Goal: Communication & Community: Answer question/provide support

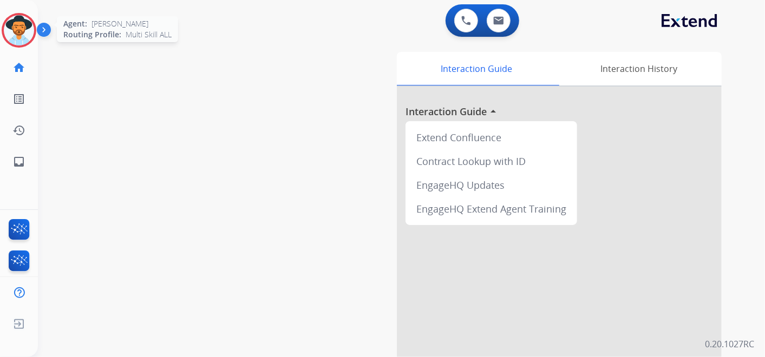
click at [26, 35] on img at bounding box center [19, 30] width 30 height 30
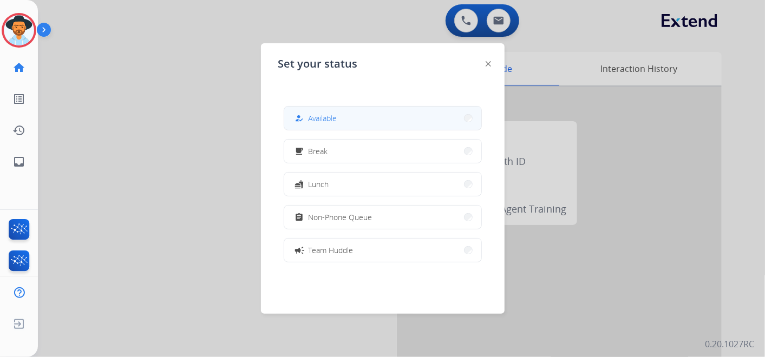
click at [393, 126] on button "how_to_reg Available" at bounding box center [382, 118] width 197 height 23
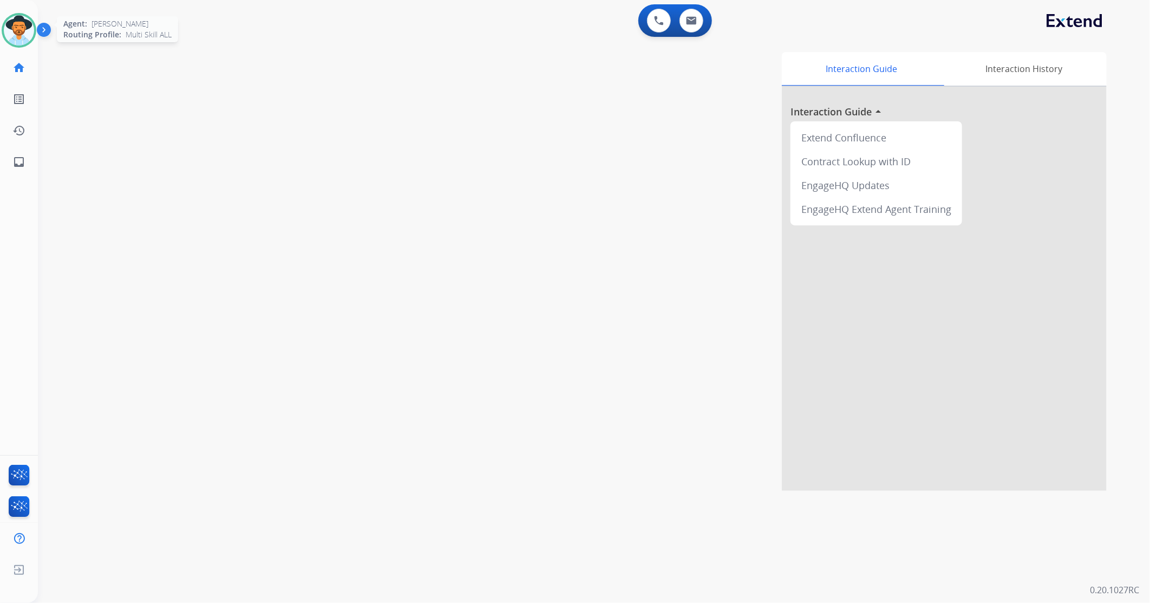
click at [20, 31] on img at bounding box center [19, 30] width 30 height 30
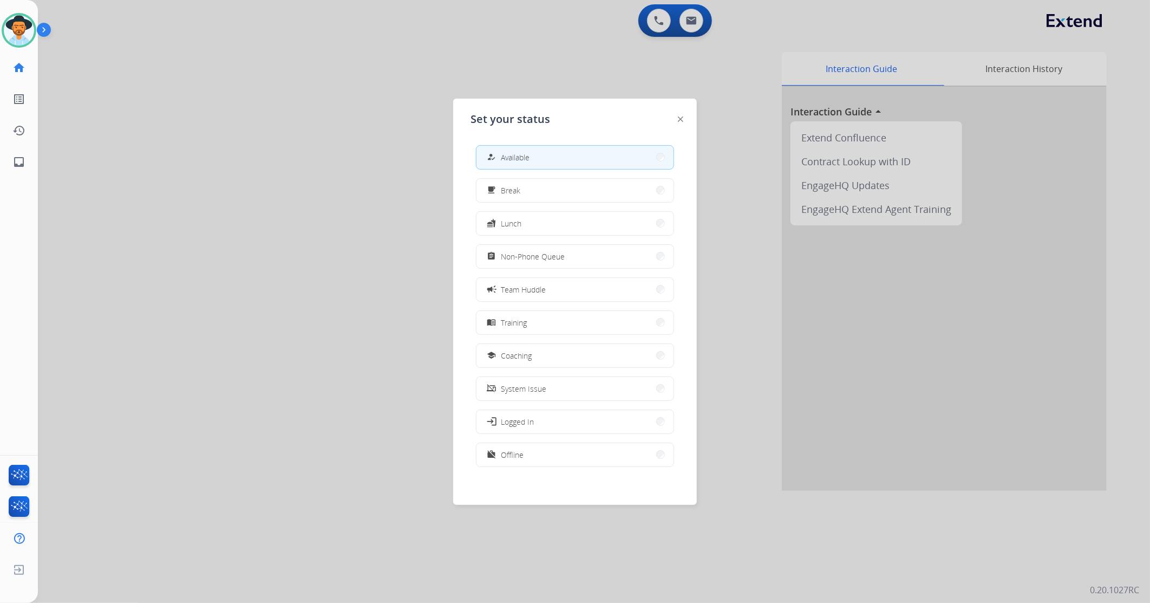
click at [166, 111] on div at bounding box center [575, 301] width 1150 height 603
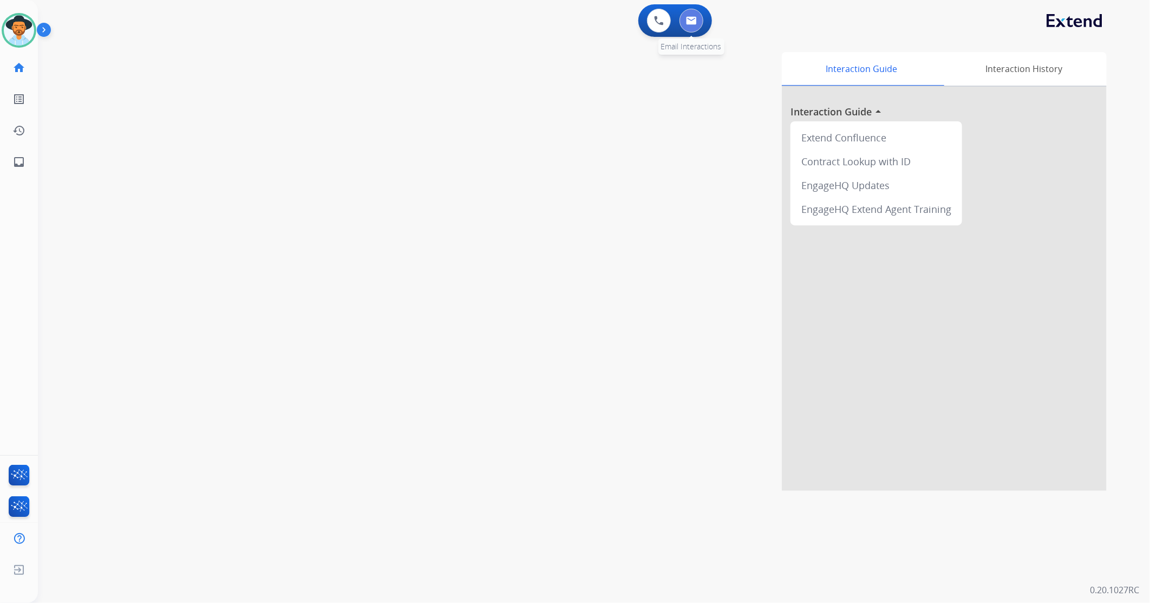
click at [701, 21] on button at bounding box center [692, 21] width 24 height 24
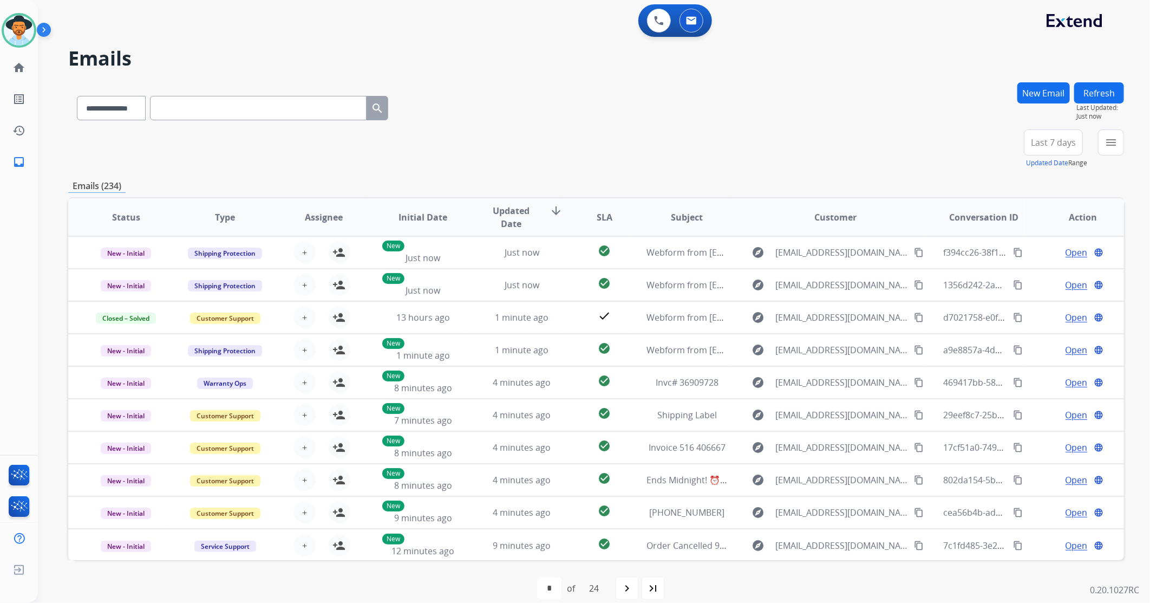
click at [765, 141] on div "**********" at bounding box center [594, 301] width 1112 height 603
click at [765, 143] on button "menu Filters" at bounding box center [1111, 142] width 26 height 26
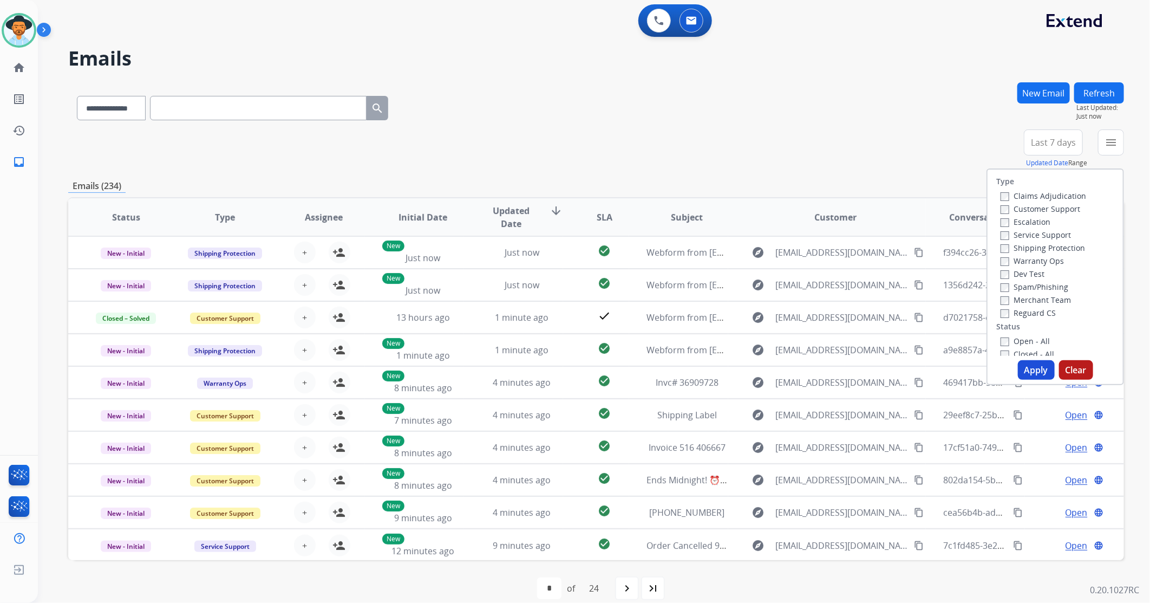
click at [765, 336] on label "Open - All" at bounding box center [1025, 341] width 49 height 10
click at [765, 357] on button "Apply" at bounding box center [1036, 369] width 37 height 19
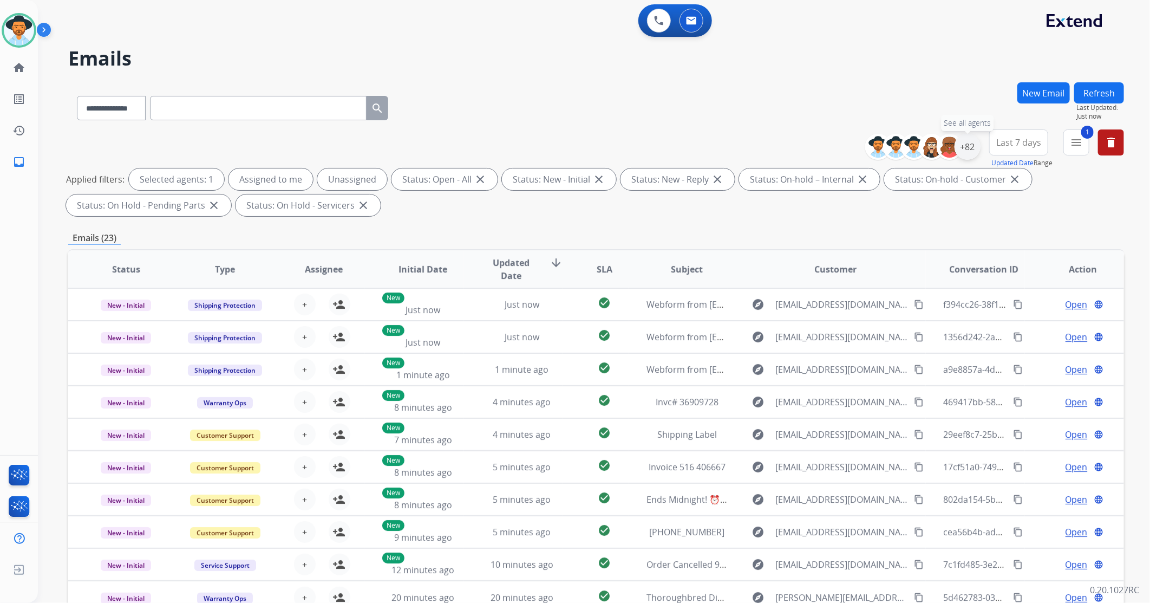
click at [765, 152] on div "+82" at bounding box center [968, 147] width 26 height 26
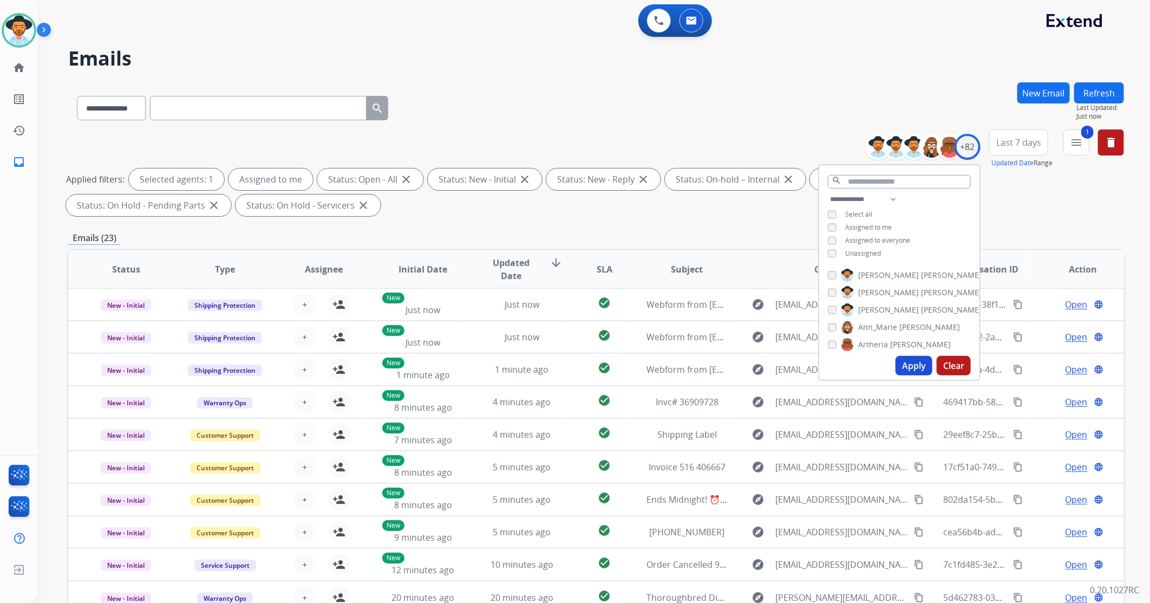
click at [765, 357] on button "Apply" at bounding box center [914, 365] width 37 height 19
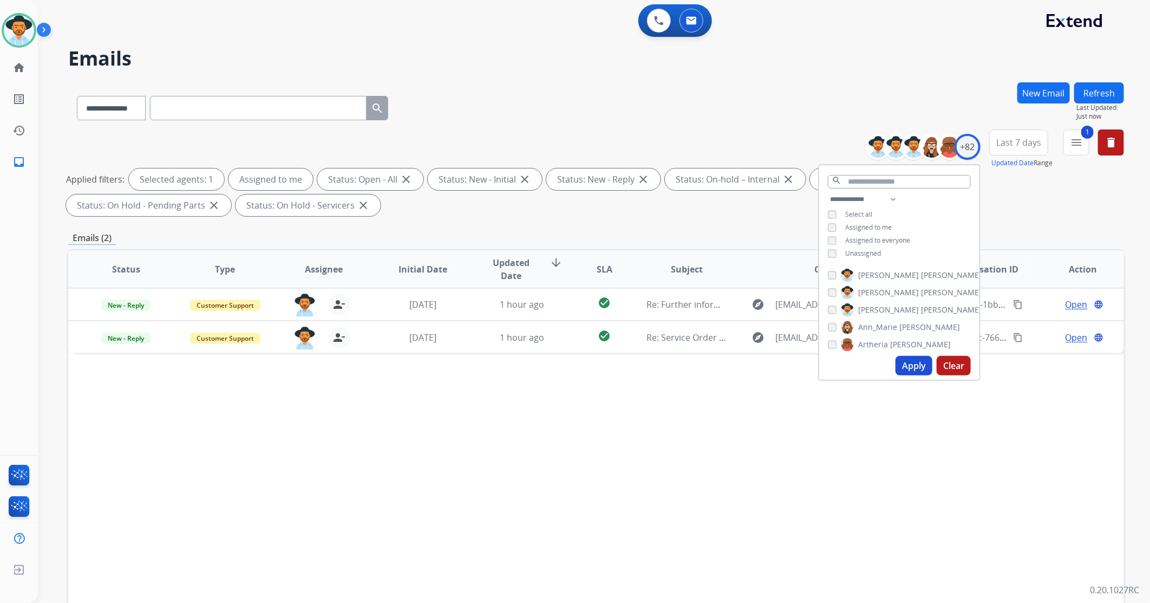
click at [563, 357] on div "Status Type Assignee Initial Date Updated Date arrow_downward SLA Subject Custo…" at bounding box center [596, 430] width 1056 height 363
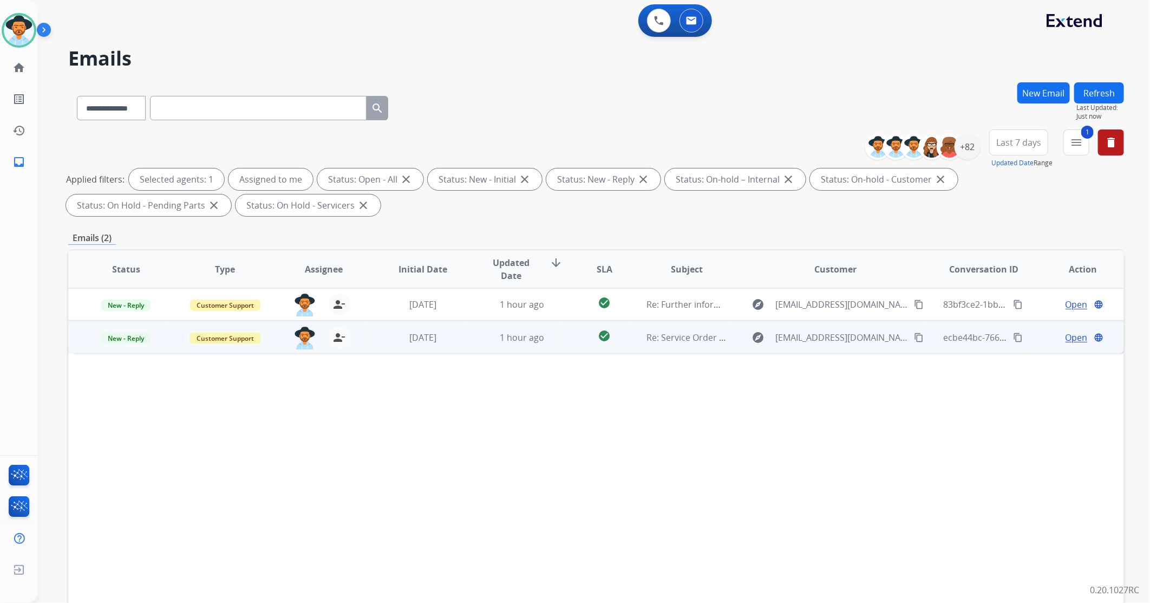
click at [563, 341] on td "check_circle" at bounding box center [596, 337] width 66 height 32
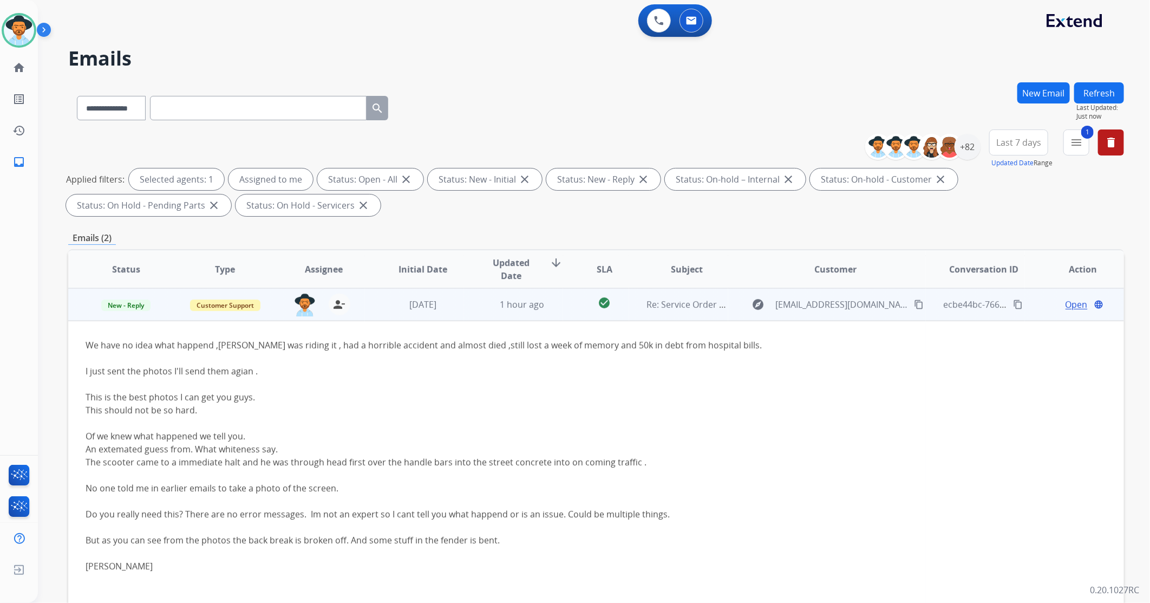
scroll to position [35, 0]
click at [765, 304] on span "Open" at bounding box center [1077, 301] width 22 height 13
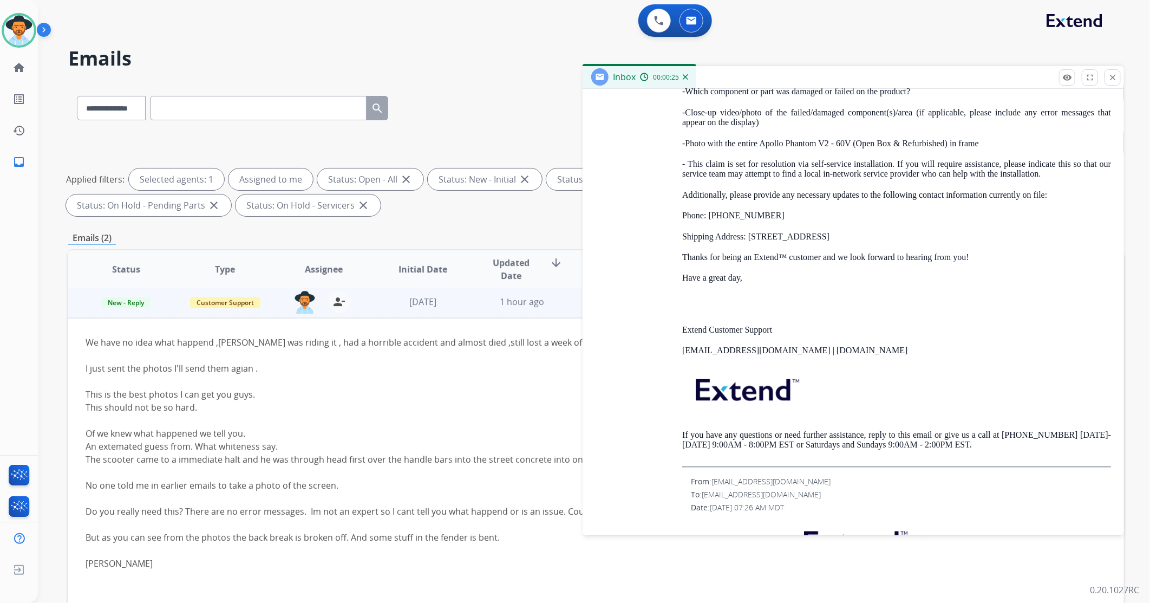
scroll to position [3688, 0]
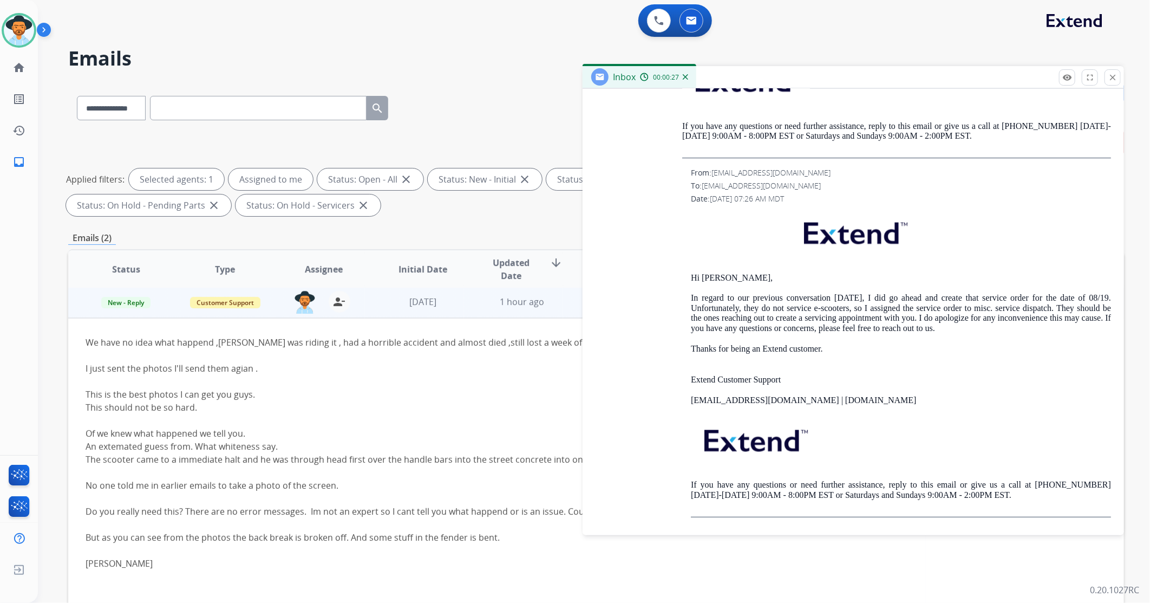
click at [765, 357] on div "**********" at bounding box center [594, 301] width 1112 height 603
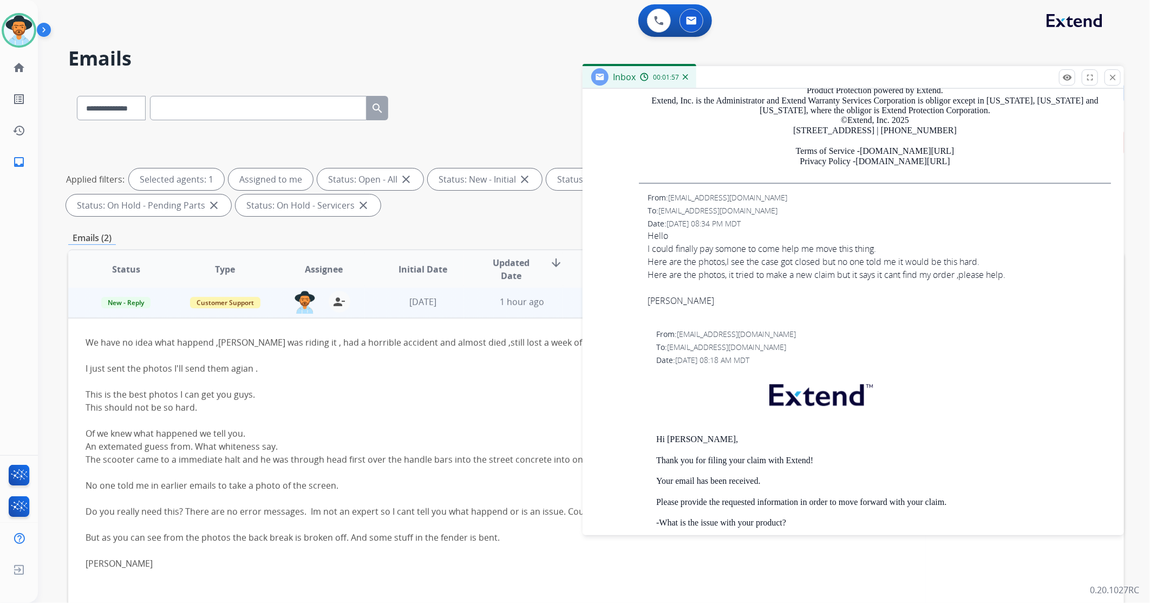
scroll to position [1722, 0]
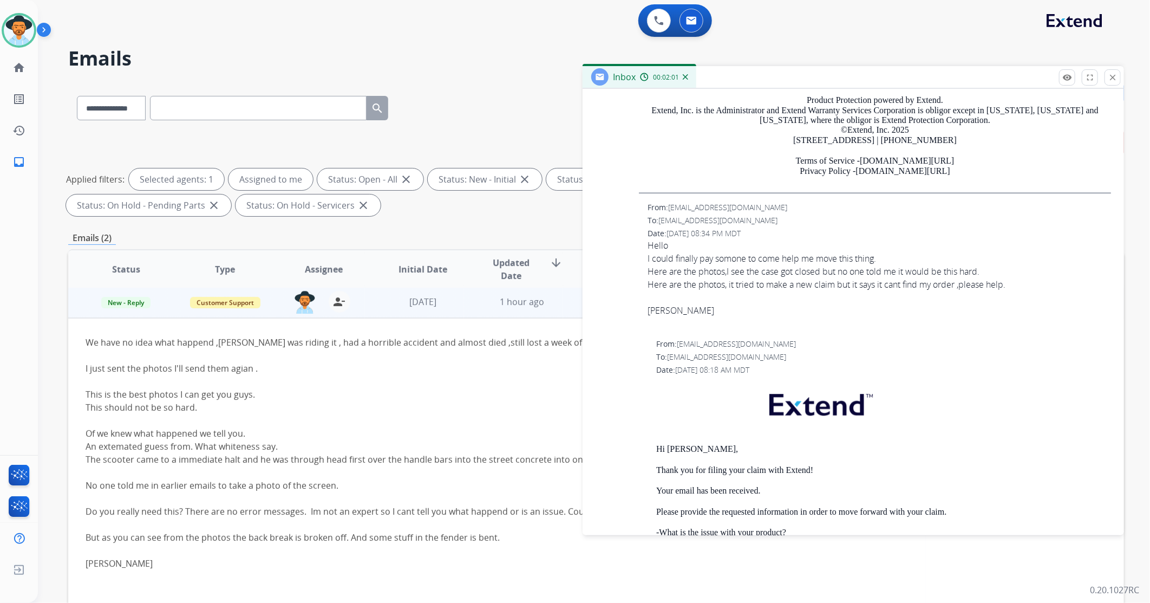
click at [765, 297] on div at bounding box center [879, 297] width 463 height 13
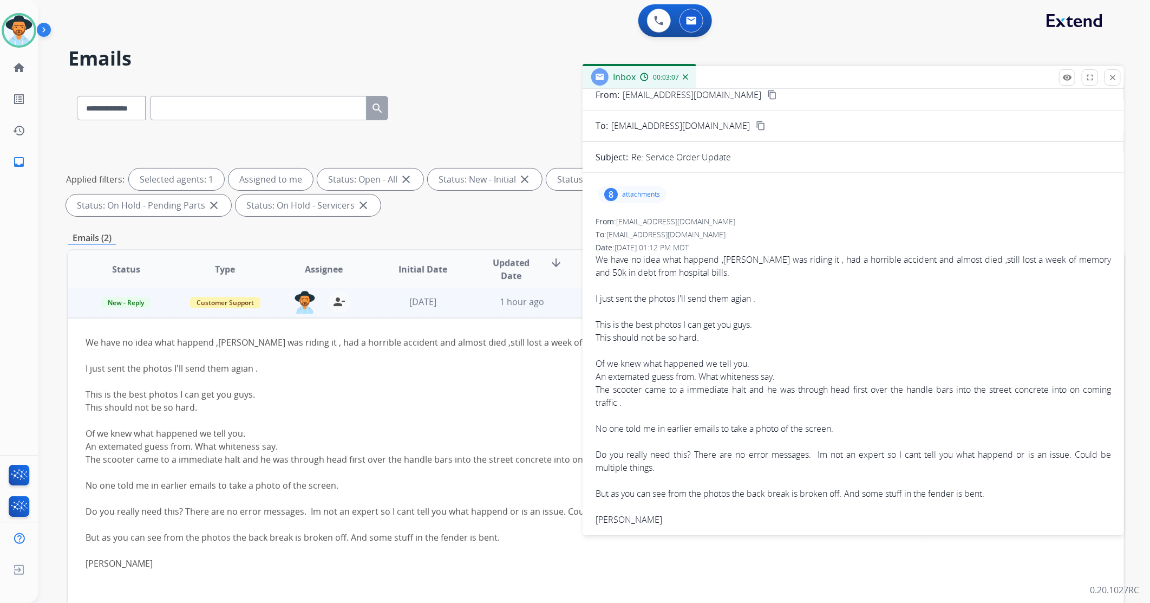
scroll to position [0, 0]
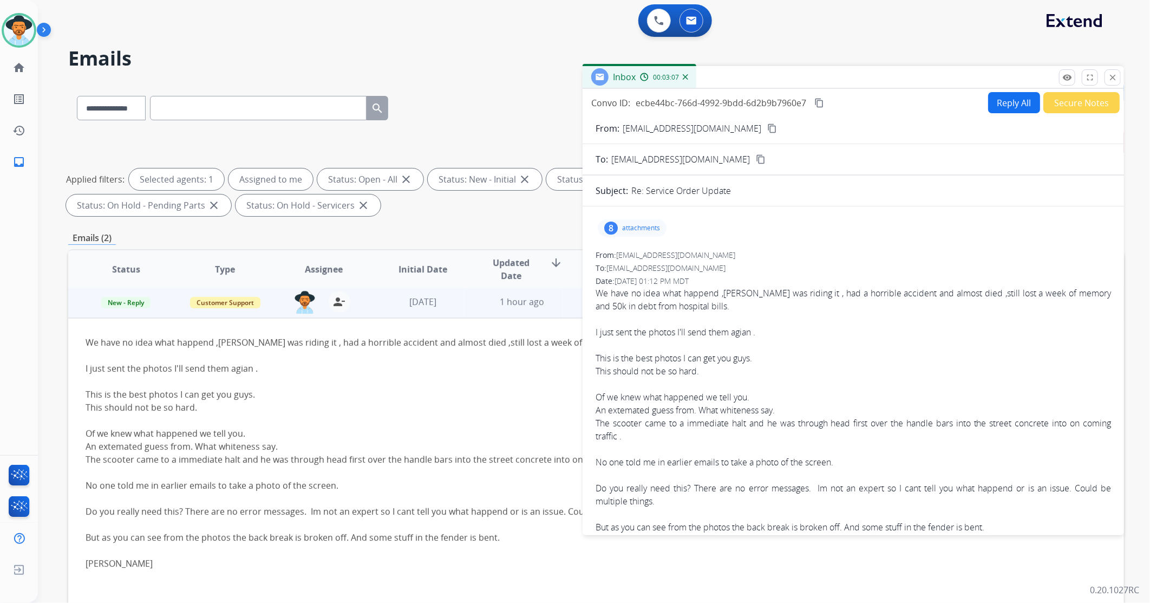
click at [765, 106] on button "Secure Notes" at bounding box center [1081, 102] width 76 height 21
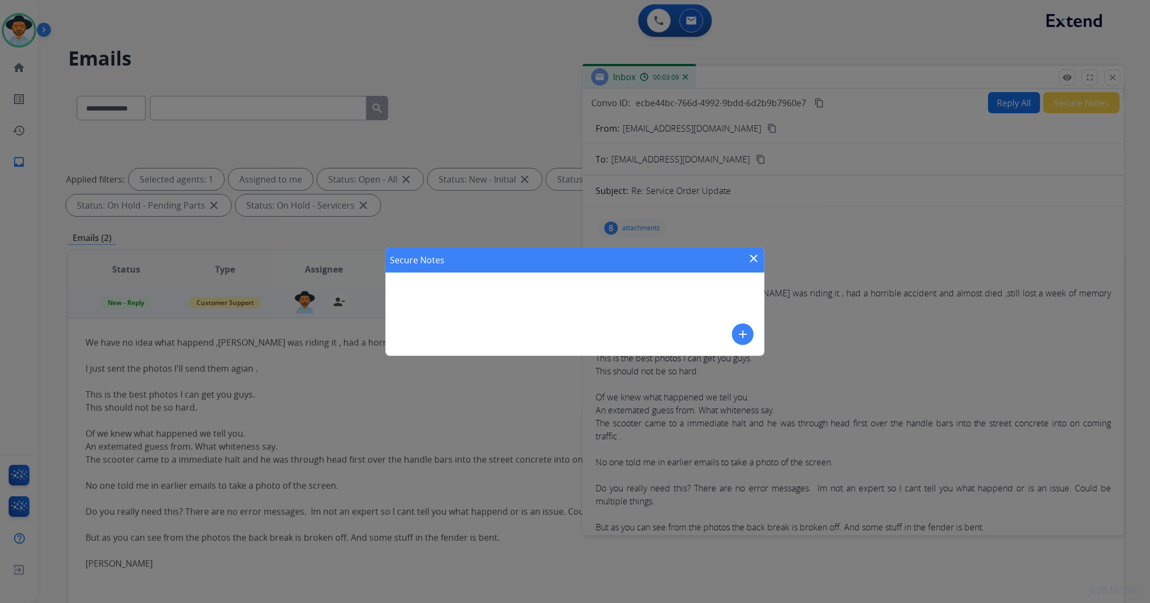
click at [756, 252] on mat-icon "close" at bounding box center [753, 258] width 13 height 13
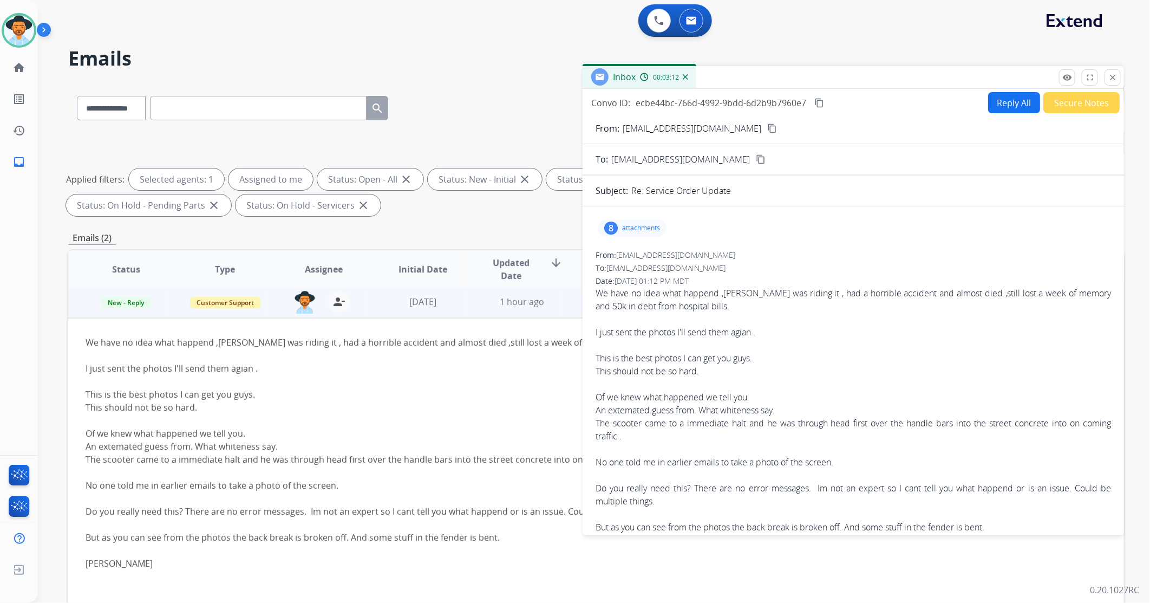
click at [645, 224] on p "attachments" at bounding box center [641, 228] width 38 height 9
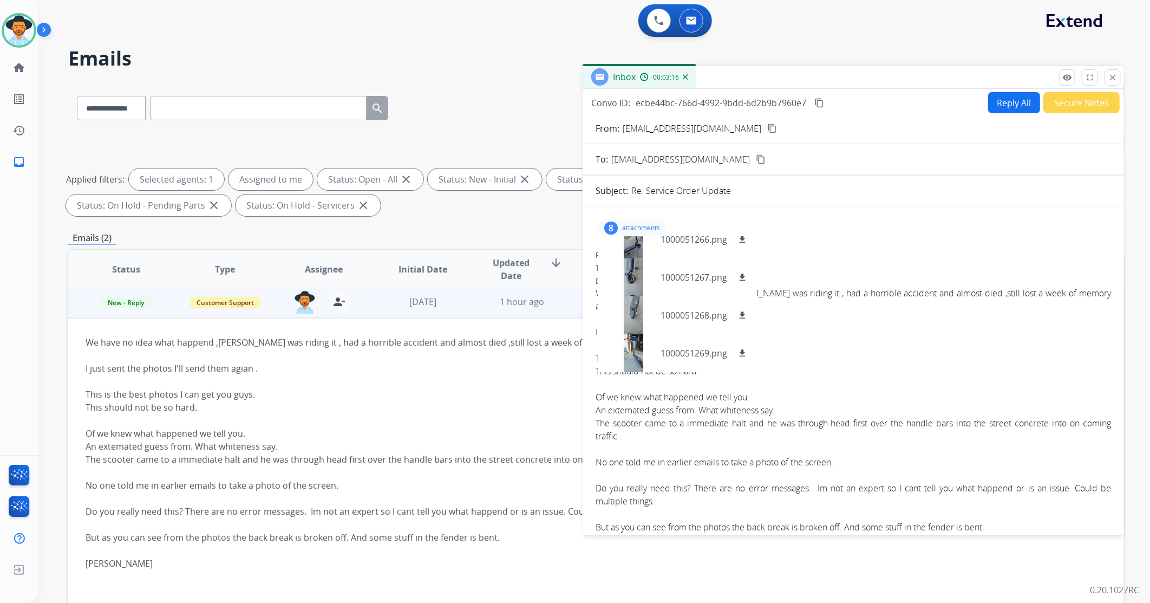
click at [765, 125] on mat-icon "content_copy" at bounding box center [772, 128] width 10 height 10
click at [765, 75] on mat-icon "close" at bounding box center [1113, 78] width 10 height 10
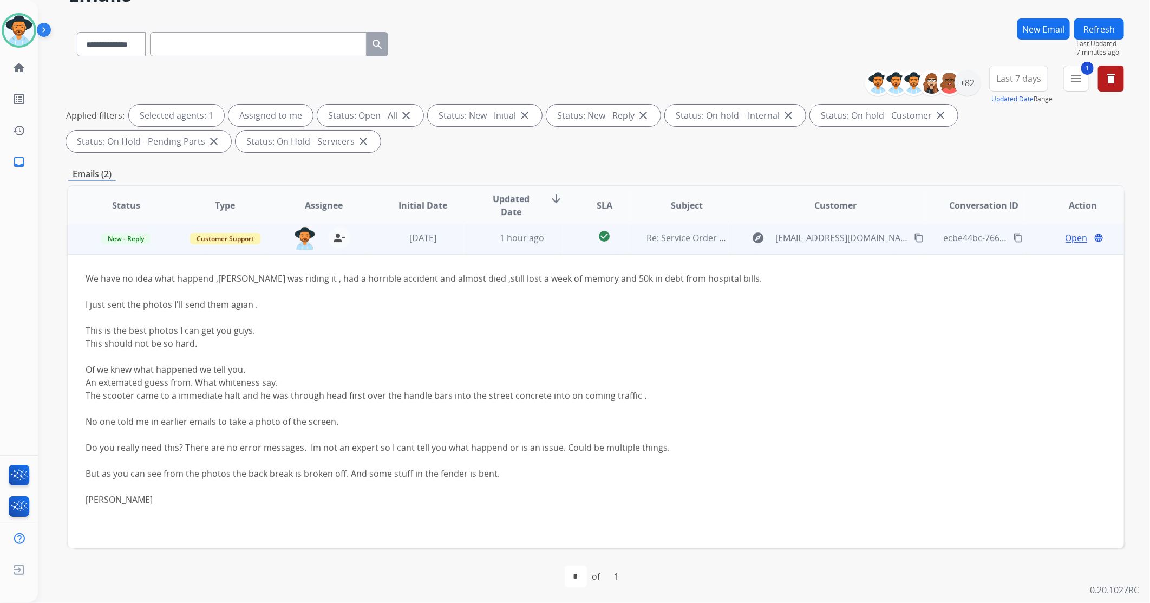
scroll to position [66, 0]
click at [388, 240] on div "[DATE]" at bounding box center [422, 236] width 81 height 13
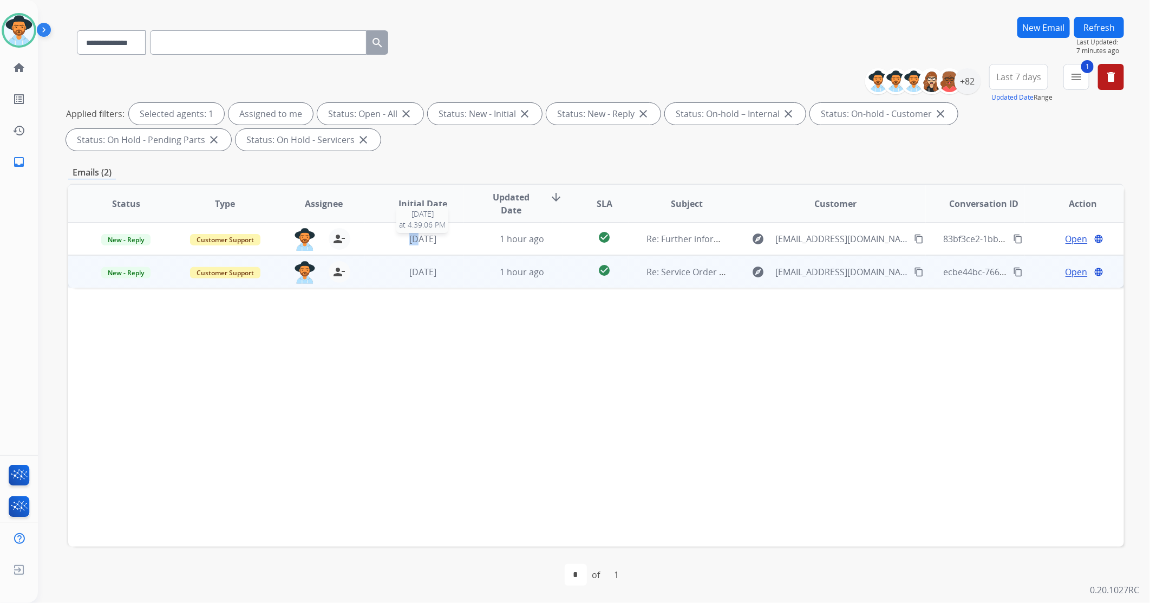
scroll to position [0, 0]
click at [388, 240] on div "[DATE]" at bounding box center [422, 238] width 81 height 13
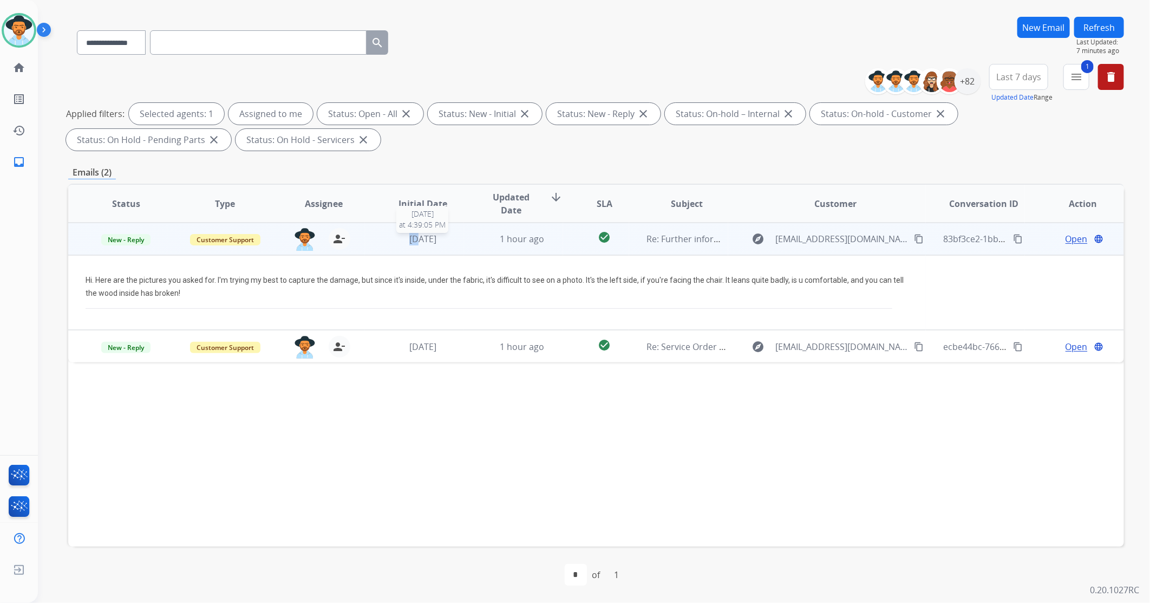
click at [388, 240] on div "[DATE]" at bounding box center [422, 238] width 81 height 13
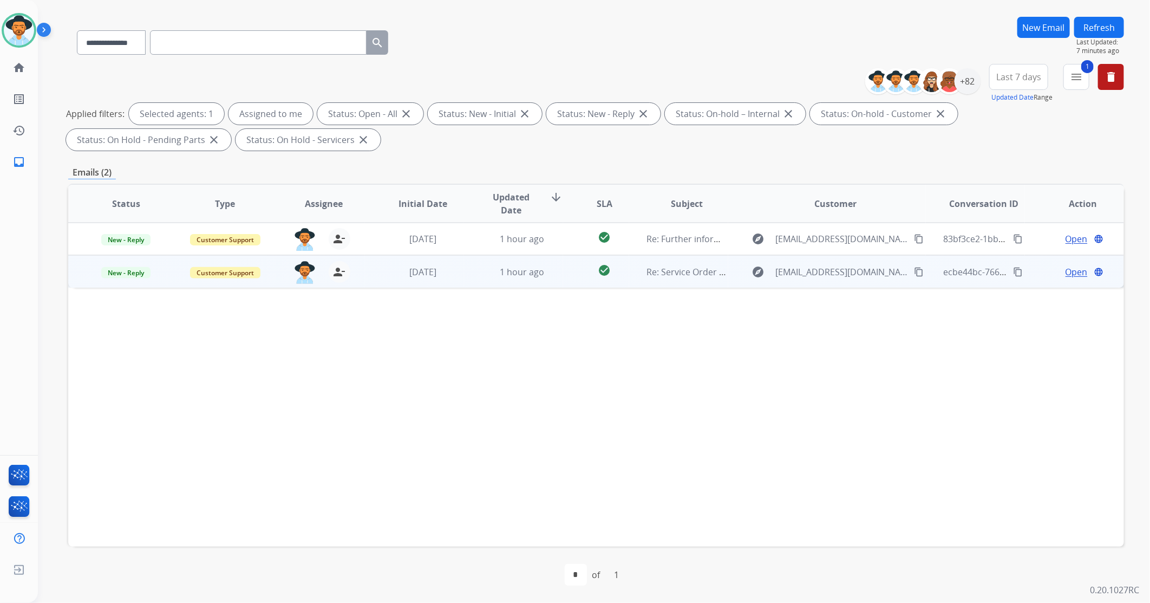
click at [375, 278] on td "[DATE]" at bounding box center [414, 271] width 99 height 32
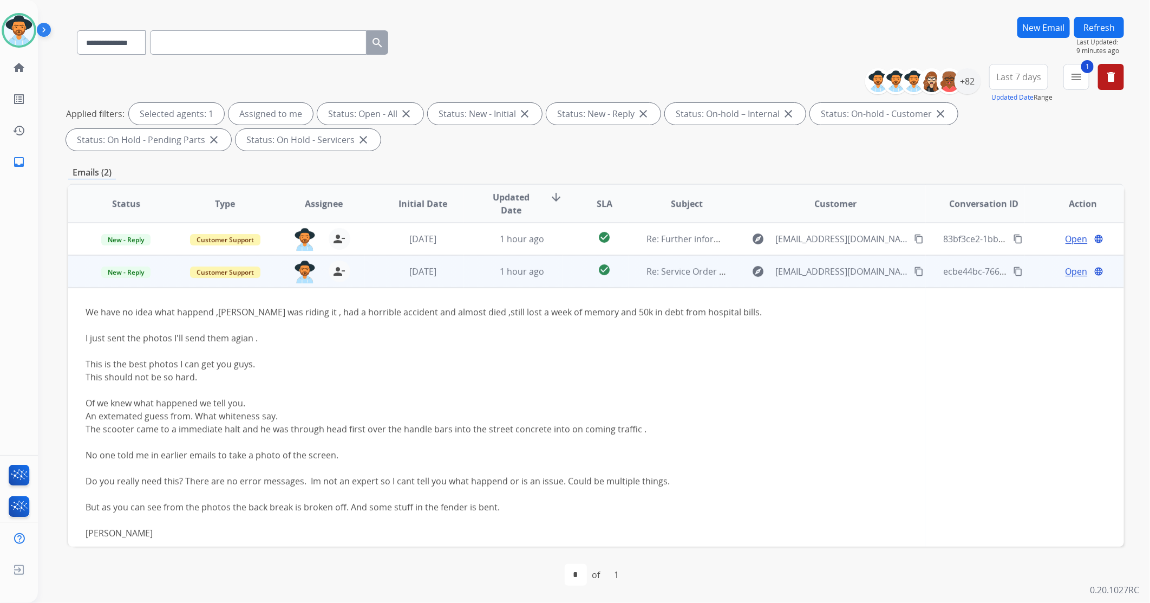
click at [765, 274] on span "Open" at bounding box center [1077, 271] width 22 height 13
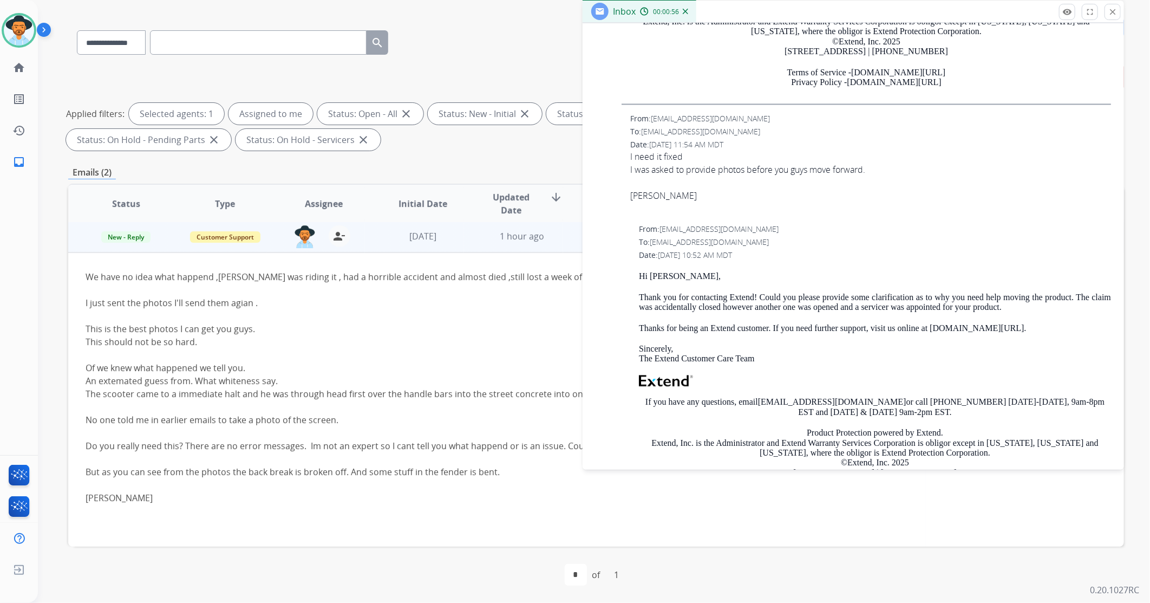
scroll to position [1383, 0]
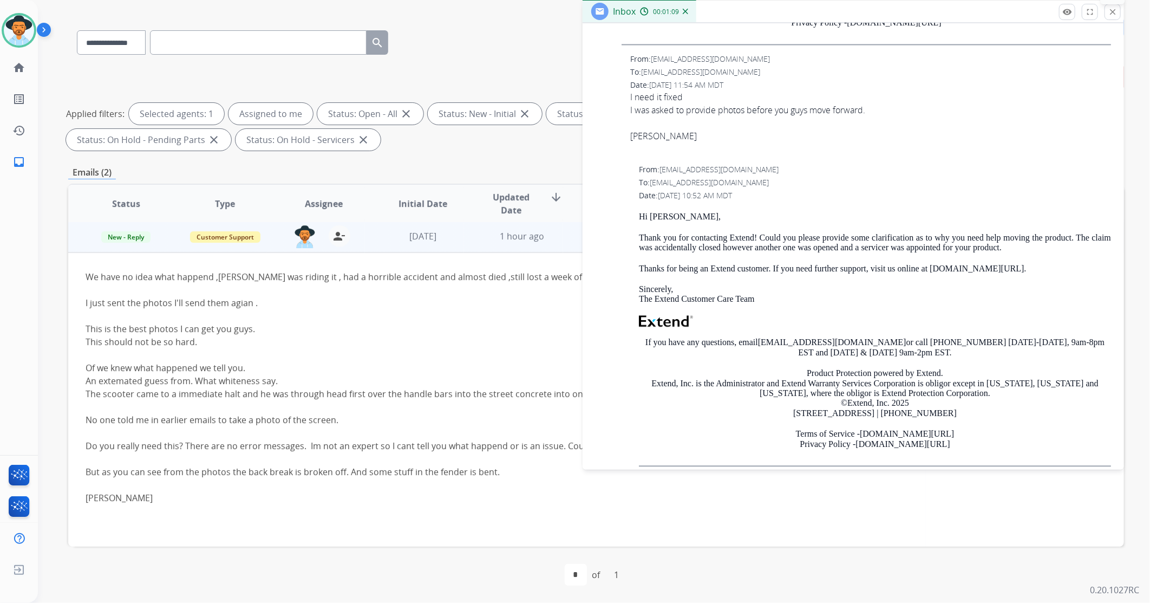
click at [765, 10] on button "close Close" at bounding box center [1113, 12] width 16 height 16
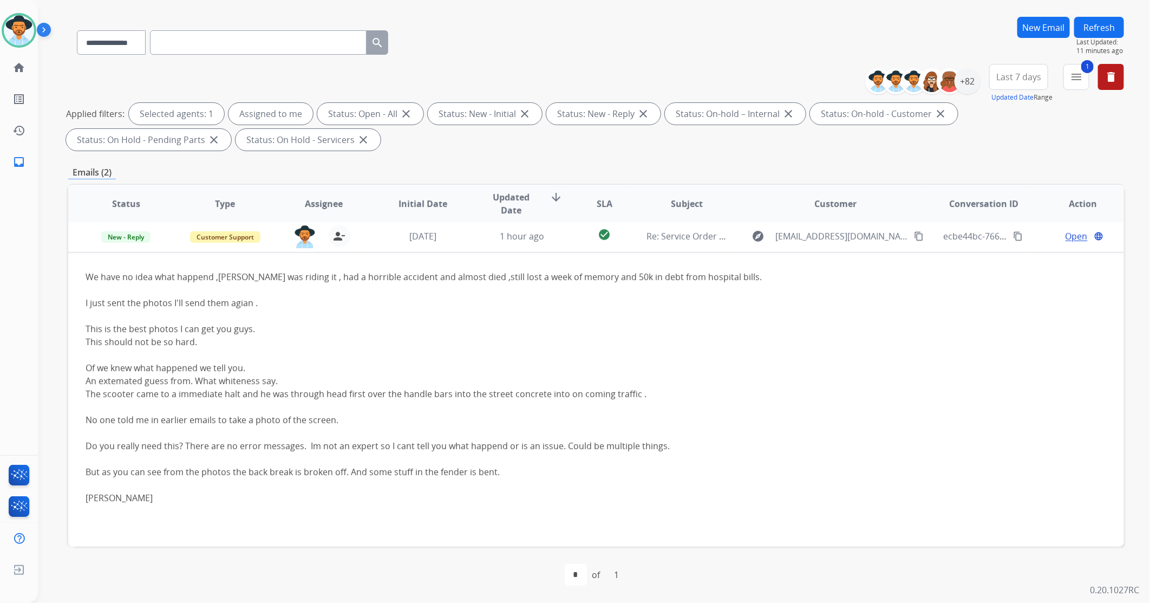
paste input "**********"
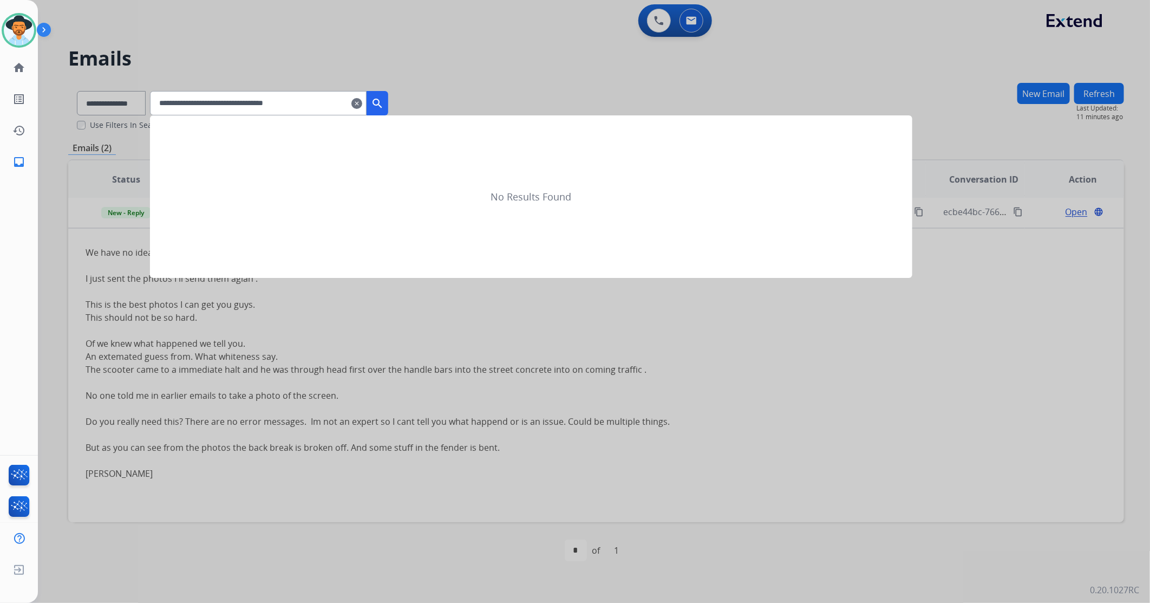
type input "**********"
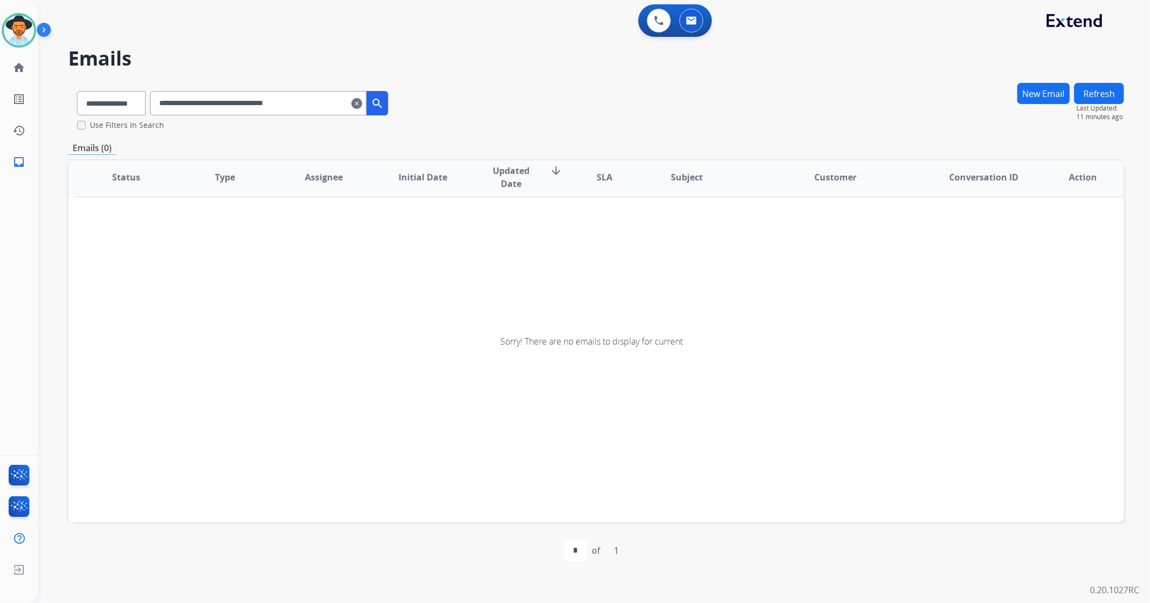
scroll to position [2, 0]
click at [384, 99] on mat-icon "search" at bounding box center [377, 103] width 13 height 13
click at [367, 111] on input "**********" at bounding box center [258, 103] width 217 height 24
click at [362, 105] on mat-icon "clear" at bounding box center [356, 103] width 11 height 13
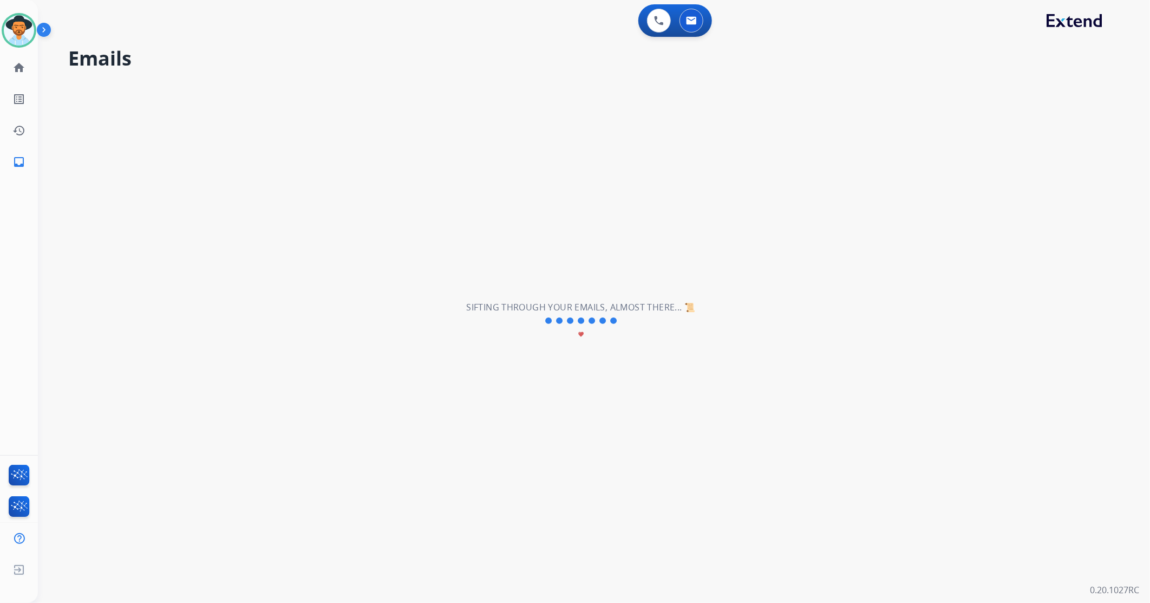
scroll to position [0, 0]
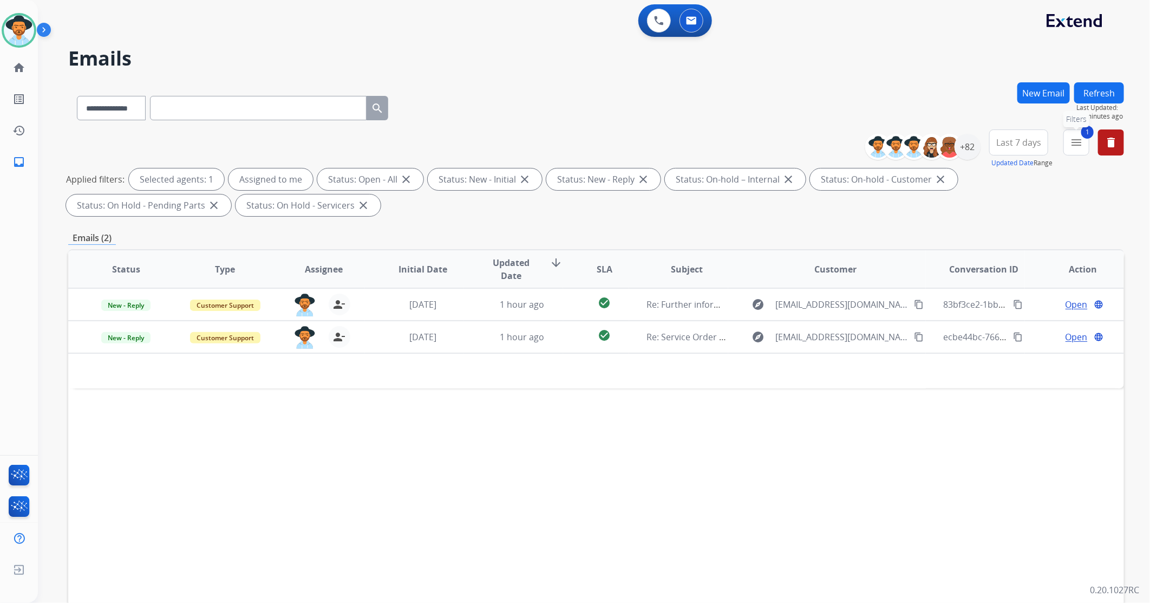
drag, startPoint x: 1078, startPoint y: 139, endPoint x: 1075, endPoint y: 145, distance: 6.1
click at [765, 140] on mat-icon "menu" at bounding box center [1076, 142] width 13 height 13
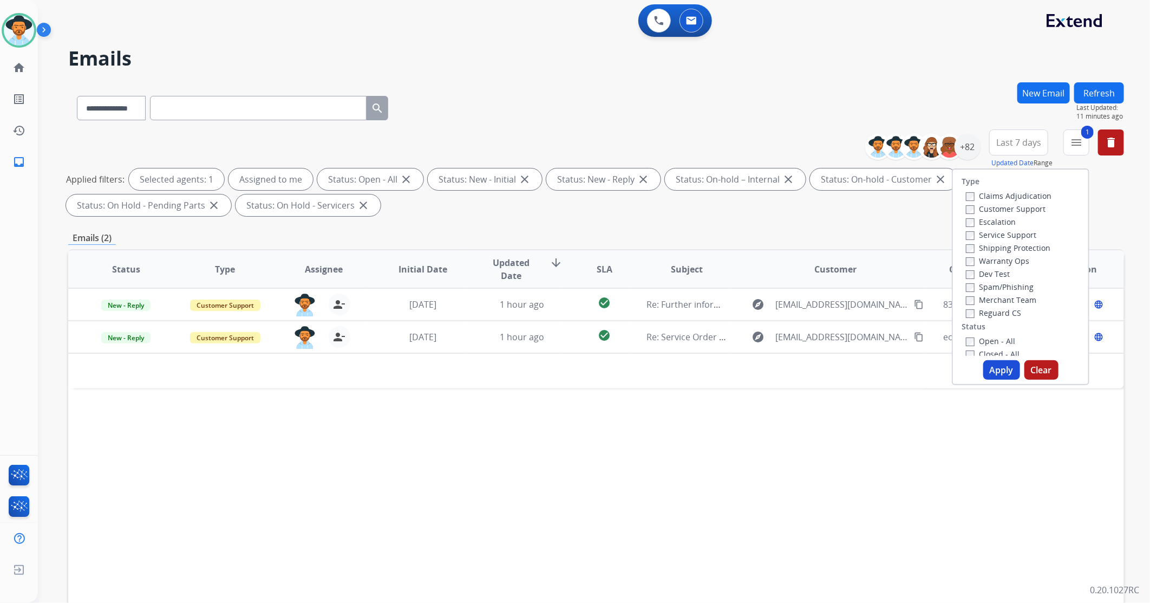
click at [765, 88] on div "**********" at bounding box center [596, 105] width 1056 height 47
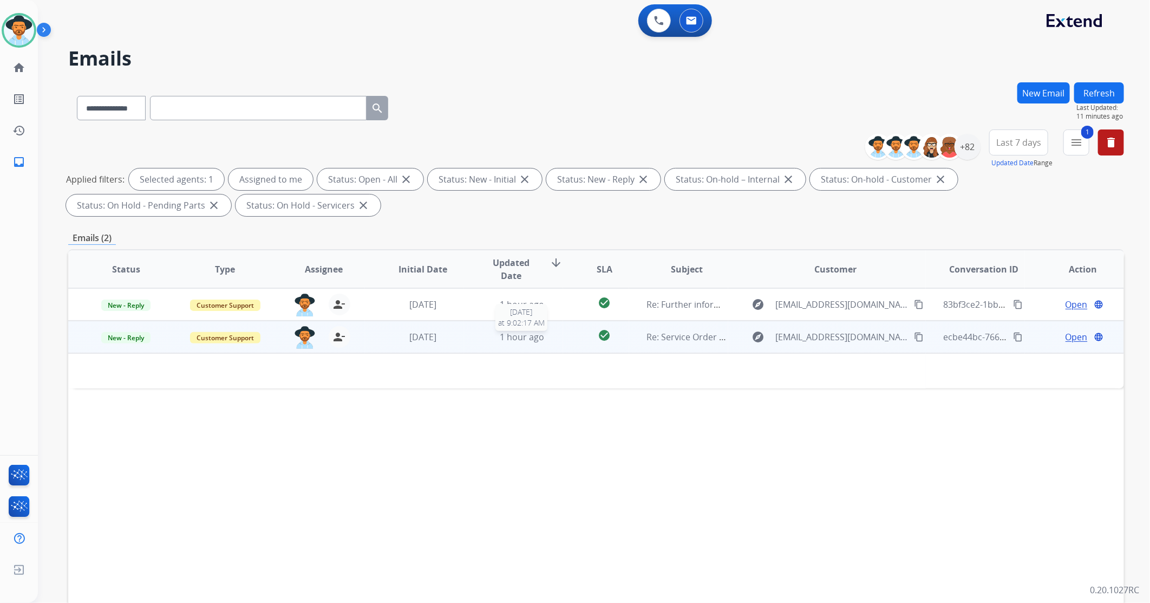
click at [500, 336] on span "1 hour ago" at bounding box center [522, 337] width 44 height 12
click at [493, 338] on div "1 hour ago" at bounding box center [521, 337] width 81 height 13
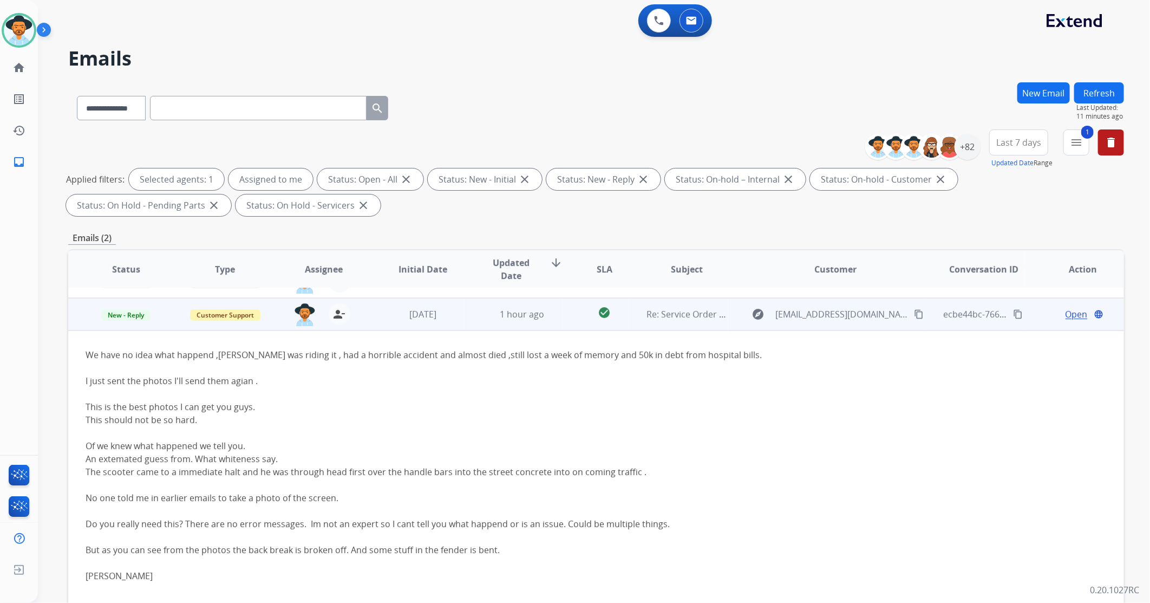
scroll to position [35, 0]
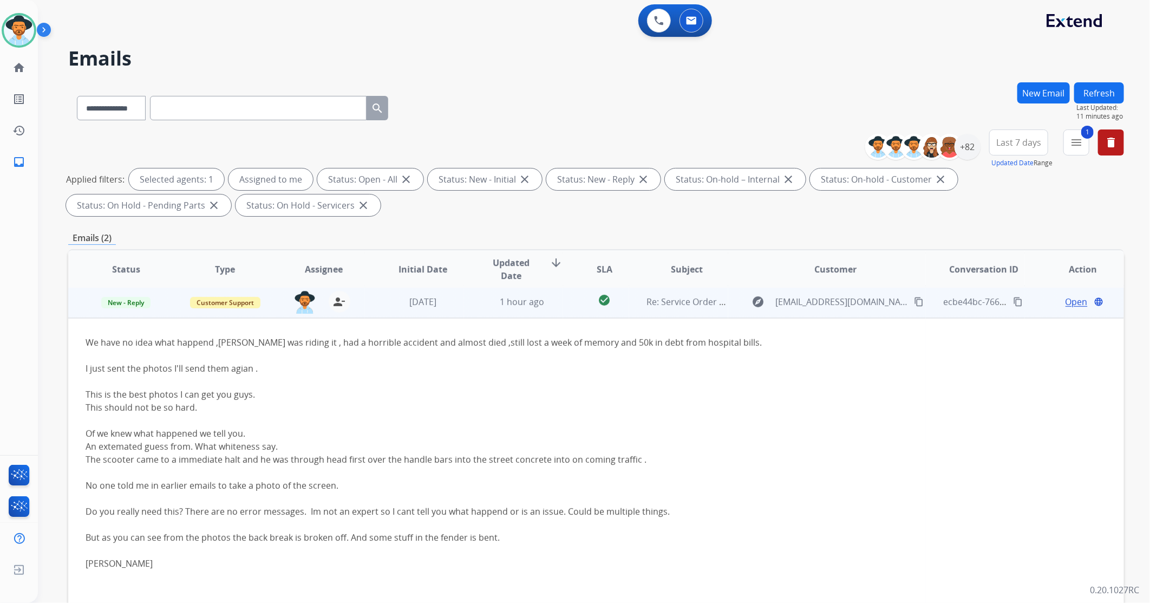
click at [765, 301] on span "Open" at bounding box center [1077, 301] width 22 height 13
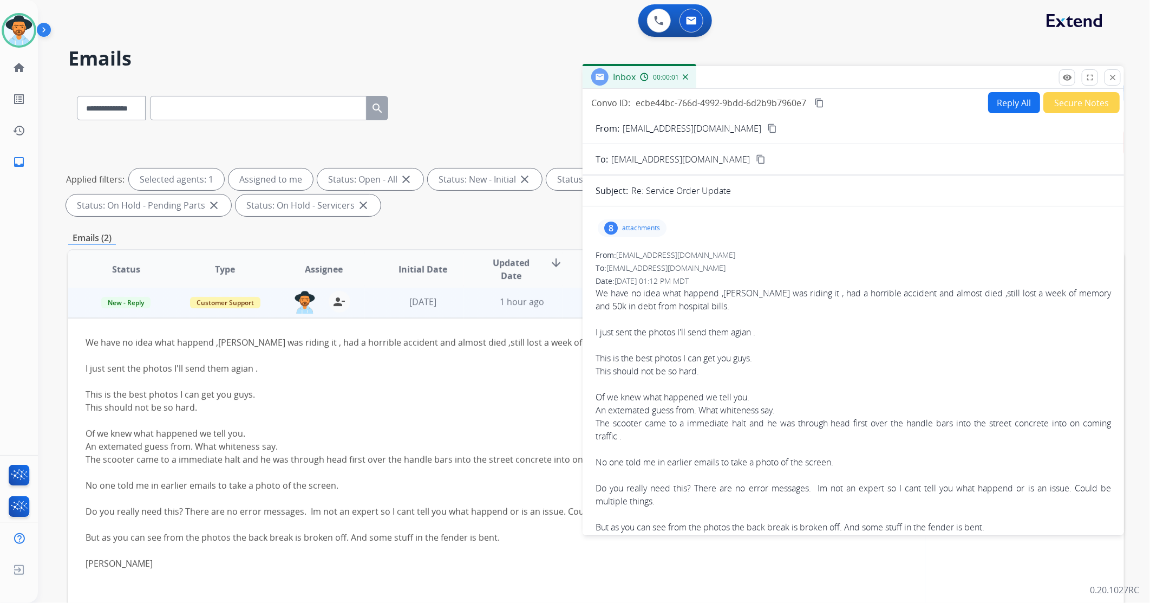
click at [654, 224] on p "attachments" at bounding box center [641, 228] width 38 height 9
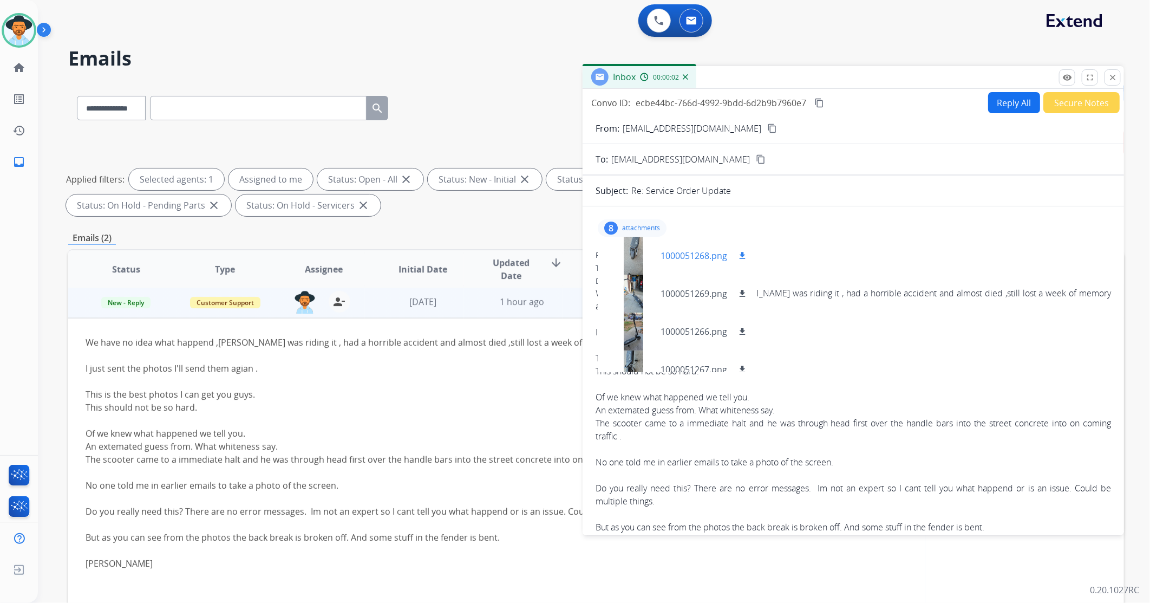
click at [624, 249] on div at bounding box center [633, 256] width 54 height 38
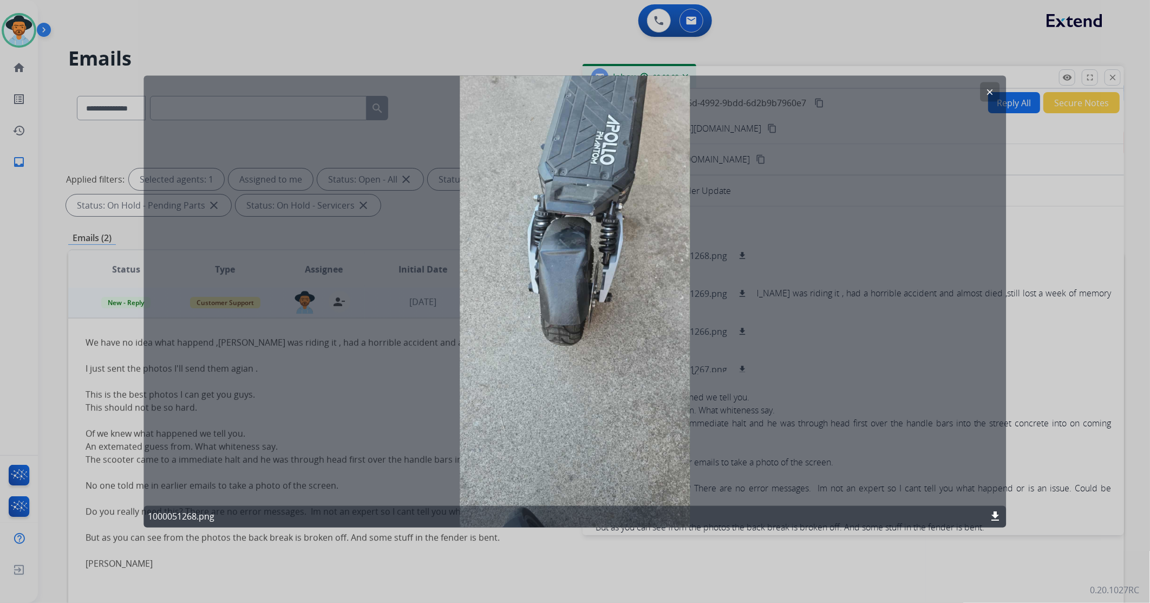
click at [765, 286] on div at bounding box center [575, 301] width 1150 height 603
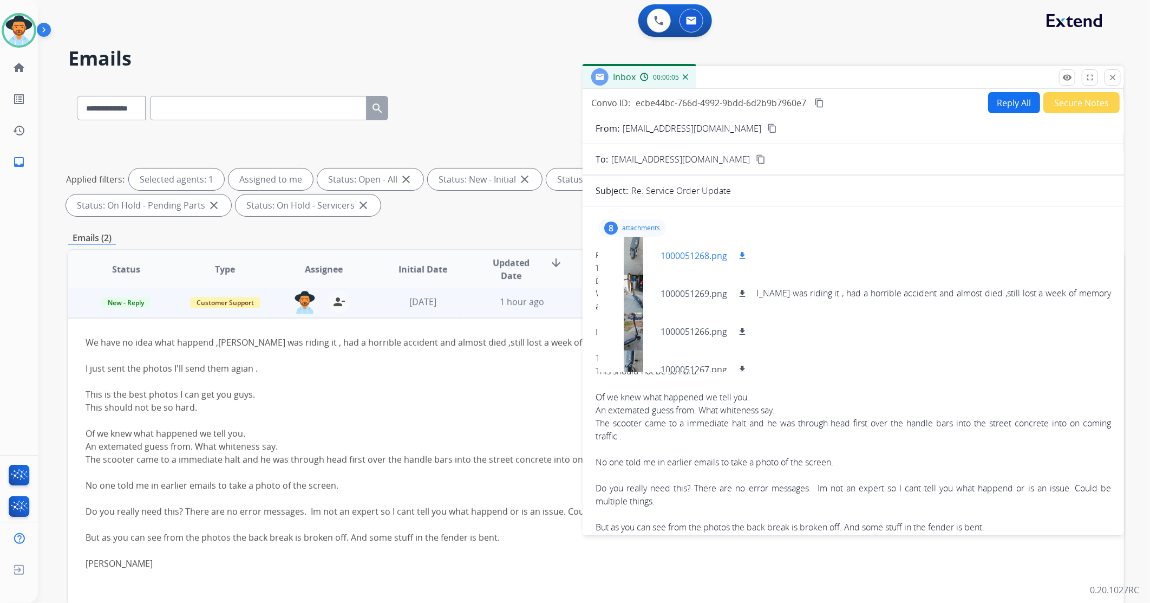
click at [743, 259] on mat-icon "download" at bounding box center [742, 256] width 10 height 10
click at [632, 289] on div at bounding box center [633, 294] width 54 height 38
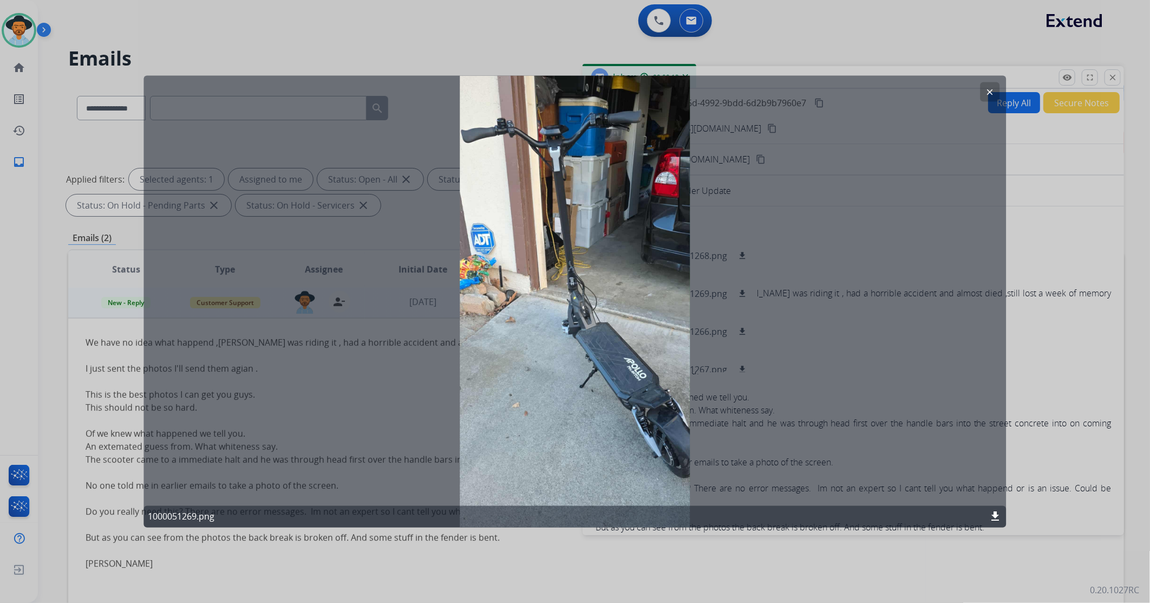
click at [765, 357] on mat-icon "download" at bounding box center [995, 516] width 13 height 13
click at [765, 87] on mat-icon "clear" at bounding box center [990, 92] width 10 height 10
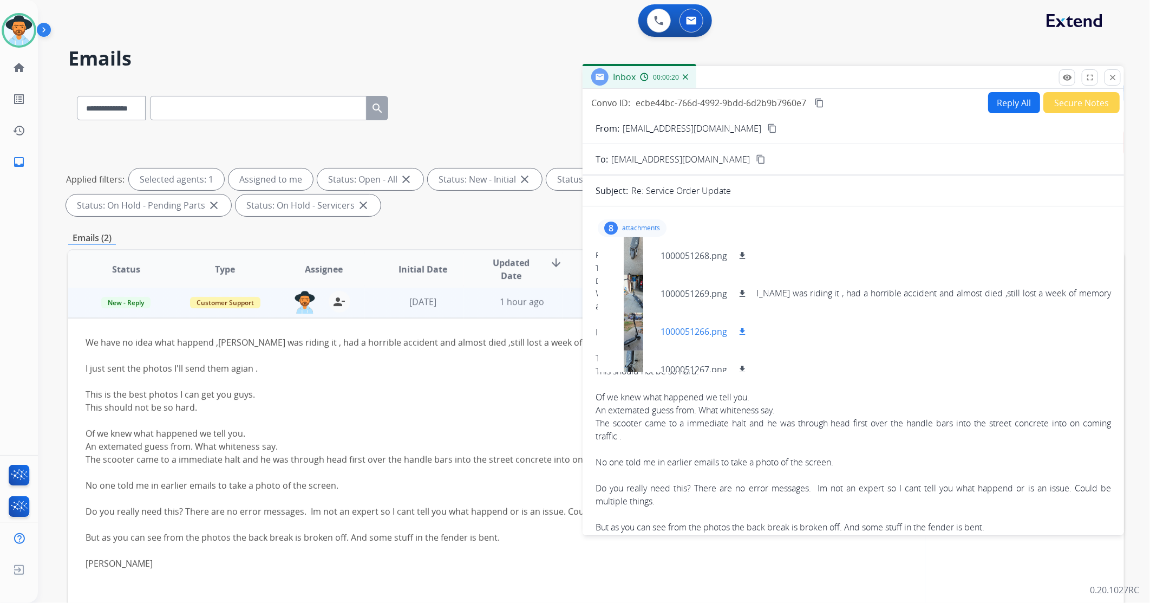
click at [694, 334] on p "1000051266.png" at bounding box center [694, 331] width 67 height 13
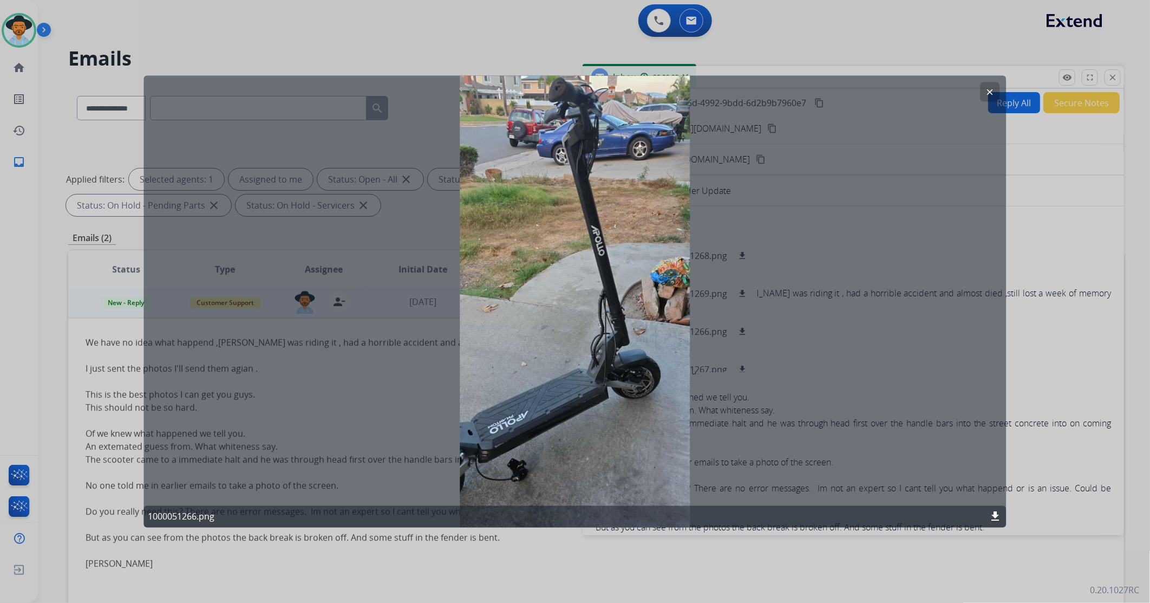
click at [765, 88] on mat-icon "clear" at bounding box center [990, 92] width 10 height 10
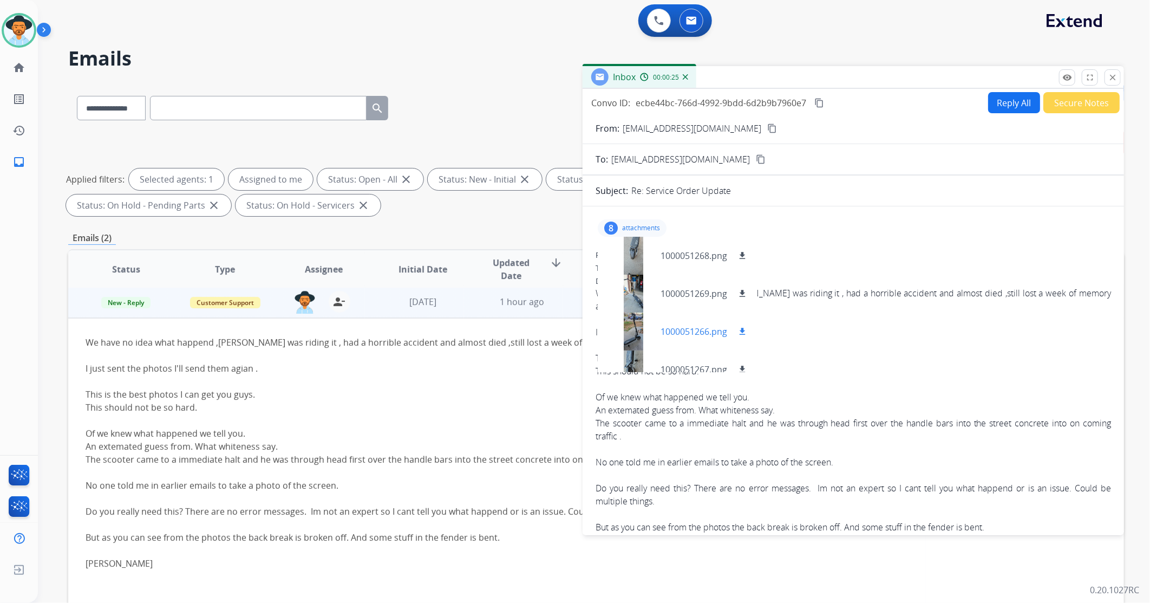
click at [743, 332] on mat-icon "download" at bounding box center [742, 332] width 10 height 10
click at [651, 309] on div at bounding box center [633, 309] width 54 height 38
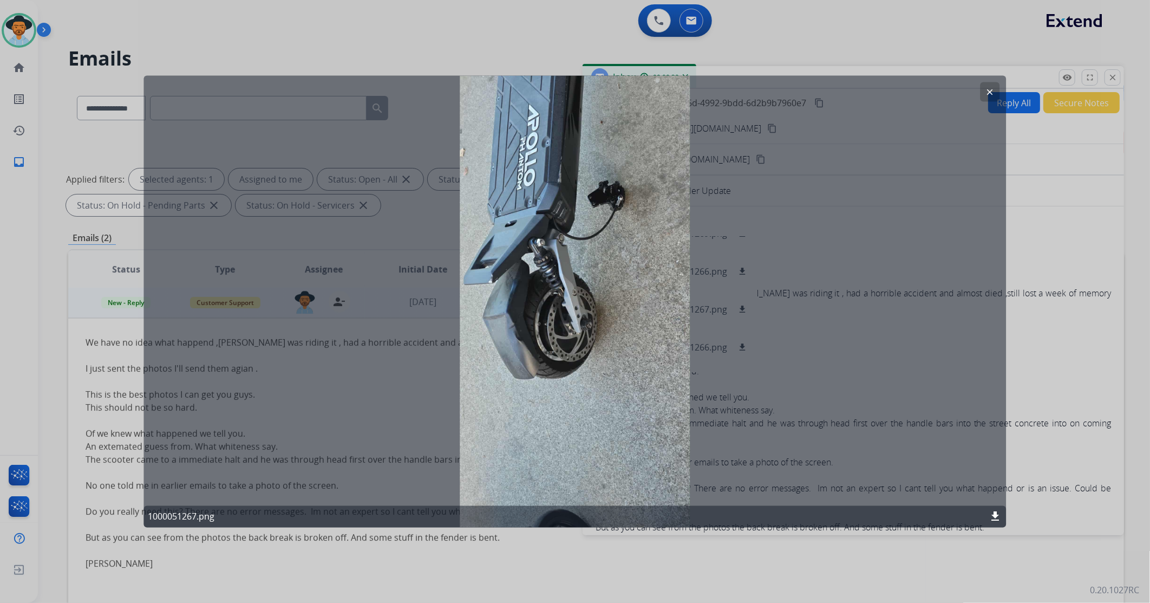
click at [765, 357] on mat-icon "download" at bounding box center [995, 516] width 13 height 13
click at [765, 89] on mat-icon "clear" at bounding box center [990, 92] width 10 height 10
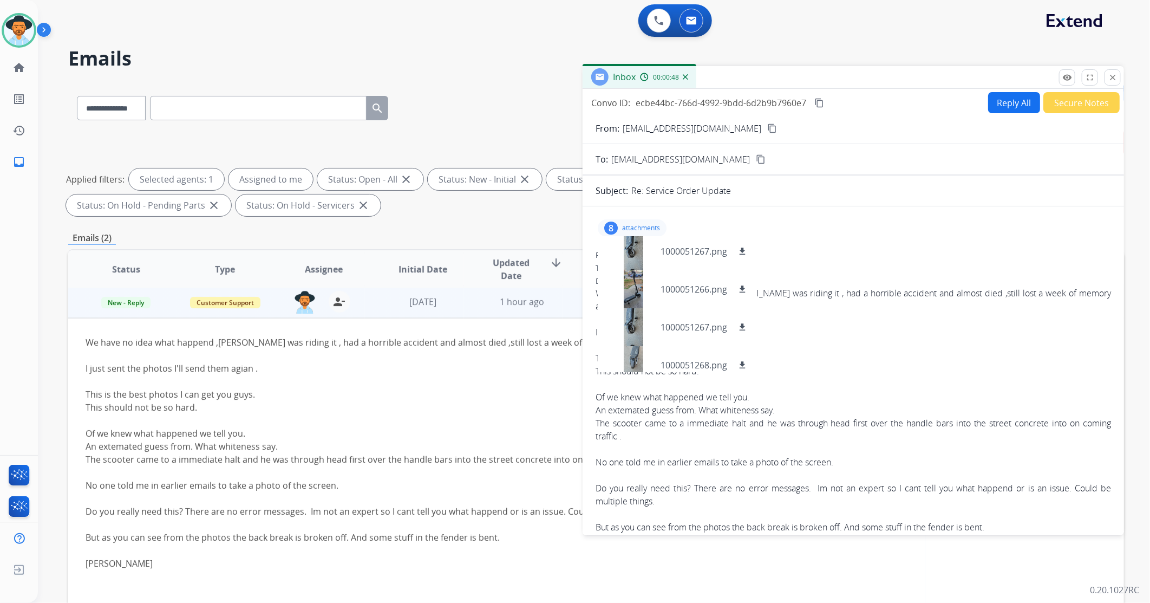
scroll to position [122, 0]
click at [745, 280] on mat-icon "download" at bounding box center [742, 285] width 10 height 10
click at [669, 284] on p "1000051266.png" at bounding box center [694, 284] width 67 height 13
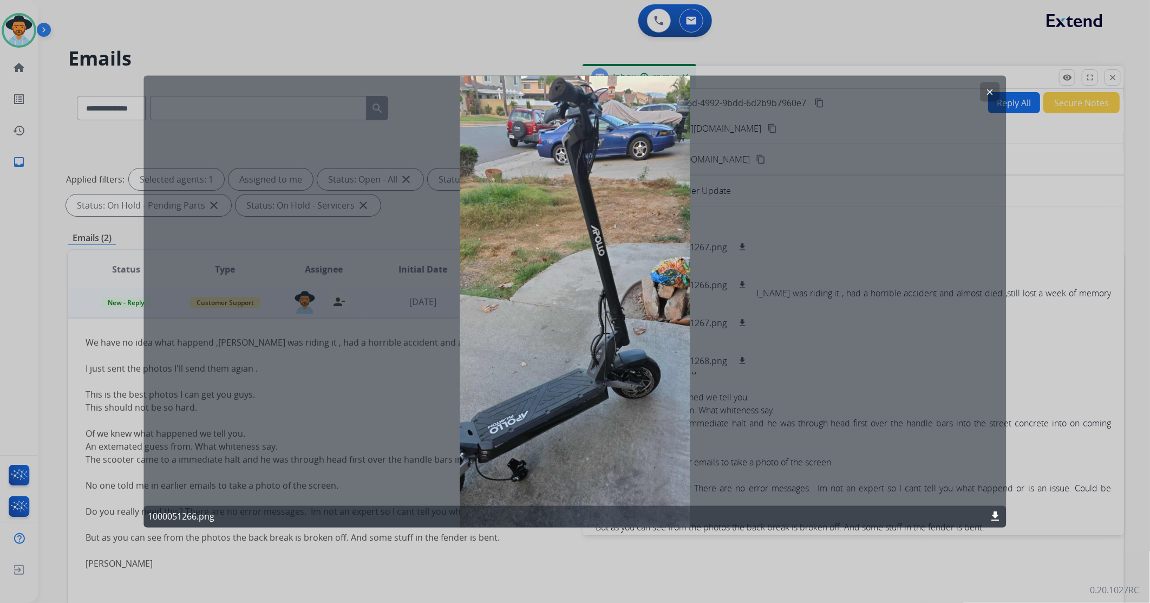
drag, startPoint x: 821, startPoint y: 61, endPoint x: 821, endPoint y: 70, distance: 9.2
click at [765, 62] on div at bounding box center [575, 301] width 1150 height 603
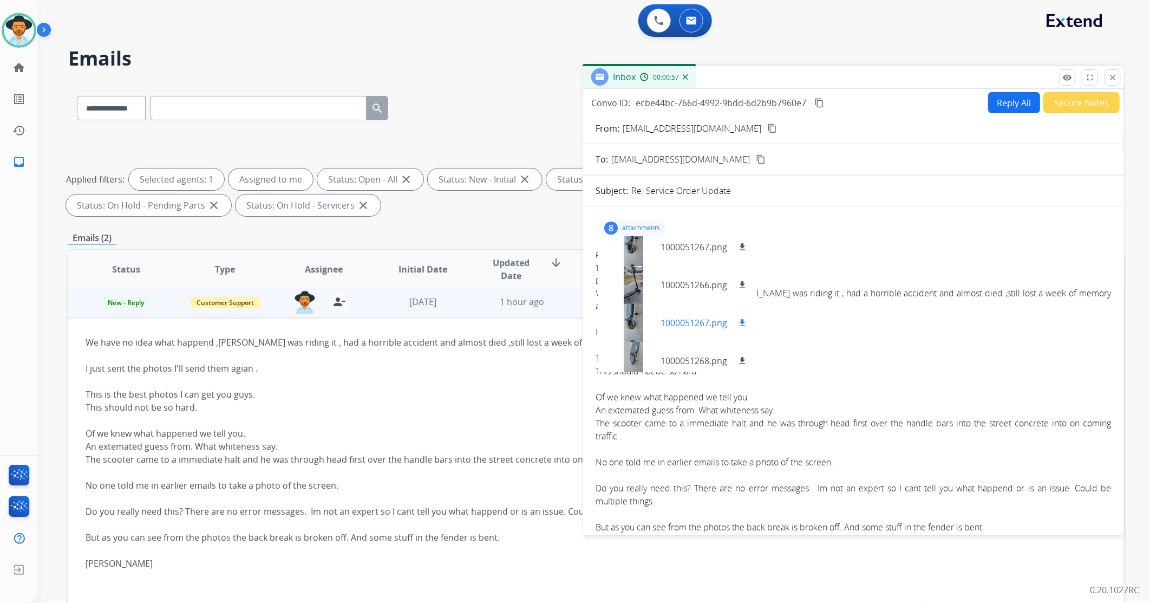
click at [651, 317] on div at bounding box center [633, 323] width 54 height 38
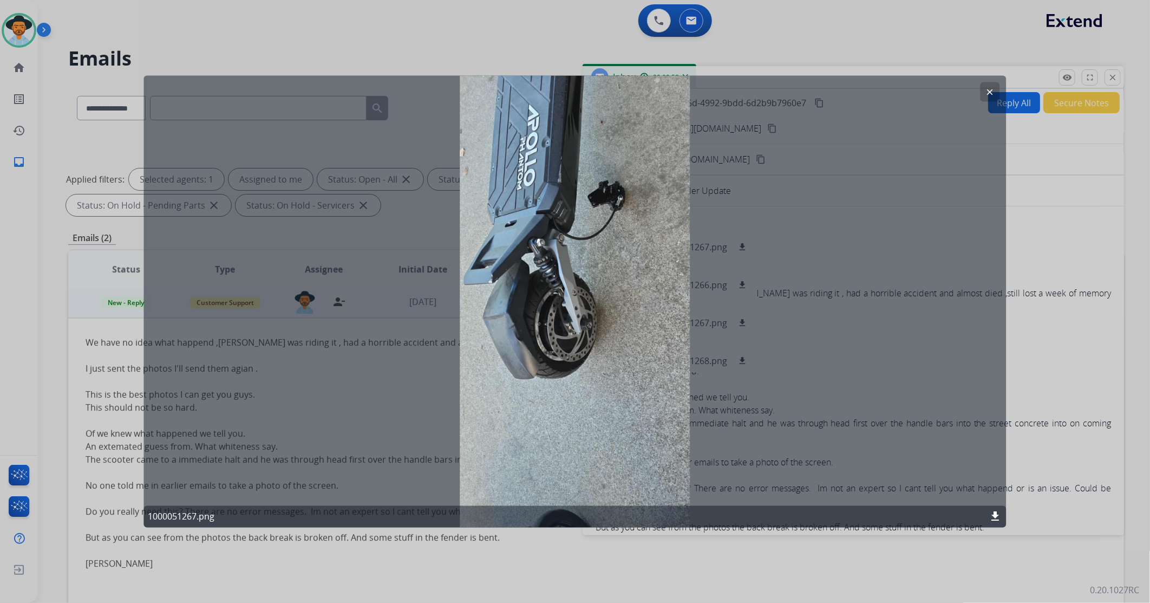
click at [765, 190] on div at bounding box center [575, 301] width 1150 height 603
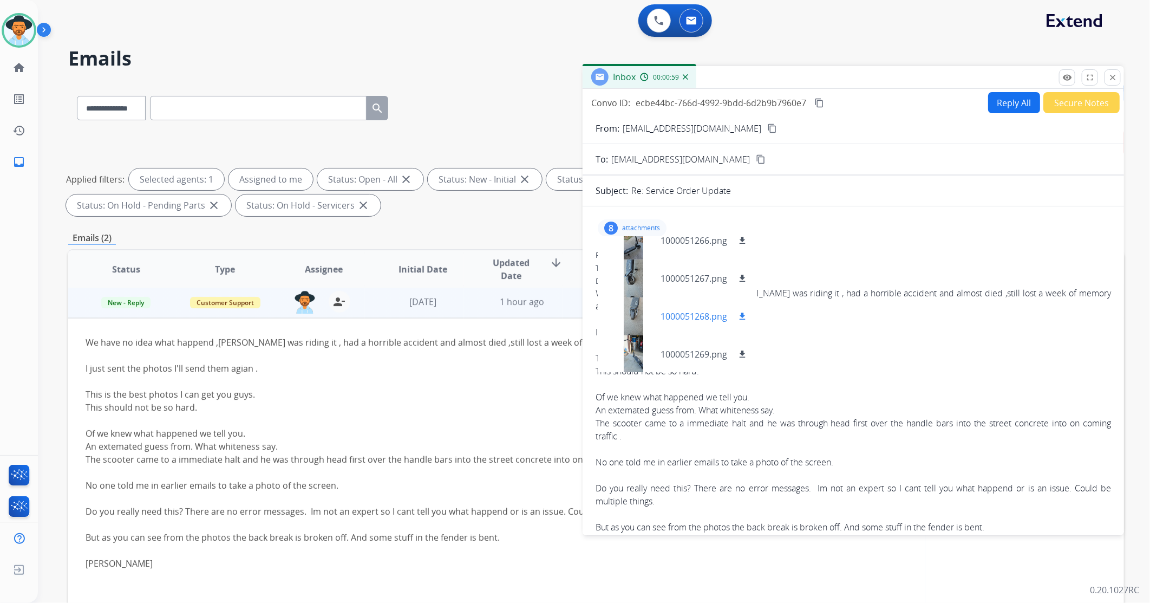
scroll to position [168, 0]
click at [667, 350] on p "1000051269.png" at bounding box center [694, 353] width 67 height 13
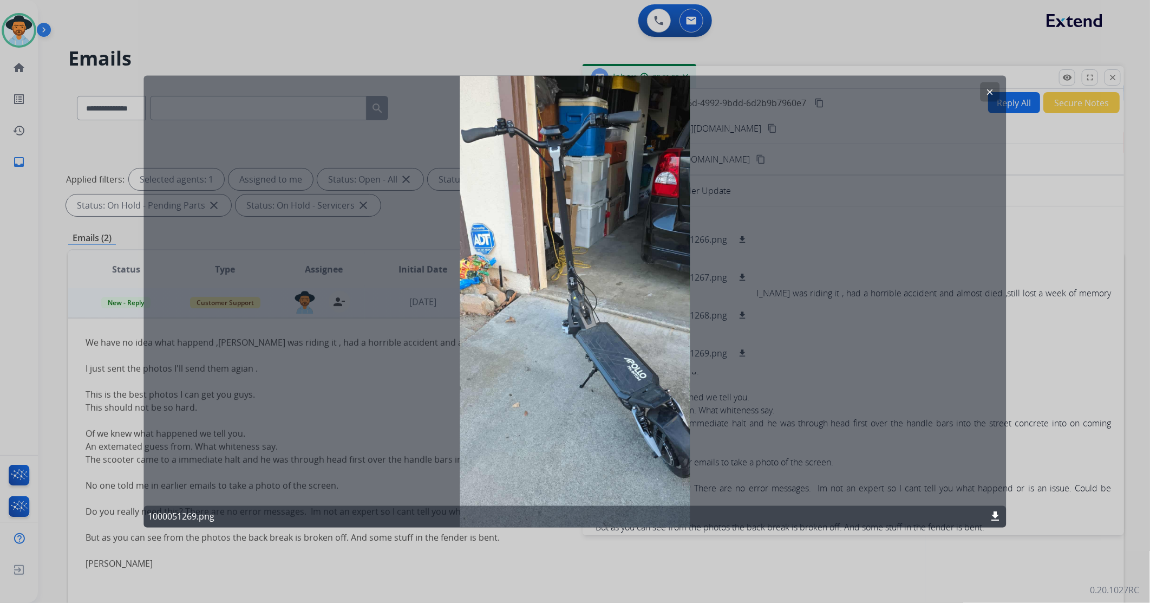
click at [765, 282] on div at bounding box center [575, 301] width 1150 height 603
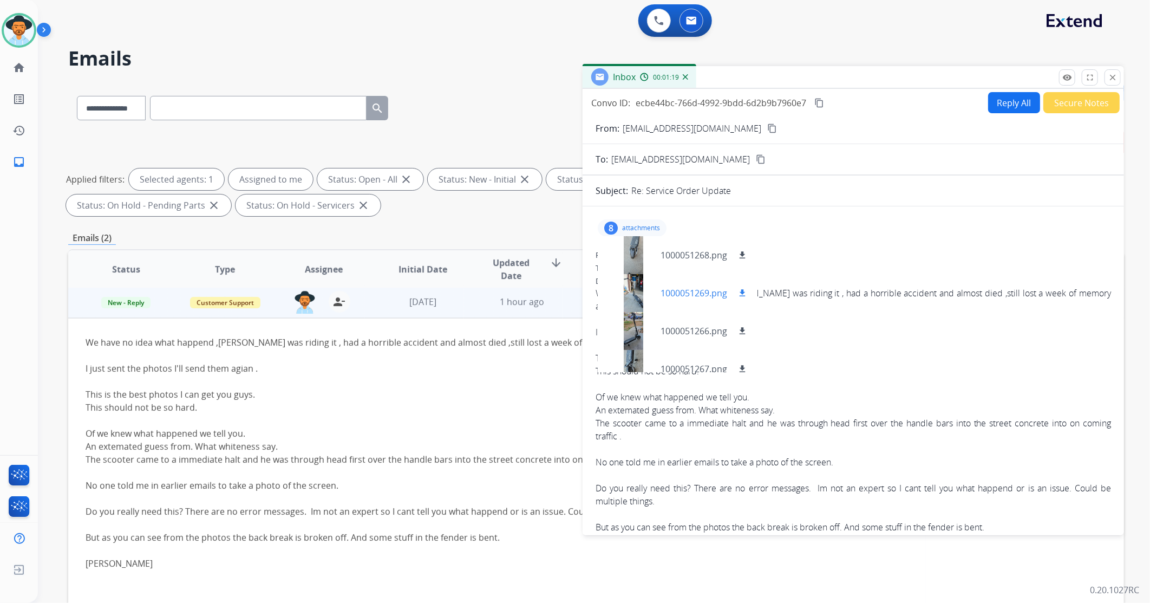
scroll to position [0, 0]
click at [636, 224] on p "attachments" at bounding box center [641, 228] width 38 height 9
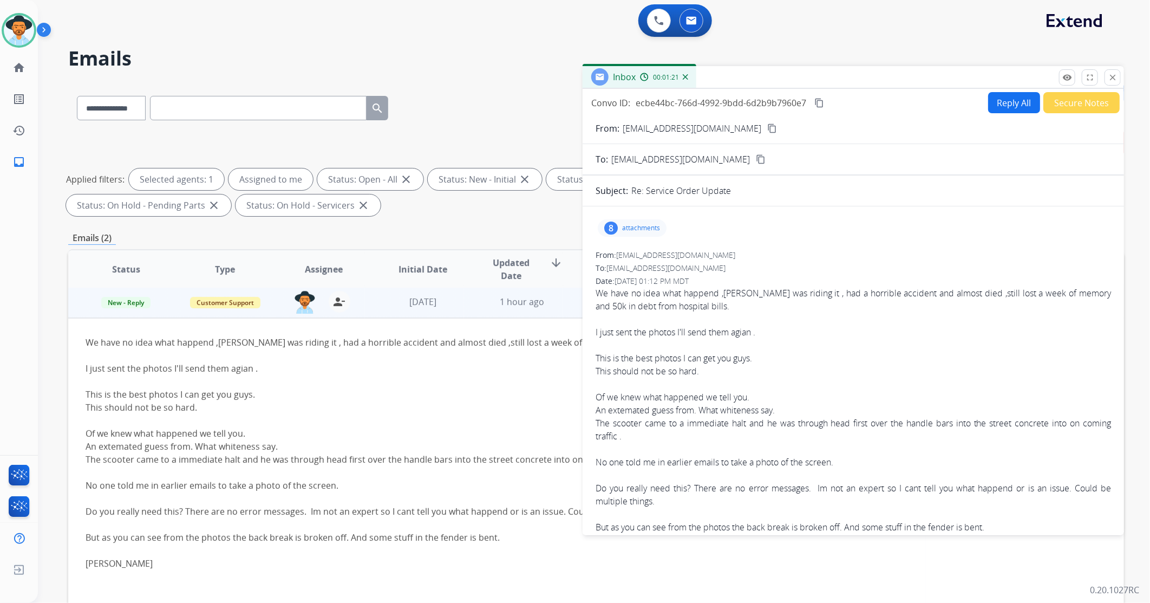
click at [494, 357] on div "This is the best photos I can get you guys." at bounding box center [497, 394] width 823 height 13
click at [765, 77] on button "close Close" at bounding box center [1113, 77] width 16 height 16
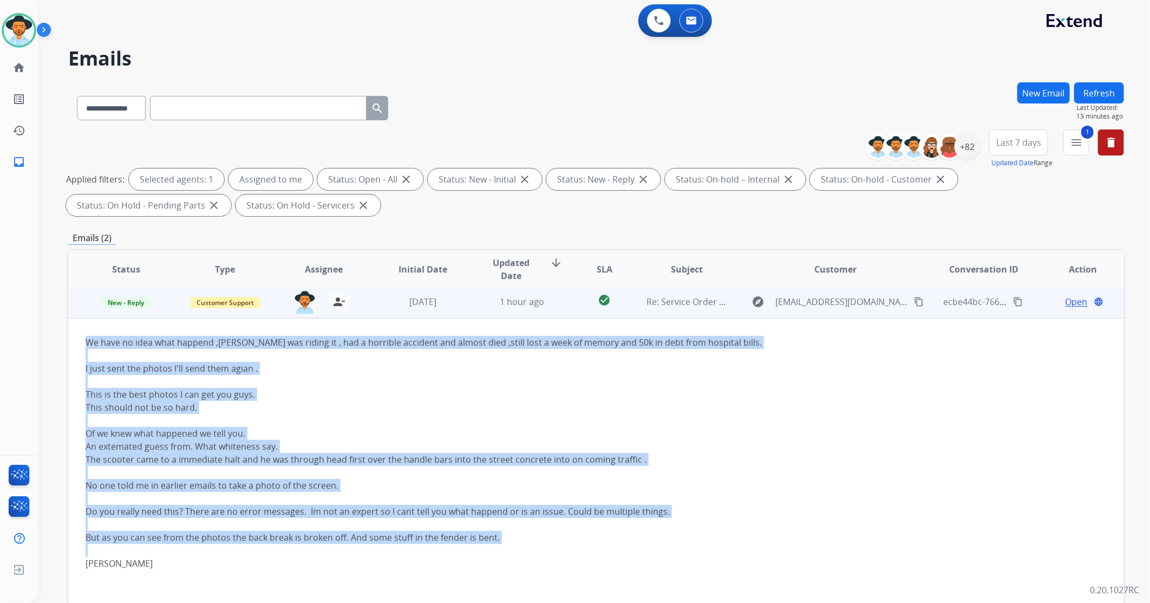
drag, startPoint x: 85, startPoint y: 339, endPoint x: 466, endPoint y: 544, distance: 432.2
click at [466, 357] on div "We have no idea what happend ,[PERSON_NAME] was riding it , had a horrible acci…" at bounding box center [497, 459] width 823 height 247
copy div "We have no idea what happend ,[PERSON_NAME] was riding it , had a horrible acci…"
click at [765, 357] on div "The scooter came to a immediate halt and he was through head first over the han…" at bounding box center [497, 459] width 823 height 13
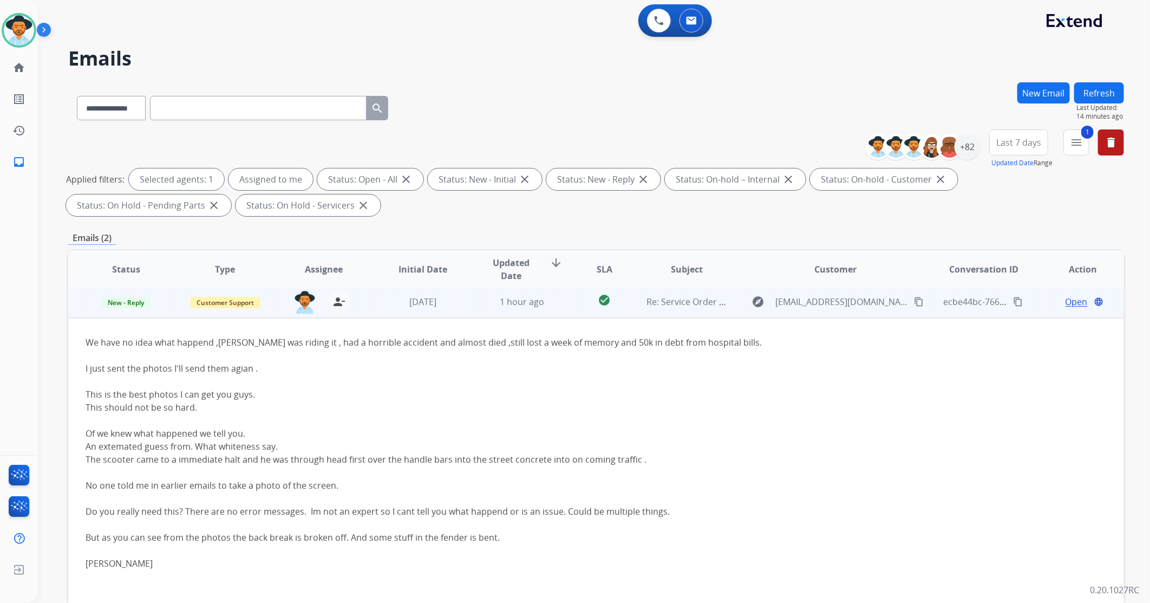
click at [765, 305] on span "Open" at bounding box center [1077, 301] width 22 height 13
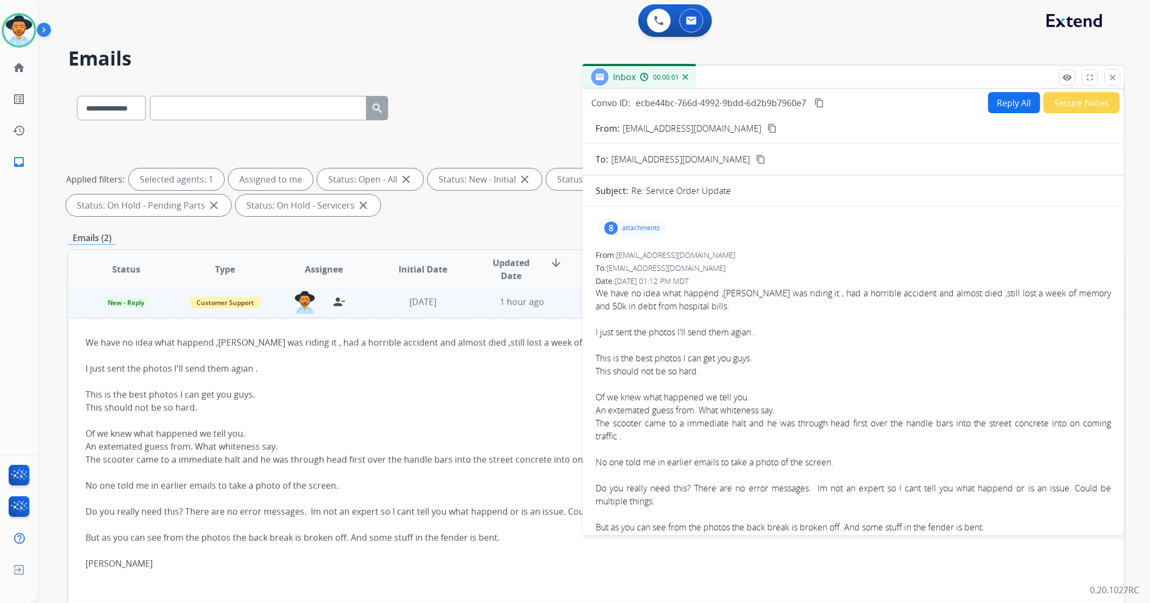
click at [765, 100] on button "Reply All" at bounding box center [1014, 102] width 52 height 21
select select "**********"
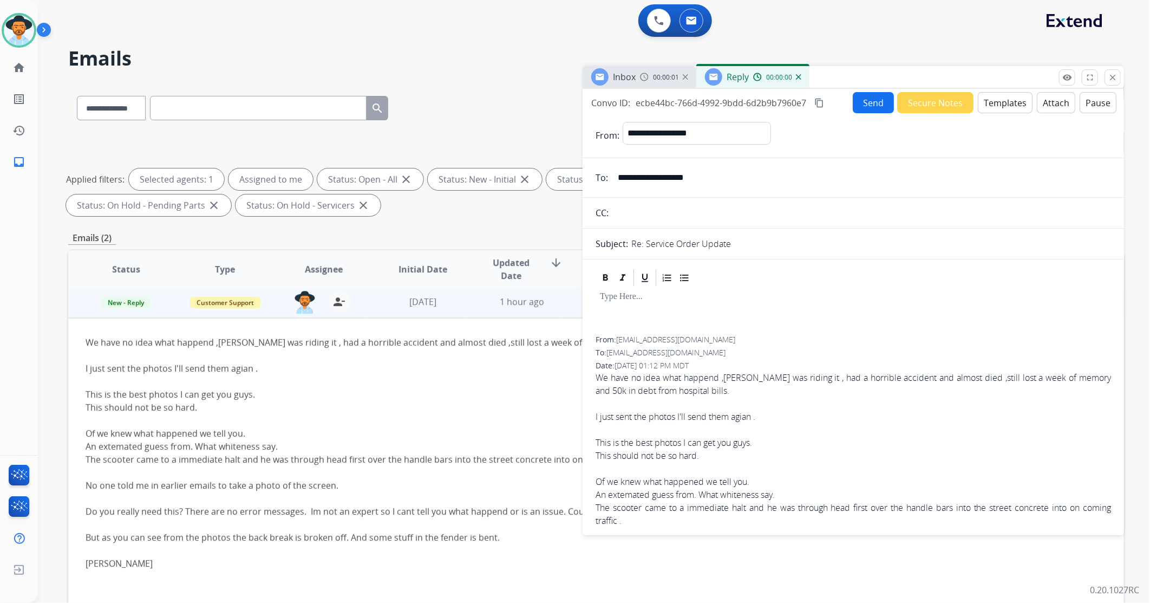
click at [765, 100] on button "Templates" at bounding box center [1005, 102] width 55 height 21
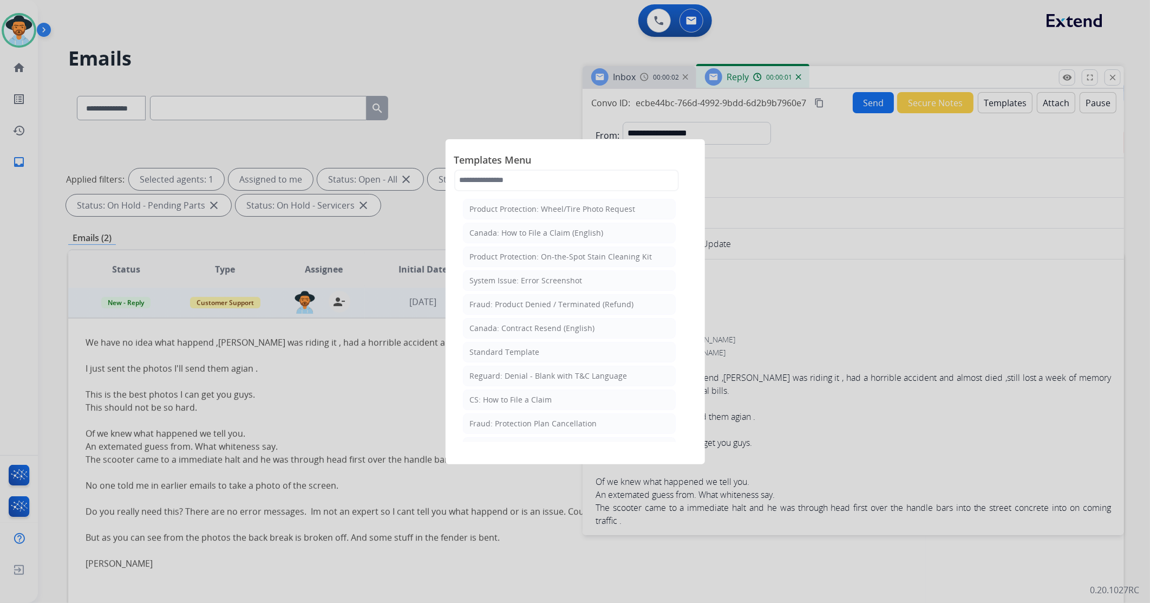
click at [525, 356] on div "Standard Template" at bounding box center [505, 352] width 70 height 11
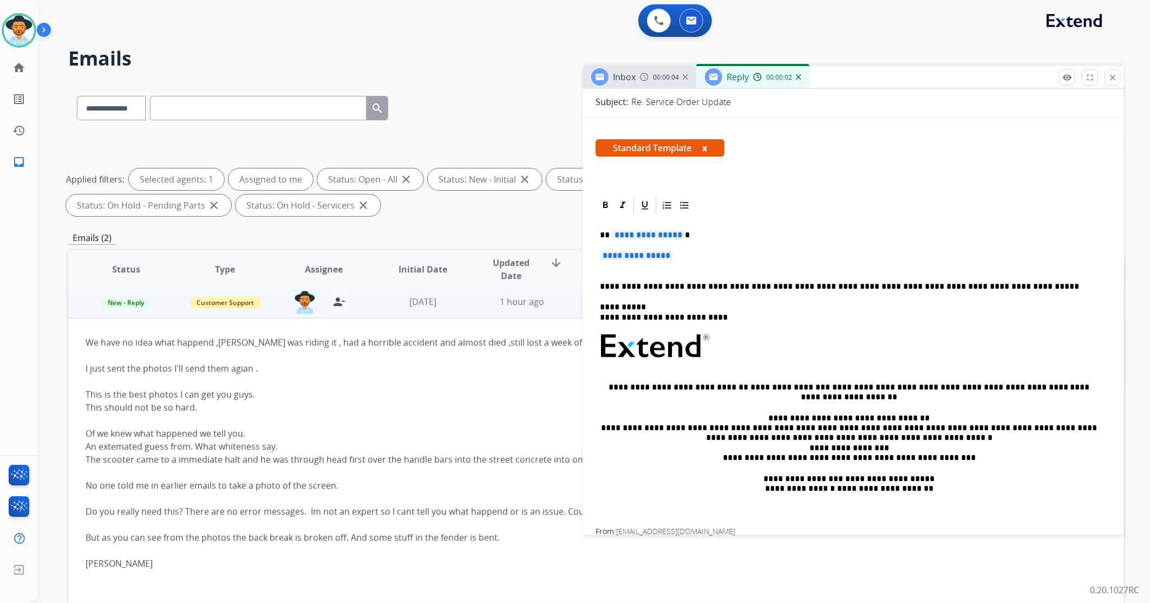
scroll to position [120, 0]
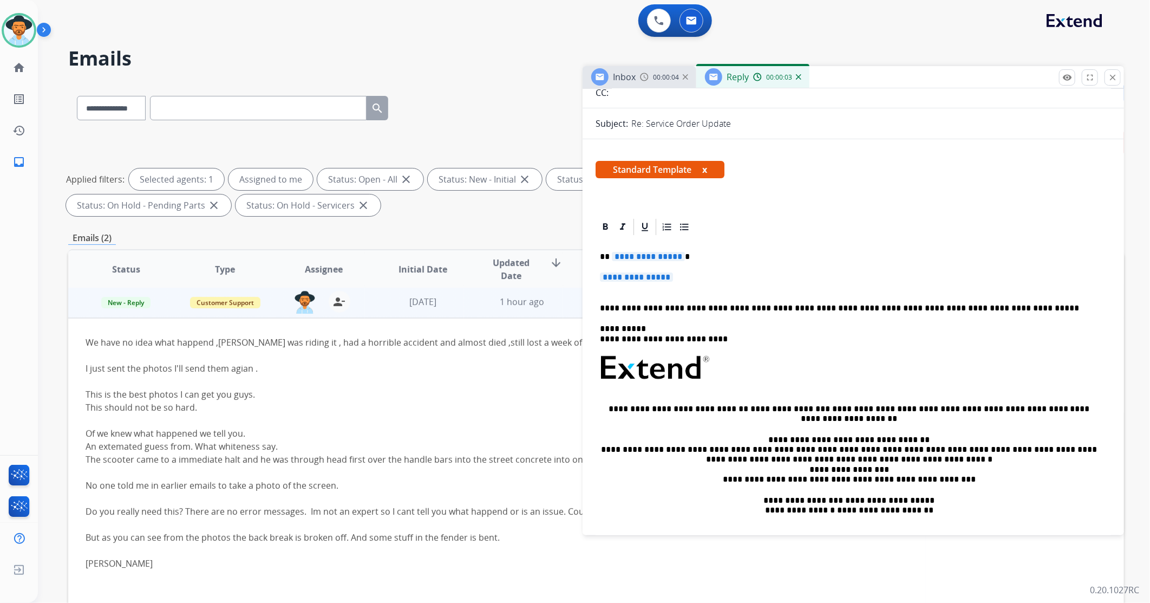
click at [640, 276] on span "**********" at bounding box center [636, 276] width 73 height 9
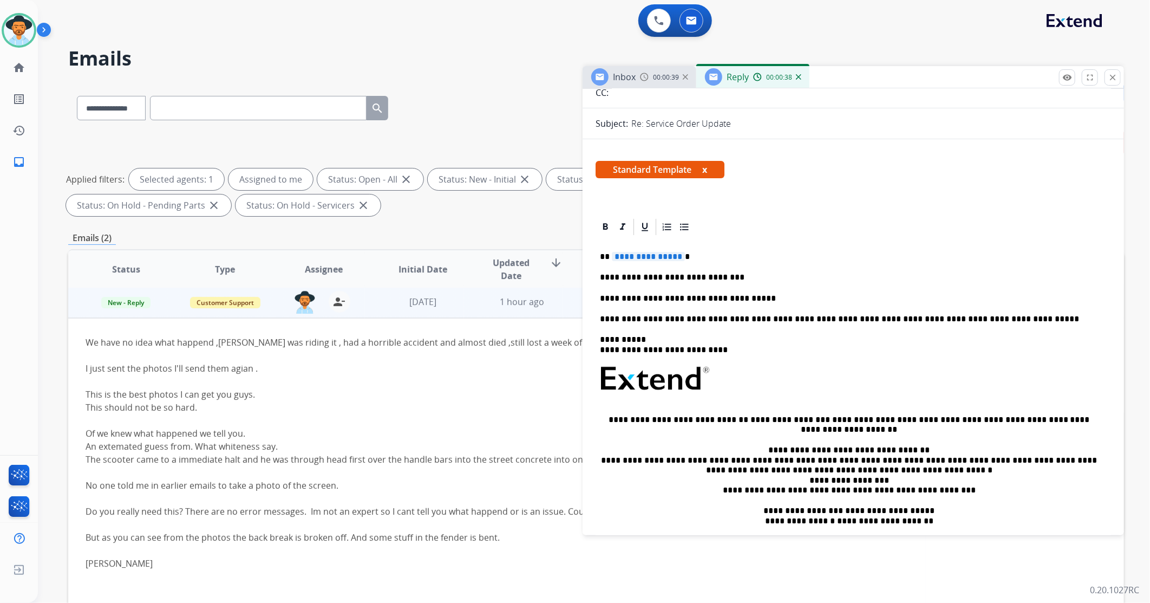
click at [754, 293] on p "**********" at bounding box center [849, 298] width 498 height 10
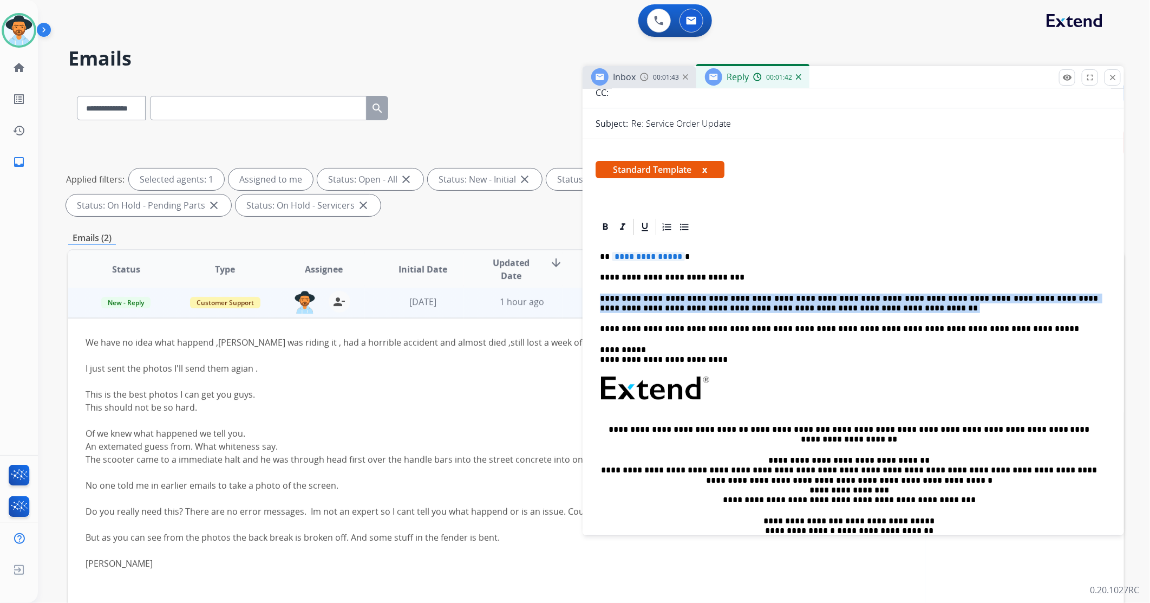
drag, startPoint x: 793, startPoint y: 302, endPoint x: 598, endPoint y: 295, distance: 195.1
click at [598, 295] on div "**********" at bounding box center [853, 404] width 515 height 334
drag, startPoint x: 800, startPoint y: 311, endPoint x: 596, endPoint y: 294, distance: 204.8
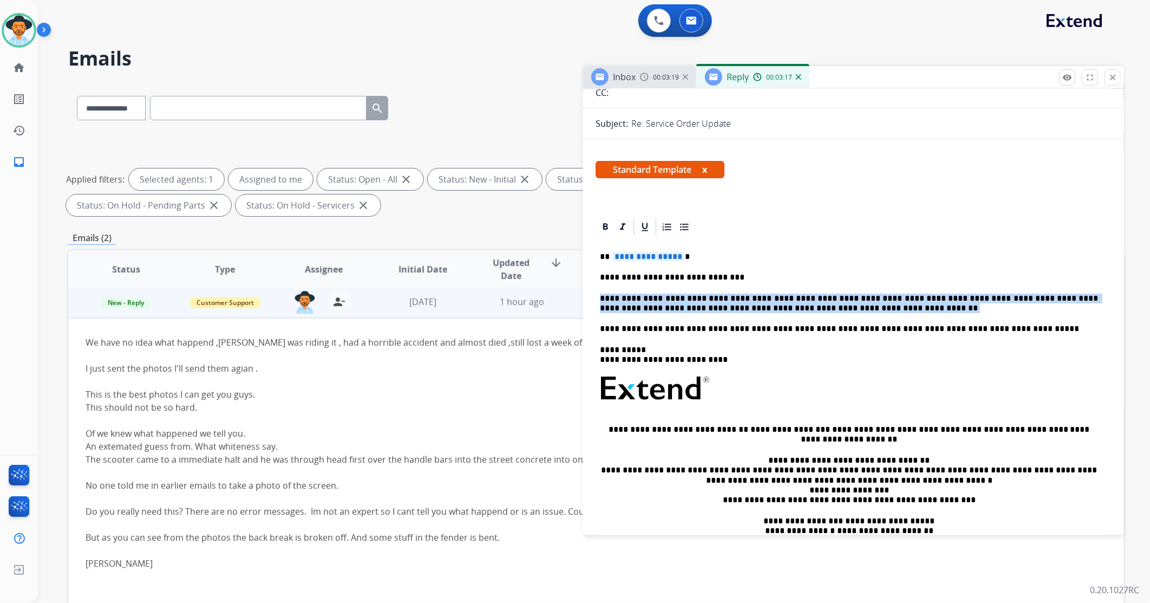
click at [753, 305] on p "**********" at bounding box center [849, 303] width 498 height 20
drag, startPoint x: 779, startPoint y: 305, endPoint x: 598, endPoint y: 289, distance: 181.1
click at [598, 289] on div "**********" at bounding box center [853, 404] width 515 height 334
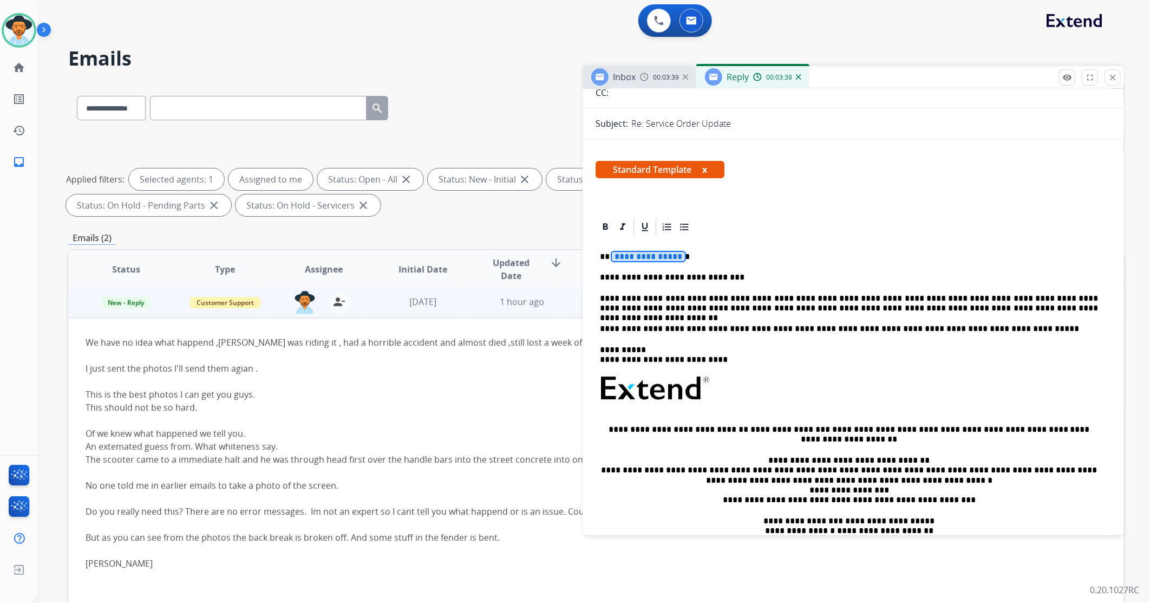
click at [638, 259] on span "**********" at bounding box center [648, 256] width 73 height 9
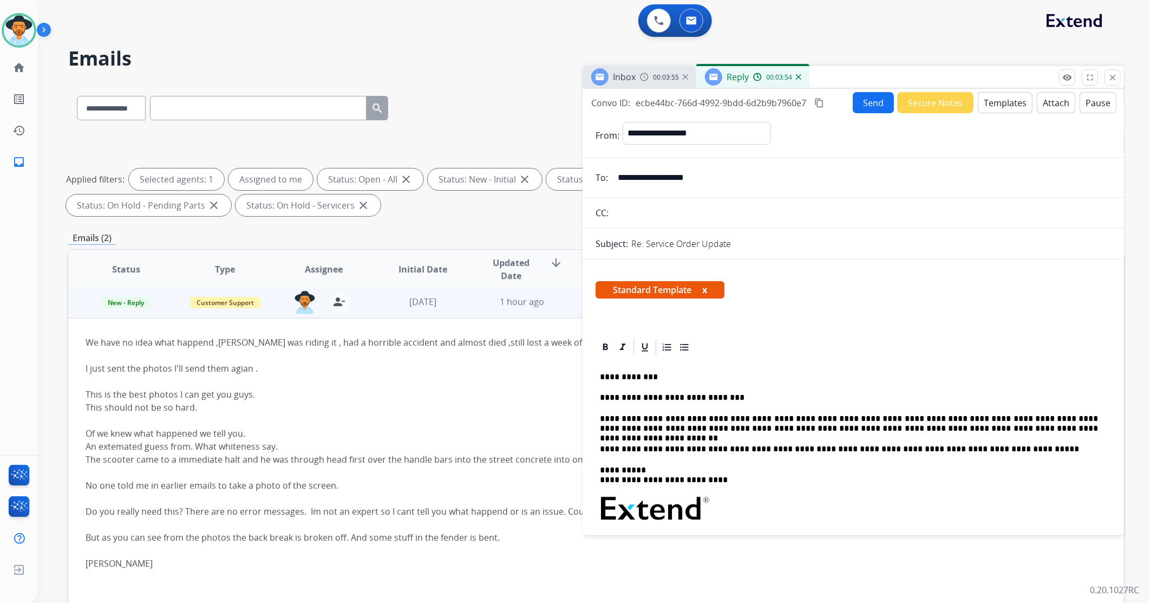
click at [765, 99] on mat-icon "content_copy" at bounding box center [819, 103] width 10 height 10
click at [765, 100] on button "Send" at bounding box center [874, 103] width 41 height 21
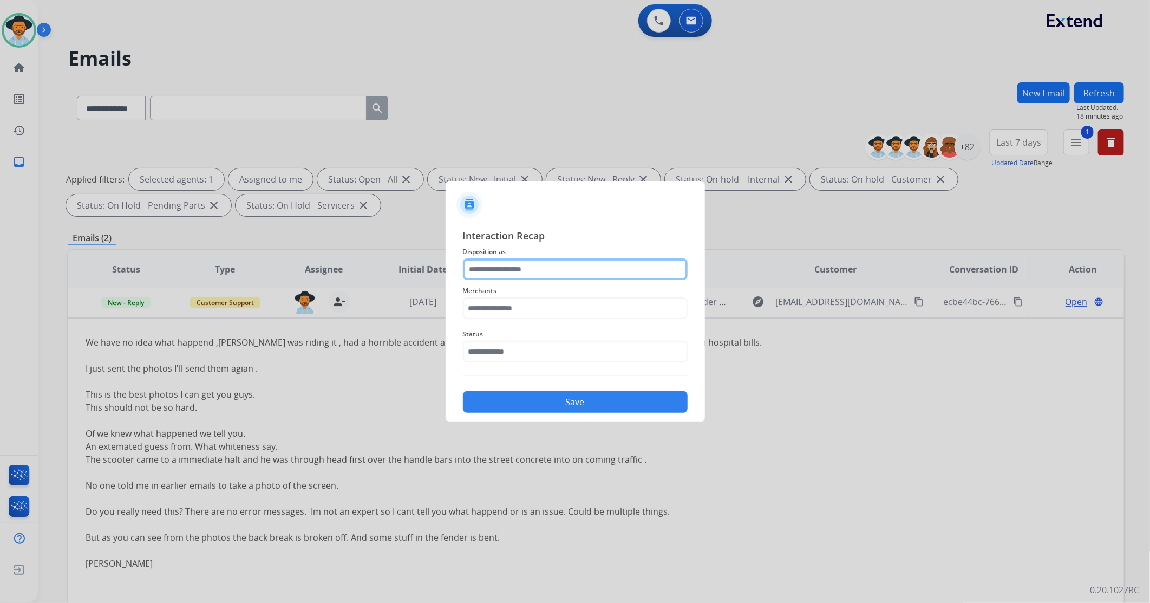
click at [530, 260] on input "text" at bounding box center [575, 269] width 225 height 22
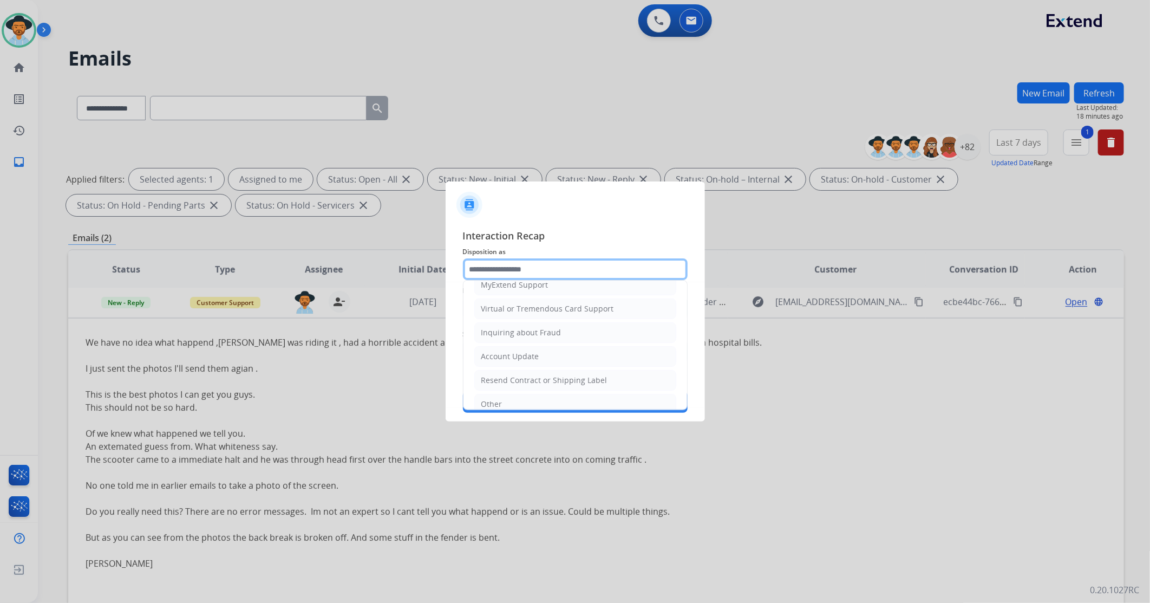
scroll to position [169, 0]
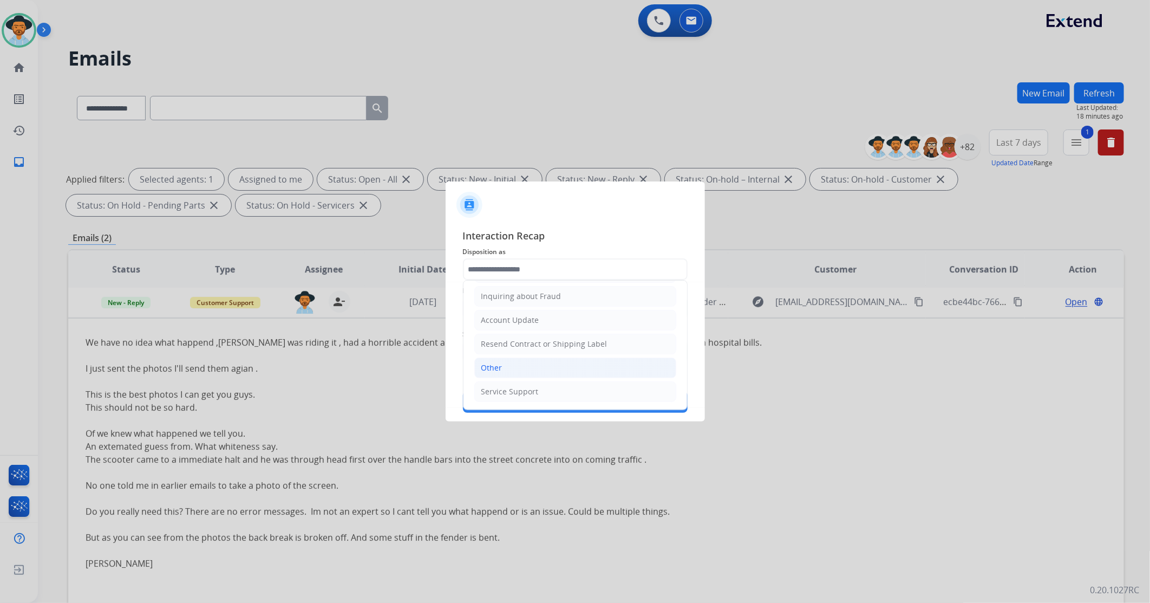
click at [500, 357] on div "Other" at bounding box center [491, 367] width 21 height 11
type input "*****"
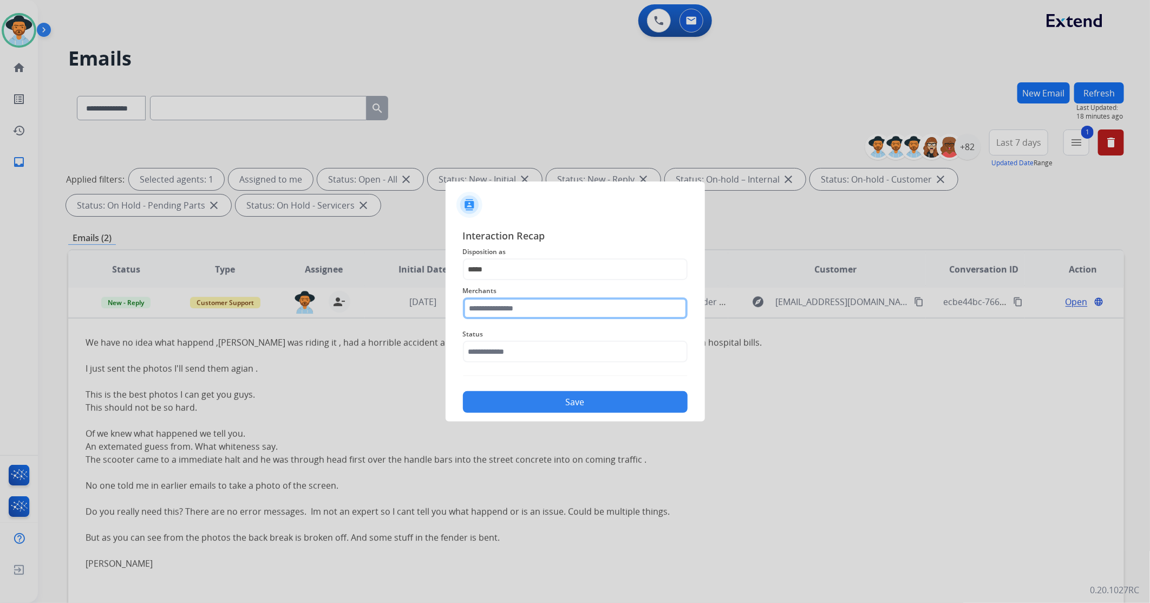
click at [500, 301] on input "text" at bounding box center [575, 308] width 225 height 22
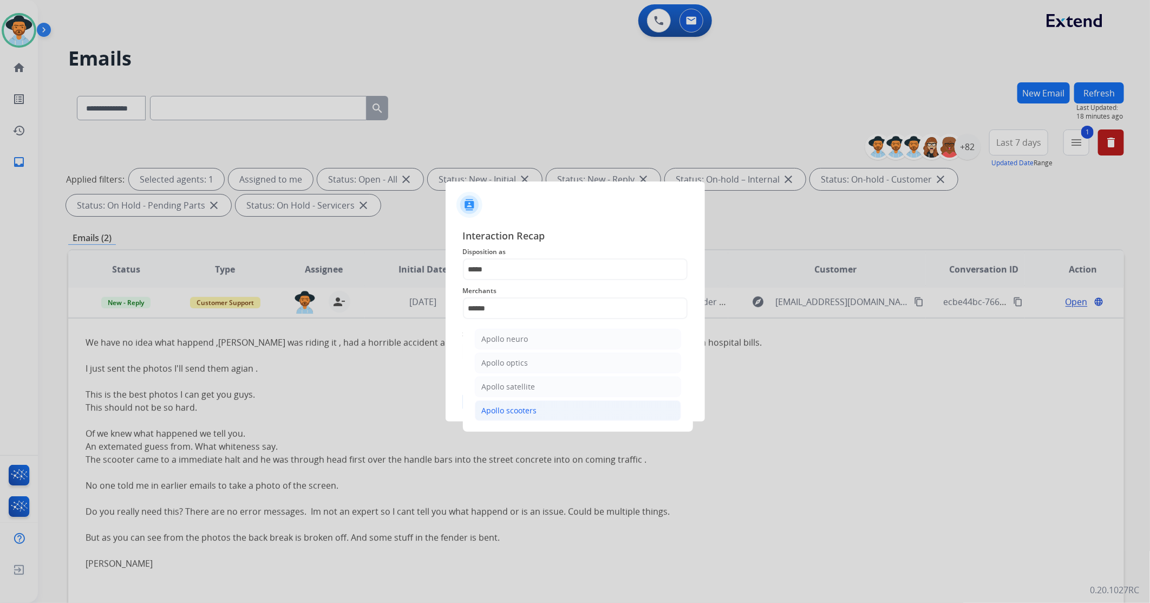
click at [528, 357] on div "Apollo scooters" at bounding box center [509, 410] width 55 height 11
type input "**********"
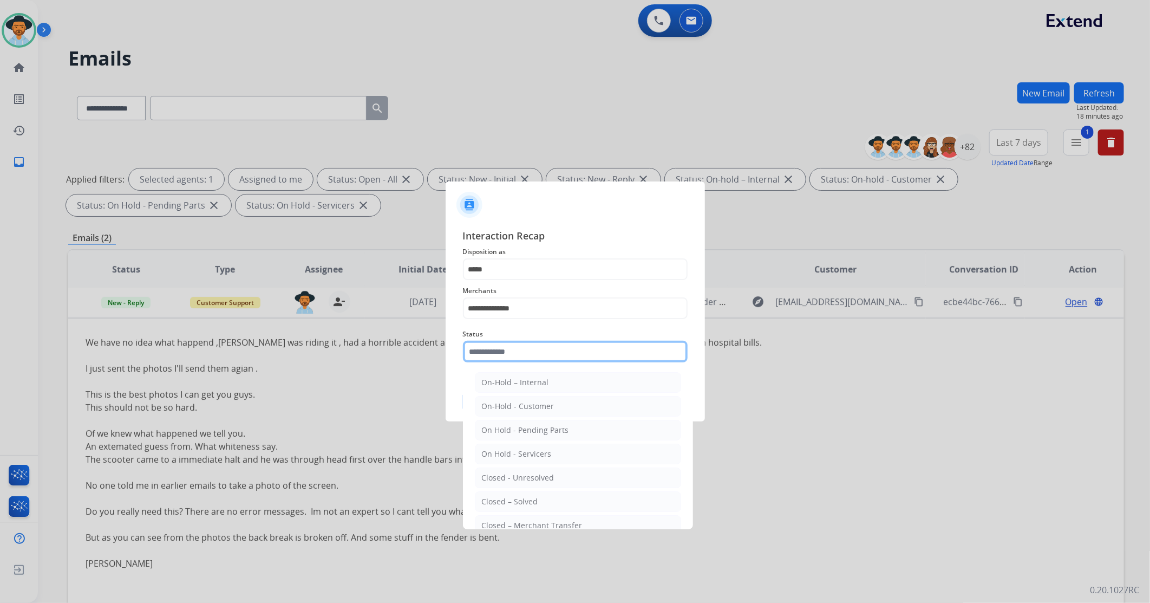
click at [497, 348] on input "text" at bounding box center [575, 352] width 225 height 22
click at [509, 357] on div "Closed – Solved" at bounding box center [510, 501] width 56 height 11
type input "**********"
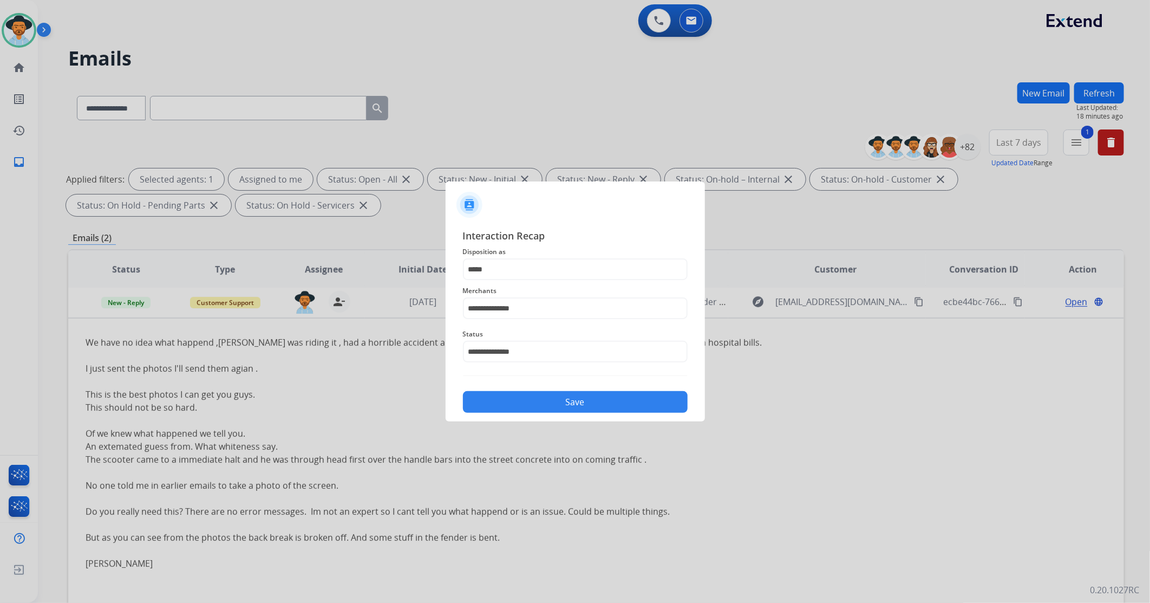
click at [526, 357] on button "Save" at bounding box center [575, 402] width 225 height 22
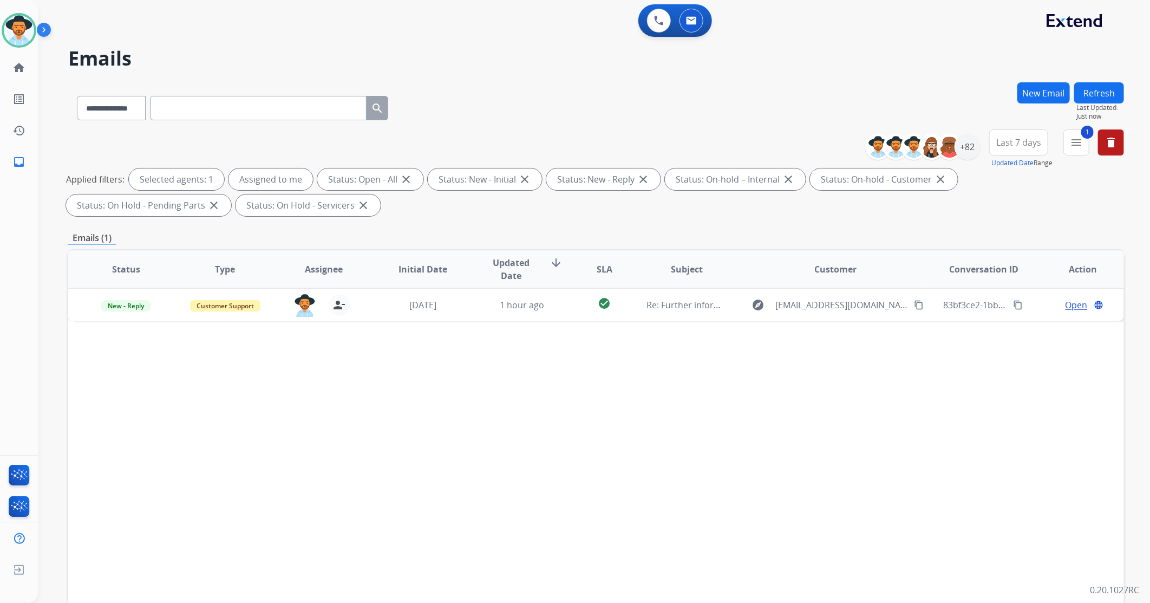
scroll to position [0, 0]
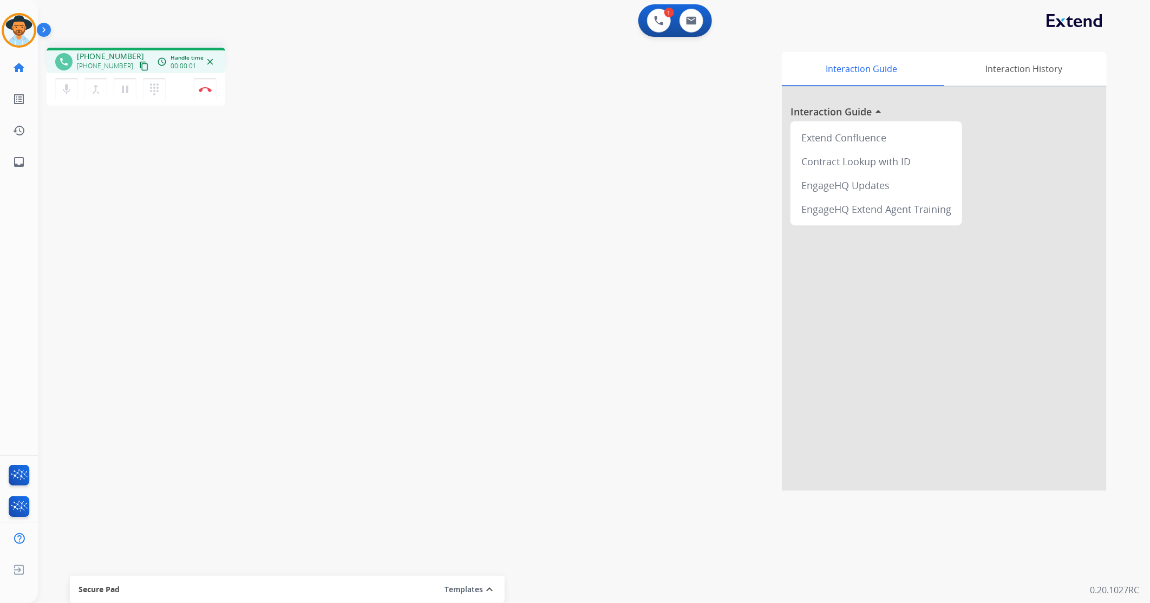
click at [139, 69] on mat-icon "content_copy" at bounding box center [144, 66] width 10 height 10
click at [206, 89] on img at bounding box center [205, 89] width 13 height 5
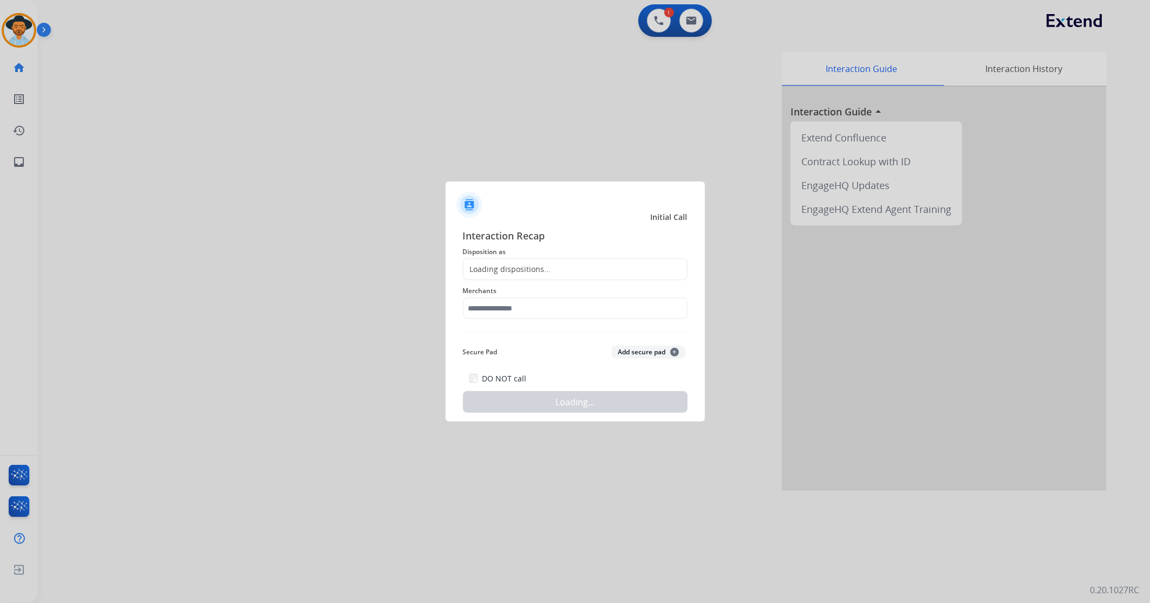
click at [563, 265] on div "Loading dispositions..." at bounding box center [575, 269] width 225 height 22
click at [536, 276] on div "Loading dispositions..." at bounding box center [575, 269] width 225 height 22
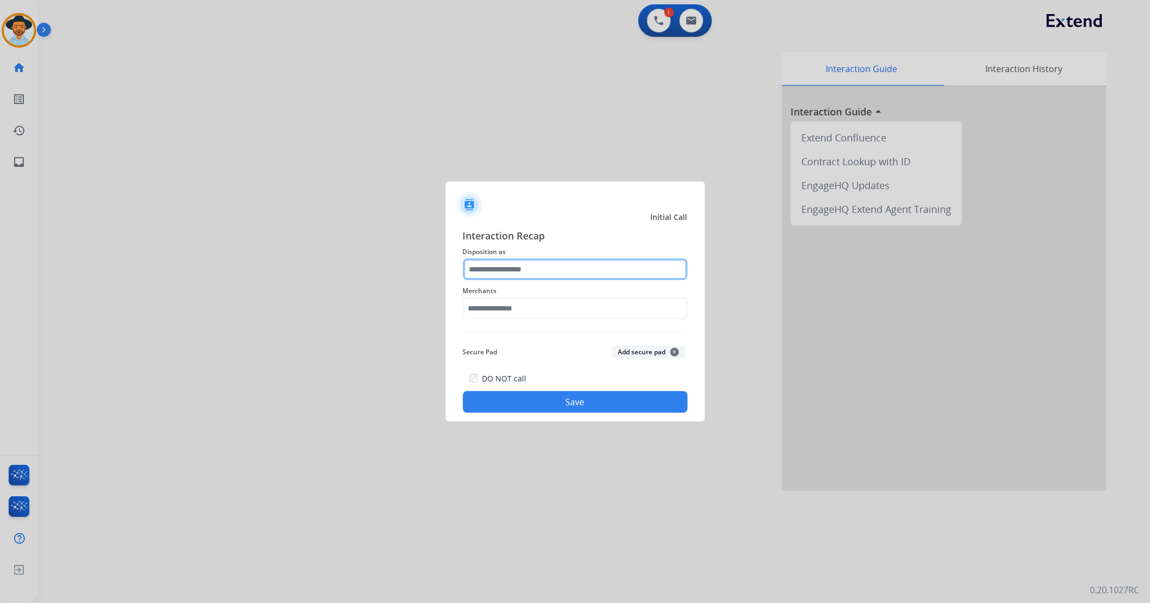
click at [536, 271] on input "text" at bounding box center [575, 269] width 225 height 22
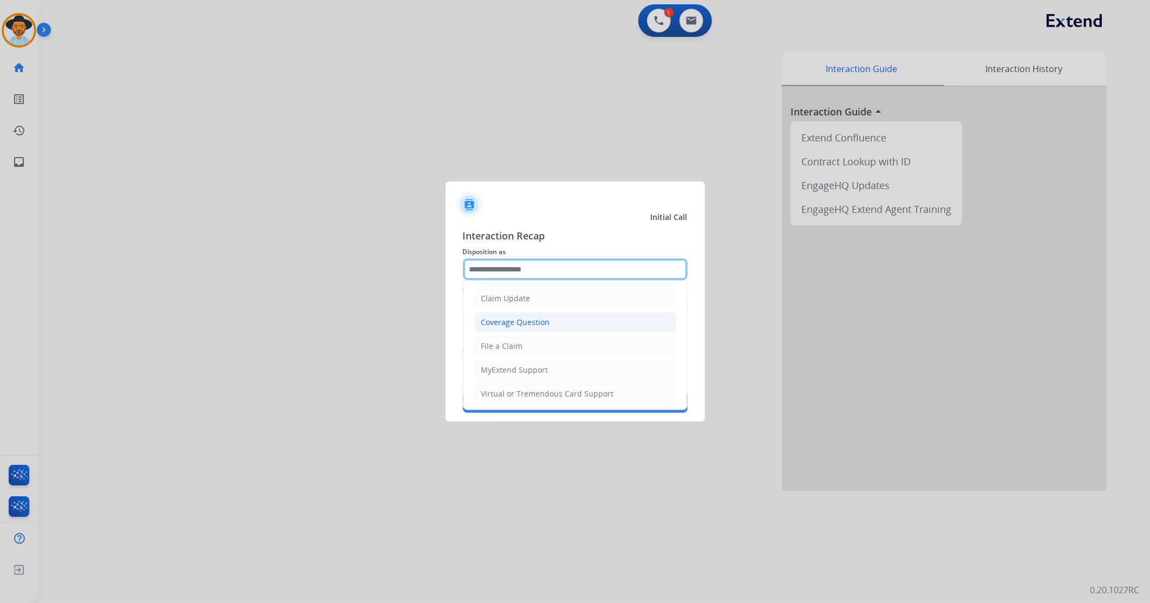
scroll to position [169, 0]
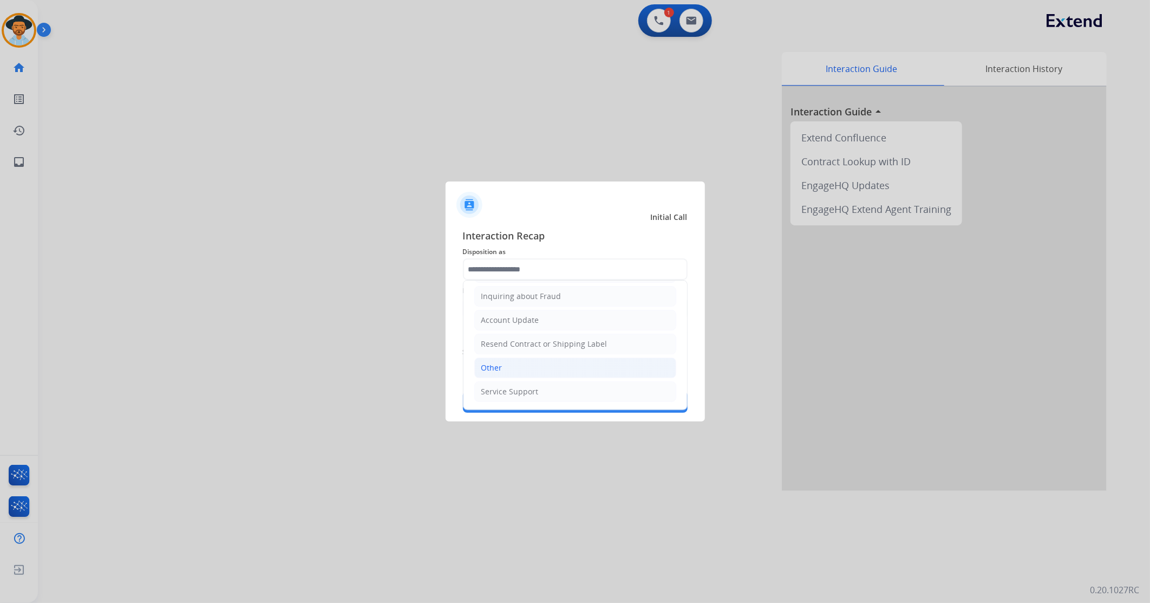
click at [537, 357] on li "Other" at bounding box center [575, 367] width 202 height 21
type input "*****"
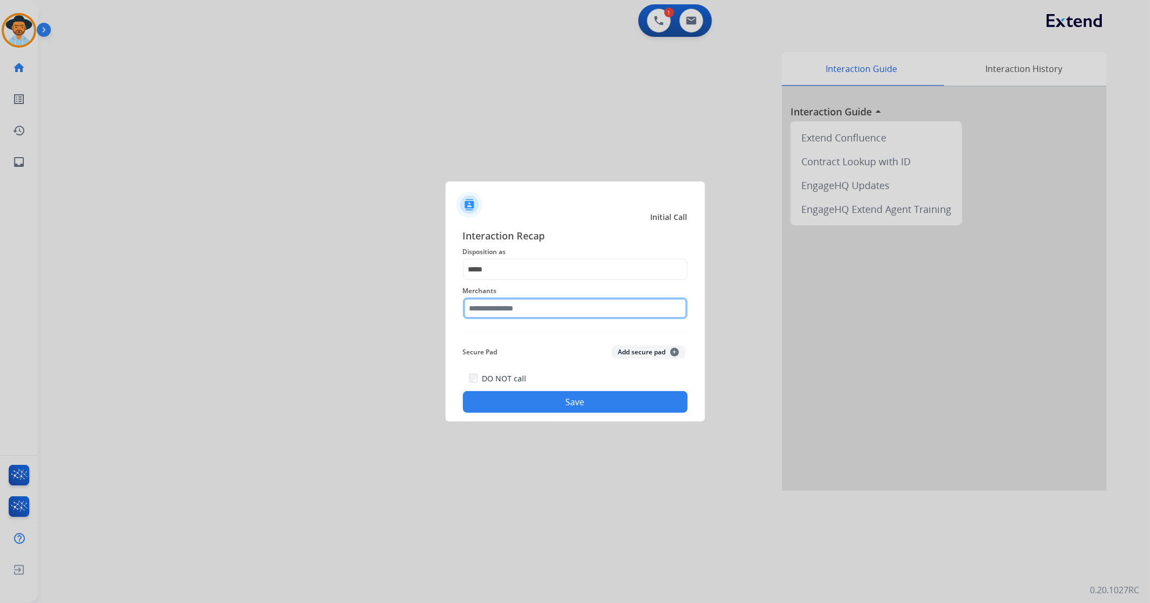
click at [524, 310] on input "text" at bounding box center [575, 308] width 225 height 22
drag, startPoint x: 504, startPoint y: 340, endPoint x: 507, endPoint y: 334, distance: 6.8
click at [501, 341] on div "Keh camera" at bounding box center [503, 339] width 43 height 11
type input "**********"
click at [548, 357] on button "Save" at bounding box center [575, 402] width 225 height 22
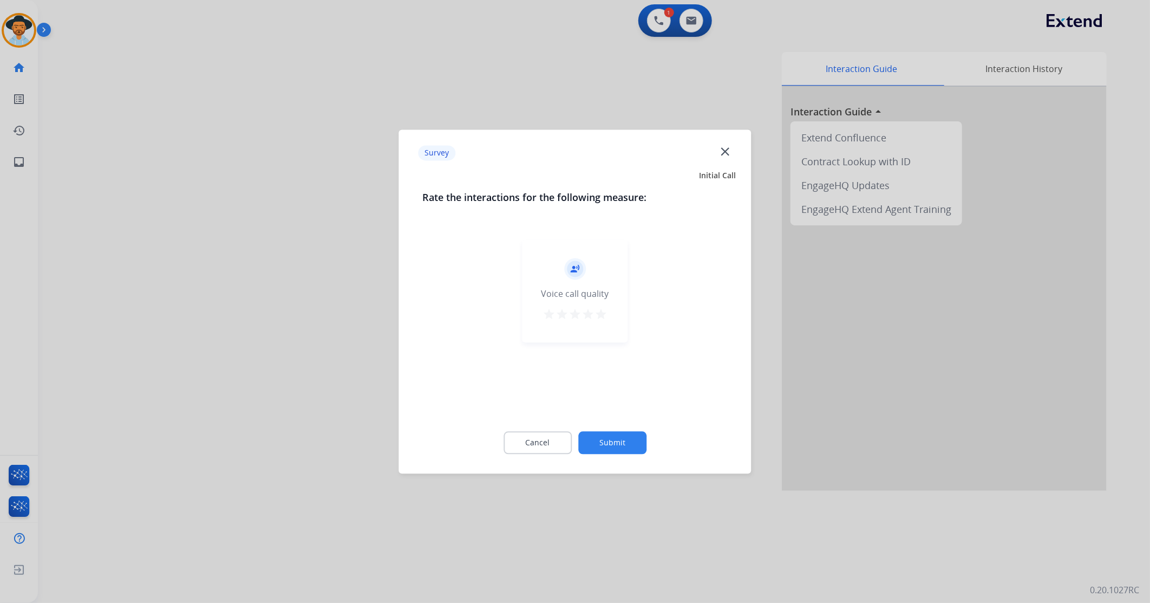
drag, startPoint x: 608, startPoint y: 308, endPoint x: 601, endPoint y: 331, distance: 24.2
click at [607, 308] on div "record_voice_over Voice call quality star star star star star" at bounding box center [576, 290] width 106 height 103
click at [597, 316] on mat-icon "star" at bounding box center [601, 314] width 13 height 13
click at [616, 357] on button "Submit" at bounding box center [612, 442] width 68 height 23
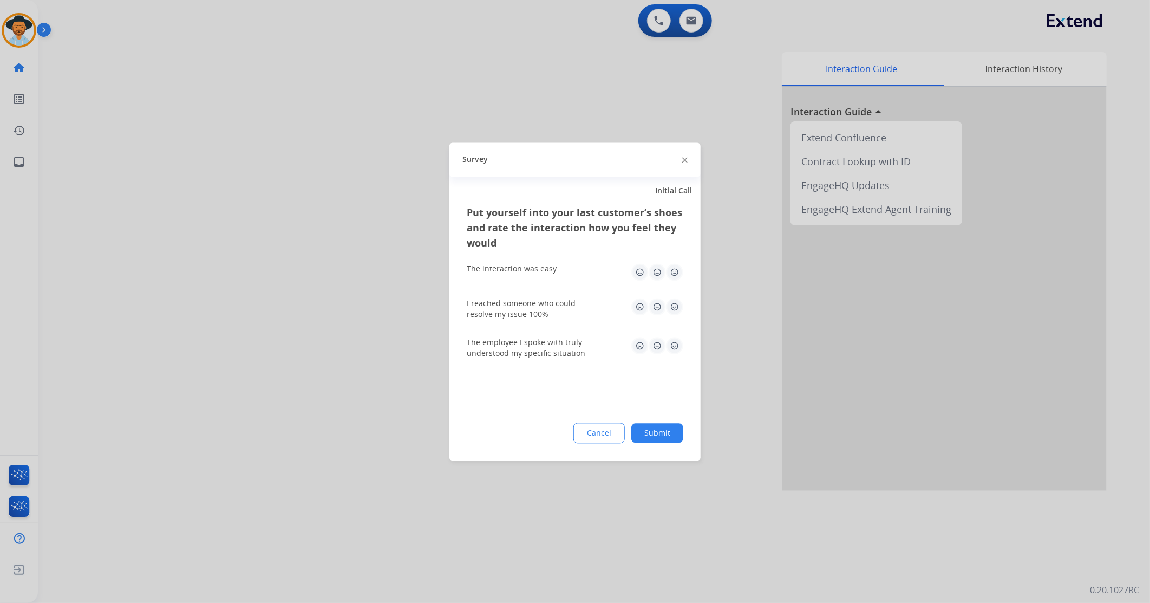
drag, startPoint x: 672, startPoint y: 269, endPoint x: 678, endPoint y: 277, distance: 9.6
click at [673, 269] on img at bounding box center [674, 271] width 17 height 17
click at [679, 306] on img at bounding box center [674, 306] width 17 height 17
click at [678, 348] on img at bounding box center [674, 345] width 17 height 17
click at [660, 357] on button "Submit" at bounding box center [657, 432] width 52 height 19
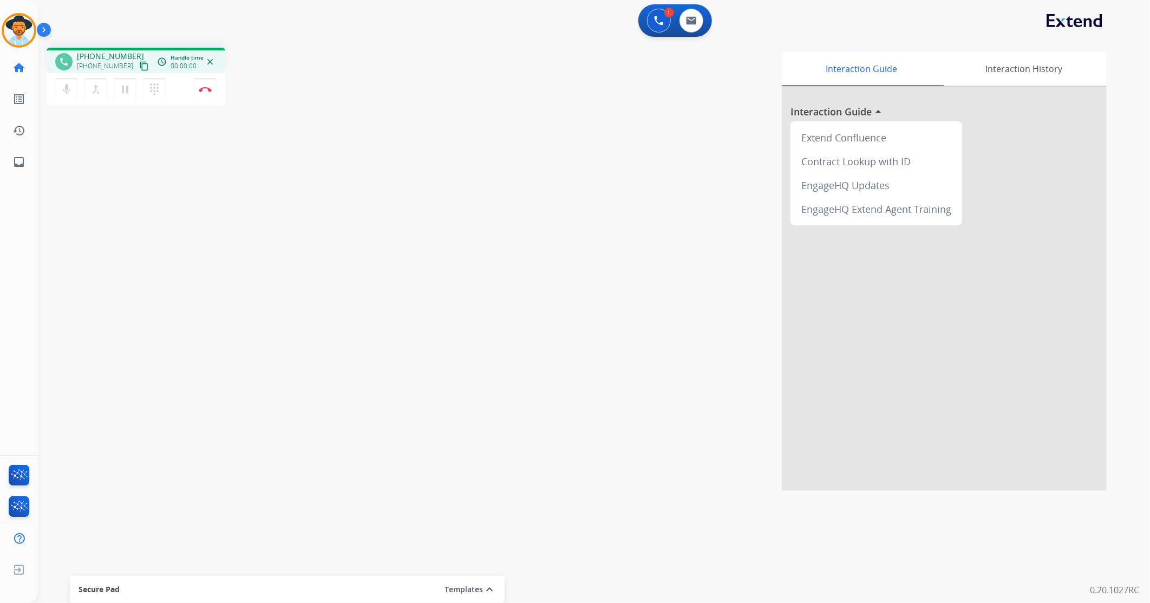
click at [139, 68] on mat-icon "content_copy" at bounding box center [144, 66] width 10 height 10
click at [125, 90] on mat-icon "pause" at bounding box center [125, 89] width 13 height 13
click at [70, 89] on mat-icon "mic" at bounding box center [66, 89] width 13 height 13
click at [693, 18] on img at bounding box center [691, 20] width 11 height 9
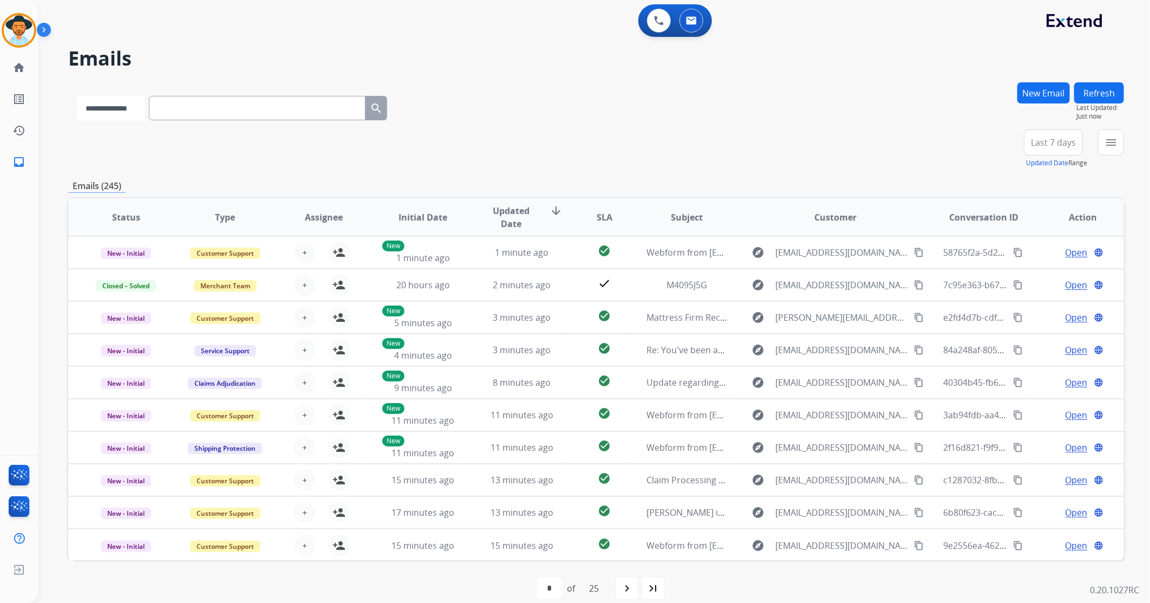
click at [116, 106] on select "**********" at bounding box center [111, 108] width 68 height 24
select select "**********"
click at [77, 96] on select "**********" at bounding box center [111, 108] width 68 height 24
click at [204, 106] on input "text" at bounding box center [258, 108] width 217 height 24
paste input "**********"
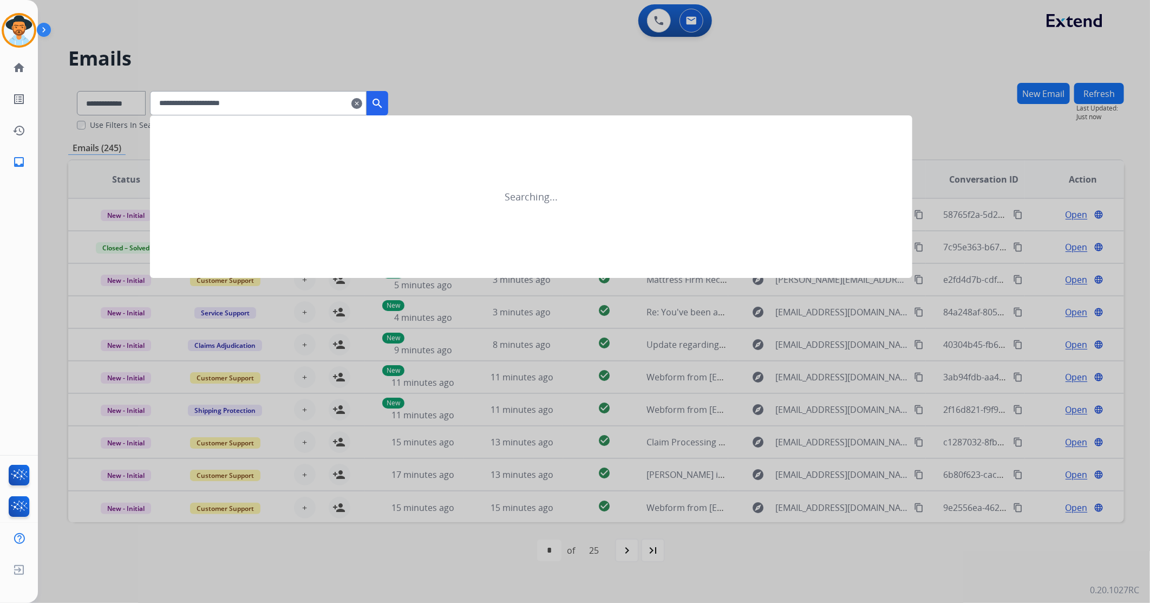
type input "**********"
click at [388, 110] on button "search" at bounding box center [378, 103] width 22 height 24
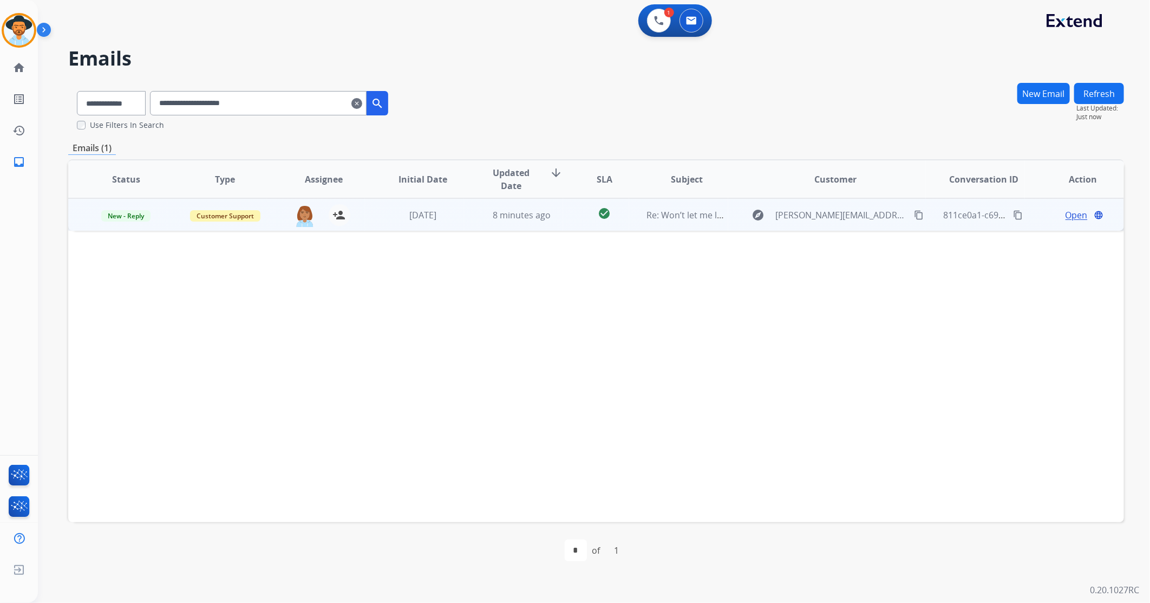
click at [715, 225] on td "Re: Won’t let me log in" at bounding box center [678, 214] width 99 height 32
click at [765, 216] on span "Open" at bounding box center [1077, 214] width 22 height 13
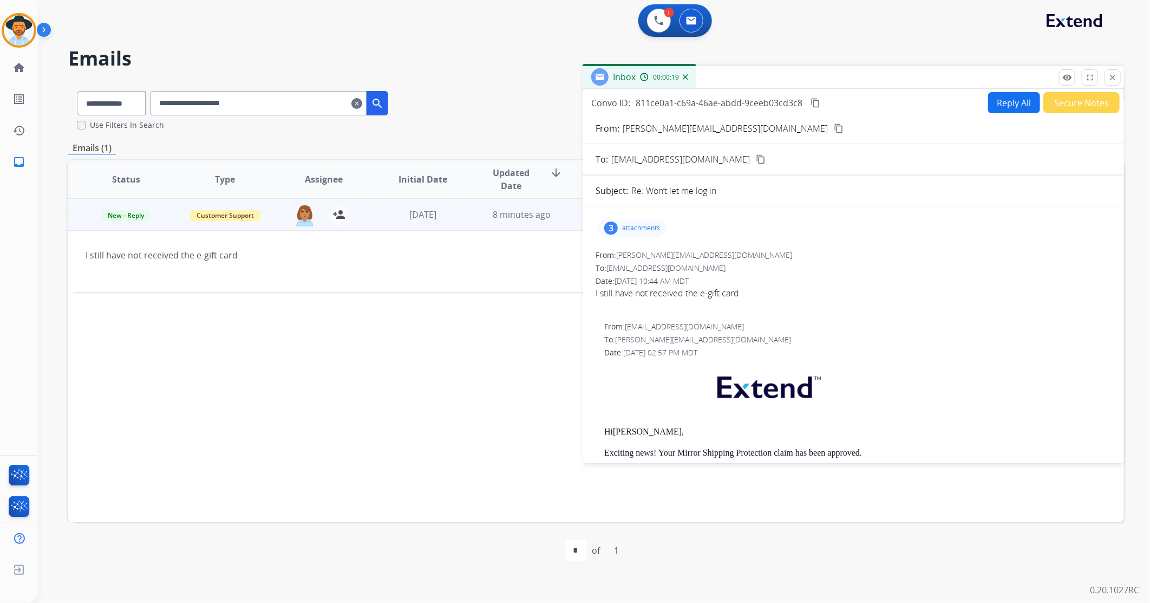
click at [642, 225] on p "attachments" at bounding box center [641, 228] width 38 height 9
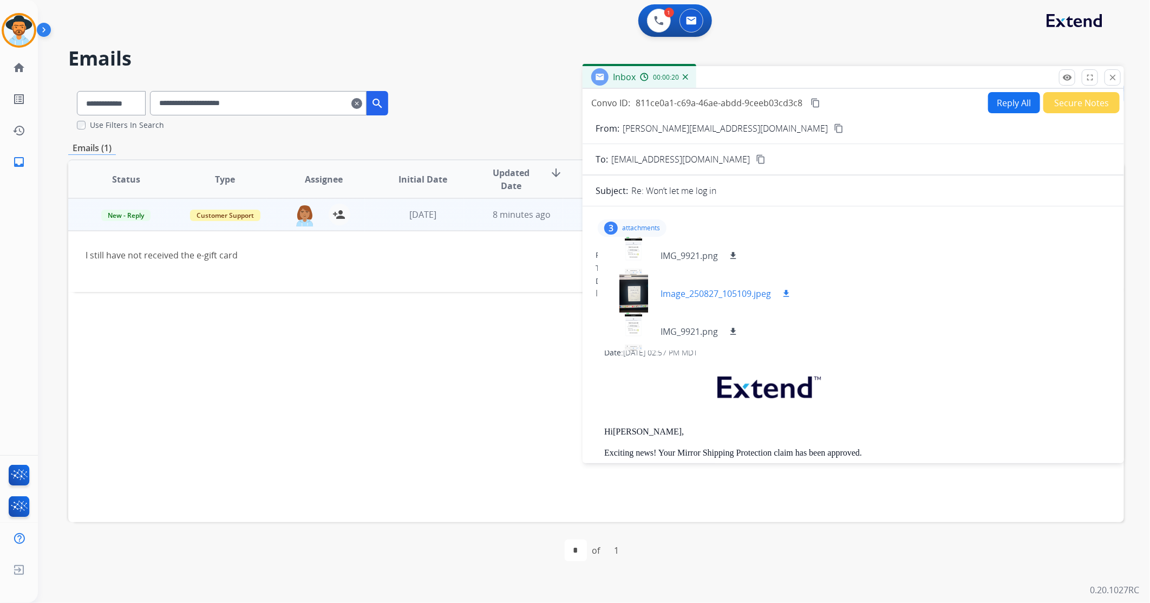
click at [635, 279] on div at bounding box center [633, 294] width 54 height 38
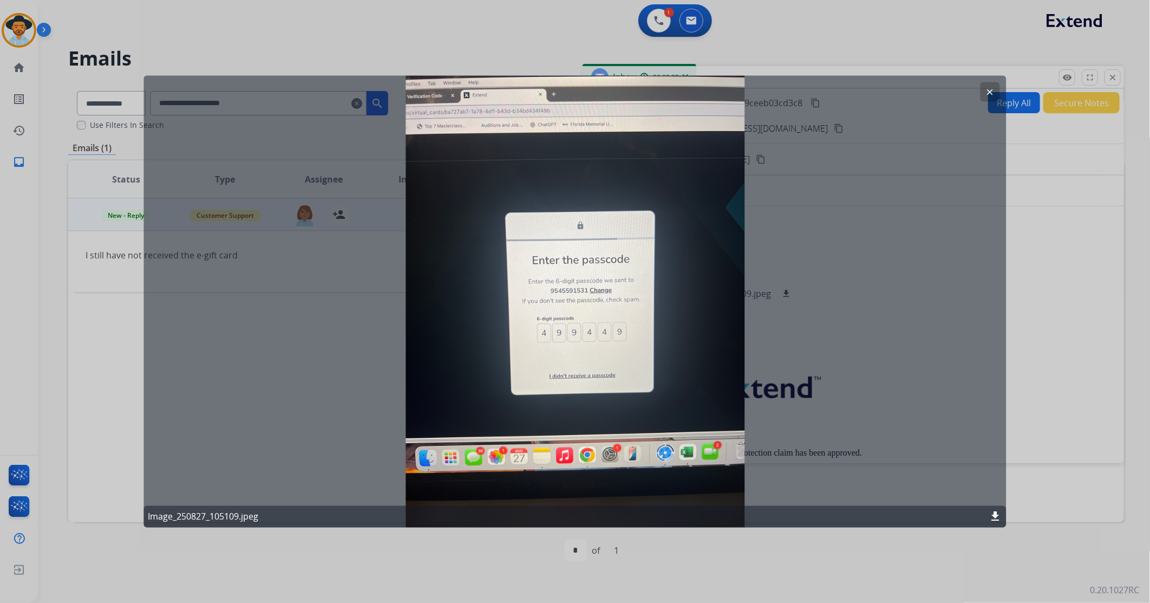
click at [765, 87] on mat-icon "clear" at bounding box center [990, 92] width 10 height 10
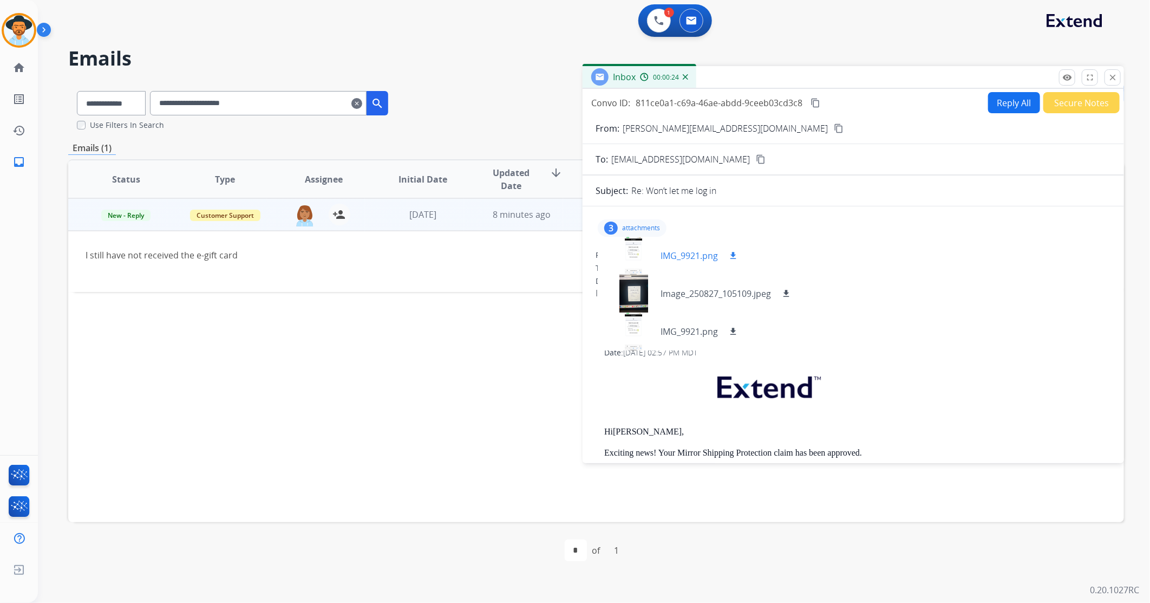
click at [635, 251] on div at bounding box center [633, 256] width 54 height 38
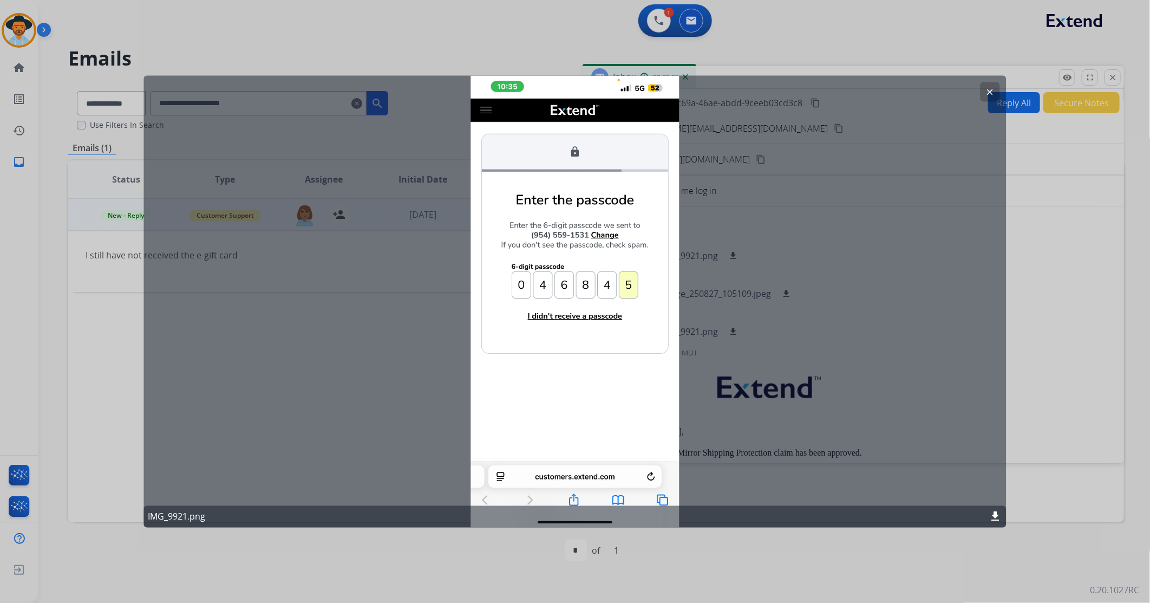
click at [765, 94] on mat-icon "clear" at bounding box center [990, 92] width 10 height 10
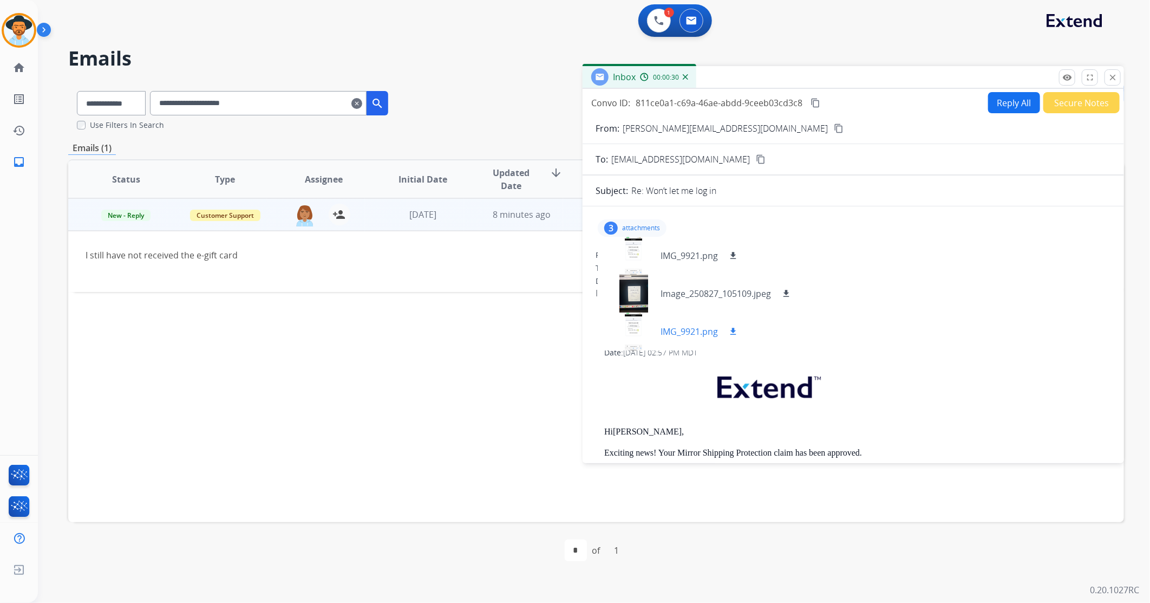
click at [663, 335] on p "IMG_9921.png" at bounding box center [689, 331] width 57 height 13
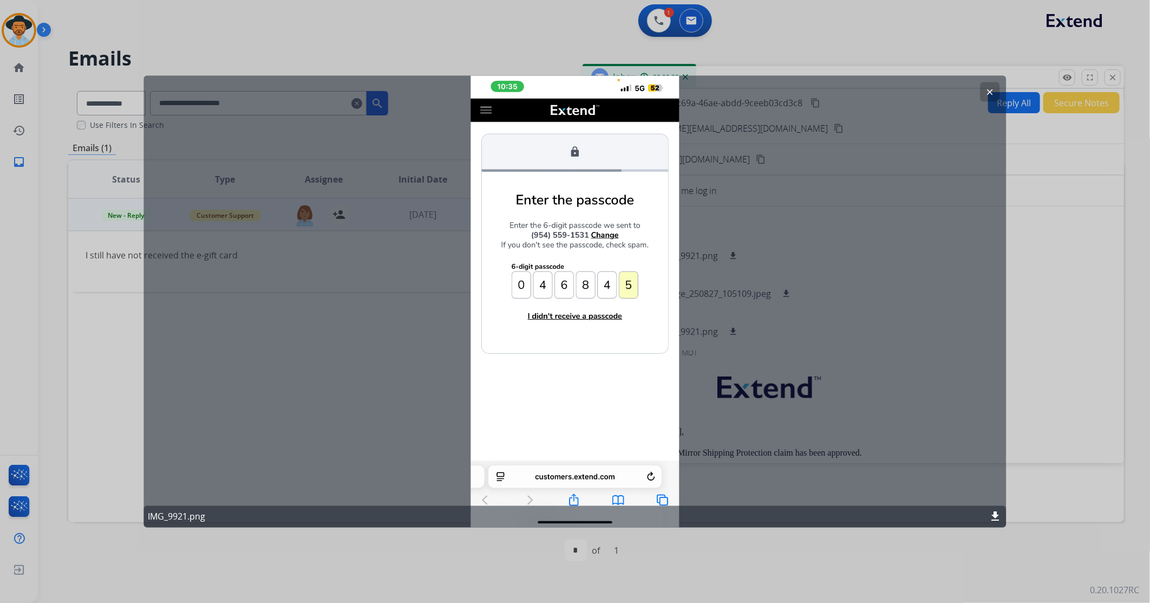
click at [765, 89] on mat-icon "clear" at bounding box center [990, 92] width 10 height 10
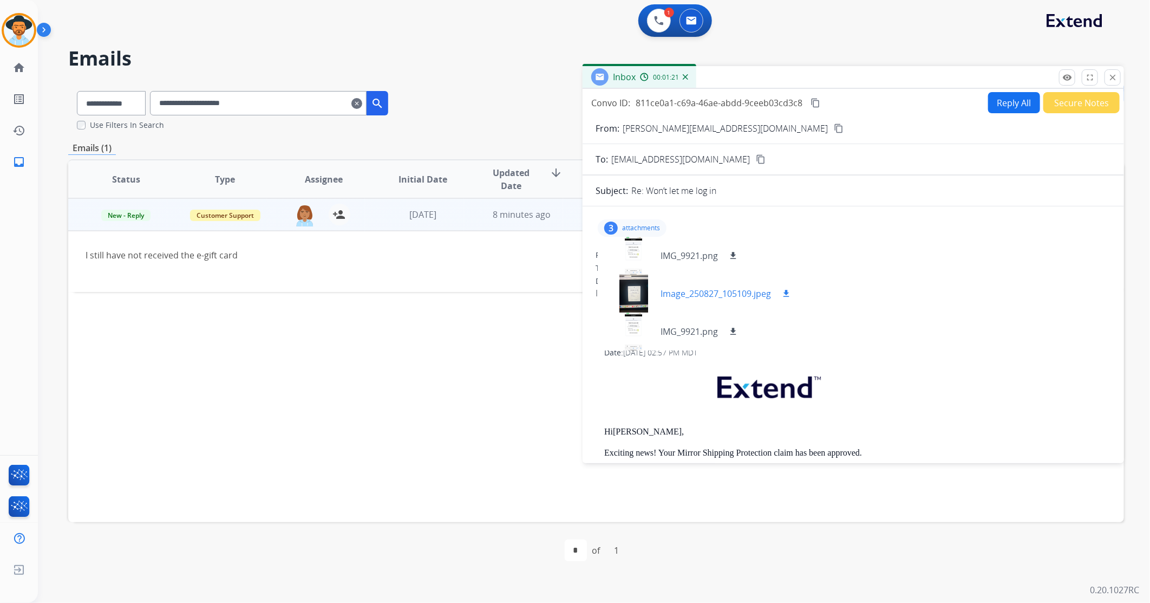
click at [637, 296] on div at bounding box center [633, 294] width 54 height 38
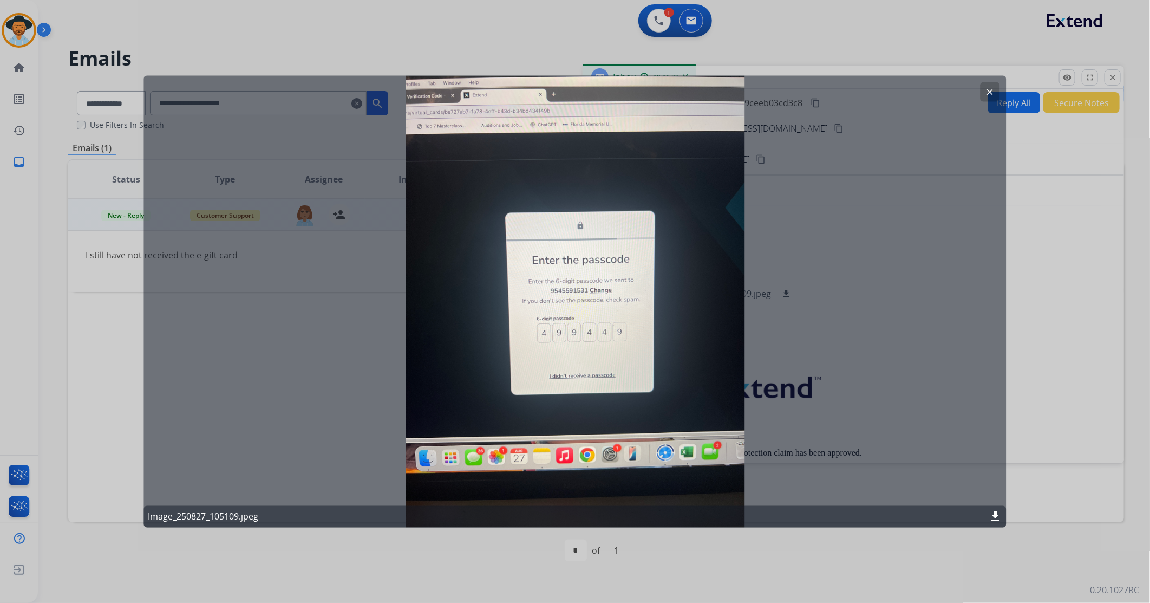
click at [765, 91] on mat-icon "clear" at bounding box center [990, 92] width 10 height 10
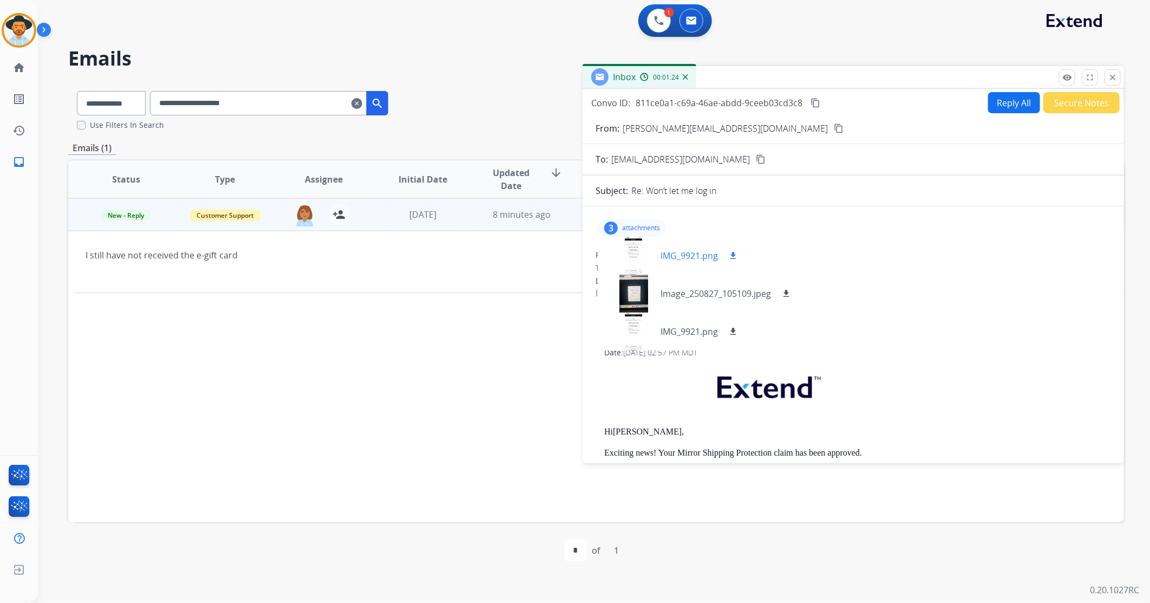
click at [642, 261] on div at bounding box center [633, 256] width 54 height 38
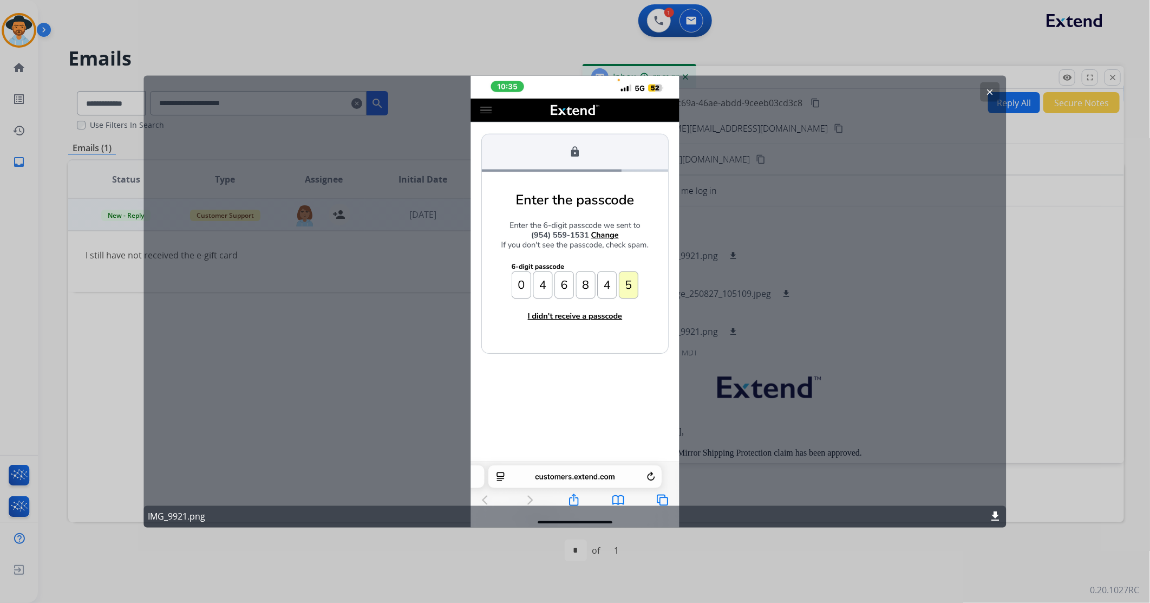
click at [765, 87] on mat-icon "clear" at bounding box center [990, 92] width 10 height 10
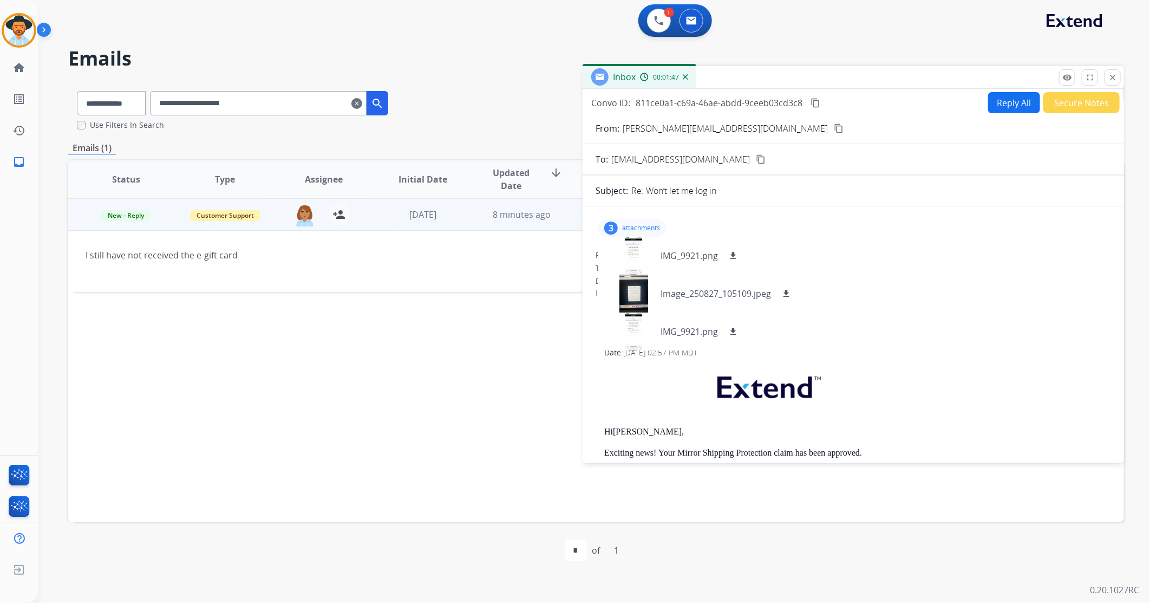
click at [765, 262] on div "From: [PERSON_NAME][EMAIL_ADDRESS][DOMAIN_NAME] To: [EMAIL_ADDRESS][DOMAIN_NAME…" at bounding box center [853, 281] width 515 height 63
click at [765, 74] on mat-icon "close" at bounding box center [1113, 78] width 10 height 10
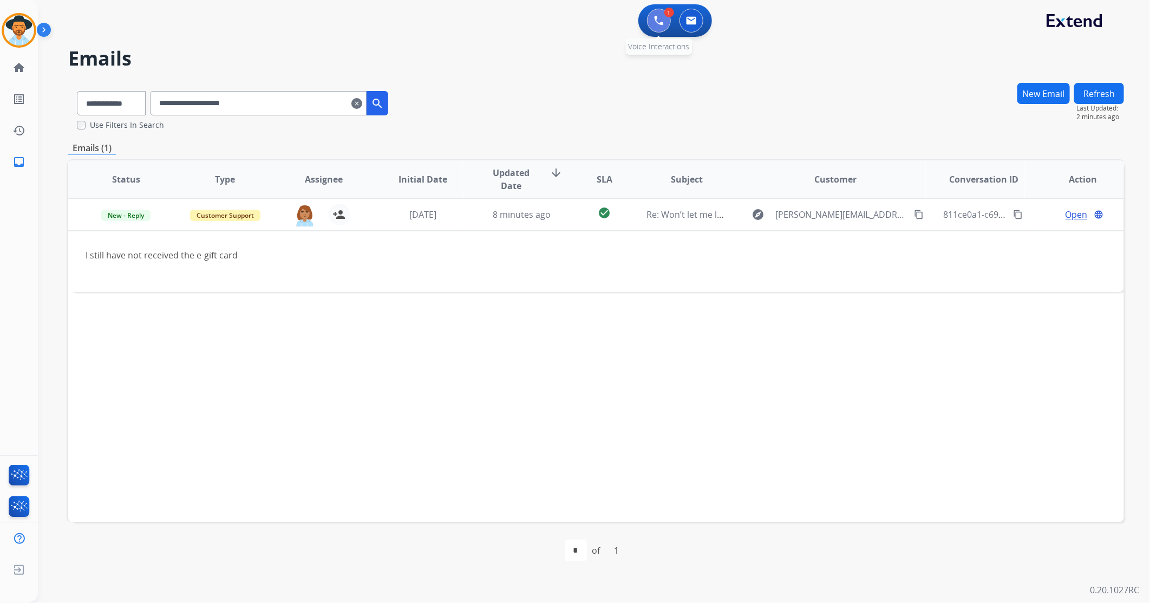
click at [651, 26] on button at bounding box center [659, 21] width 24 height 24
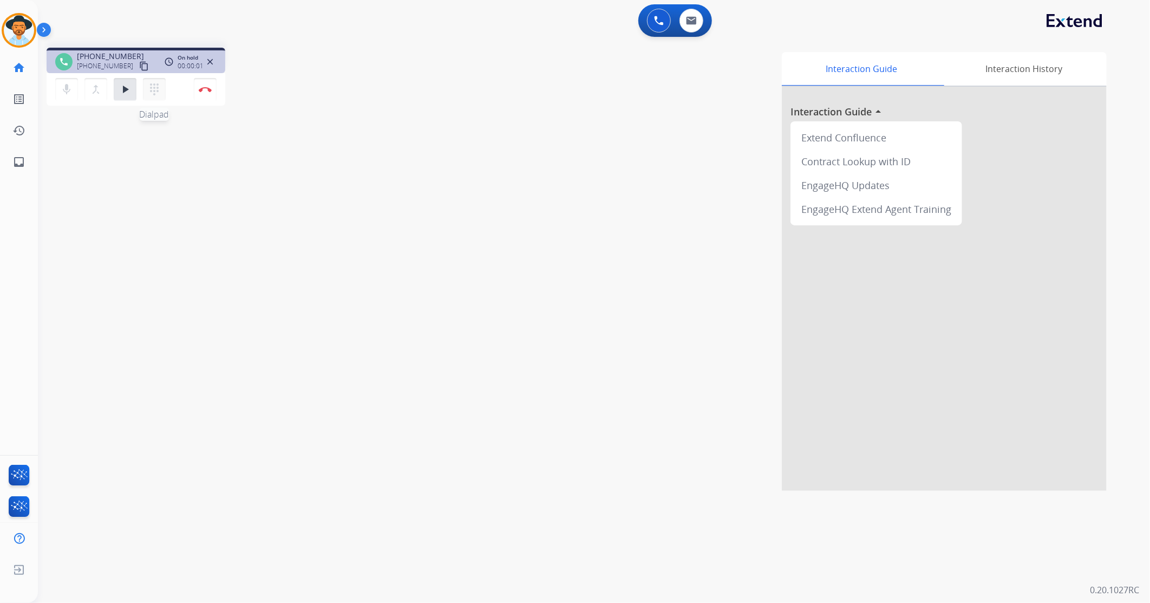
click at [158, 88] on mat-icon "dialpad" at bounding box center [154, 89] width 13 height 13
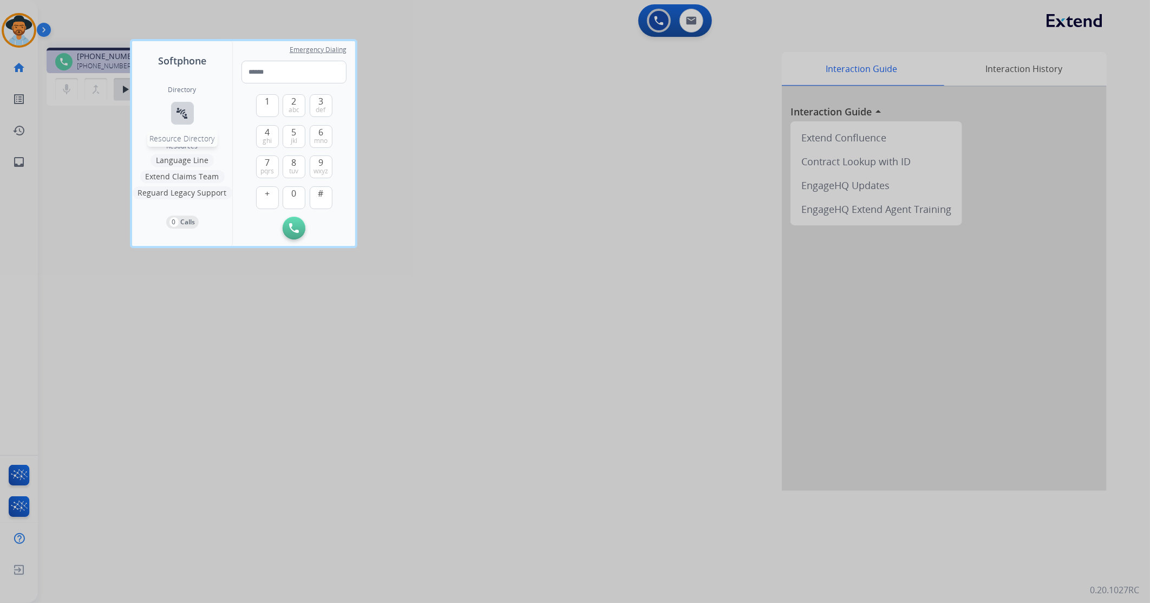
click at [179, 113] on mat-icon "connect_without_contact" at bounding box center [182, 113] width 13 height 13
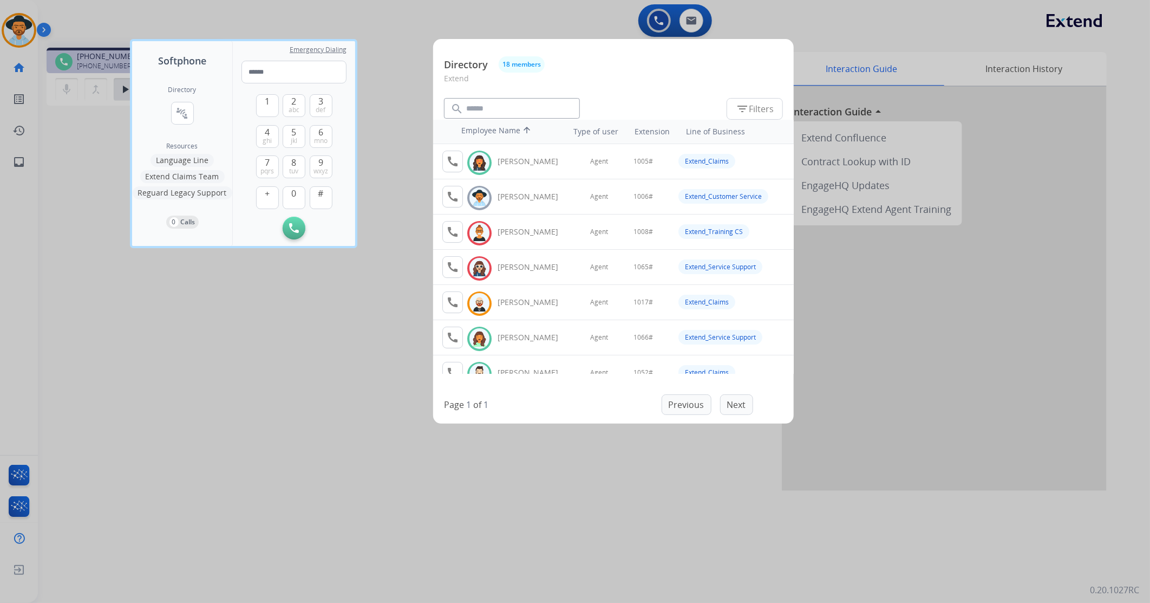
click at [79, 147] on div at bounding box center [575, 301] width 1150 height 603
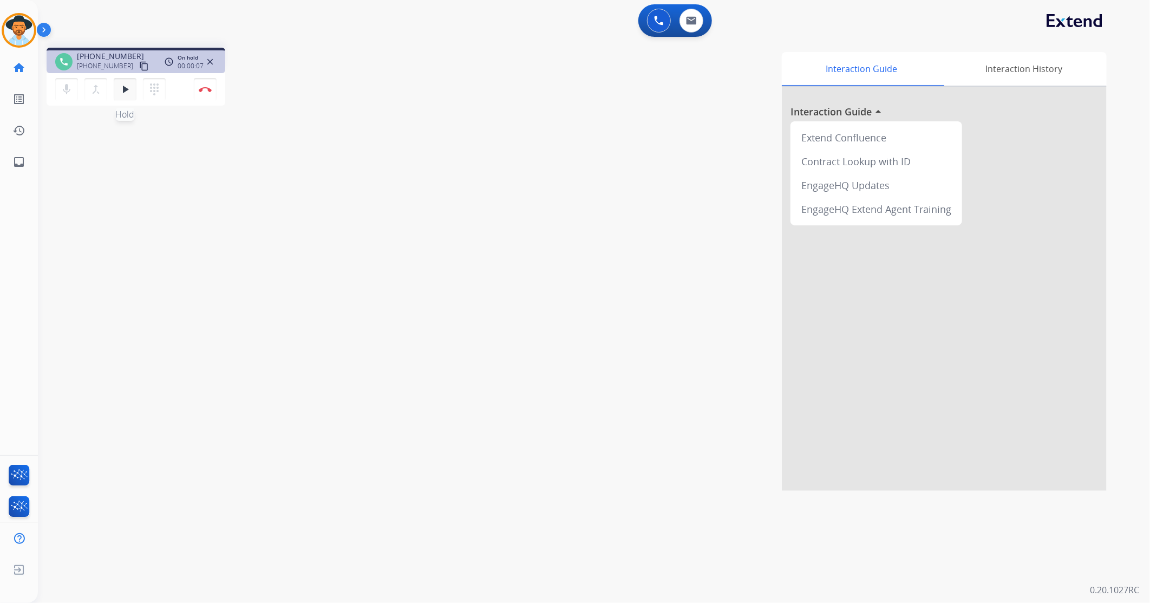
click at [123, 94] on mat-icon "play_arrow" at bounding box center [125, 89] width 13 height 13
click at [130, 89] on mat-icon "pause" at bounding box center [125, 89] width 13 height 13
click at [157, 90] on mat-icon "dialpad" at bounding box center [154, 89] width 13 height 13
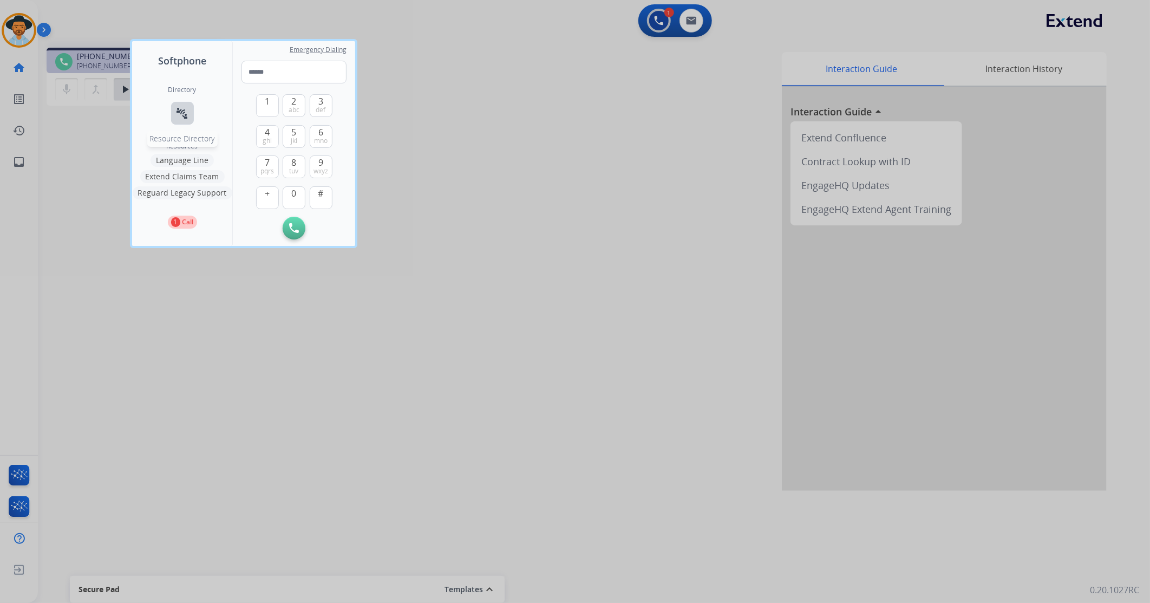
click at [181, 112] on mat-icon "connect_without_contact" at bounding box center [182, 113] width 13 height 13
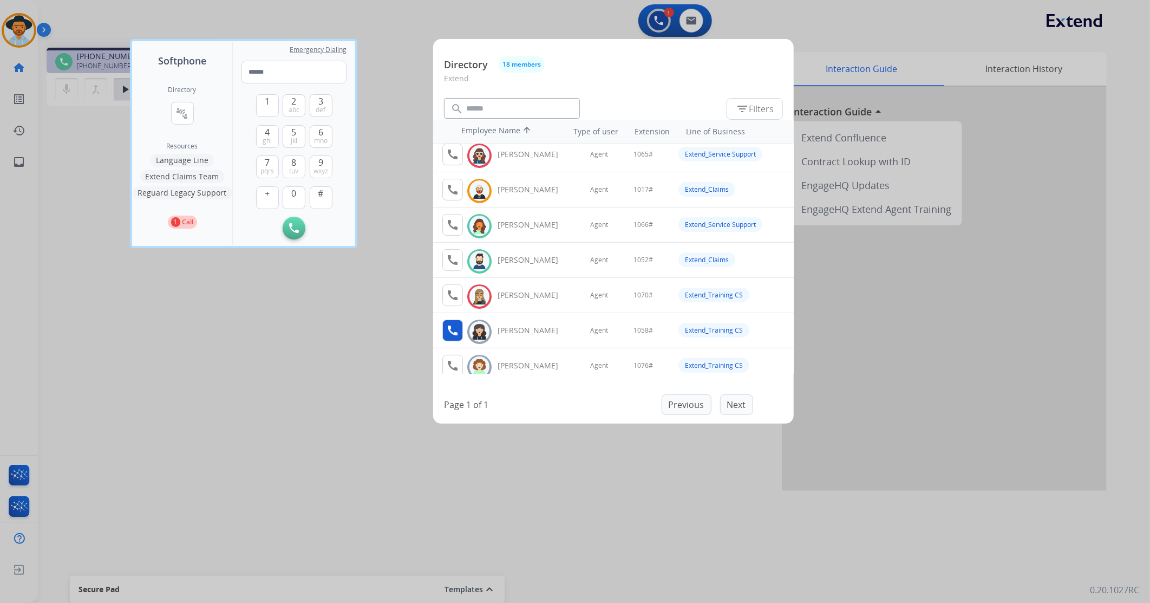
scroll to position [120, 0]
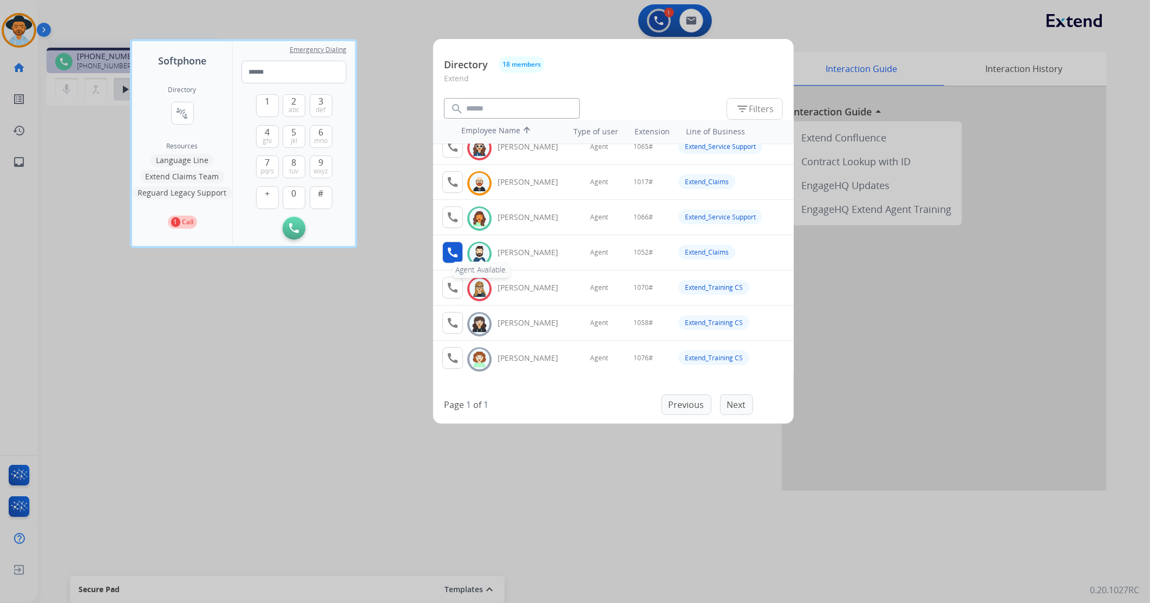
click at [452, 255] on mat-icon "call" at bounding box center [452, 252] width 13 height 13
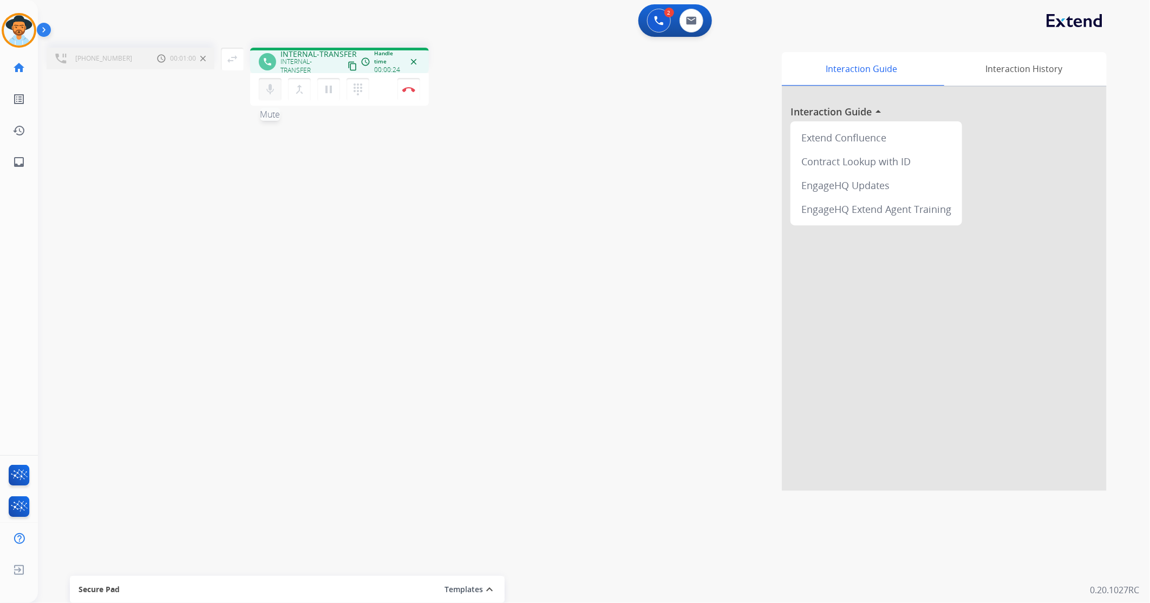
click at [269, 91] on mat-icon "mic" at bounding box center [270, 89] width 13 height 13
click at [271, 92] on mat-icon "mic_off" at bounding box center [270, 89] width 13 height 13
click at [109, 56] on span "[PHONE_NUMBER]" at bounding box center [103, 58] width 57 height 9
click at [62, 58] on img at bounding box center [60, 59] width 11 height 10
click at [330, 88] on mat-icon "pause" at bounding box center [328, 89] width 13 height 13
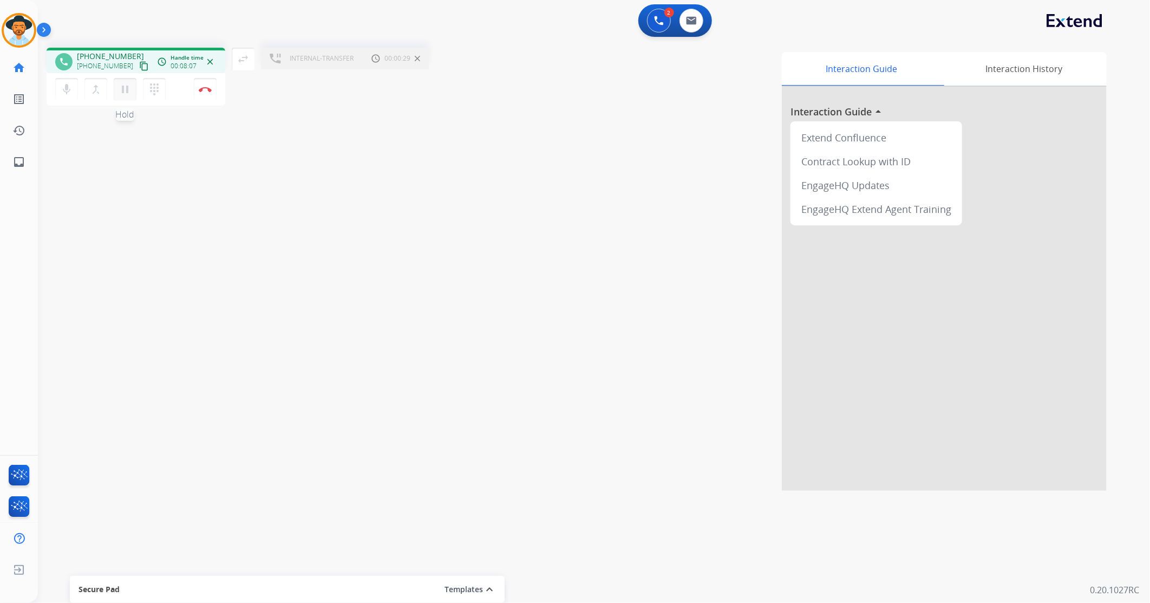
click at [127, 94] on mat-icon "pause" at bounding box center [125, 89] width 13 height 13
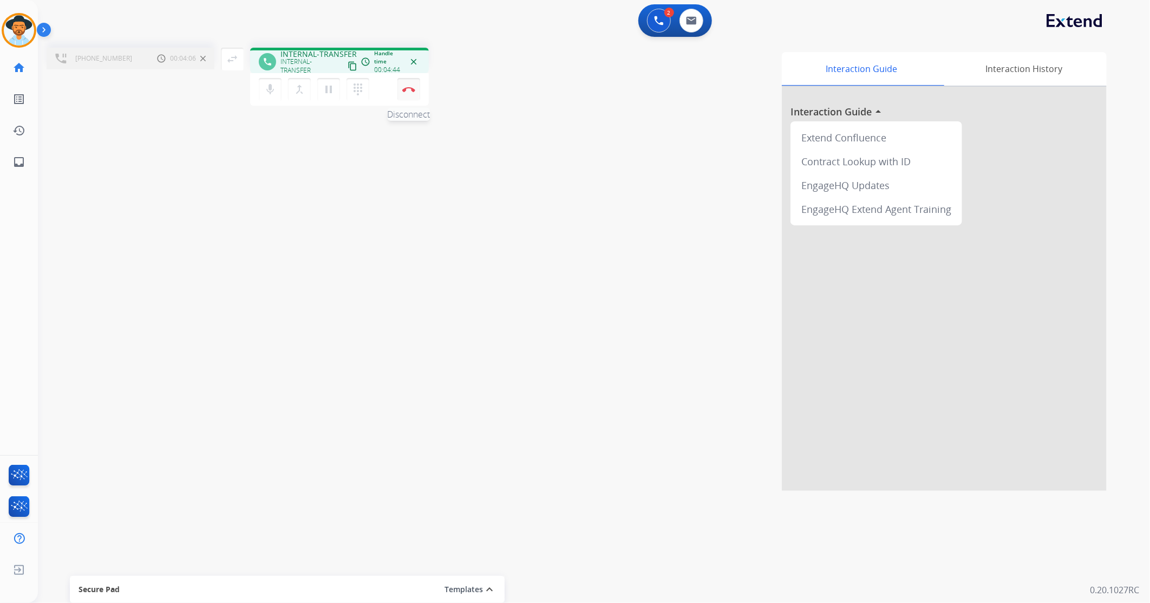
click at [408, 90] on img at bounding box center [408, 89] width 13 height 5
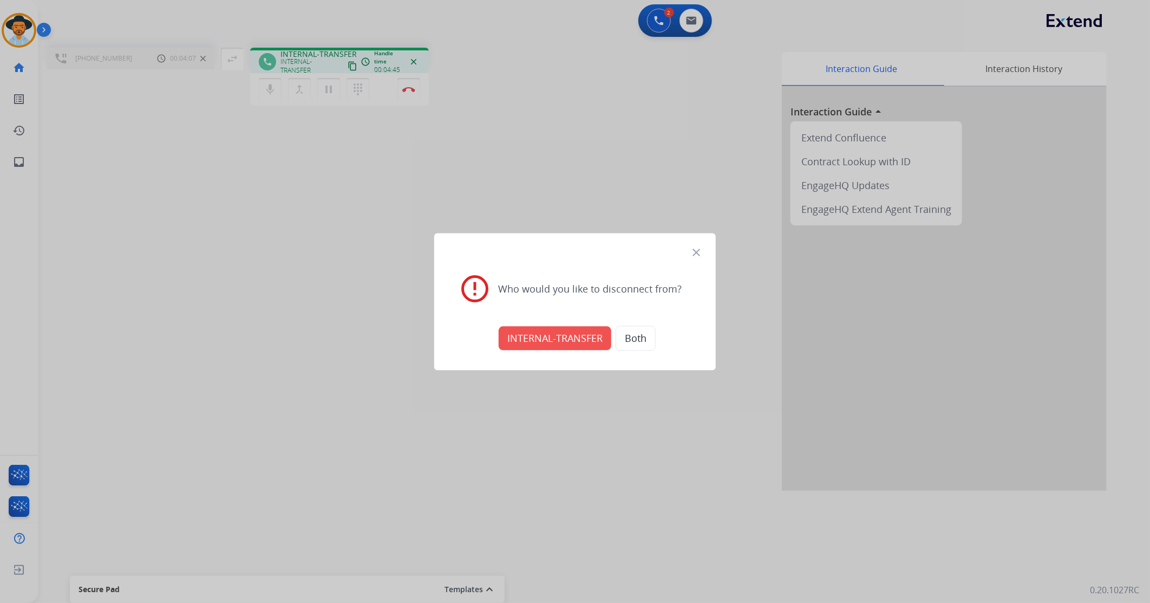
click at [549, 336] on button "INTERNAL-TRANSFER" at bounding box center [555, 338] width 113 height 24
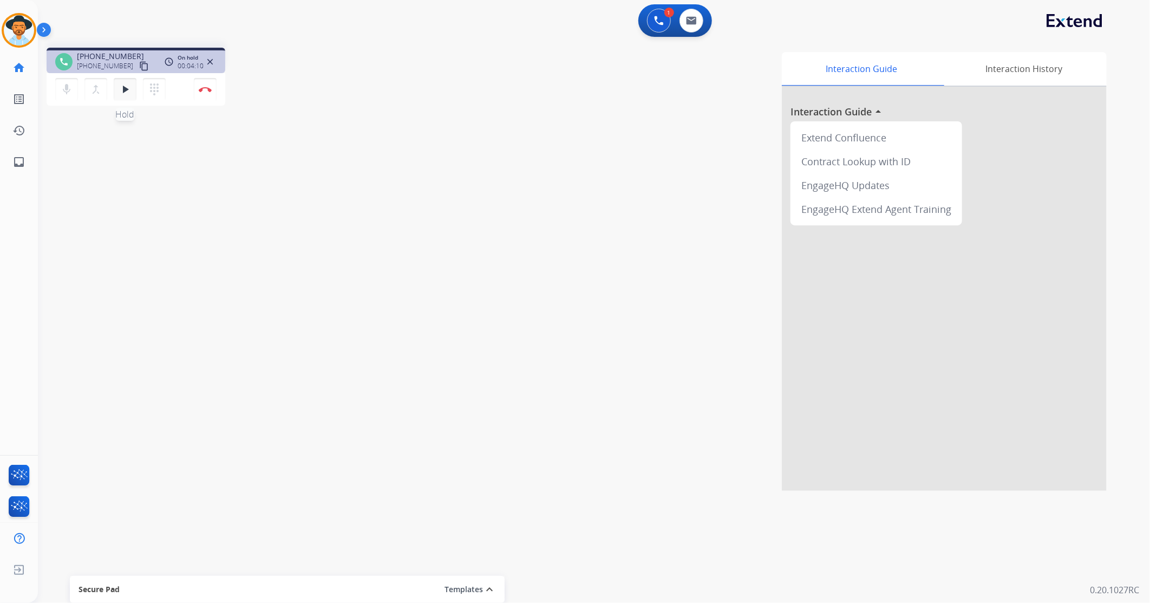
click at [133, 85] on button "play_arrow Hold" at bounding box center [125, 89] width 23 height 23
click at [206, 93] on button "Disconnect" at bounding box center [205, 89] width 23 height 23
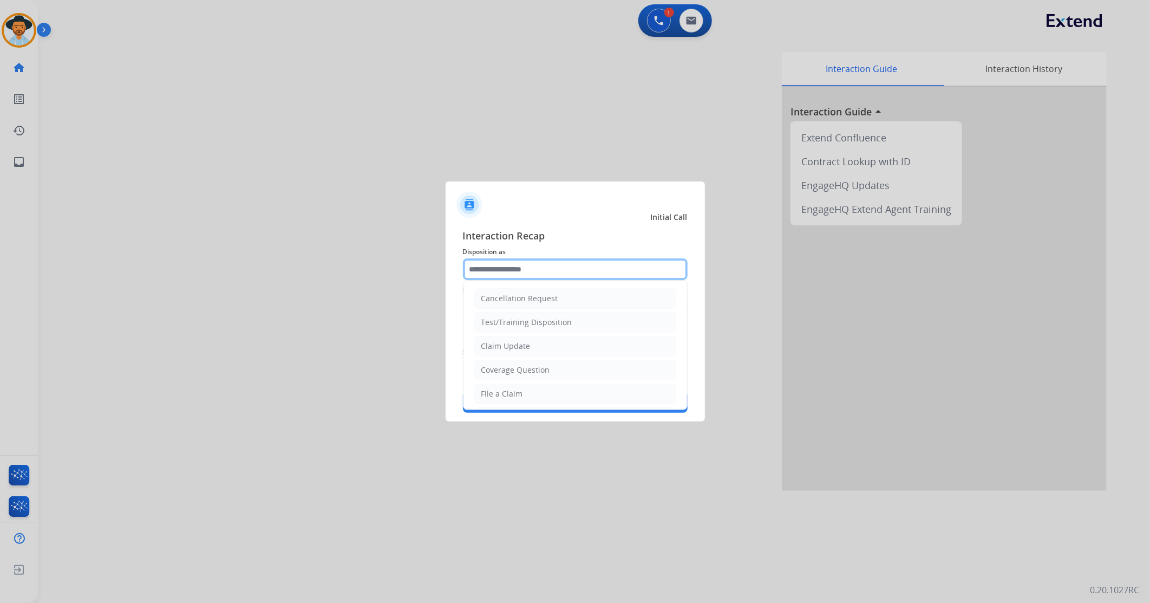
click at [569, 270] on input "text" at bounding box center [575, 269] width 225 height 22
click at [537, 357] on li "Other" at bounding box center [575, 367] width 202 height 21
type input "*****"
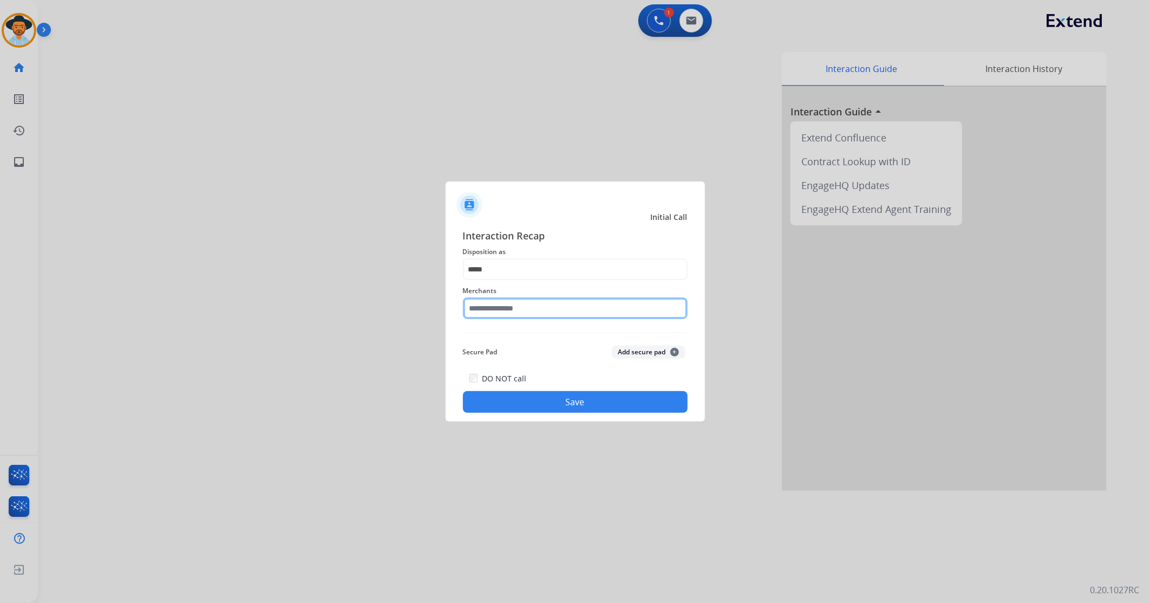
click at [543, 317] on input "text" at bounding box center [575, 308] width 225 height 22
click at [549, 339] on li "[DOMAIN_NAME]" at bounding box center [578, 339] width 206 height 21
type input "**********"
click at [532, 357] on button "Save" at bounding box center [575, 402] width 225 height 22
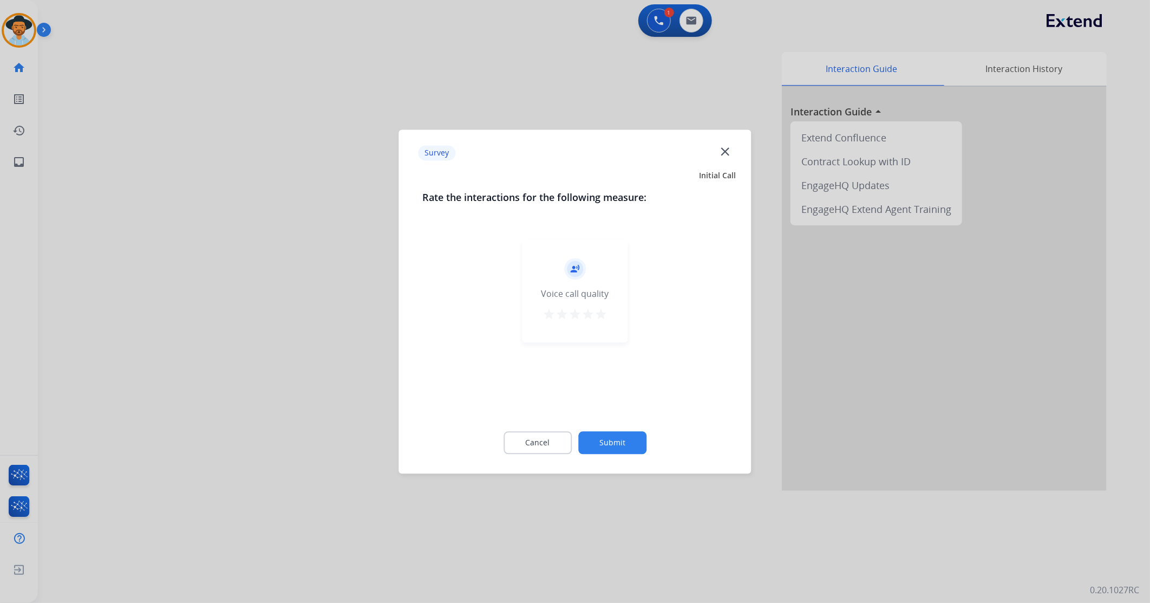
click at [604, 312] on mat-icon "star" at bounding box center [601, 314] width 13 height 13
click at [616, 357] on button "Submit" at bounding box center [612, 442] width 68 height 23
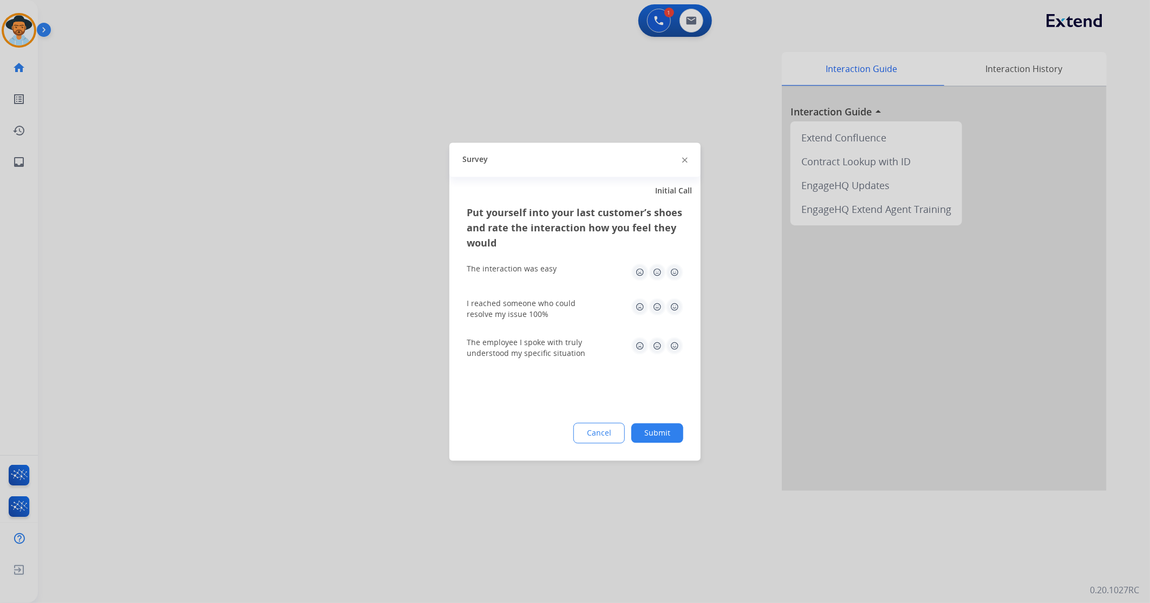
click at [673, 273] on img at bounding box center [674, 271] width 17 height 17
click at [678, 306] on img at bounding box center [674, 306] width 17 height 17
click at [674, 344] on img at bounding box center [674, 345] width 17 height 17
click at [658, 357] on button "Submit" at bounding box center [657, 432] width 52 height 19
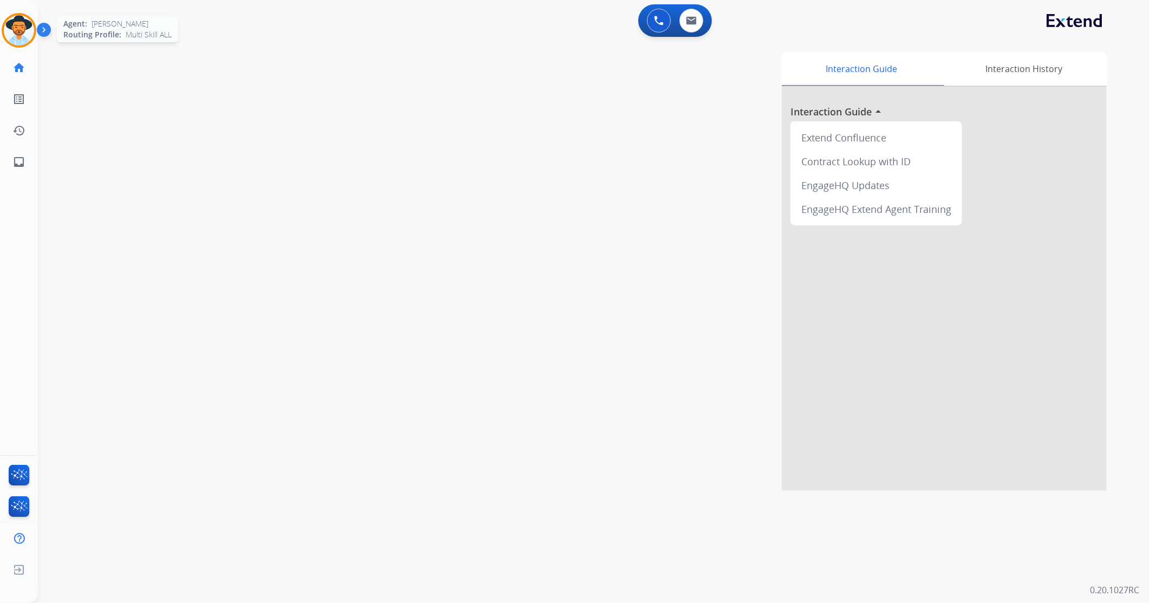
click at [10, 30] on img at bounding box center [19, 30] width 30 height 30
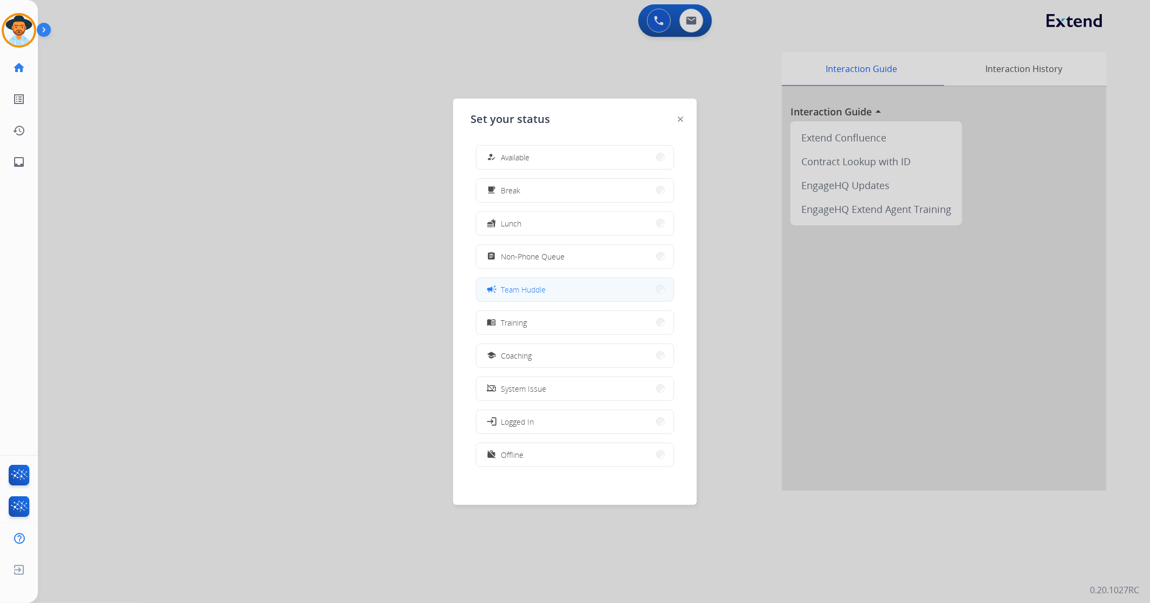
click at [567, 290] on button "campaign Team Huddle" at bounding box center [574, 289] width 197 height 23
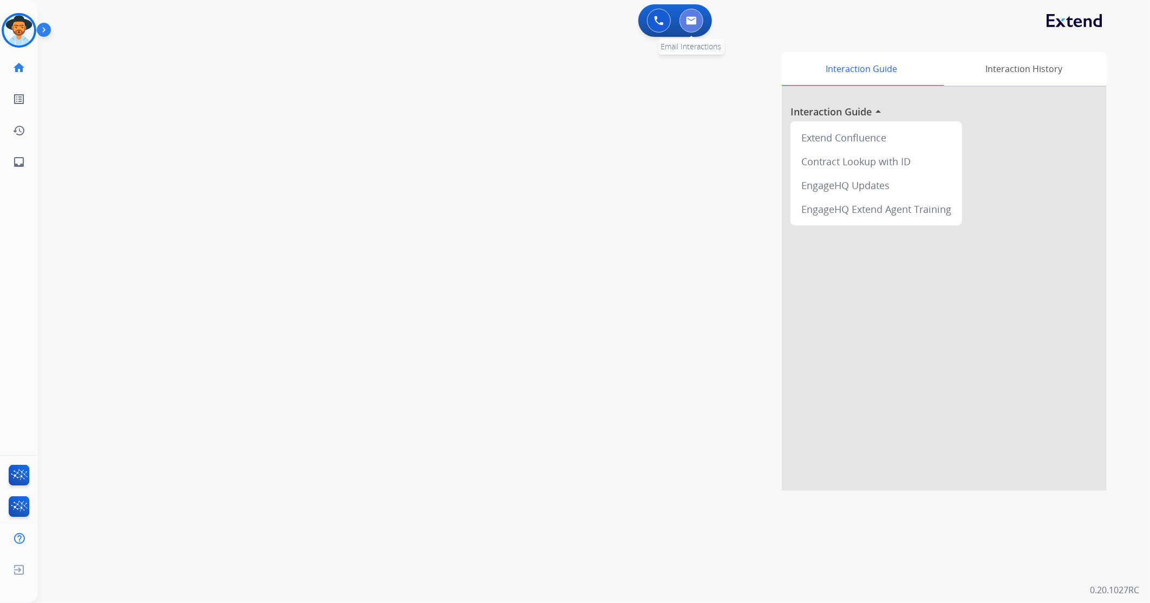
click at [691, 28] on button at bounding box center [692, 21] width 24 height 24
select select "**********"
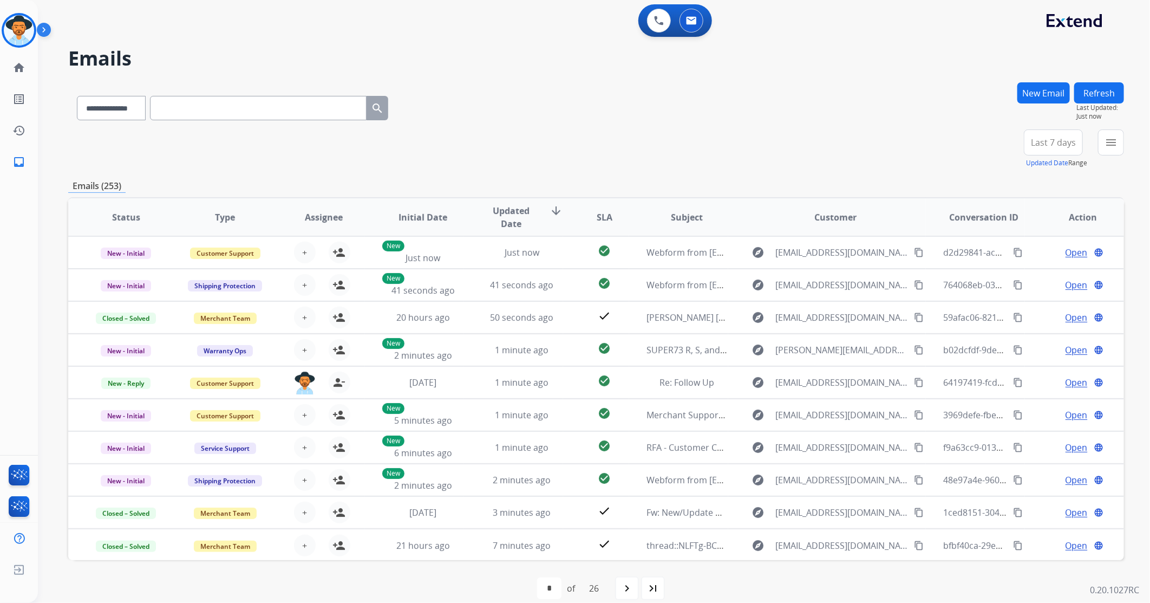
click at [765, 96] on button "New Email" at bounding box center [1043, 92] width 53 height 21
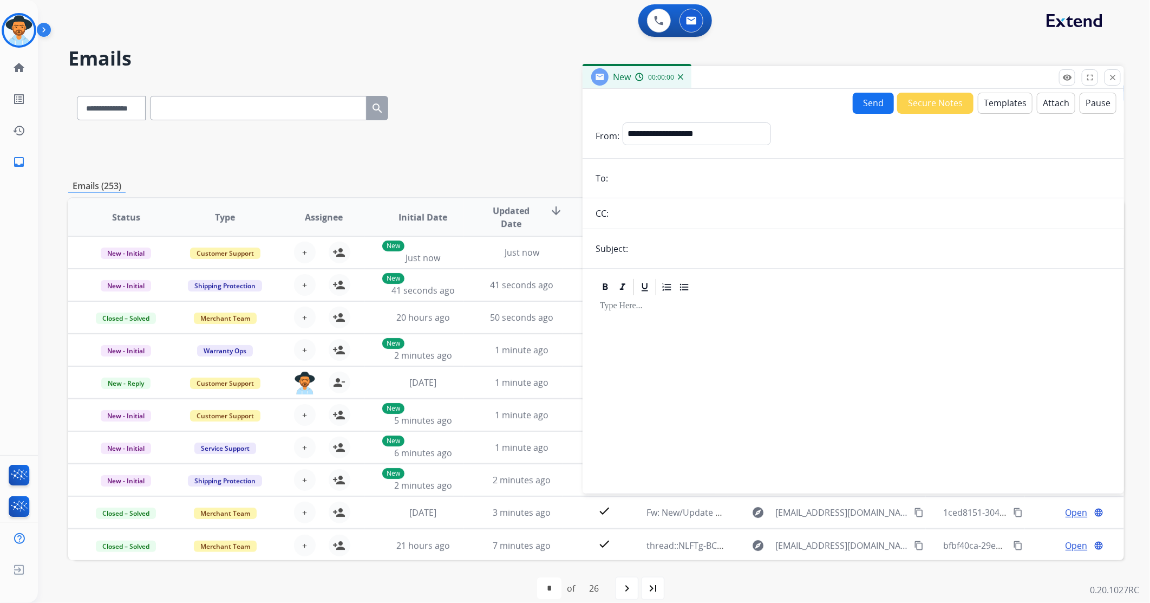
click at [765, 105] on button "Templates" at bounding box center [1005, 103] width 55 height 21
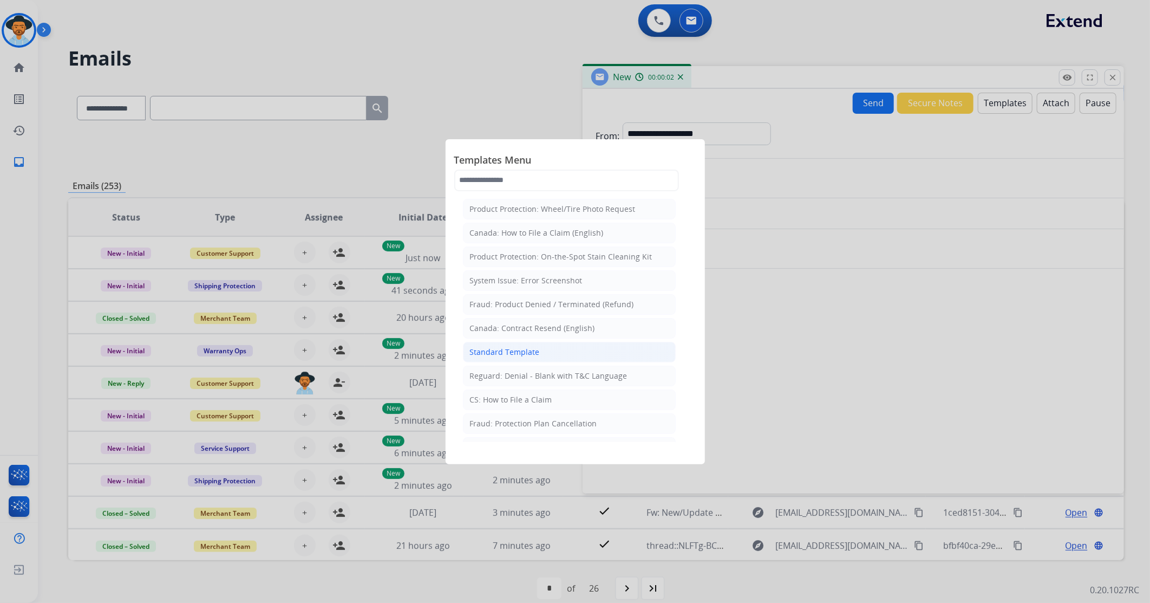
click at [558, 355] on li "Standard Template" at bounding box center [569, 352] width 213 height 21
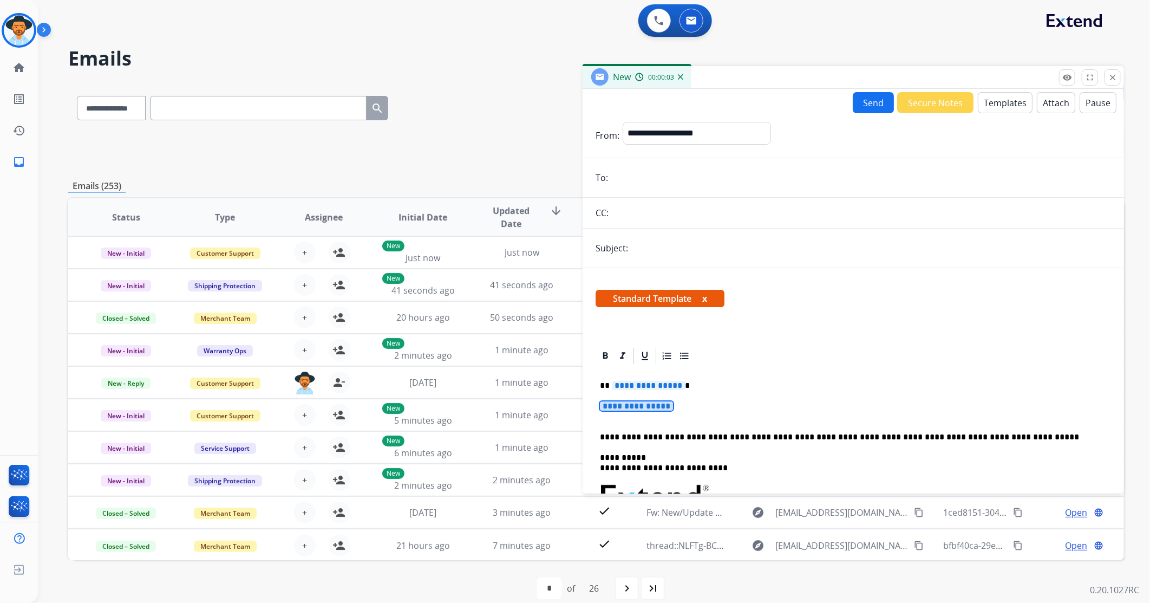
click at [639, 357] on span "**********" at bounding box center [636, 405] width 73 height 9
paste input "**********"
type input "**********"
click at [696, 134] on select "**********" at bounding box center [696, 133] width 147 height 22
select select "**********"
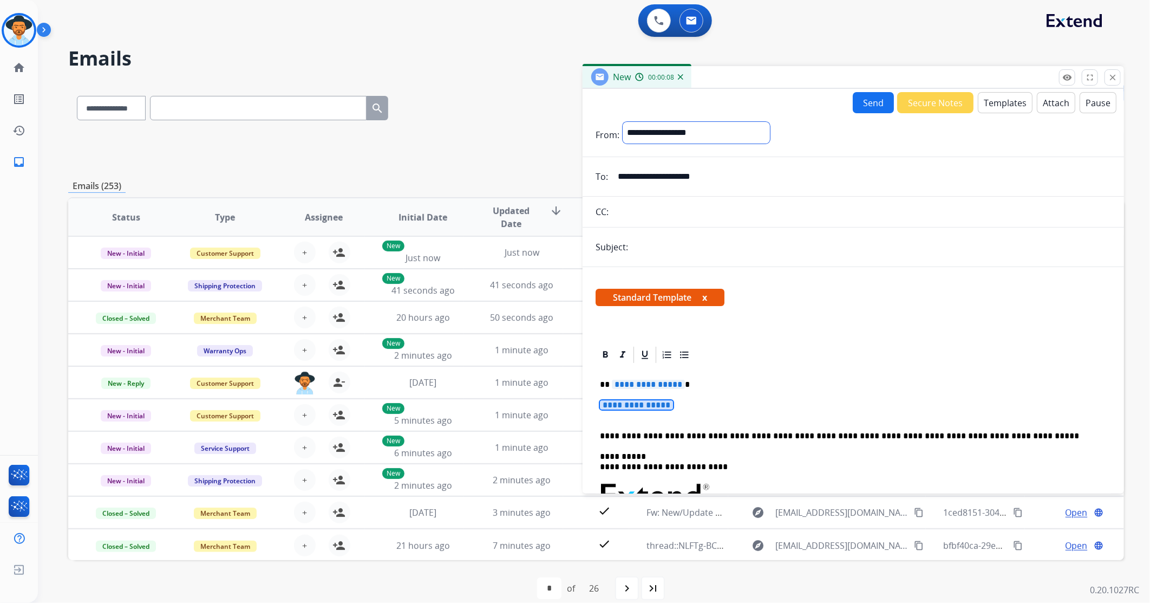
click at [623, 122] on select "**********" at bounding box center [696, 133] width 147 height 22
click at [681, 253] on input "text" at bounding box center [871, 248] width 480 height 22
type input "**********"
click at [643, 357] on span "**********" at bounding box center [636, 405] width 73 height 9
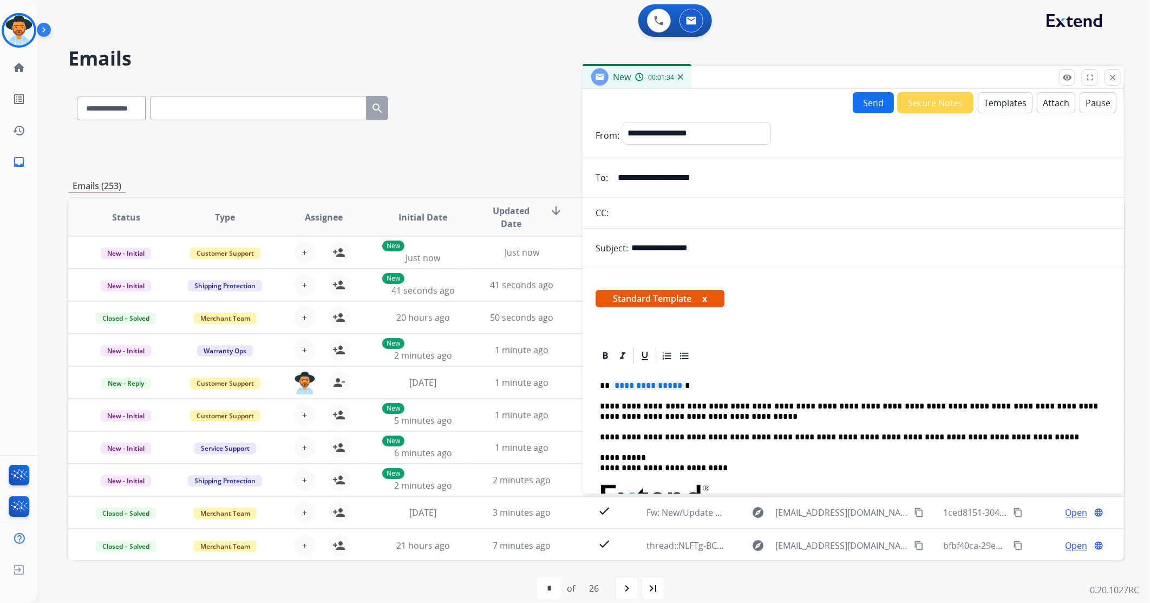
drag, startPoint x: 1024, startPoint y: 412, endPoint x: 1041, endPoint y: 435, distance: 28.7
click at [765, 357] on p "**********" at bounding box center [849, 437] width 498 height 10
click at [674, 357] on p "**********" at bounding box center [849, 411] width 498 height 20
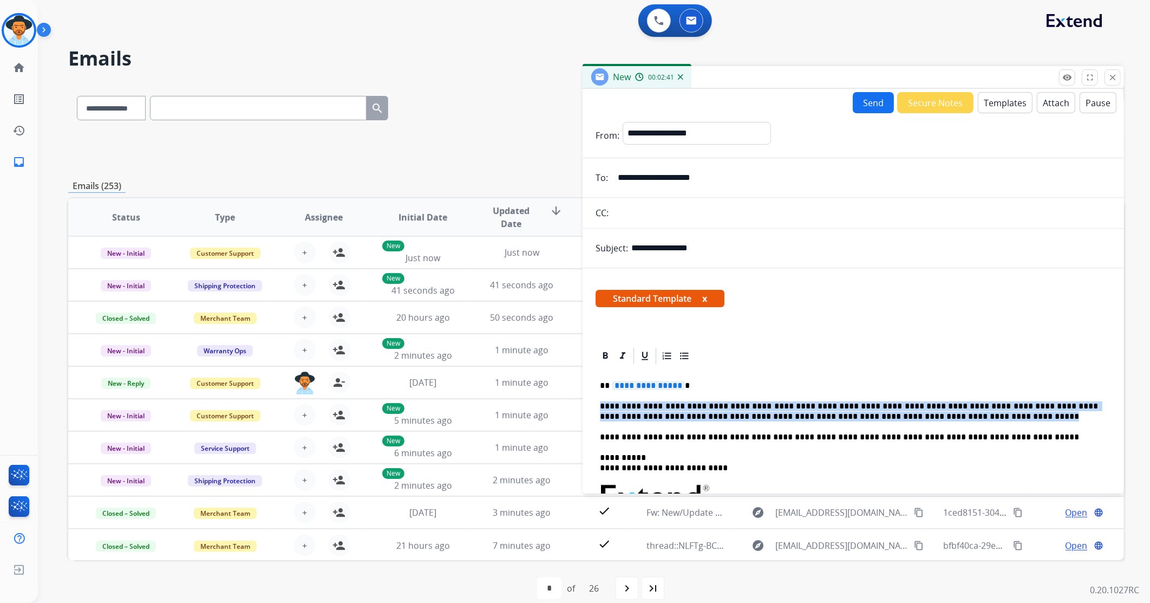
drag, startPoint x: 922, startPoint y: 418, endPoint x: 598, endPoint y: 396, distance: 324.6
click at [598, 357] on div "**********" at bounding box center [853, 521] width 515 height 313
copy p "**********"
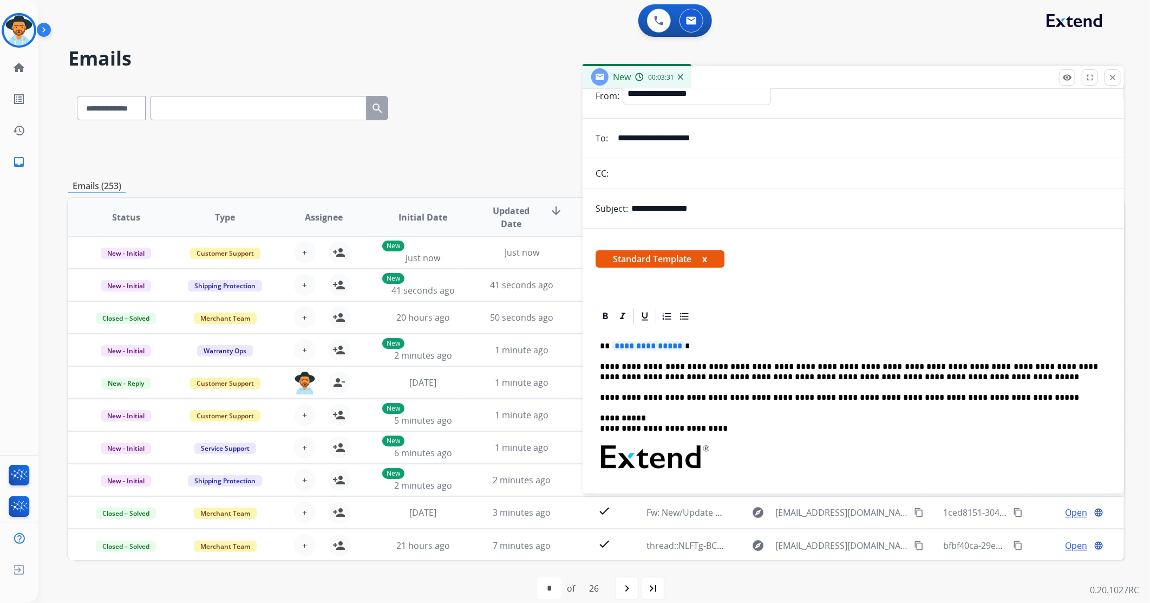
scroll to position [60, 0]
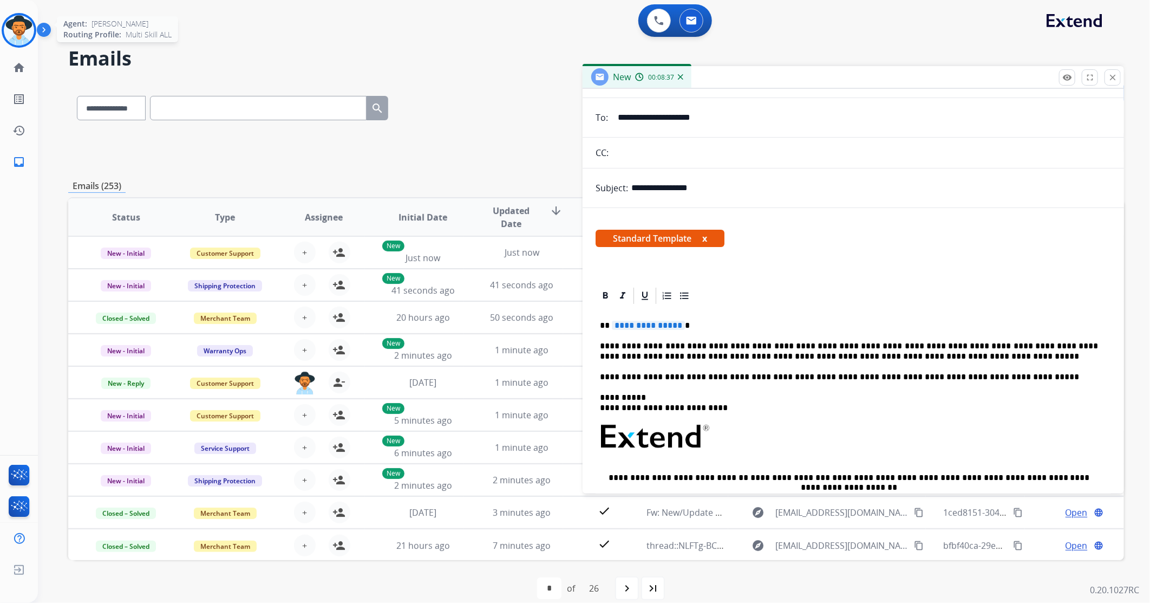
click at [23, 31] on img at bounding box center [19, 30] width 30 height 30
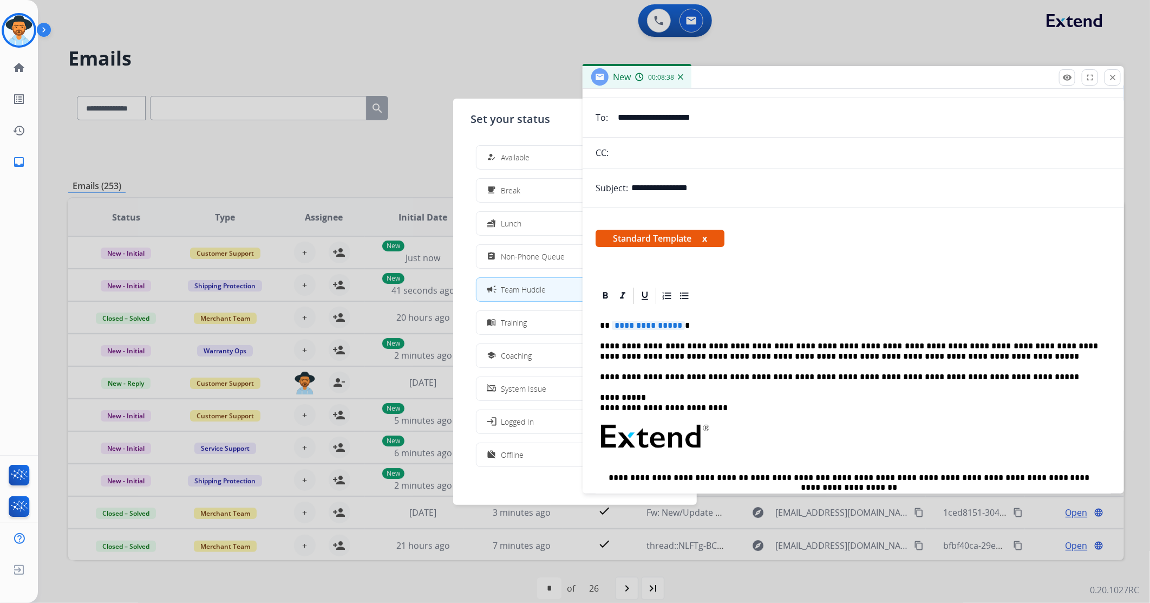
click at [505, 155] on span "Available" at bounding box center [515, 157] width 29 height 11
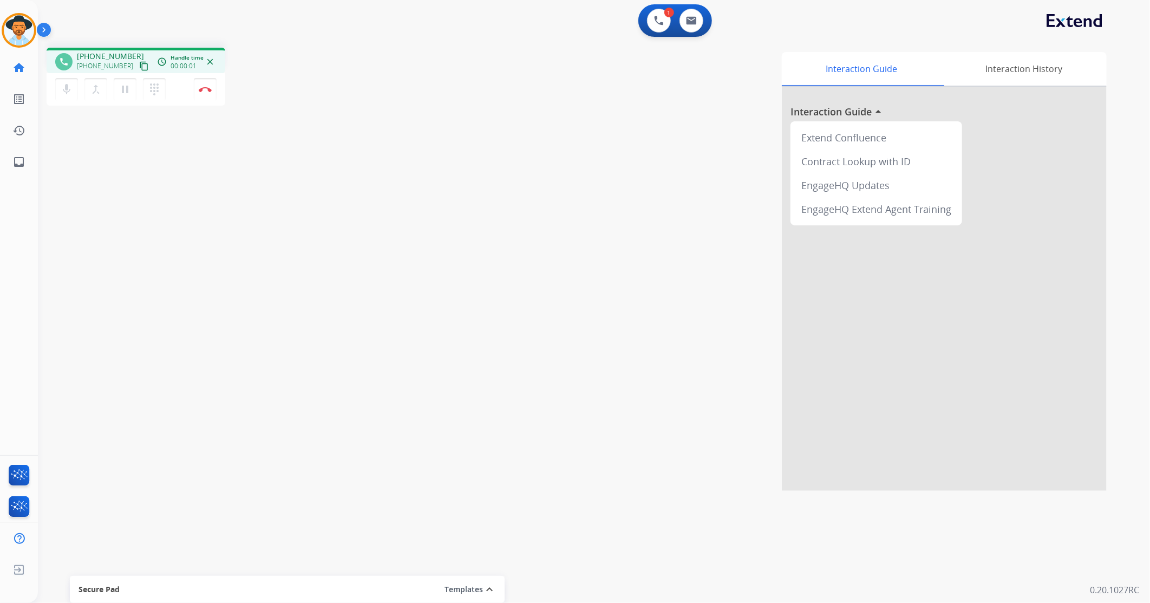
click at [139, 66] on mat-icon "content_copy" at bounding box center [144, 66] width 10 height 10
click at [201, 87] on img at bounding box center [205, 89] width 13 height 5
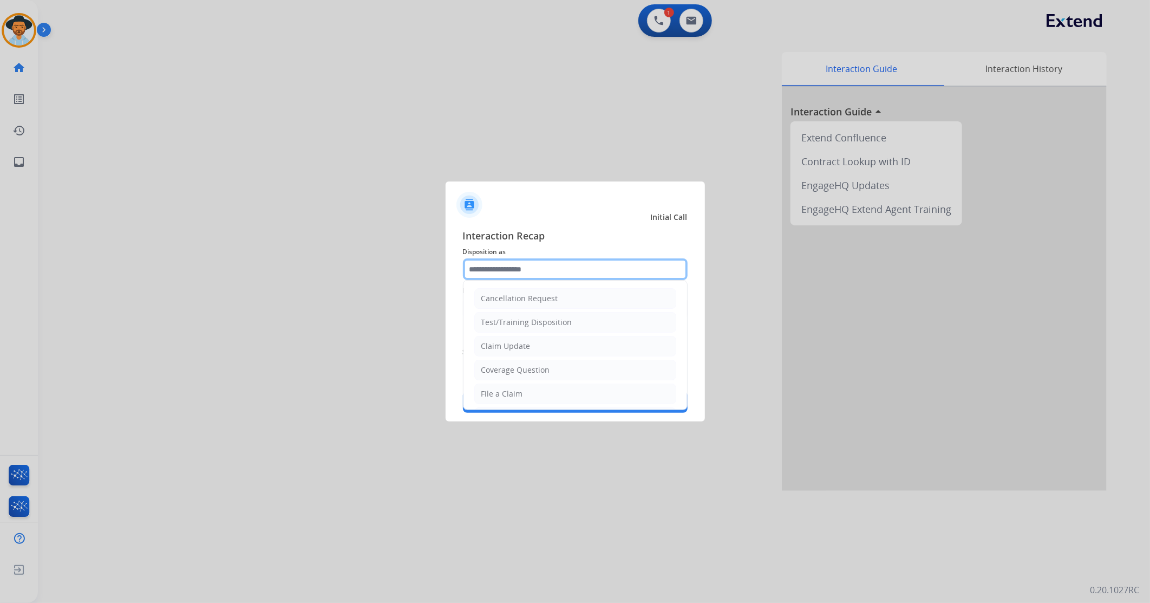
drag, startPoint x: 529, startPoint y: 258, endPoint x: 523, endPoint y: 268, distance: 11.7
click at [528, 260] on input "text" at bounding box center [575, 269] width 225 height 22
click at [511, 357] on div "File a Claim" at bounding box center [502, 393] width 42 height 11
type input "**********"
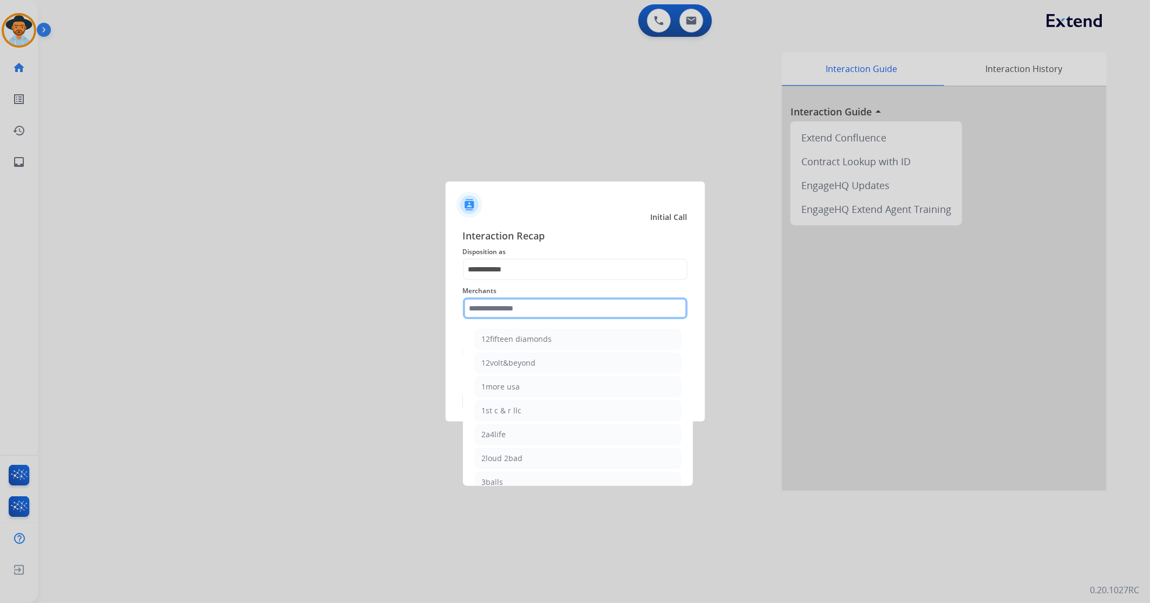
click at [488, 310] on input "text" at bounding box center [575, 308] width 225 height 22
click at [544, 334] on li "[PERSON_NAME]" at bounding box center [578, 339] width 206 height 21
type input "**********"
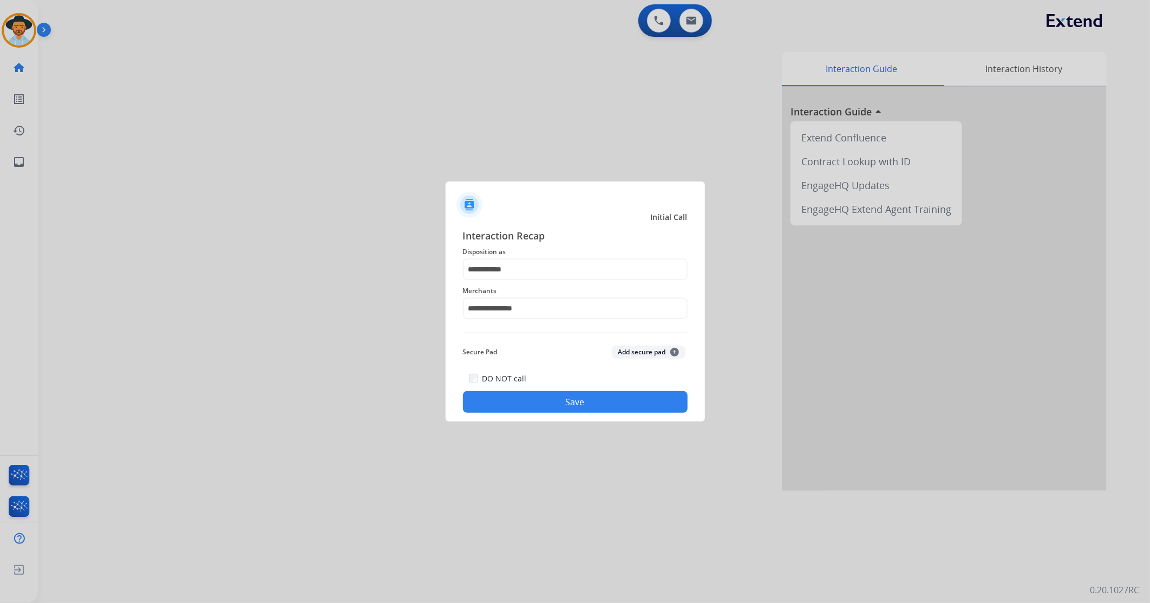
click at [524, 357] on button "Save" at bounding box center [575, 402] width 225 height 22
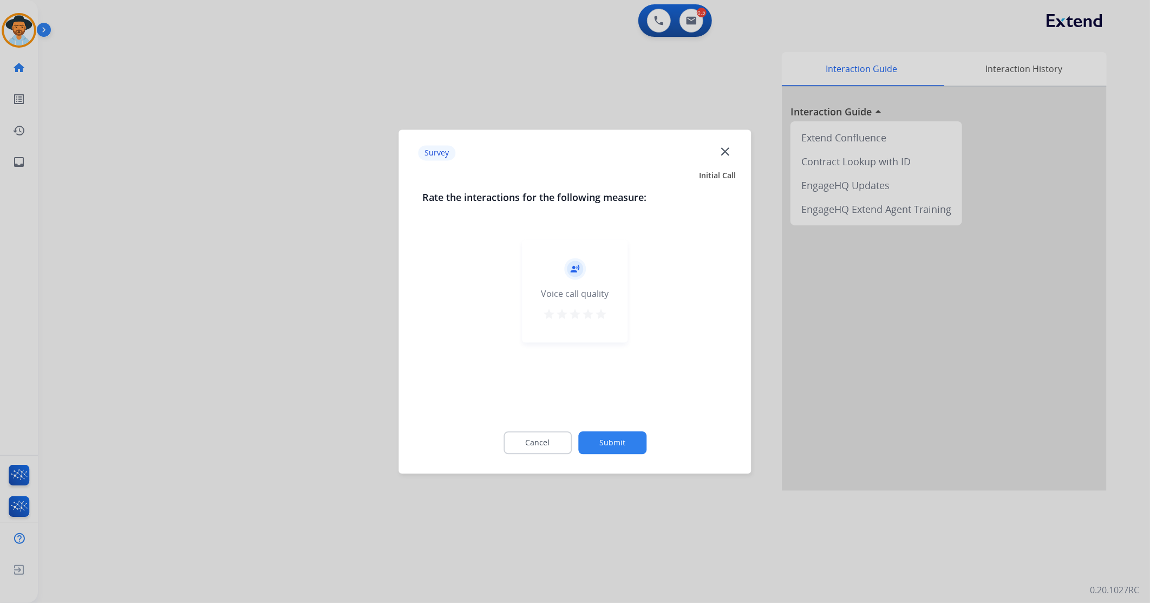
click at [608, 312] on div "record_voice_over Voice call quality star star star star star" at bounding box center [576, 290] width 106 height 103
drag, startPoint x: 602, startPoint y: 313, endPoint x: 609, endPoint y: 380, distance: 67.6
click at [603, 312] on mat-icon "star" at bounding box center [601, 314] width 13 height 13
drag, startPoint x: 619, startPoint y: 433, endPoint x: 615, endPoint y: 439, distance: 7.4
click at [615, 357] on button "Submit" at bounding box center [612, 442] width 68 height 23
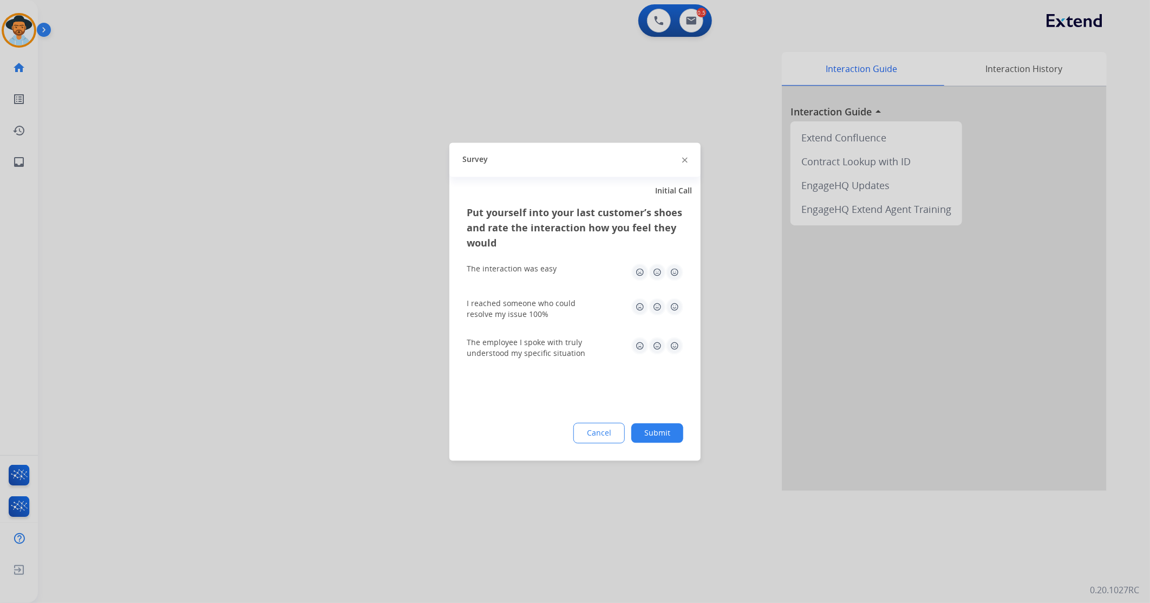
click at [674, 272] on img at bounding box center [674, 271] width 17 height 17
drag, startPoint x: 675, startPoint y: 302, endPoint x: 676, endPoint y: 354, distance: 51.4
click at [675, 304] on img at bounding box center [674, 306] width 17 height 17
click at [673, 349] on img at bounding box center [674, 345] width 17 height 17
click at [652, 357] on div "Put yourself into your last customer’s shoes and rate the interaction how you f…" at bounding box center [574, 333] width 251 height 256
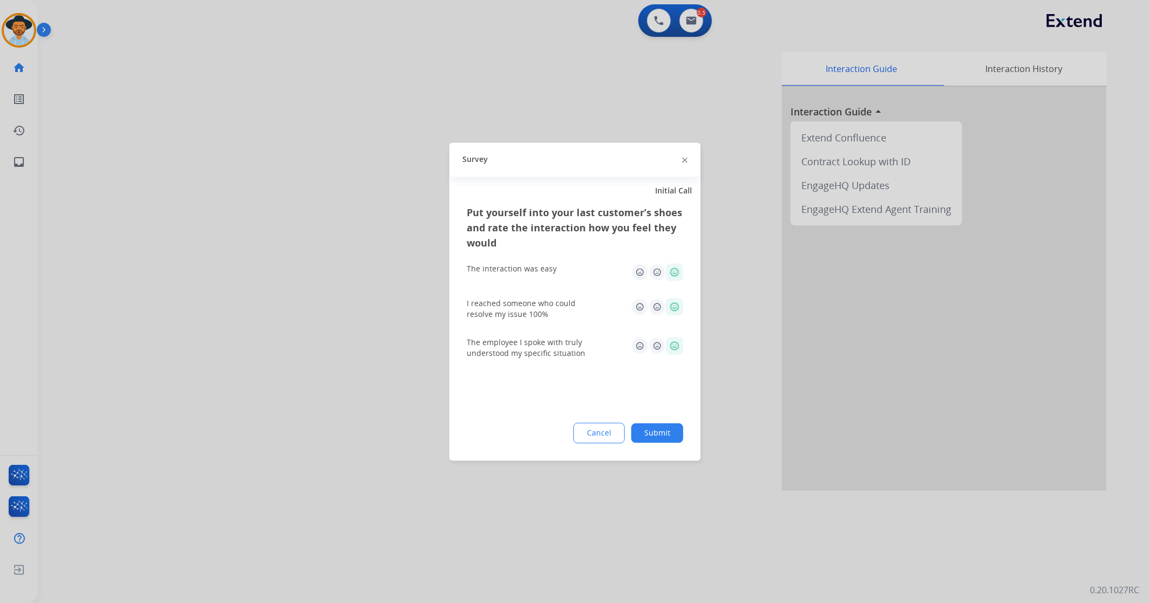
click at [655, 357] on button "Submit" at bounding box center [657, 432] width 52 height 19
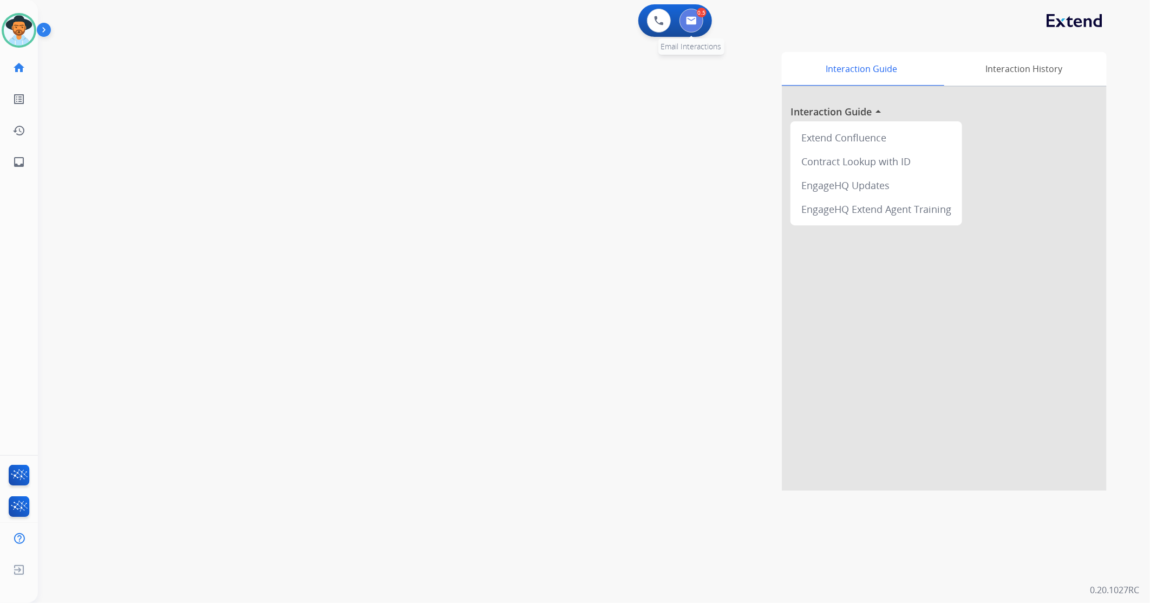
click at [697, 23] on button at bounding box center [692, 21] width 24 height 24
select select "**********"
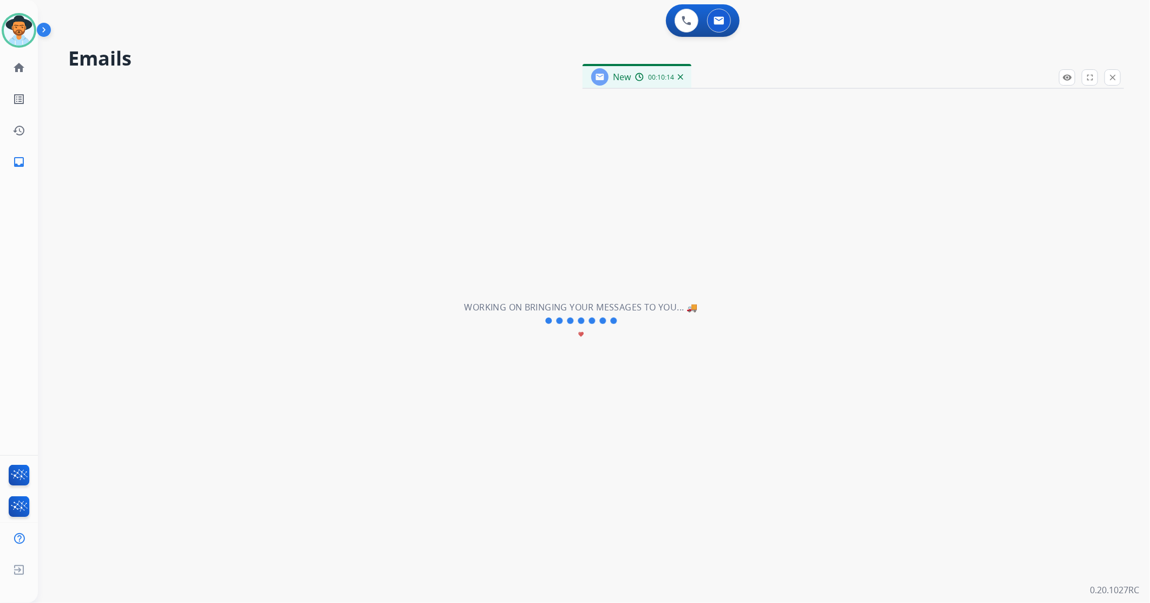
select select "**********"
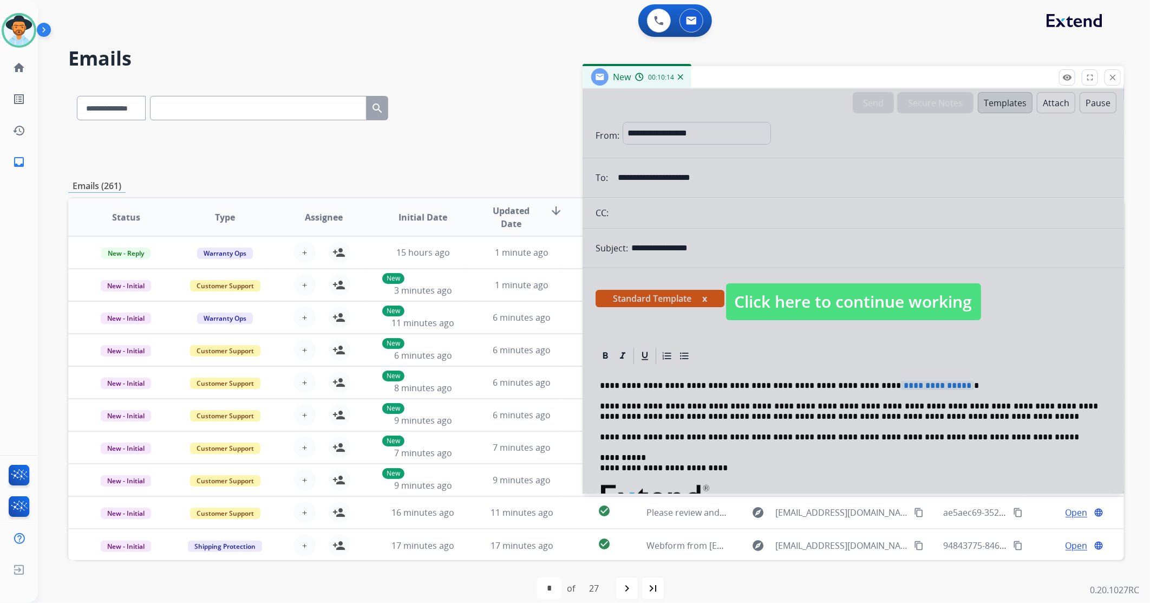
click at [765, 301] on span "Click here to continue working" at bounding box center [853, 301] width 255 height 37
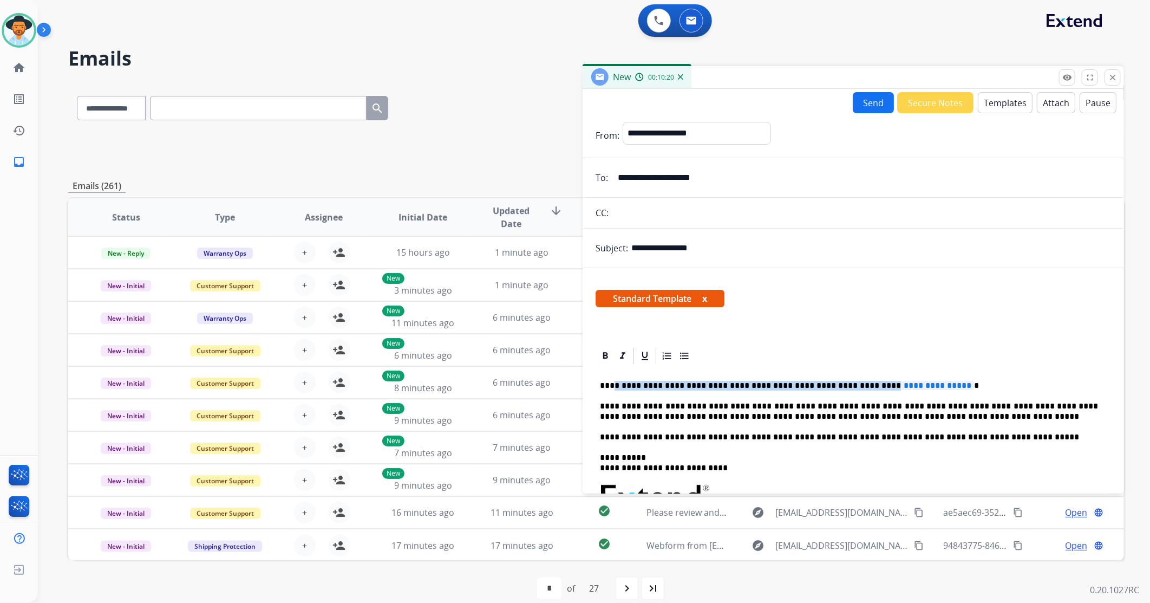
drag, startPoint x: 857, startPoint y: 385, endPoint x: 600, endPoint y: 388, distance: 256.7
click at [610, 357] on p "**********" at bounding box center [849, 386] width 498 height 10
click at [673, 357] on span "**********" at bounding box center [646, 385] width 73 height 9
click at [659, 357] on span "**********" at bounding box center [646, 385] width 73 height 9
drag, startPoint x: 609, startPoint y: 382, endPoint x: 669, endPoint y: 371, distance: 61.1
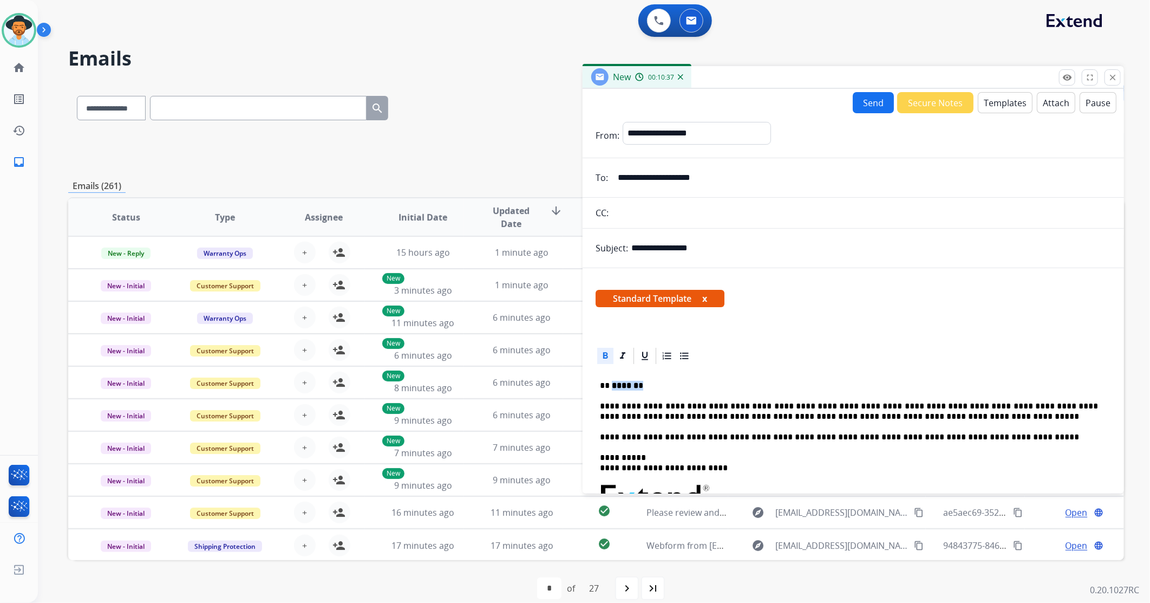
drag, startPoint x: 634, startPoint y: 388, endPoint x: 612, endPoint y: 386, distance: 22.3
click at [612, 357] on p "** ****** *" at bounding box center [849, 386] width 498 height 10
click at [603, 348] on div at bounding box center [605, 356] width 16 height 16
click at [684, 357] on div "**********" at bounding box center [853, 521] width 515 height 313
click at [688, 357] on p "**********" at bounding box center [849, 386] width 498 height 10
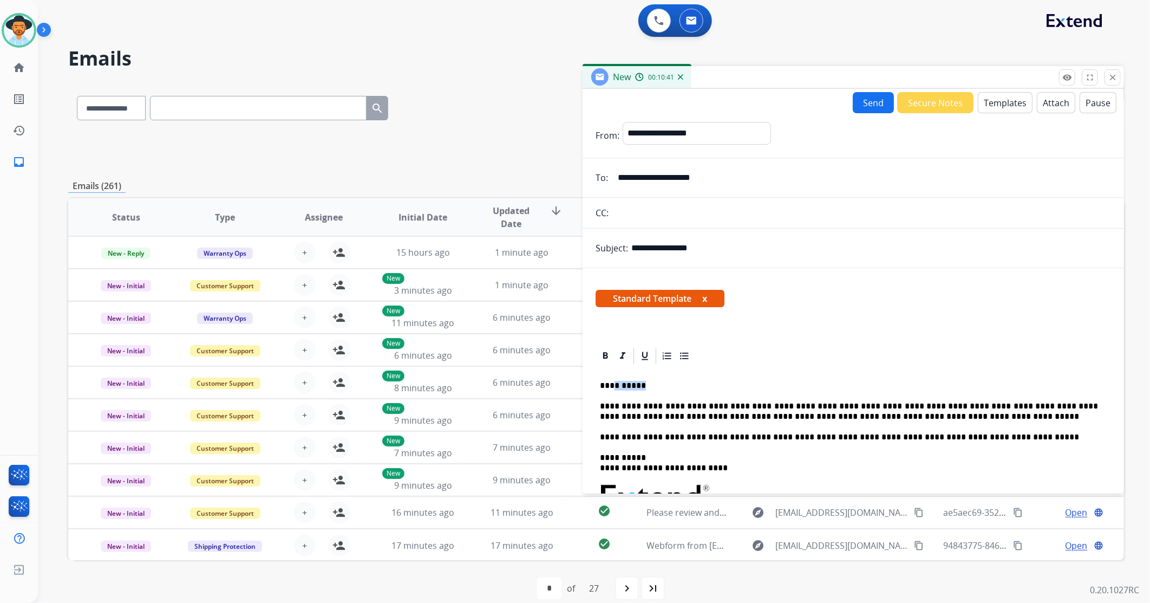
click at [765, 107] on button "Send" at bounding box center [873, 102] width 41 height 21
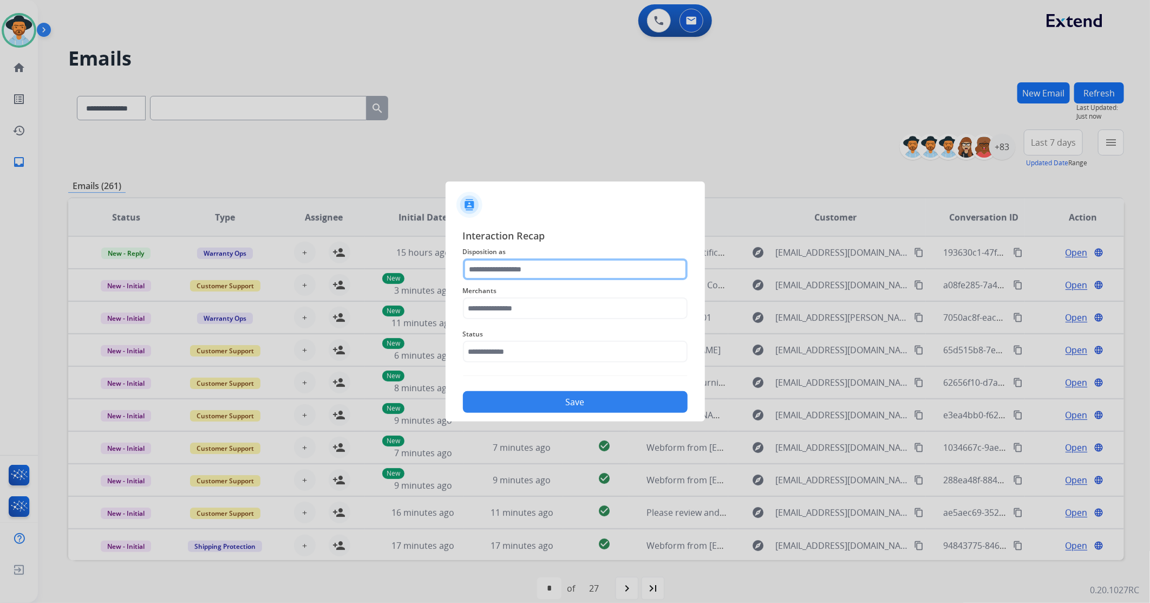
click at [500, 273] on input "text" at bounding box center [575, 269] width 225 height 22
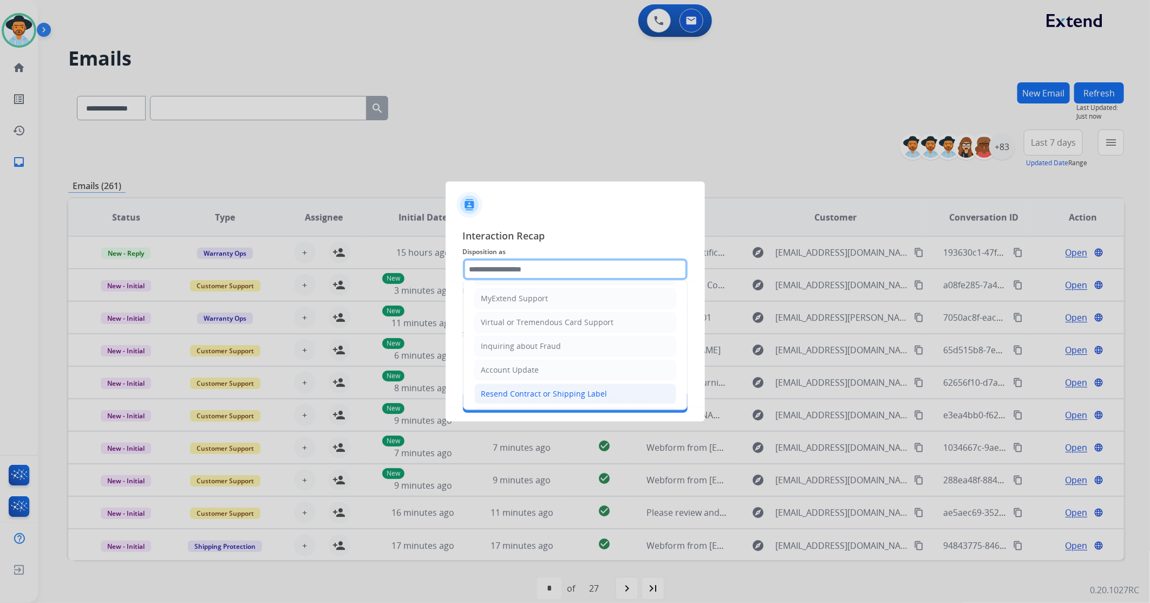
scroll to position [169, 0]
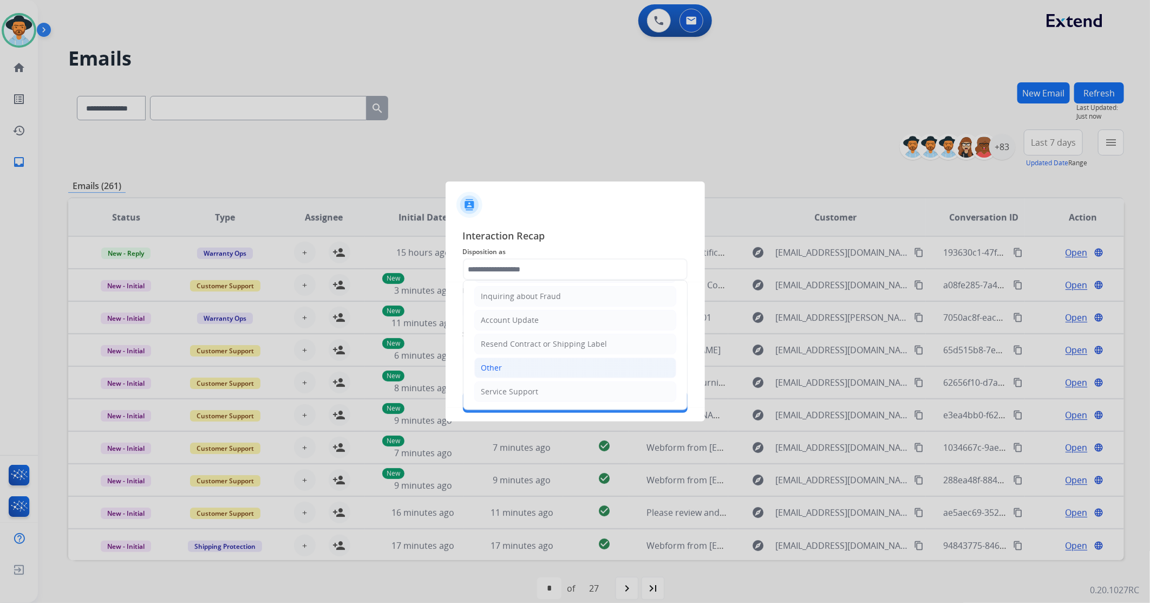
click at [510, 357] on li "Other" at bounding box center [575, 367] width 202 height 21
type input "*****"
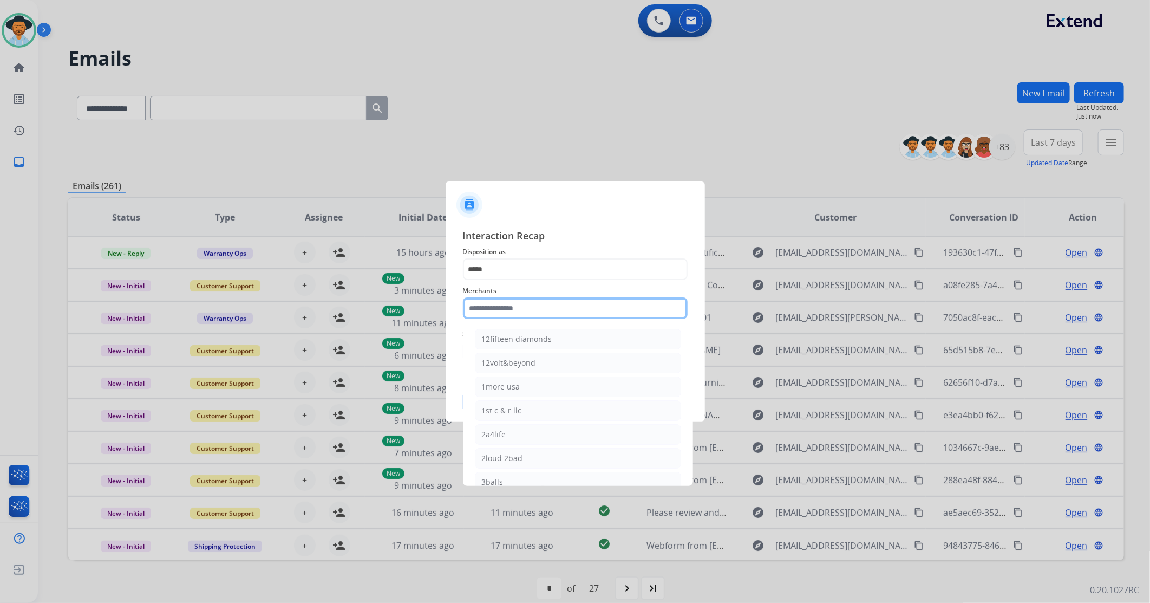
click at [512, 310] on input "text" at bounding box center [575, 308] width 225 height 22
click at [530, 357] on li "[DOMAIN_NAME]" at bounding box center [578, 386] width 206 height 21
type input "**********"
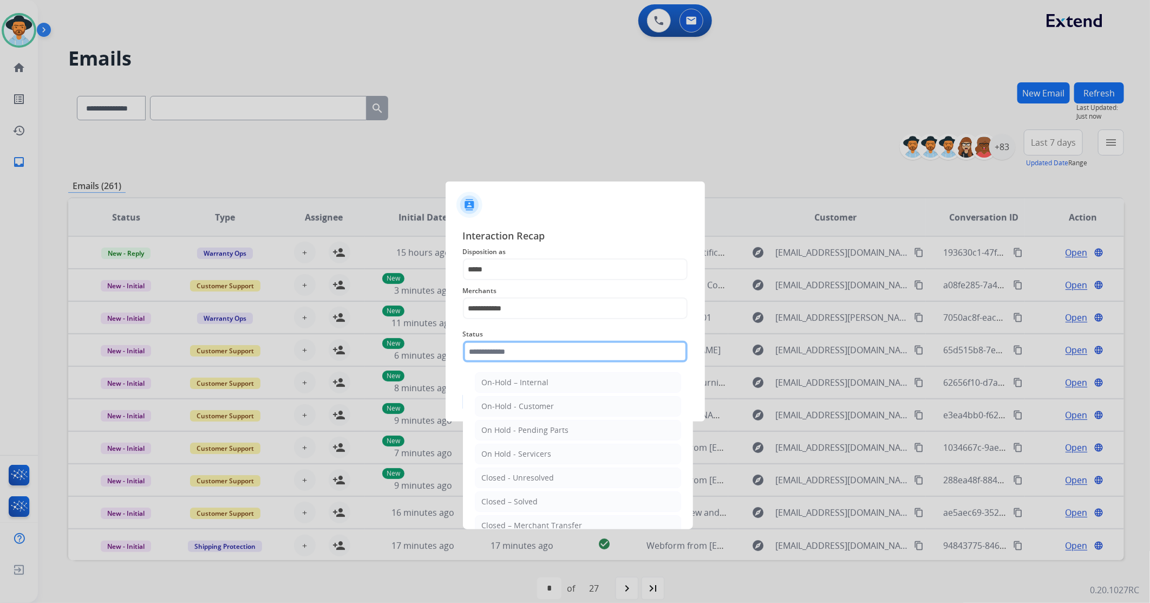
drag, startPoint x: 517, startPoint y: 357, endPoint x: 518, endPoint y: 365, distance: 7.8
click at [518, 357] on input "text" at bounding box center [575, 352] width 225 height 22
click at [531, 357] on div "Closed – Solved" at bounding box center [510, 501] width 56 height 11
type input "**********"
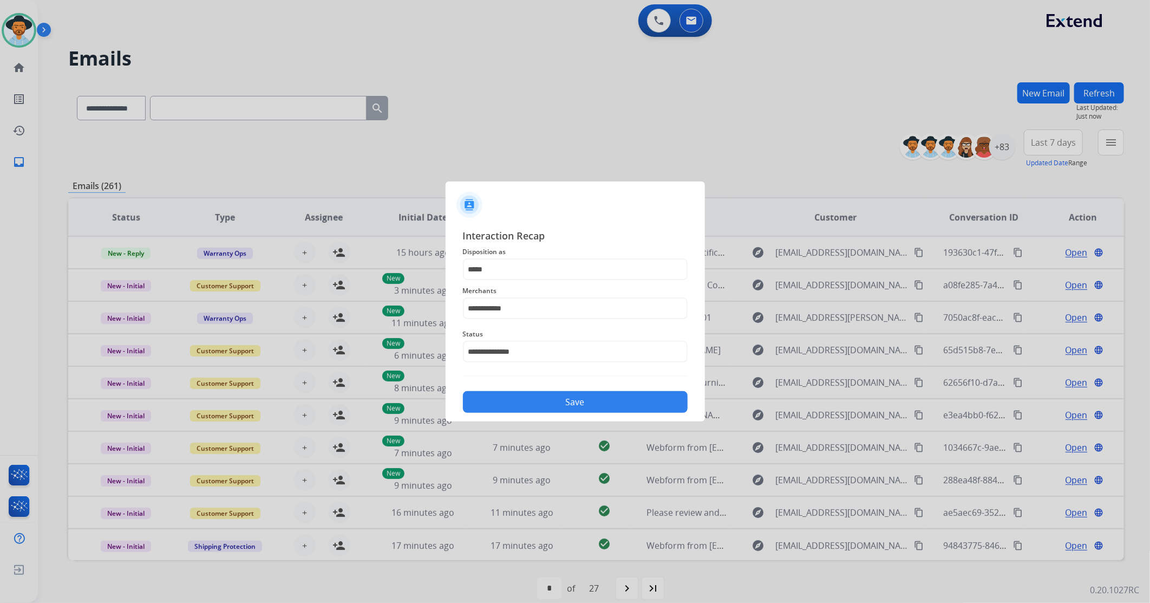
click at [528, 357] on button "Save" at bounding box center [575, 402] width 225 height 22
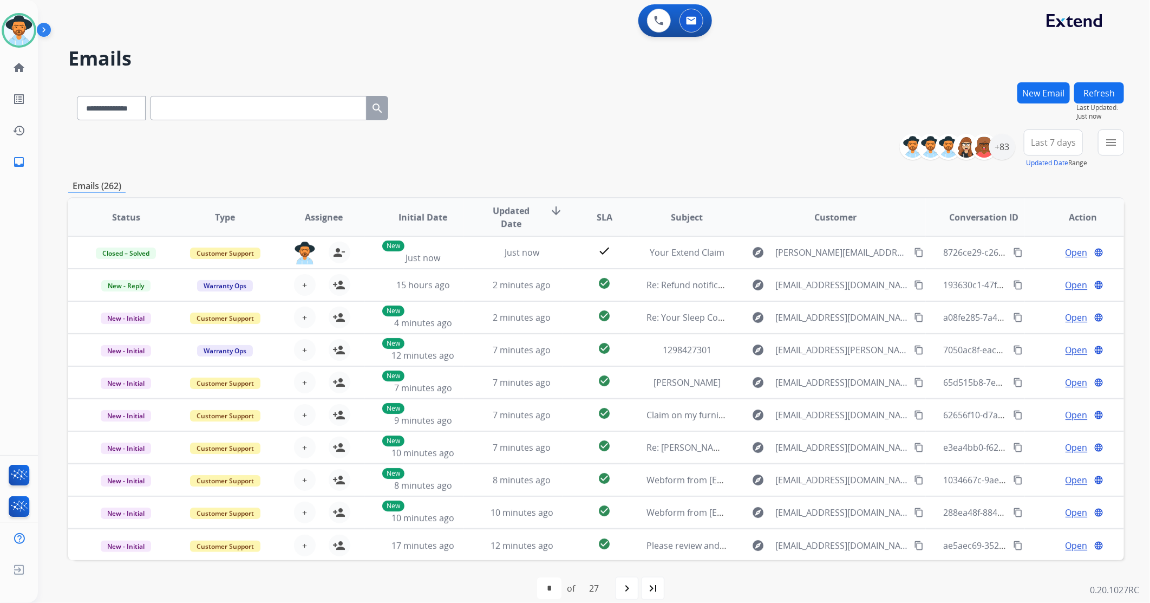
drag, startPoint x: 1011, startPoint y: 250, endPoint x: 634, endPoint y: 24, distance: 440.0
click at [765, 247] on mat-icon "content_copy" at bounding box center [1018, 252] width 10 height 10
click at [765, 149] on button "menu Filters" at bounding box center [1111, 142] width 26 height 26
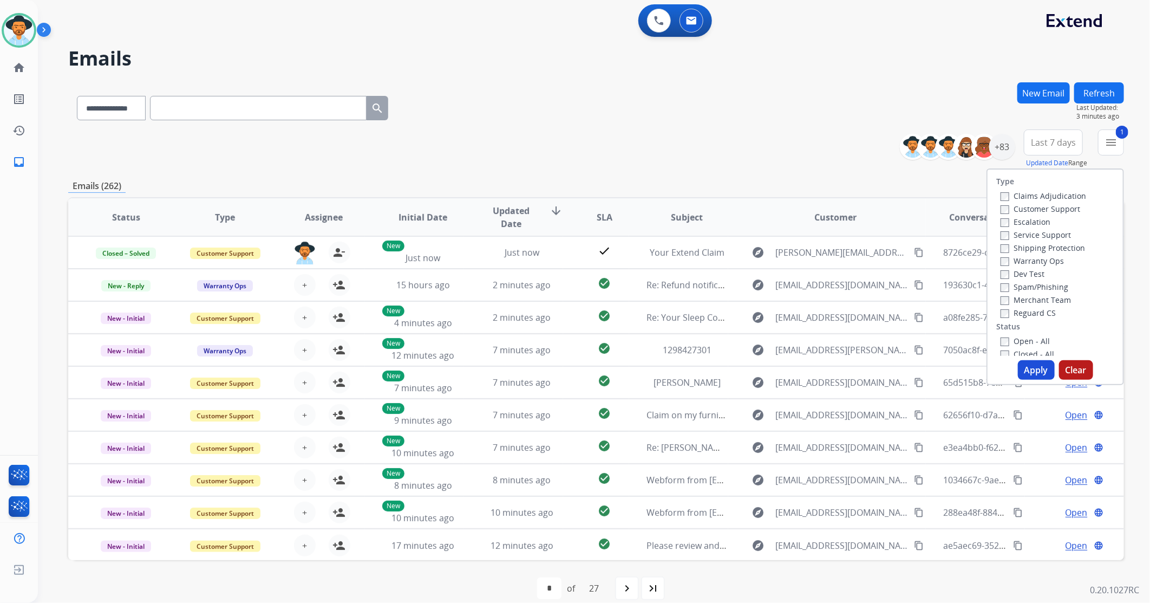
click at [765, 357] on button "Apply" at bounding box center [1036, 369] width 37 height 19
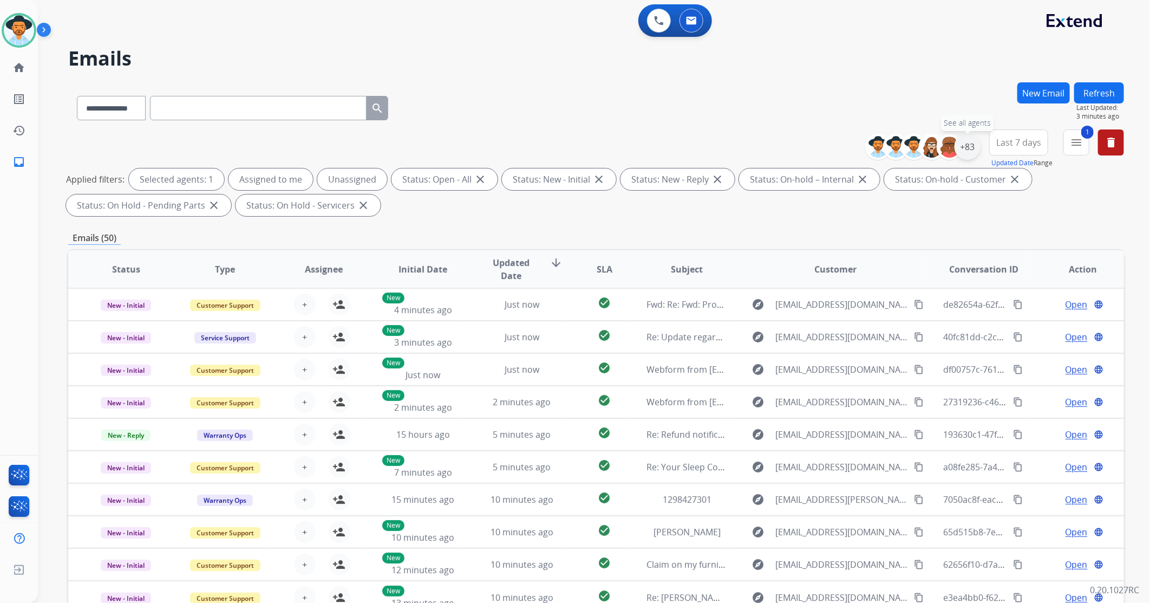
click at [765, 148] on div "+83" at bounding box center [968, 147] width 26 height 26
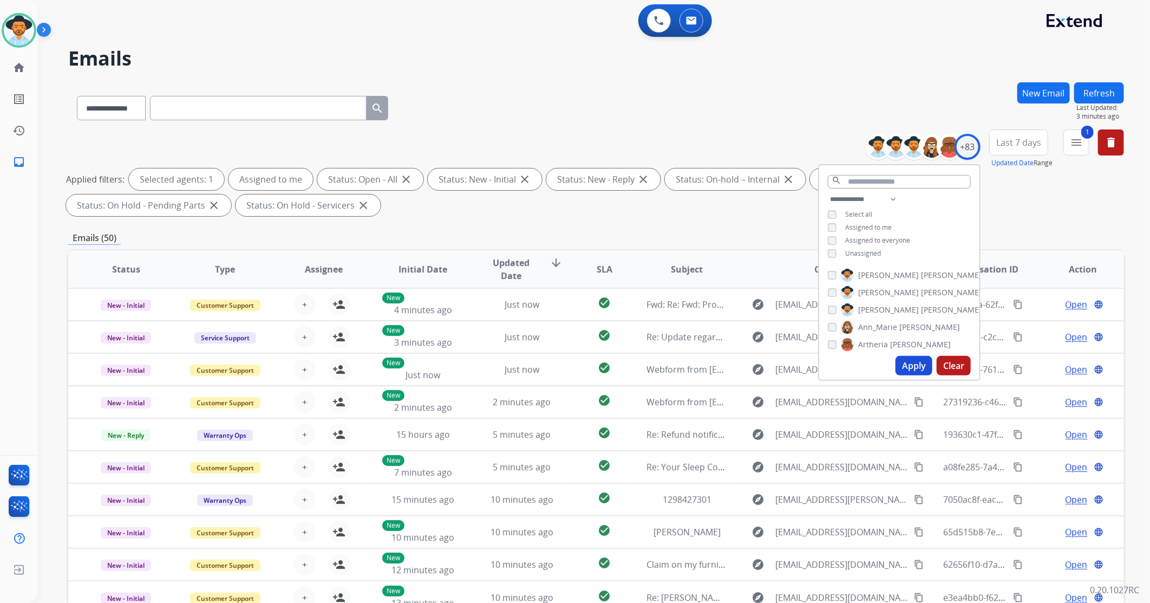
click at [765, 357] on button "Apply" at bounding box center [914, 365] width 37 height 19
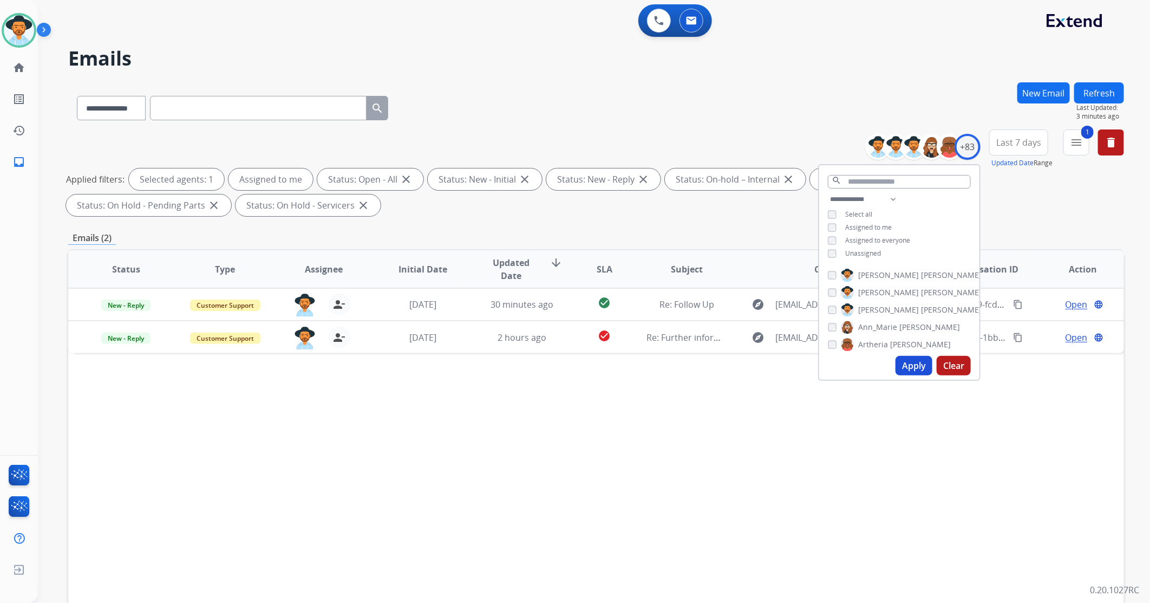
click at [585, 357] on div "Status Type Assignee Initial Date Updated Date arrow_downward SLA Subject Custo…" at bounding box center [596, 430] width 1056 height 363
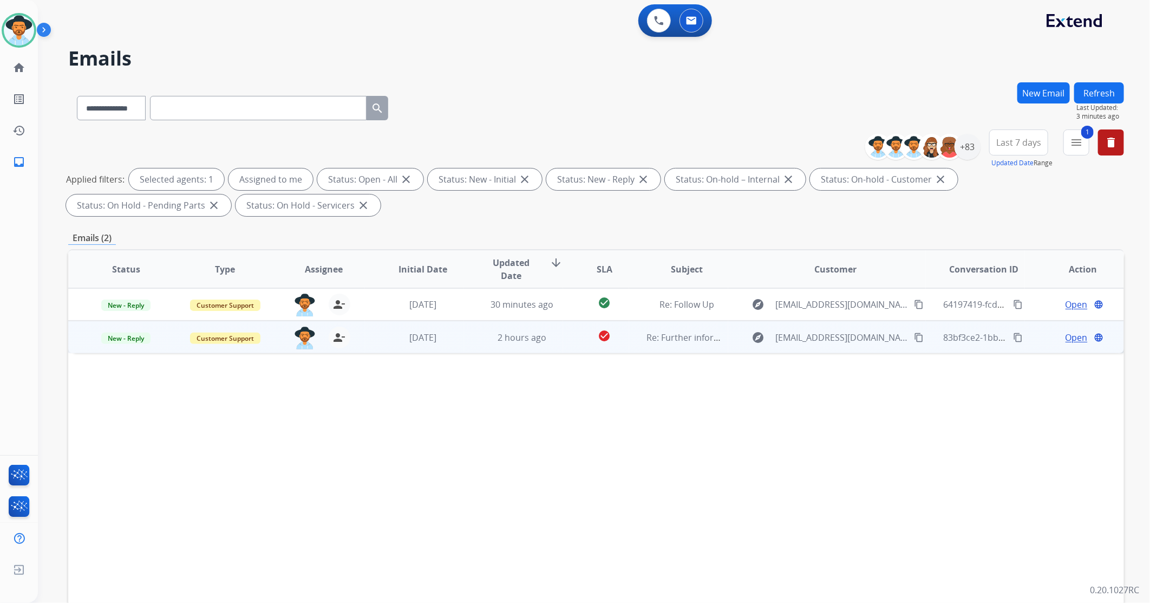
click at [481, 347] on td "2 hours ago" at bounding box center [513, 337] width 99 height 32
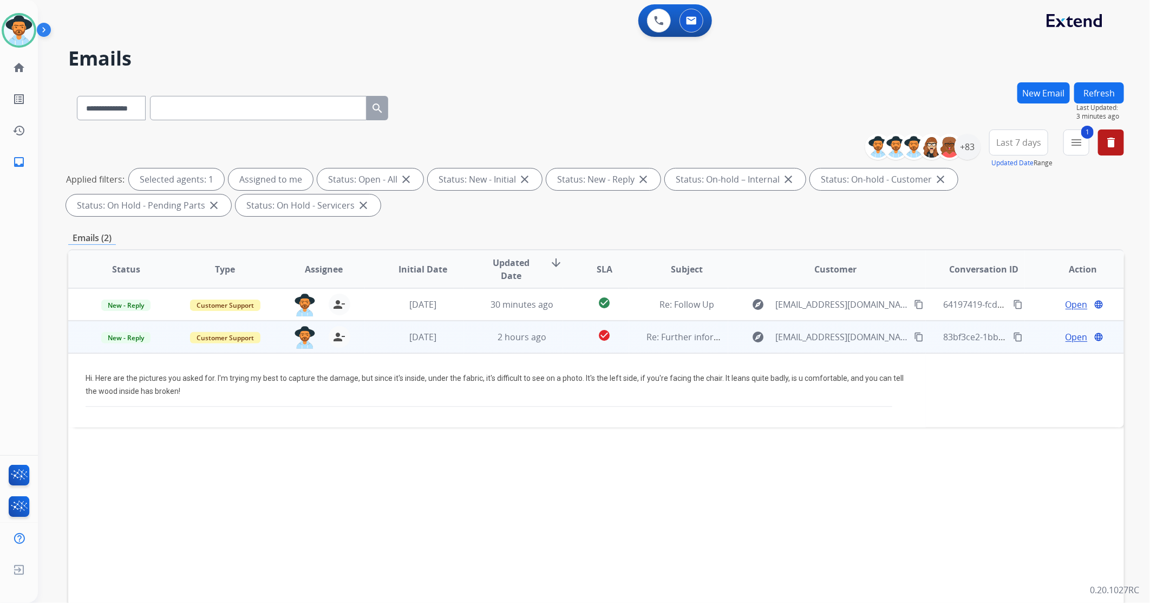
drag, startPoint x: 896, startPoint y: 337, endPoint x: 890, endPoint y: 338, distance: 6.5
click at [765, 337] on mat-icon "content_copy" at bounding box center [919, 337] width 10 height 10
click at [765, 332] on span "Open" at bounding box center [1077, 336] width 22 height 13
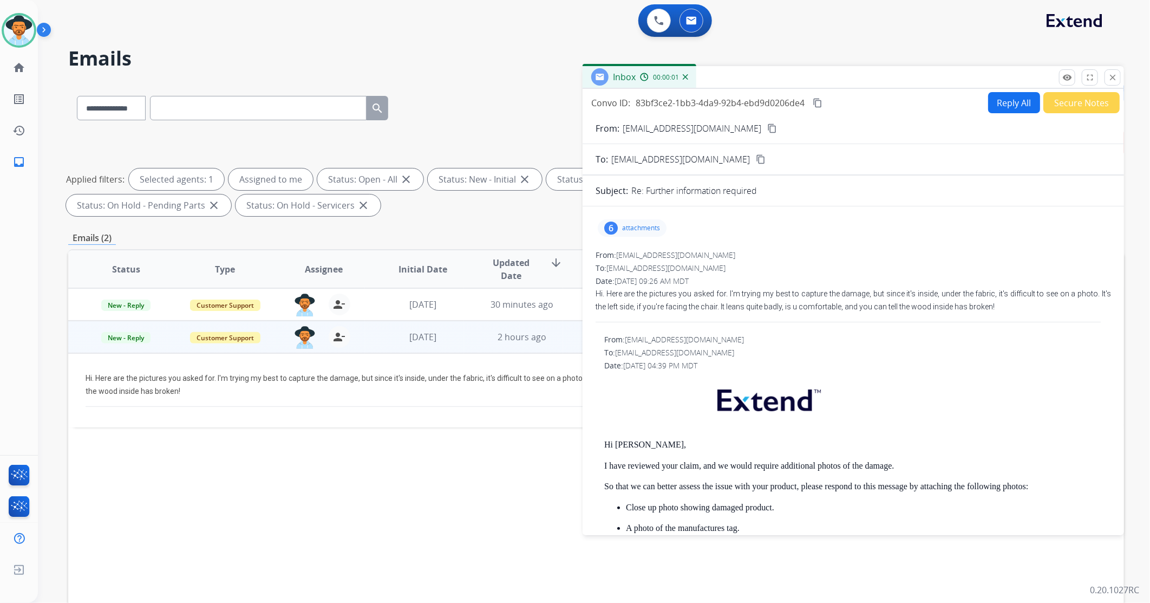
click at [656, 233] on div "6 attachments" at bounding box center [632, 227] width 69 height 17
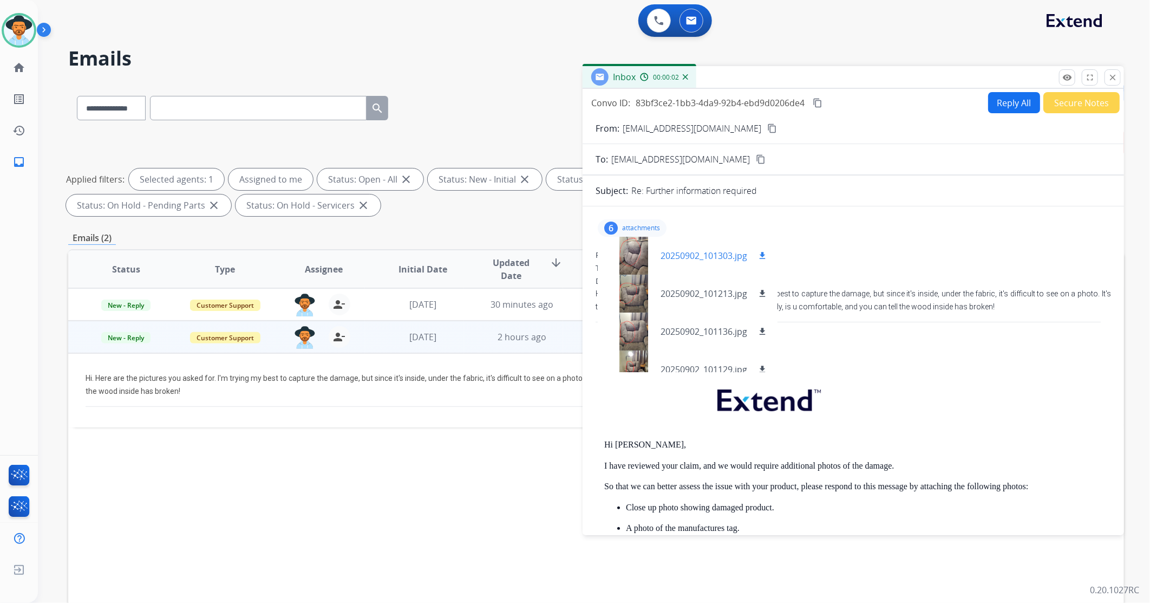
click at [675, 266] on div "20250902_101303.jpg download" at bounding box center [688, 256] width 180 height 38
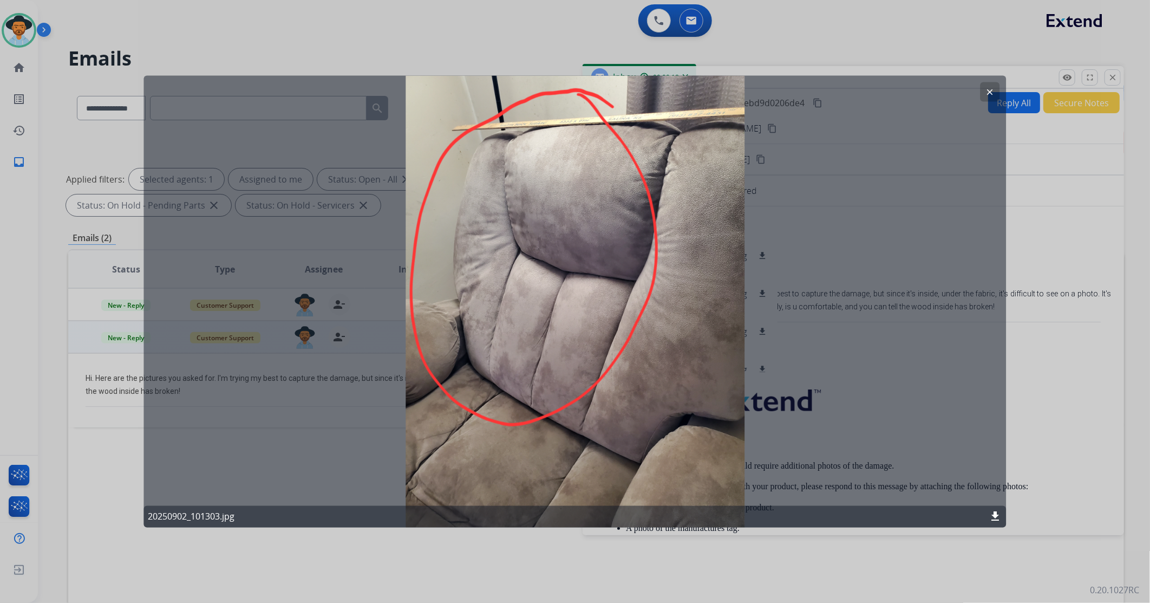
click at [765, 93] on mat-icon "clear" at bounding box center [990, 92] width 10 height 10
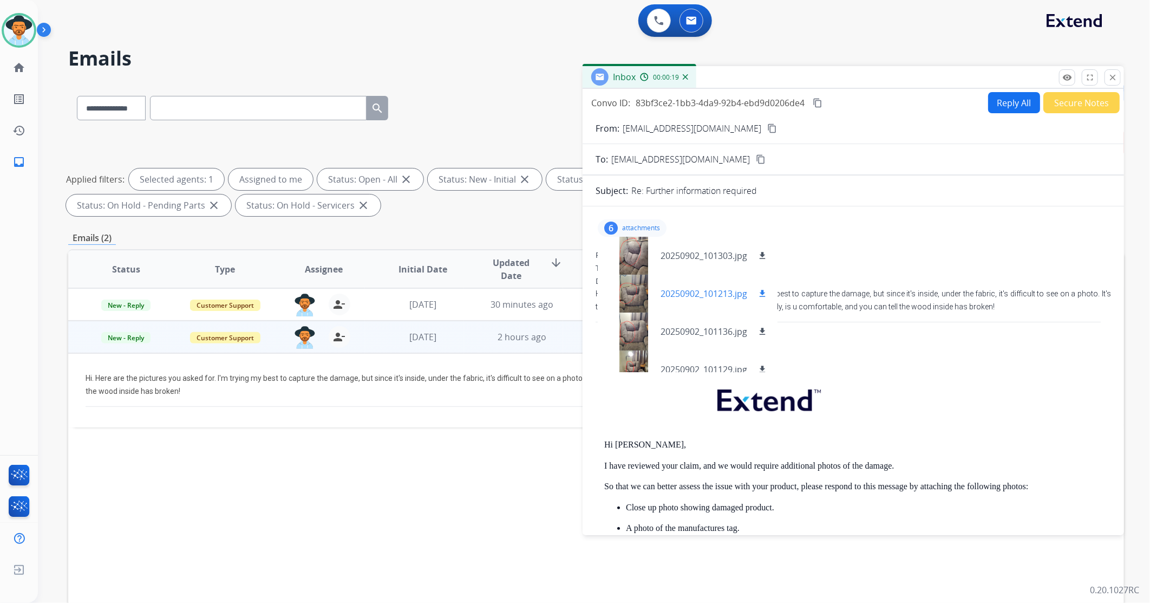
click at [661, 291] on p "20250902_101213.jpg" at bounding box center [704, 293] width 87 height 13
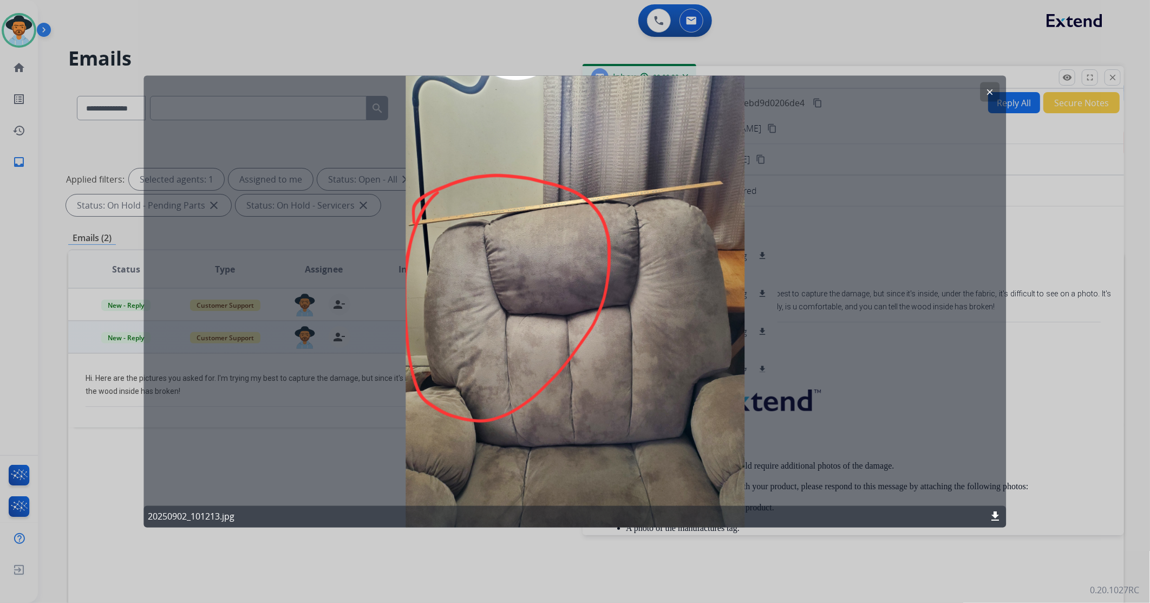
click at [765, 93] on mat-icon "clear" at bounding box center [990, 92] width 10 height 10
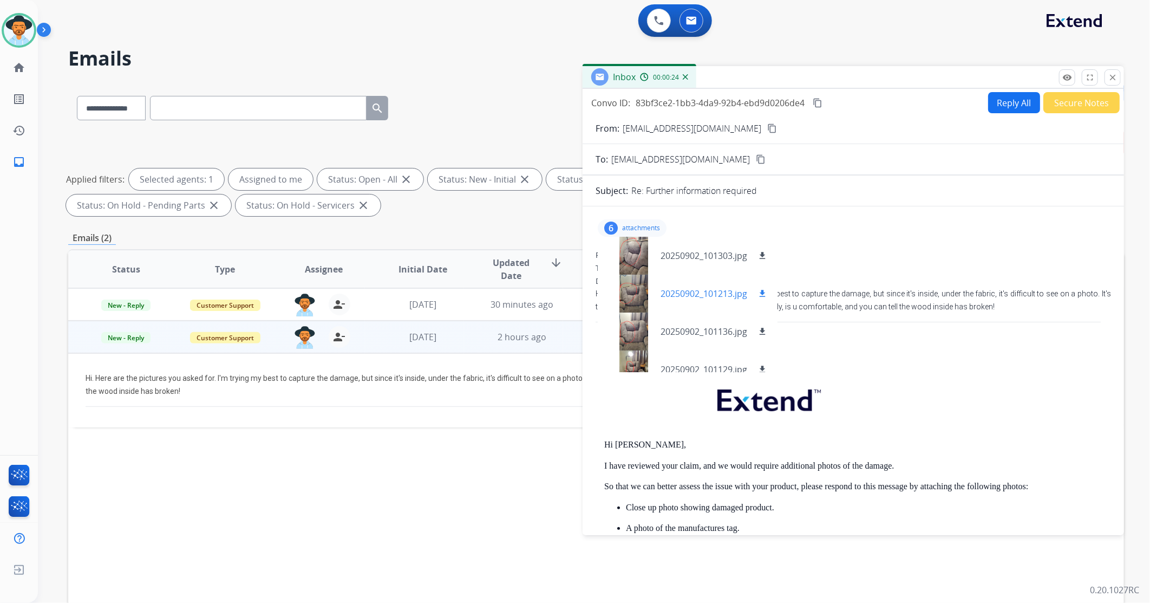
click at [765, 293] on mat-icon "download" at bounding box center [763, 294] width 10 height 10
click at [646, 338] on div at bounding box center [633, 331] width 54 height 38
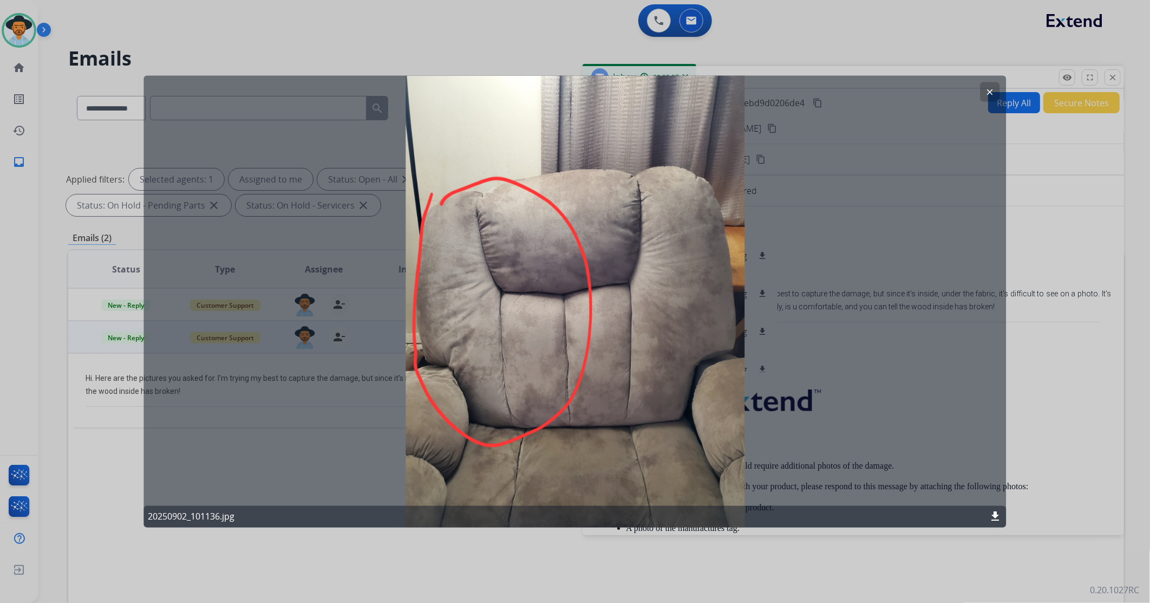
click at [765, 96] on button "clear" at bounding box center [990, 91] width 19 height 19
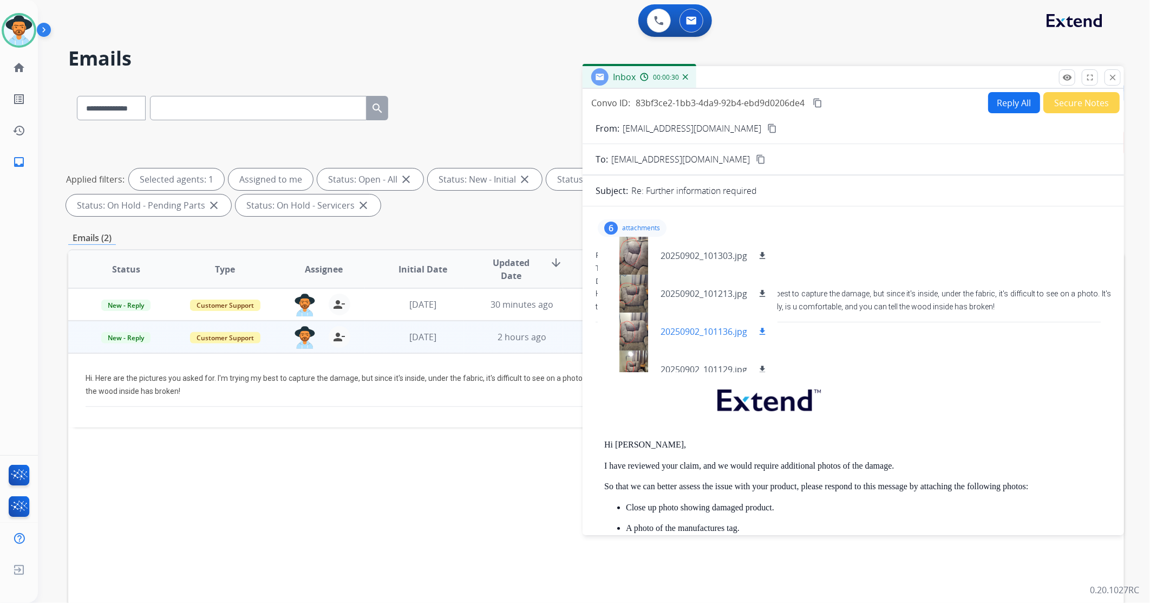
drag, startPoint x: 763, startPoint y: 328, endPoint x: 769, endPoint y: 333, distance: 7.7
click at [763, 328] on mat-icon "download" at bounding box center [763, 332] width 10 height 10
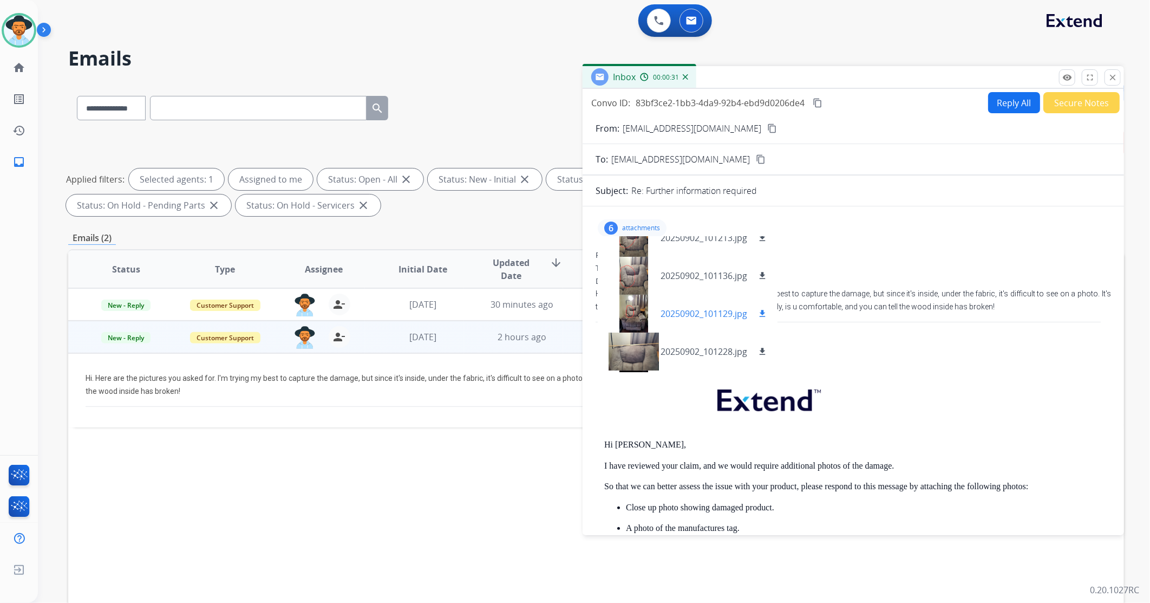
scroll to position [56, 0]
click at [634, 317] on div at bounding box center [633, 313] width 54 height 38
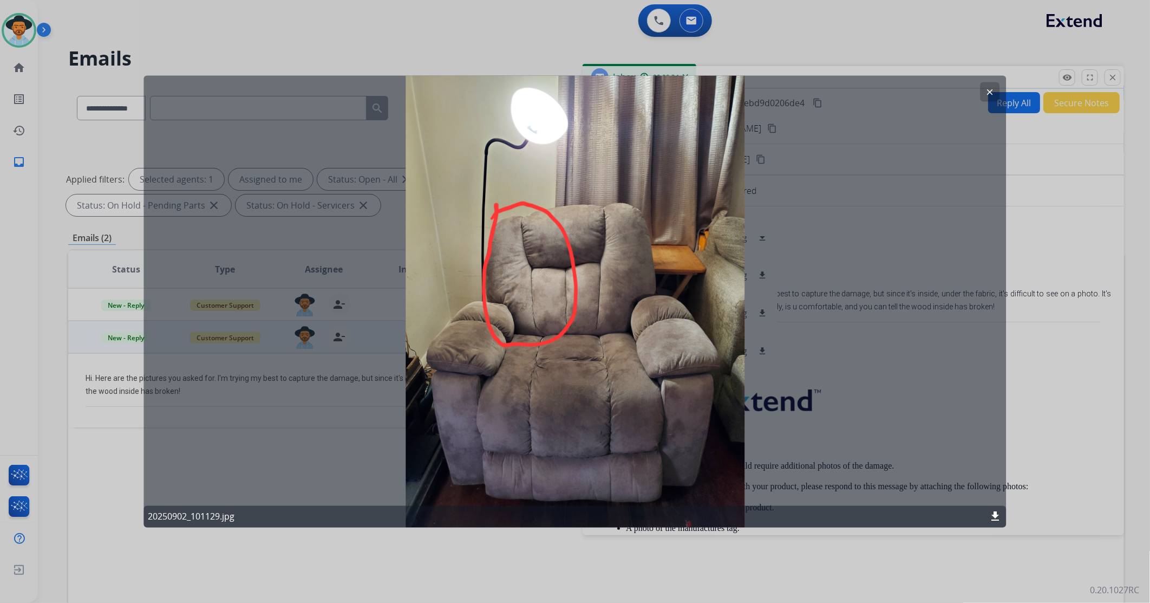
click at [765, 97] on button "clear" at bounding box center [990, 91] width 19 height 19
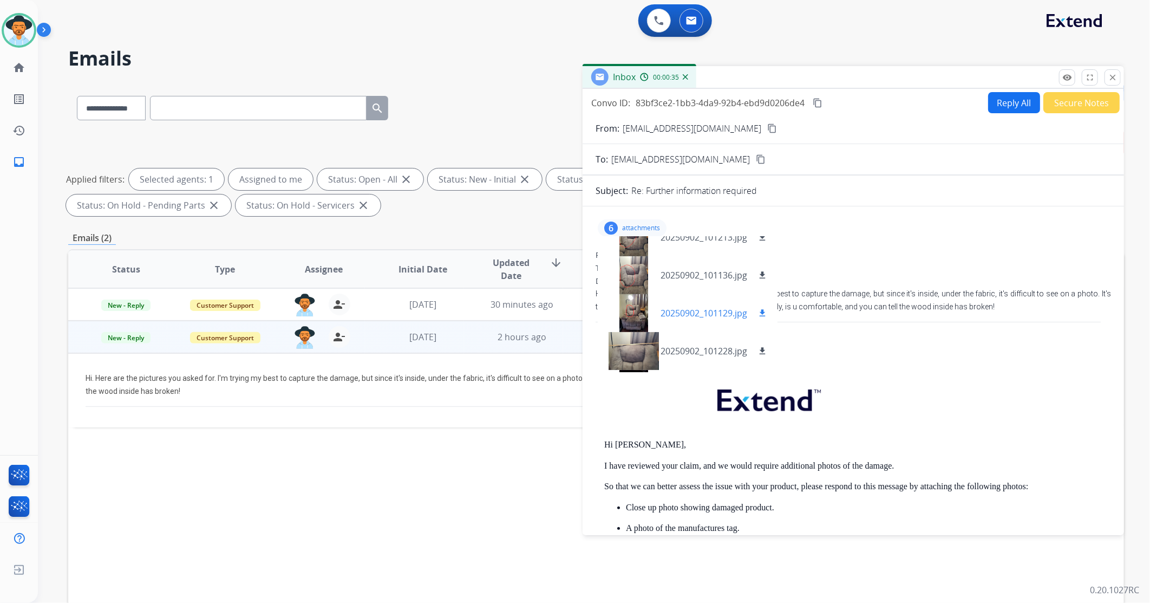
drag, startPoint x: 763, startPoint y: 310, endPoint x: 761, endPoint y: 318, distance: 8.4
click at [764, 310] on mat-icon "download" at bounding box center [763, 313] width 10 height 10
click at [641, 355] on div at bounding box center [633, 351] width 54 height 38
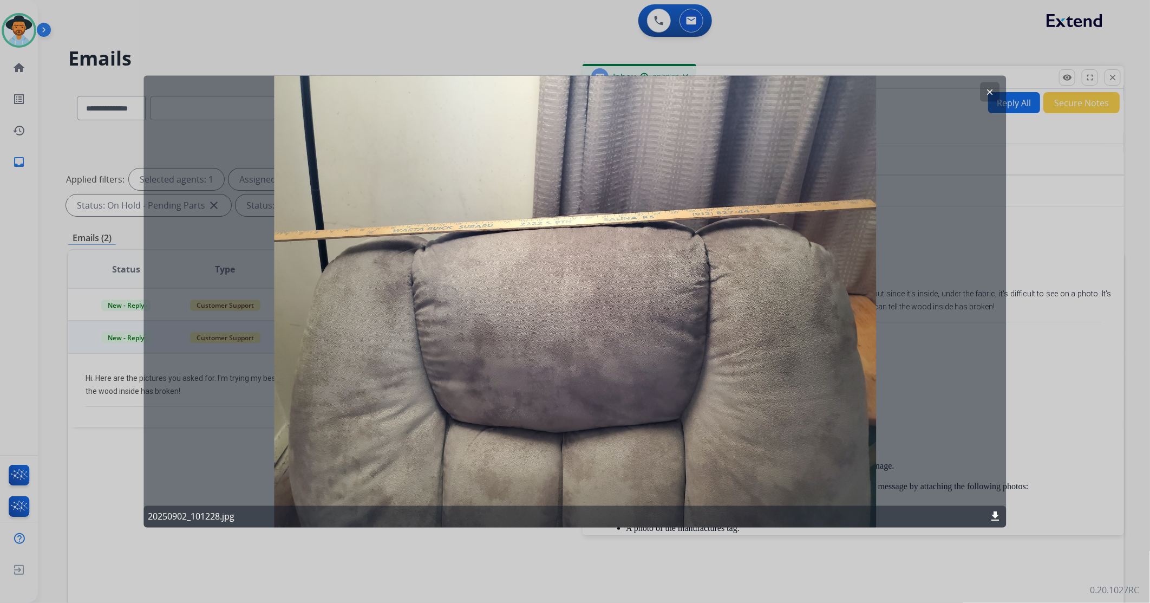
click at [765, 88] on mat-icon "clear" at bounding box center [990, 92] width 10 height 10
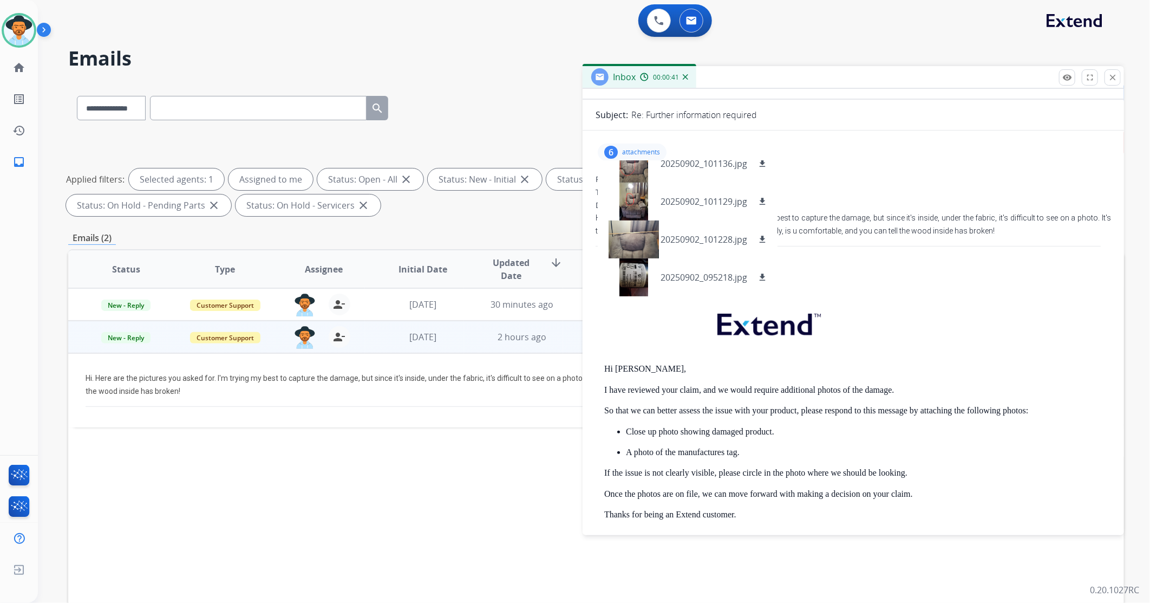
scroll to position [60, 0]
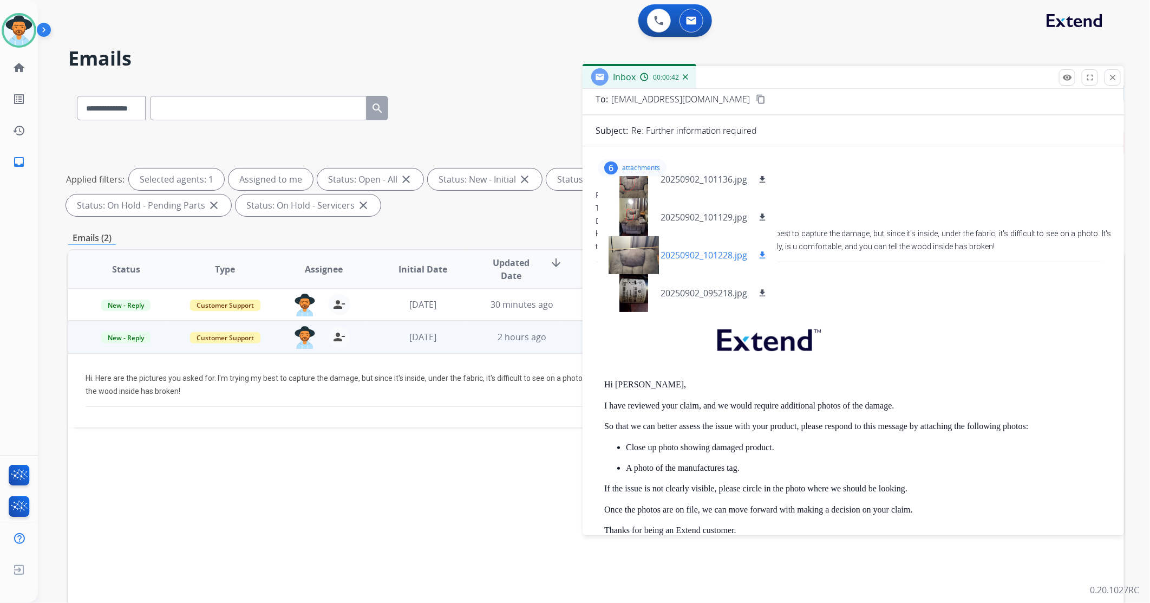
click at [664, 264] on div "20250902_101228.jpg download" at bounding box center [688, 255] width 180 height 38
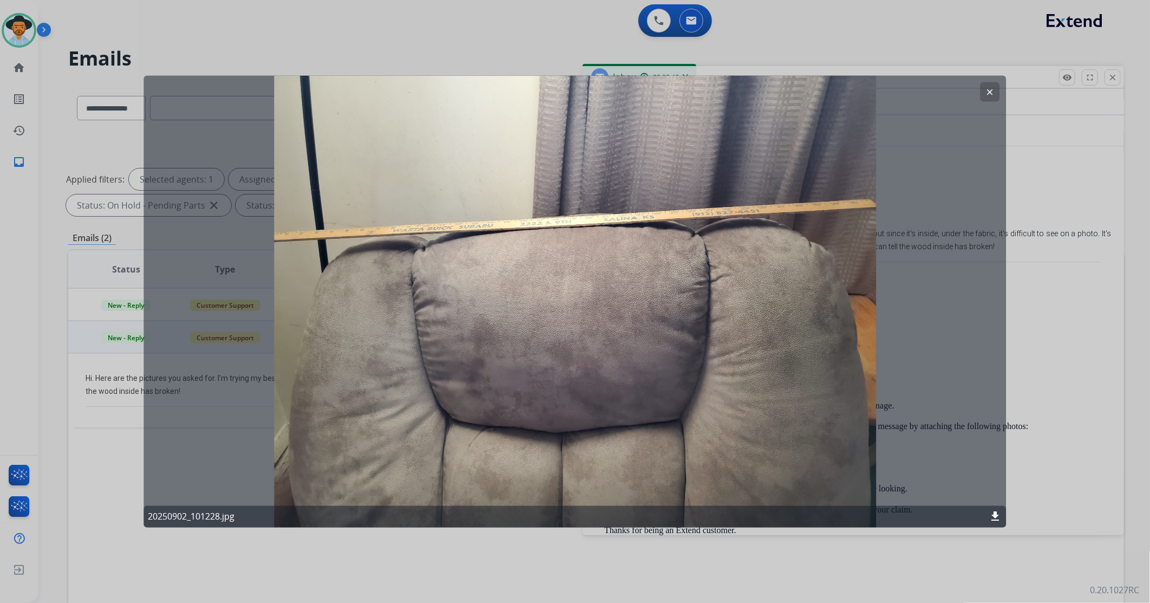
click at [765, 357] on mat-icon "download" at bounding box center [995, 516] width 13 height 13
click at [765, 88] on mat-icon "clear" at bounding box center [990, 92] width 10 height 10
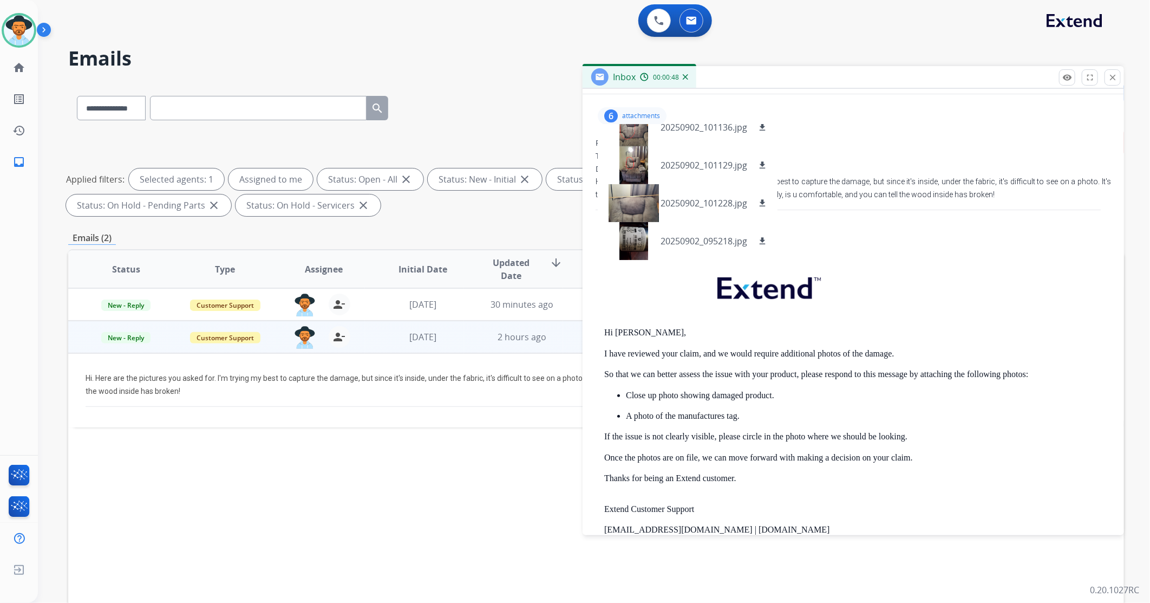
scroll to position [120, 0]
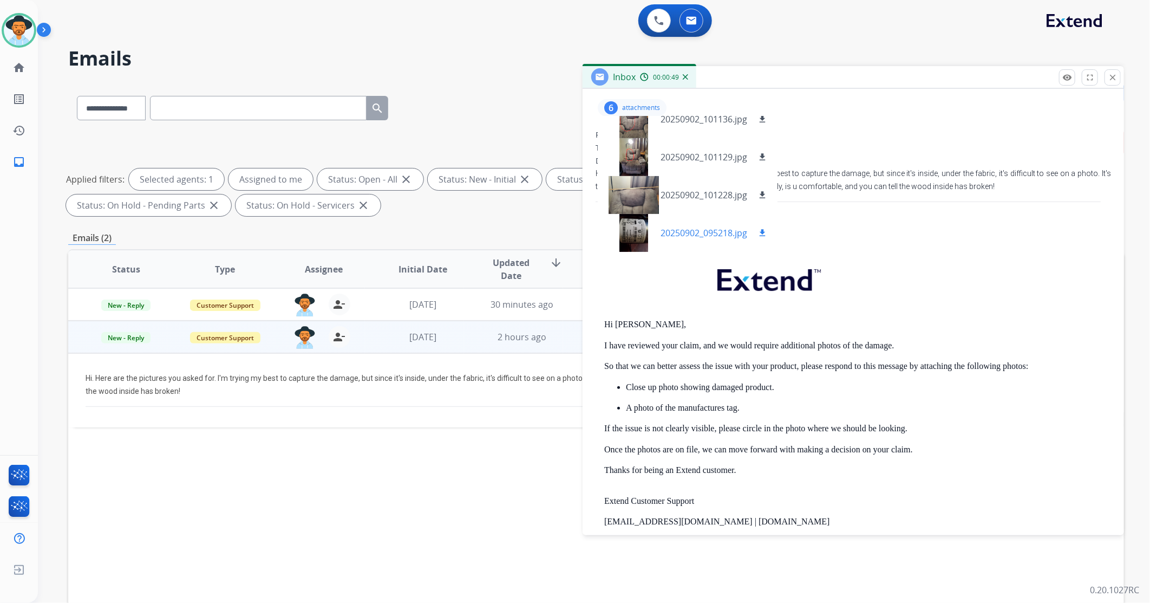
click at [635, 241] on div at bounding box center [633, 233] width 54 height 38
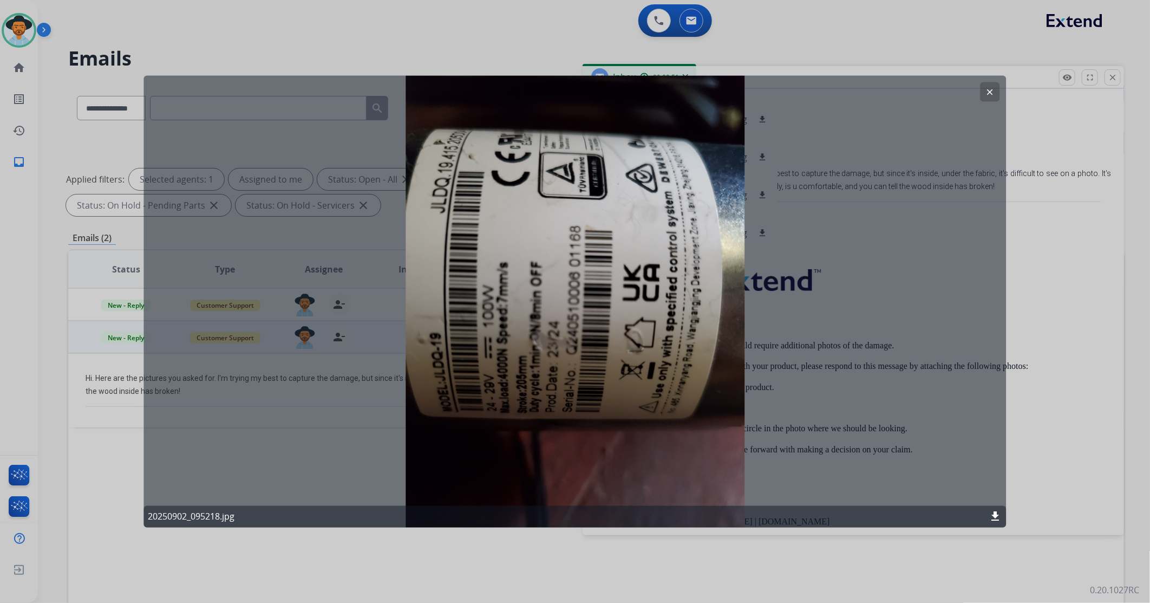
click at [765, 357] on mat-icon "download" at bounding box center [995, 516] width 13 height 13
click at [765, 94] on mat-icon "clear" at bounding box center [990, 92] width 10 height 10
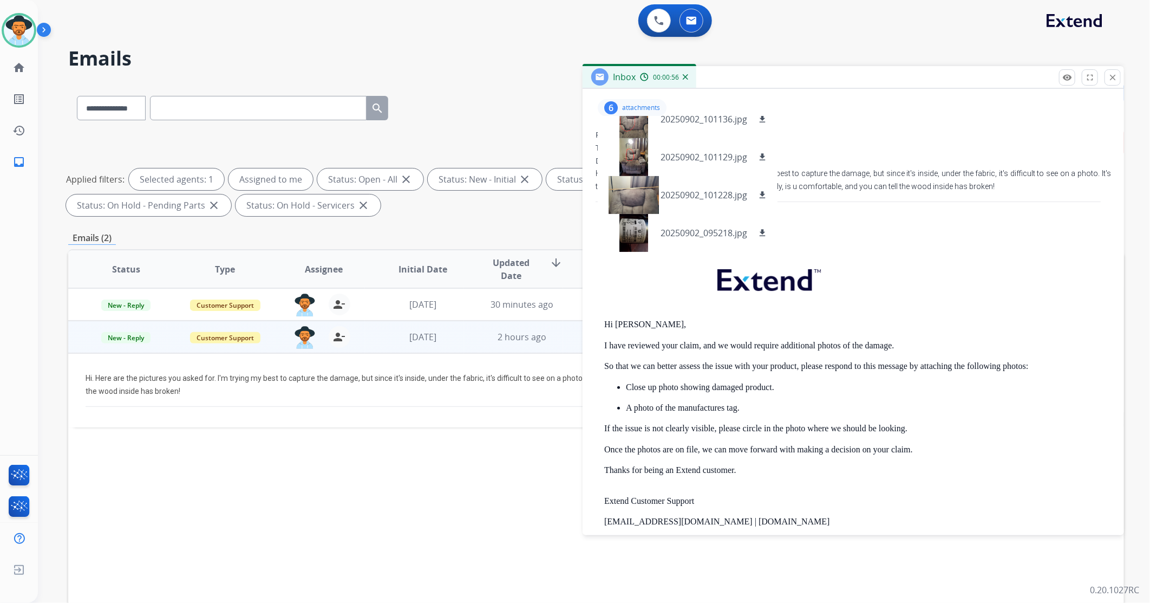
scroll to position [0, 0]
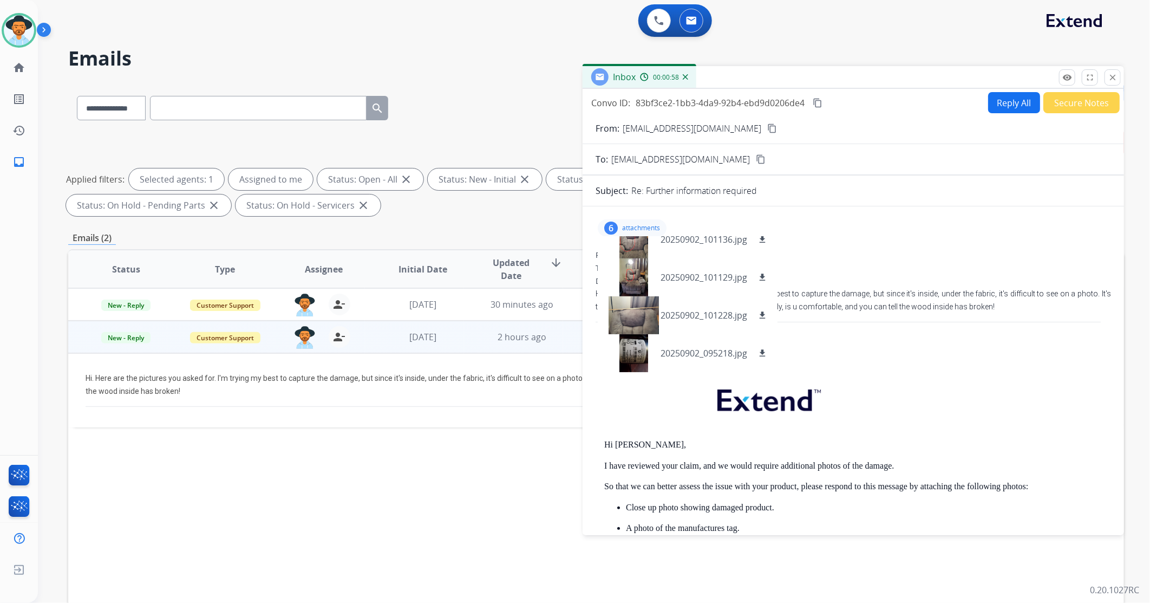
click at [638, 224] on p "attachments" at bounding box center [641, 228] width 38 height 9
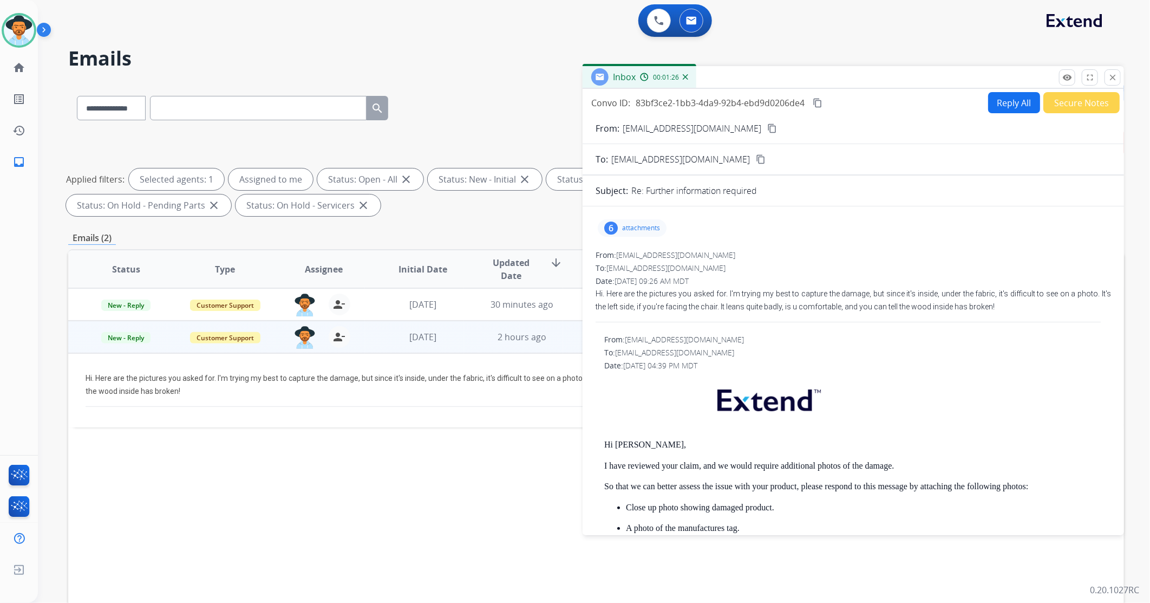
click at [765, 105] on button "Reply All" at bounding box center [1014, 102] width 52 height 21
select select "**********"
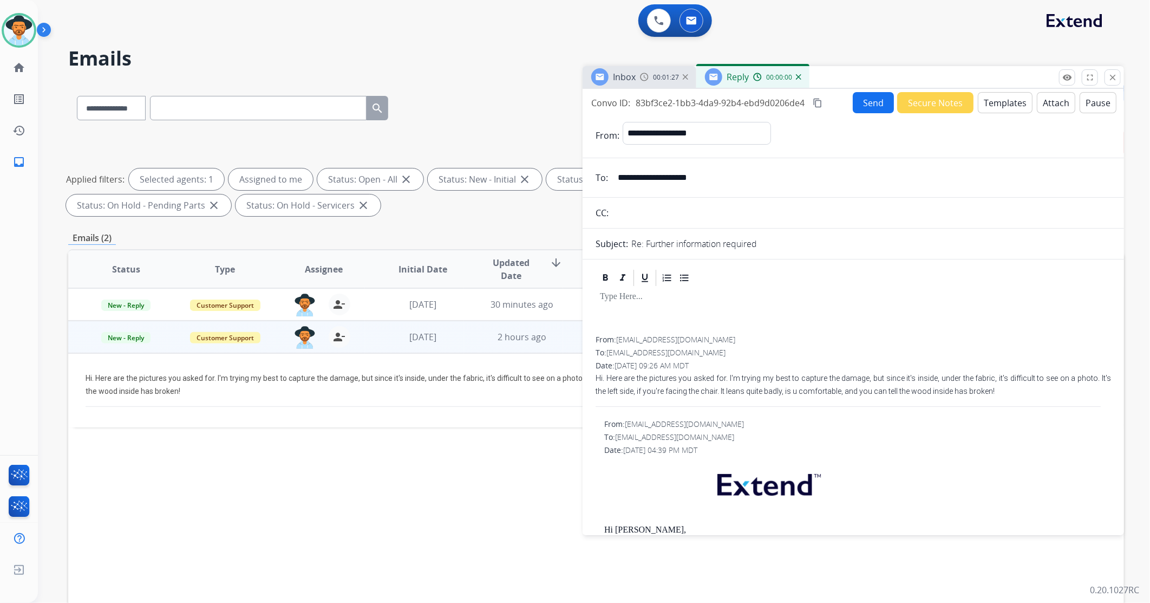
click at [765, 103] on button "Templates" at bounding box center [1005, 102] width 55 height 21
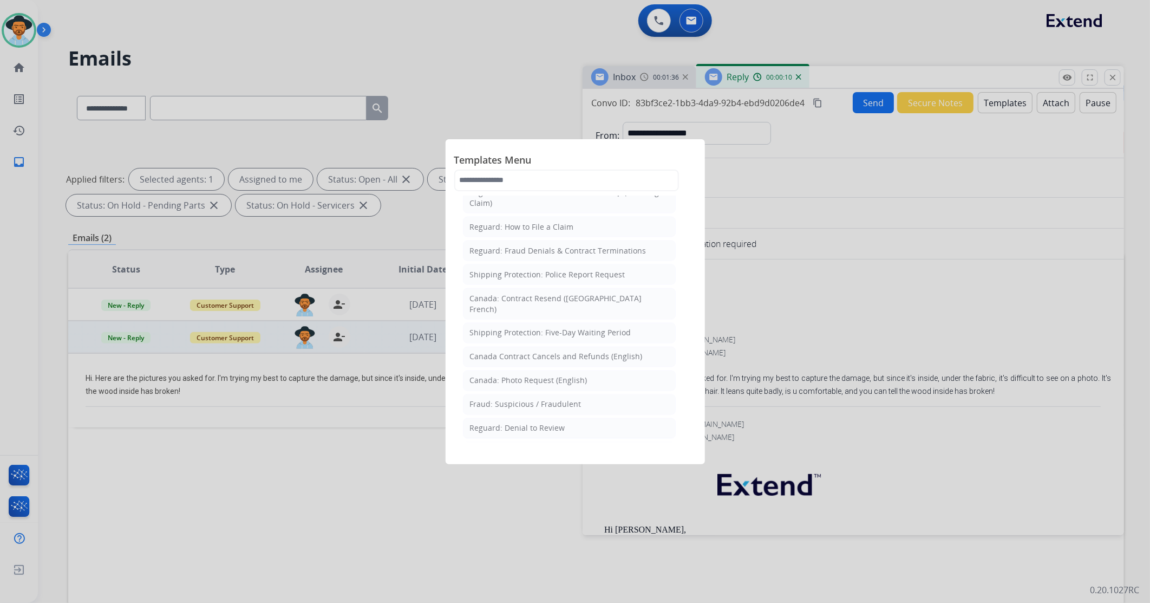
scroll to position [1203, 0]
click at [523, 179] on input "text" at bounding box center [566, 180] width 225 height 22
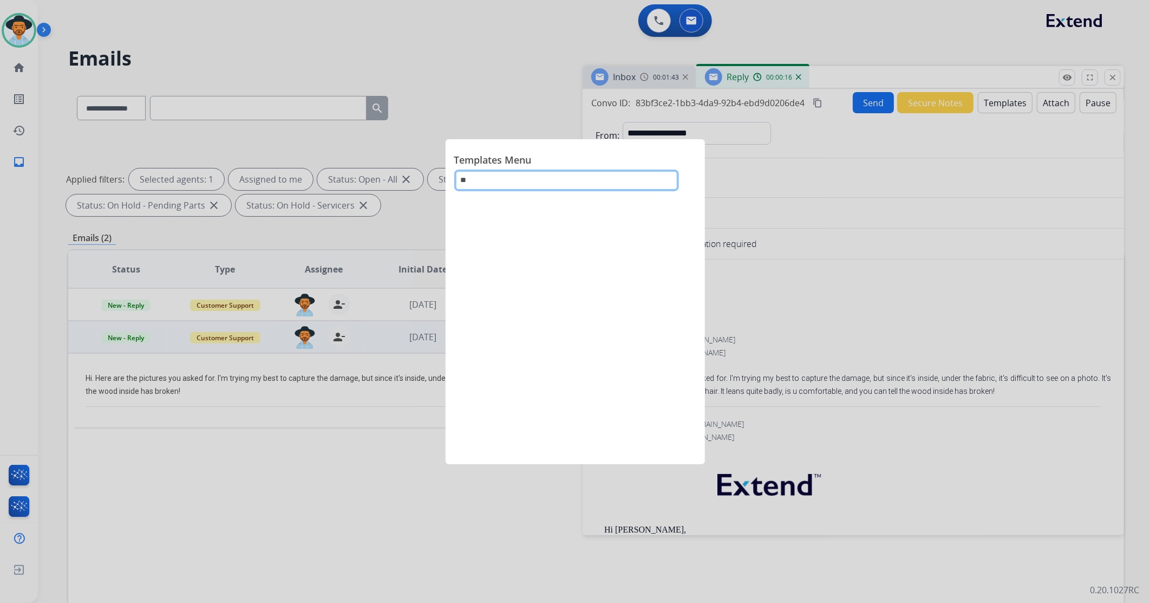
type input "*"
type input "*****"
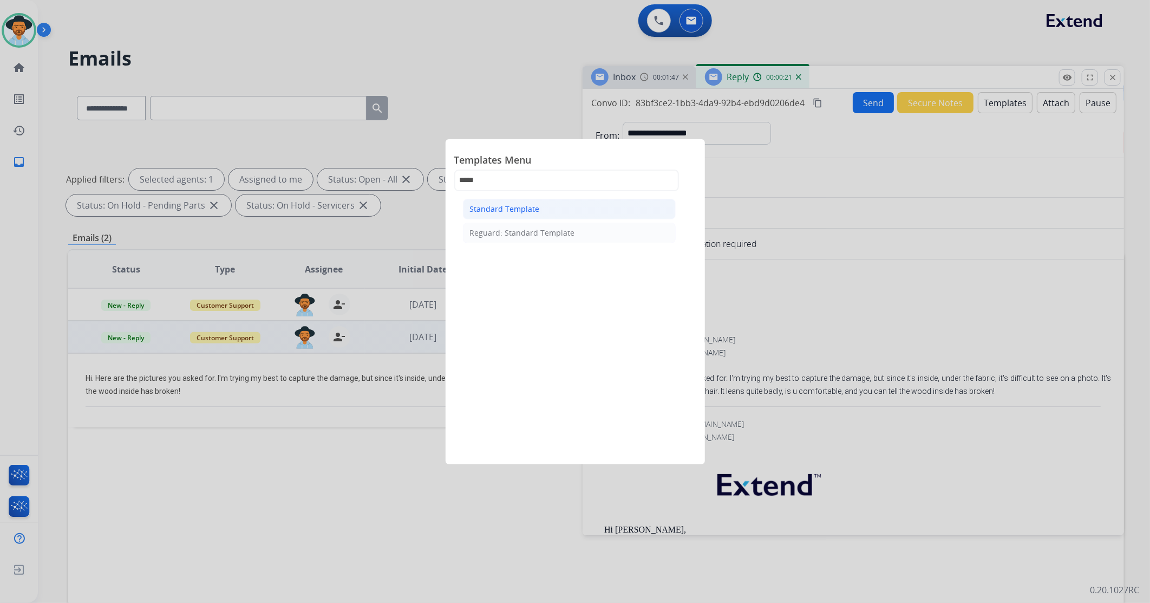
click at [506, 207] on div "Standard Template" at bounding box center [505, 209] width 70 height 11
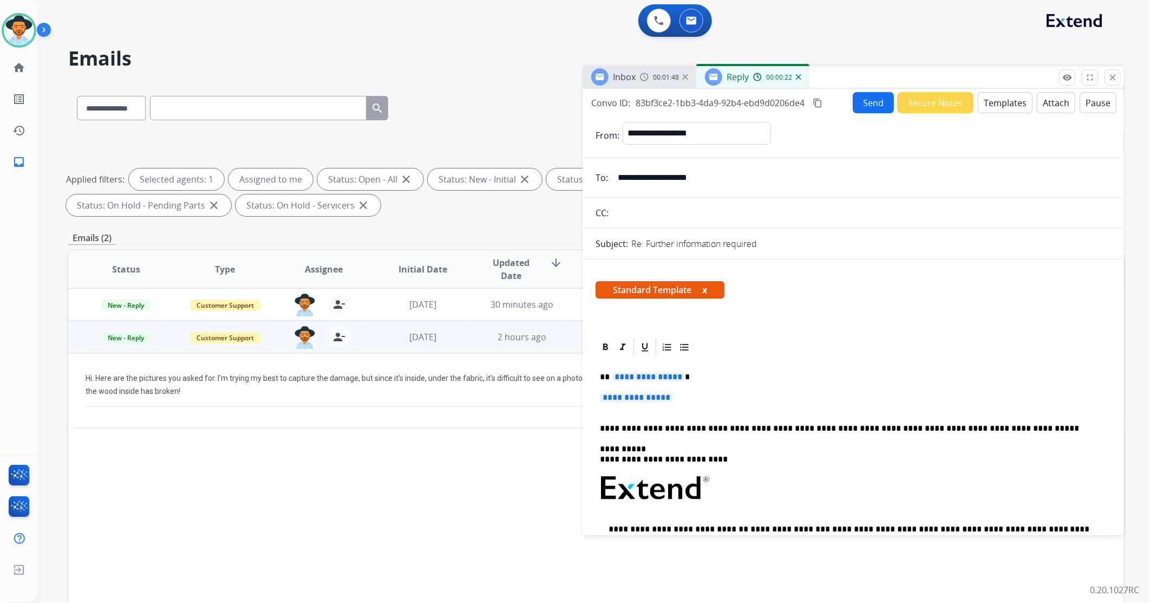
click at [655, 357] on span "**********" at bounding box center [636, 397] width 73 height 9
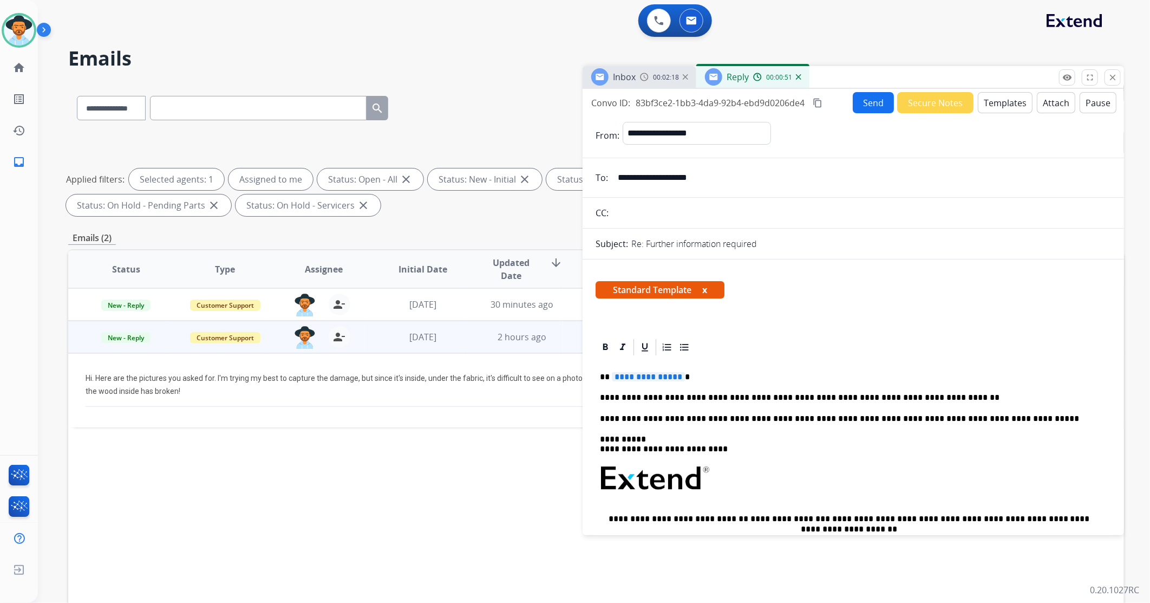
click at [632, 357] on div "**********" at bounding box center [853, 508] width 515 height 303
click at [636, 357] on span "**********" at bounding box center [648, 376] width 73 height 9
click at [765, 99] on button "Send" at bounding box center [873, 102] width 41 height 21
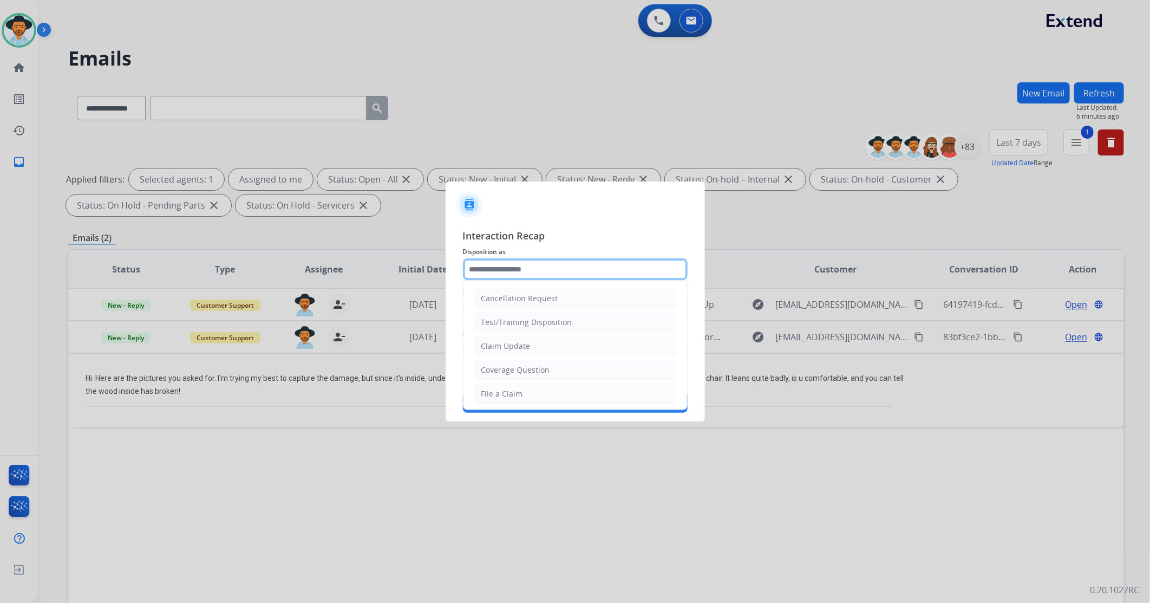
drag, startPoint x: 482, startPoint y: 279, endPoint x: 484, endPoint y: 272, distance: 6.8
click at [482, 278] on input "text" at bounding box center [575, 269] width 225 height 22
click at [485, 272] on input "text" at bounding box center [575, 269] width 225 height 22
click at [505, 357] on li "Other" at bounding box center [575, 367] width 202 height 21
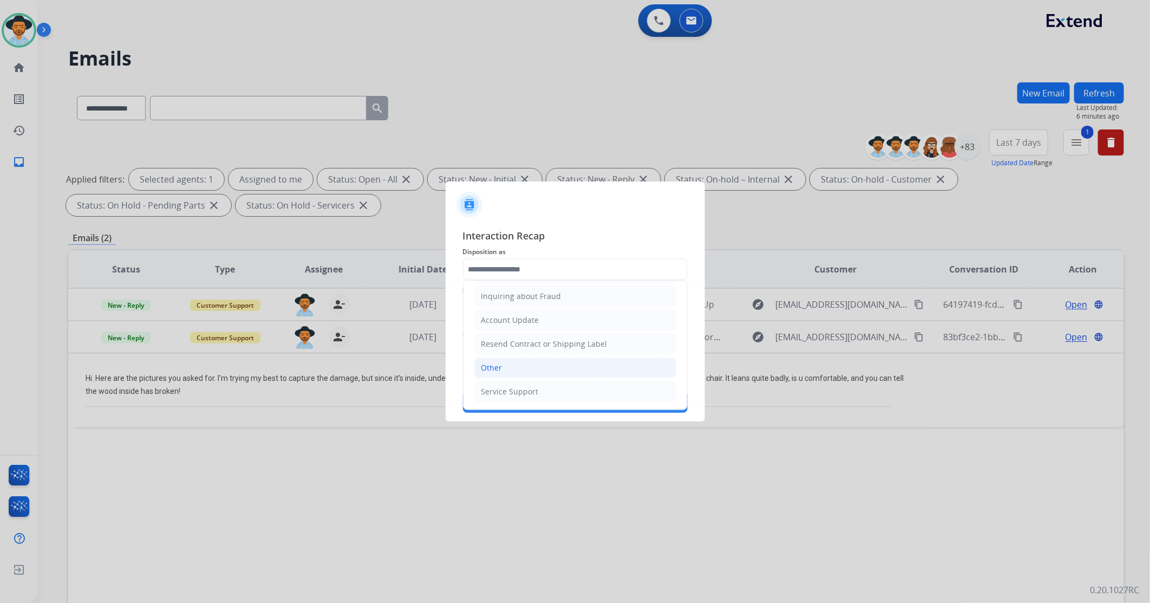
type input "*****"
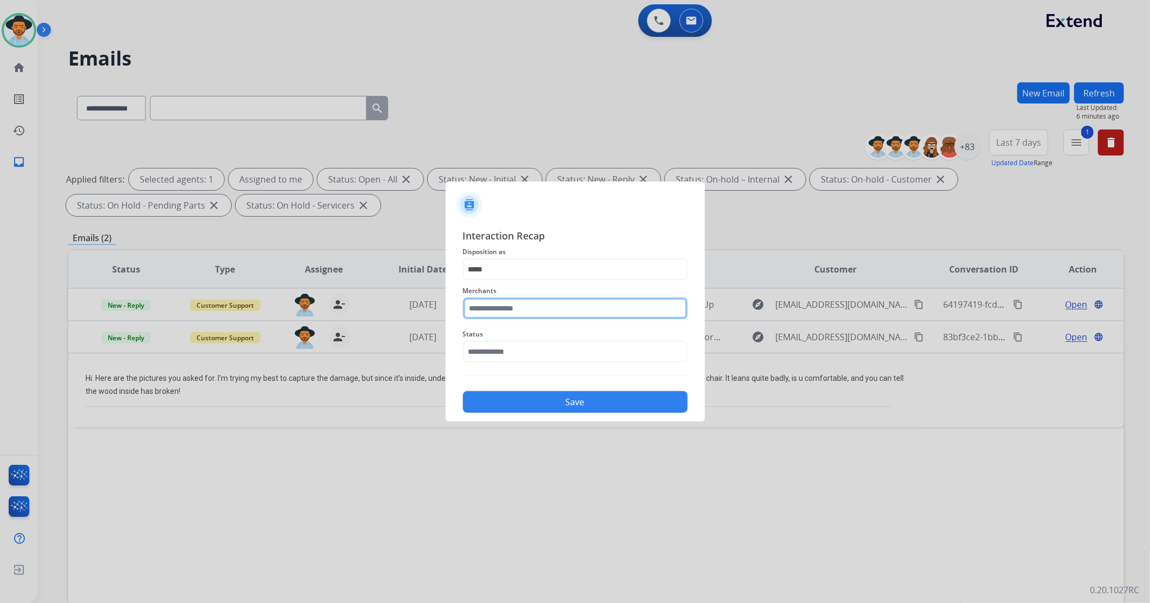
click at [494, 313] on input "text" at bounding box center [575, 308] width 225 height 22
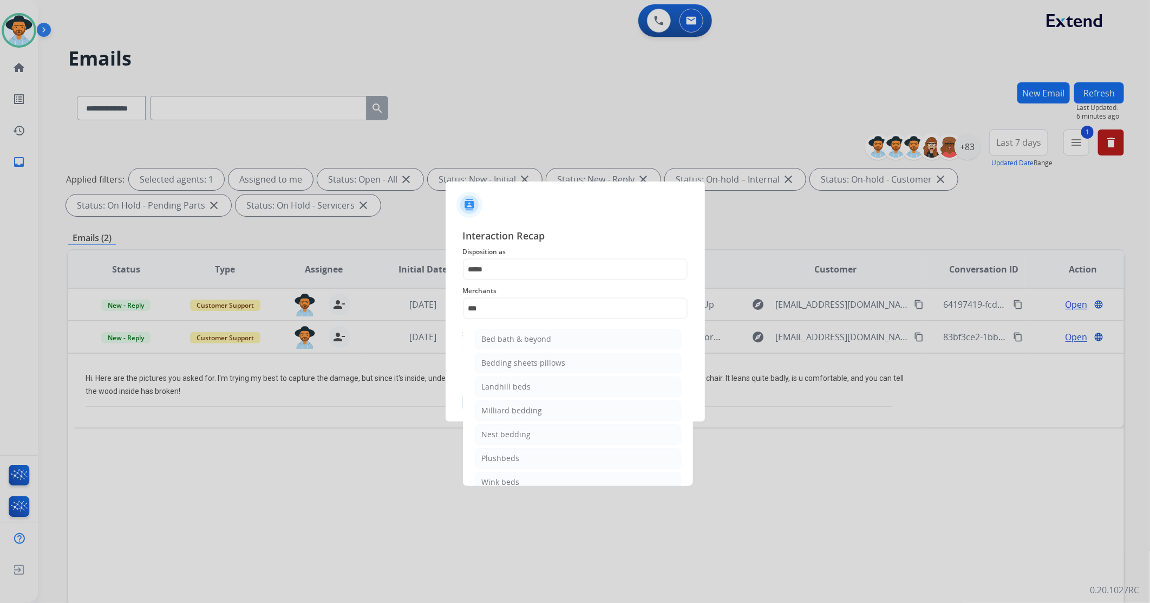
click at [520, 334] on div "Bed bath & beyond" at bounding box center [517, 339] width 70 height 11
type input "**********"
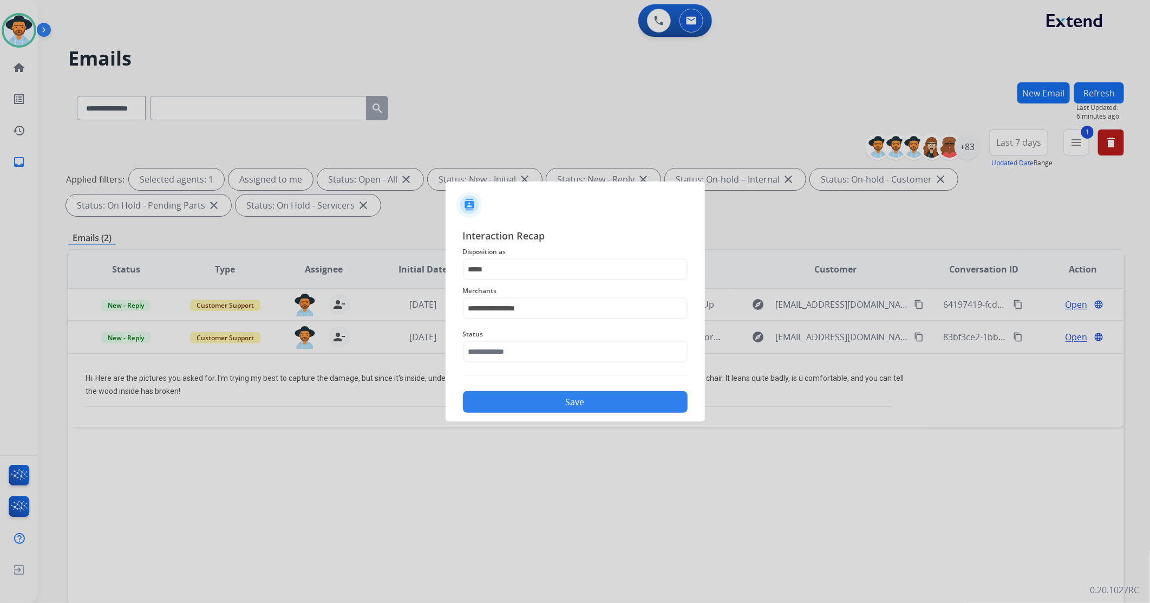
click at [500, 337] on span "Status" at bounding box center [575, 334] width 225 height 13
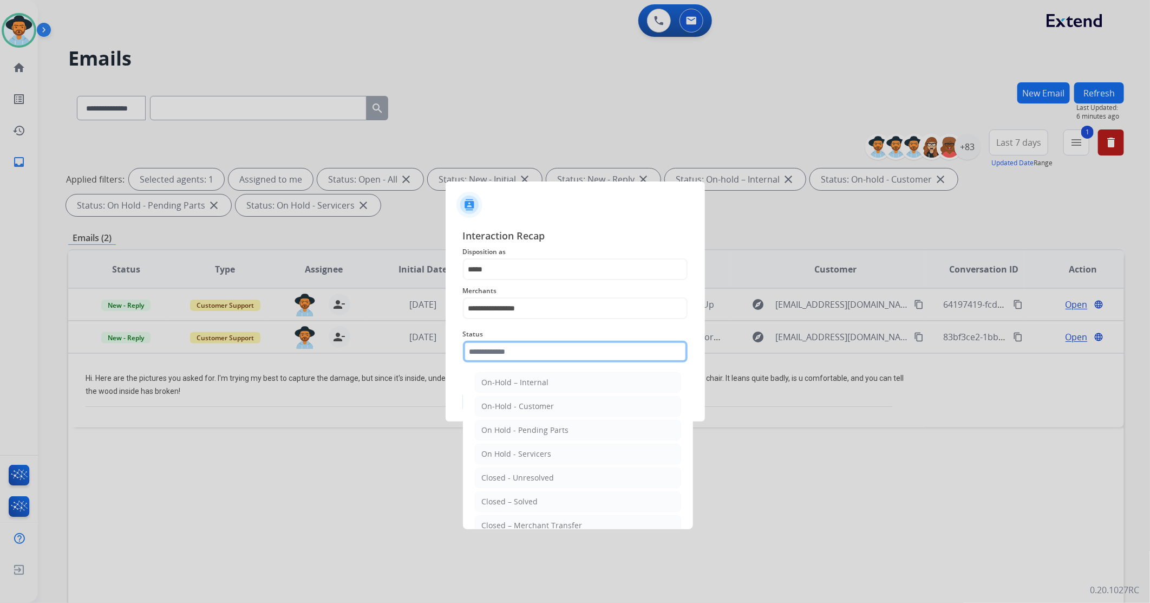
click at [504, 344] on input "text" at bounding box center [575, 352] width 225 height 22
click at [526, 357] on div "Closed – Solved" at bounding box center [510, 501] width 56 height 11
type input "**********"
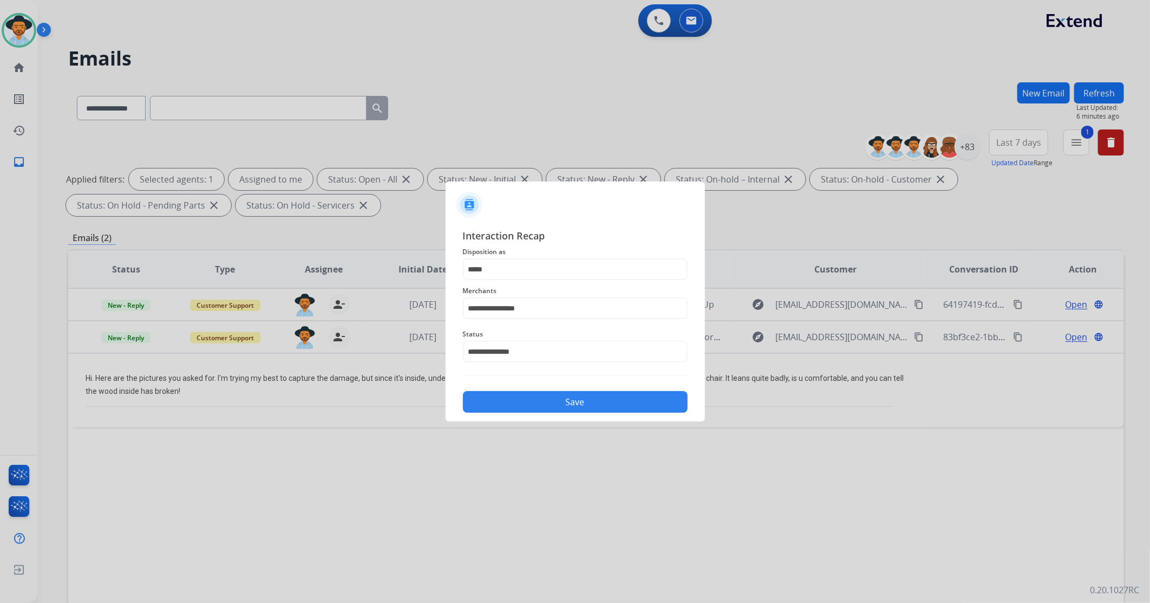
click at [548, 357] on button "Save" at bounding box center [575, 402] width 225 height 22
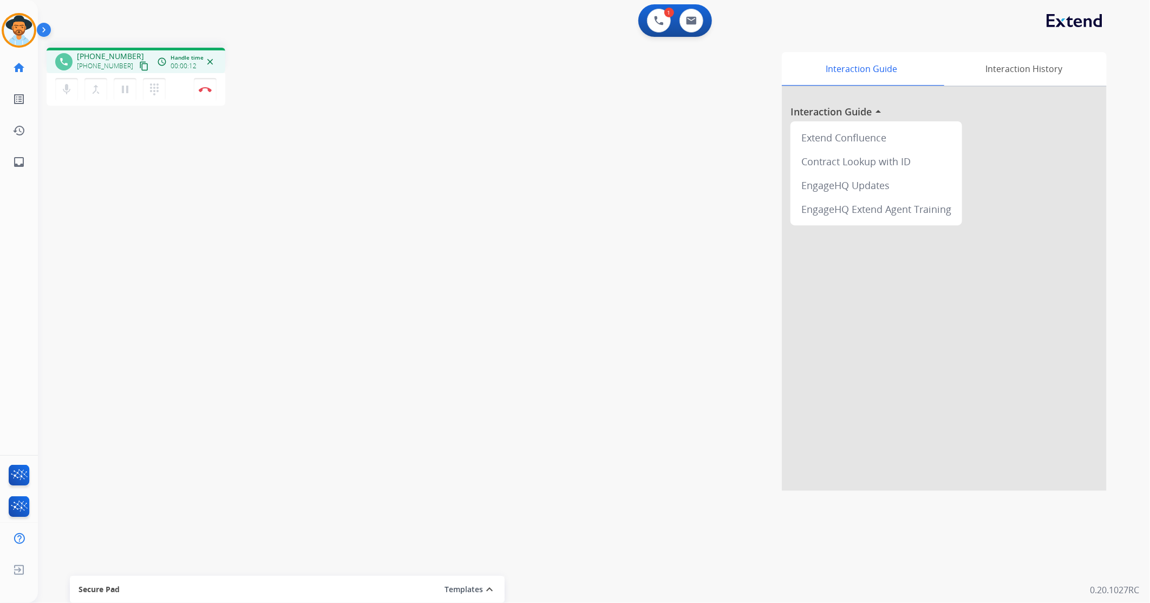
click at [139, 67] on mat-icon "content_copy" at bounding box center [144, 66] width 10 height 10
click at [204, 92] on button "Disconnect" at bounding box center [205, 89] width 23 height 23
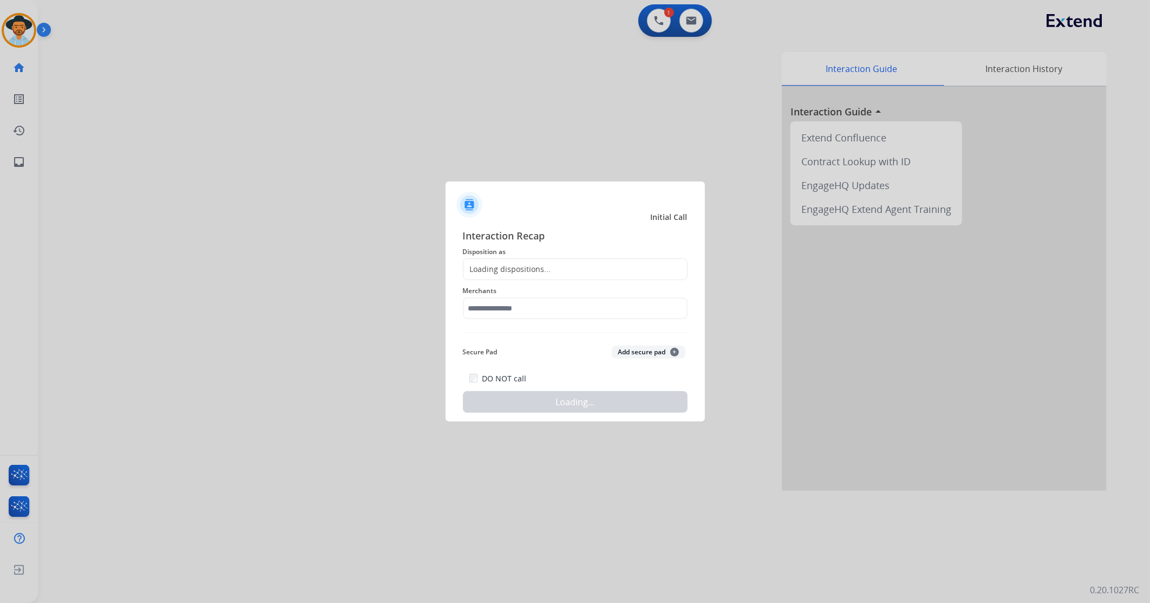
click at [545, 262] on div "Loading dispositions..." at bounding box center [575, 269] width 225 height 22
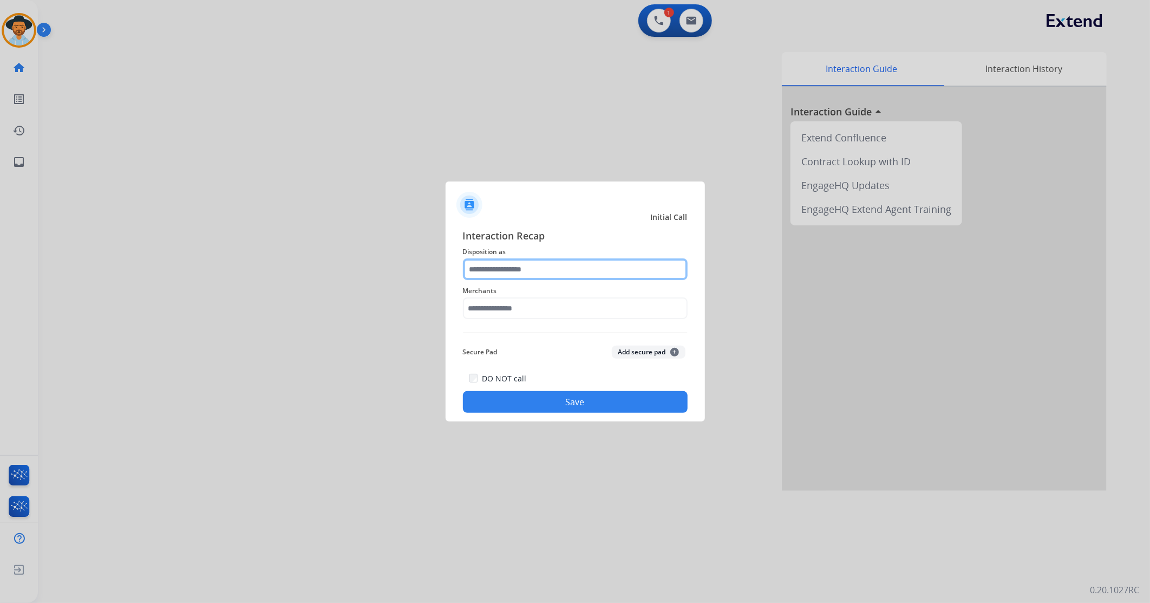
click at [534, 263] on input "text" at bounding box center [575, 269] width 225 height 22
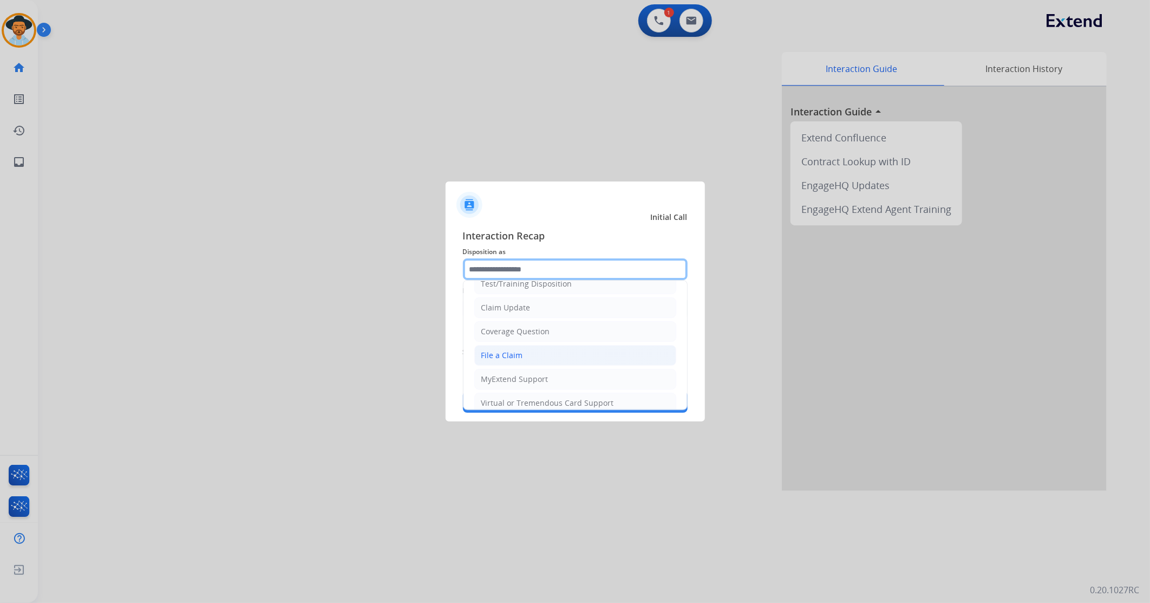
scroll to position [60, 0]
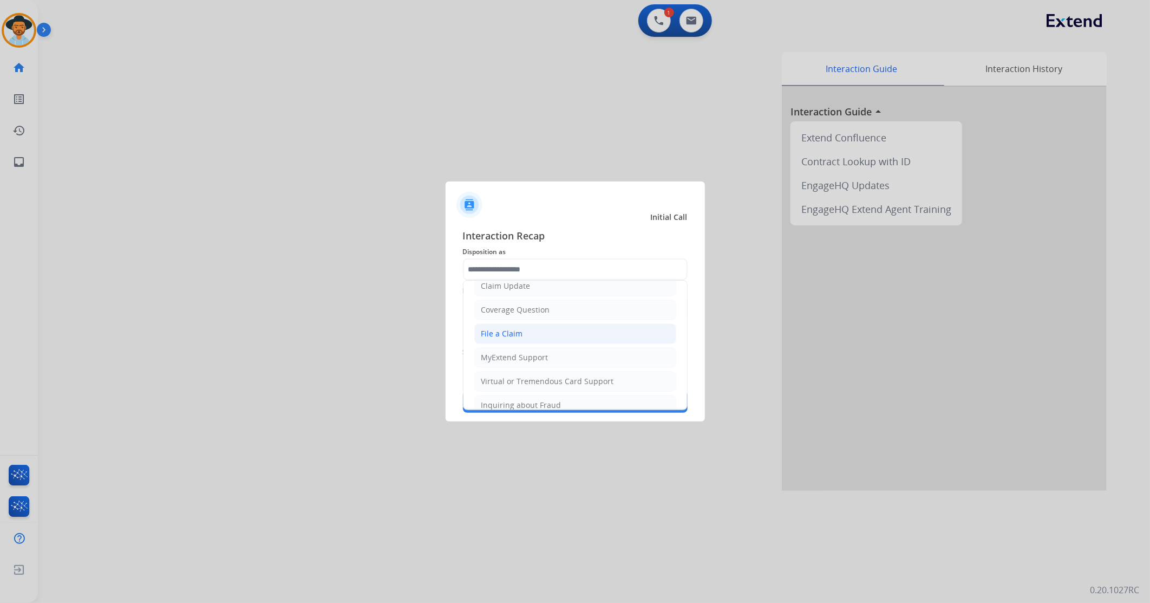
click at [516, 333] on div "File a Claim" at bounding box center [502, 333] width 42 height 11
type input "**********"
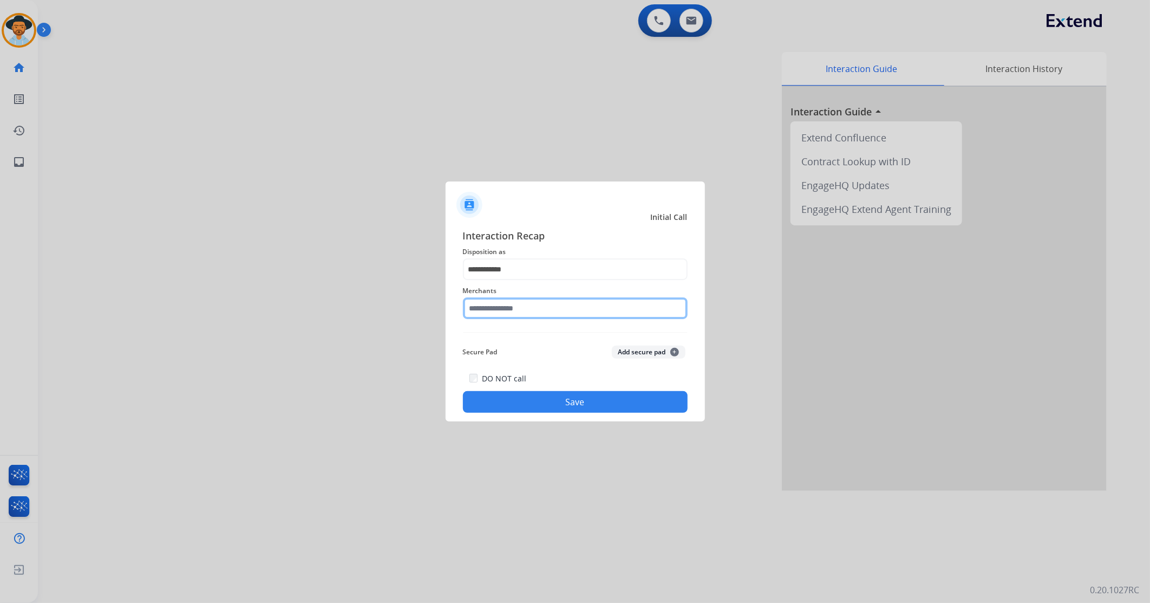
click at [527, 306] on input "text" at bounding box center [575, 308] width 225 height 22
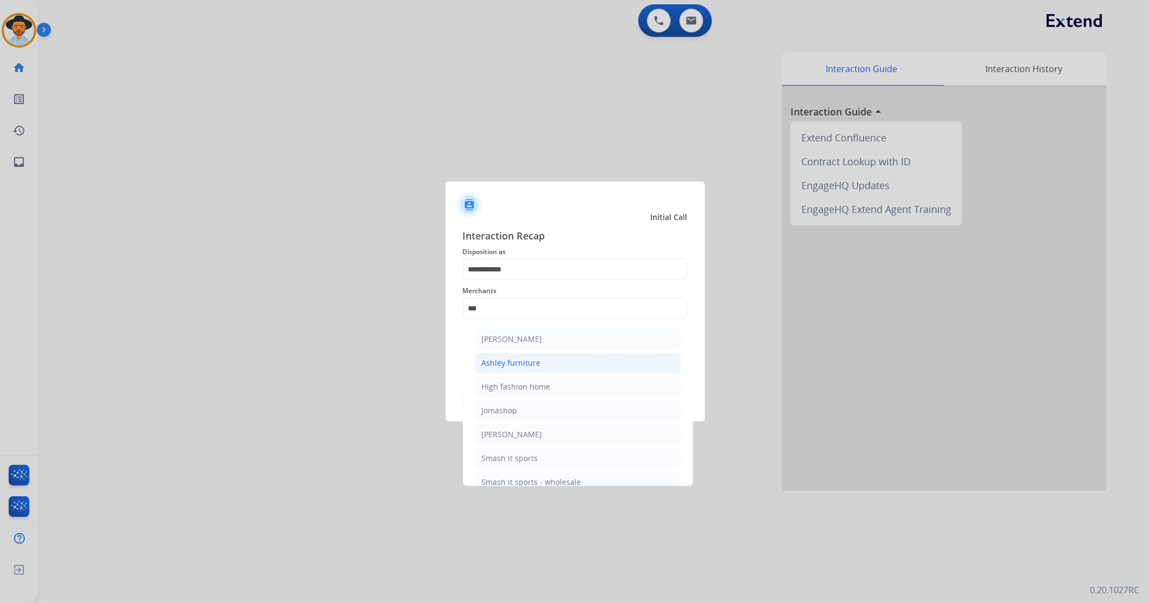
click at [533, 357] on div "Ashley furniture" at bounding box center [511, 362] width 59 height 11
type input "**********"
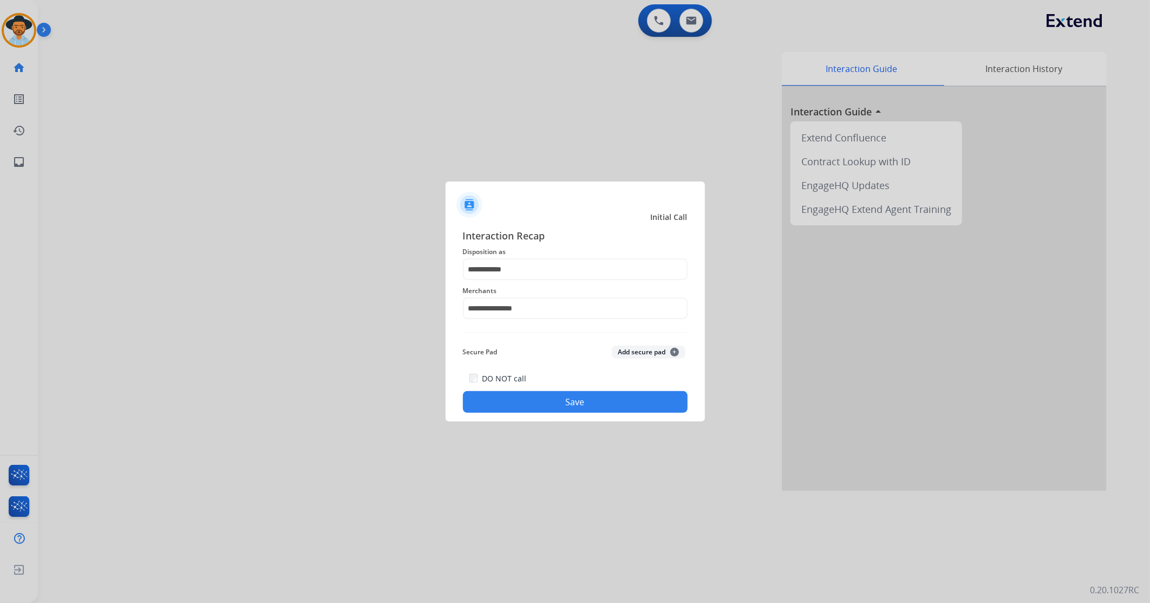
click at [535, 357] on button "Save" at bounding box center [575, 402] width 225 height 22
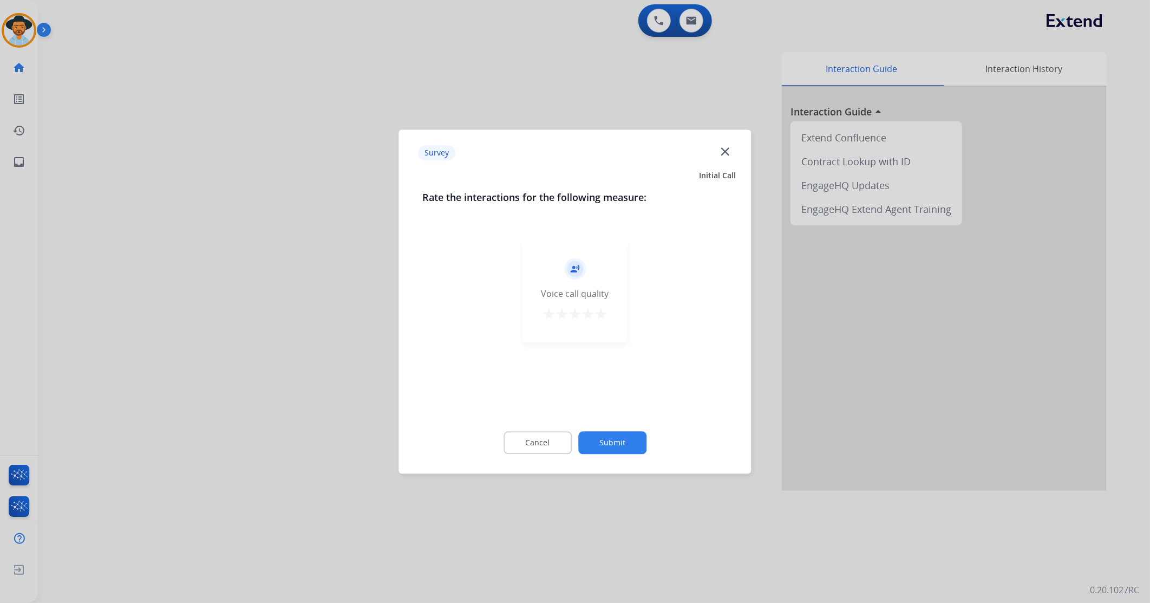
click at [604, 312] on mat-icon "star" at bounding box center [601, 314] width 13 height 13
click at [609, 357] on button "Submit" at bounding box center [612, 442] width 68 height 23
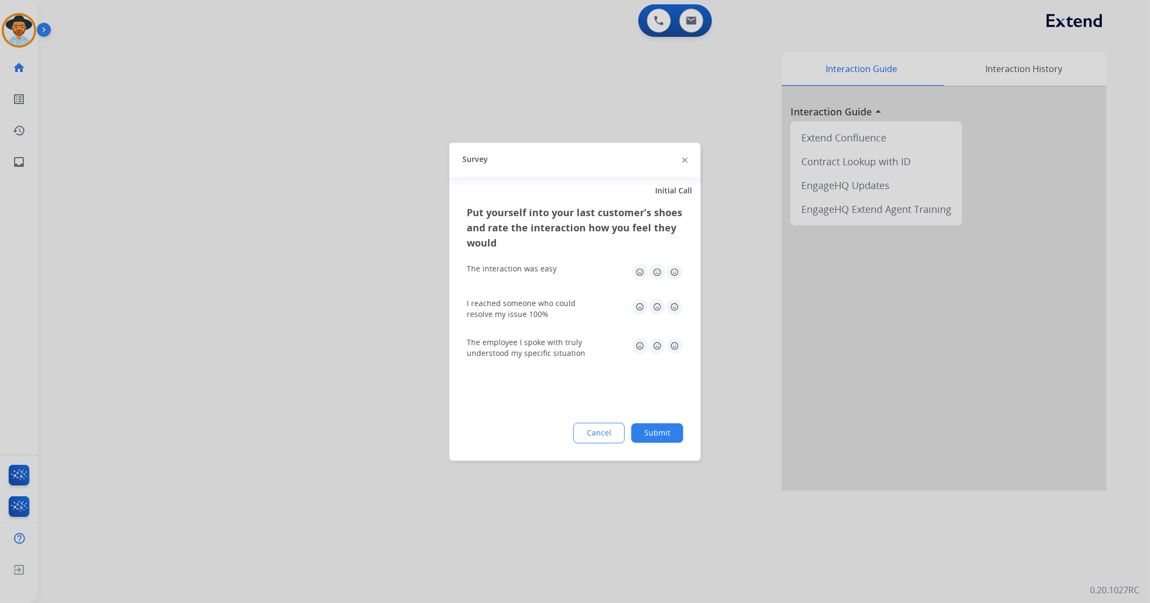
click at [681, 267] on img at bounding box center [674, 271] width 17 height 17
drag, startPoint x: 678, startPoint y: 306, endPoint x: 669, endPoint y: 364, distance: 59.3
click at [678, 306] on img at bounding box center [674, 306] width 17 height 17
click at [670, 350] on img at bounding box center [674, 345] width 17 height 17
click at [661, 357] on button "Submit" at bounding box center [657, 432] width 52 height 19
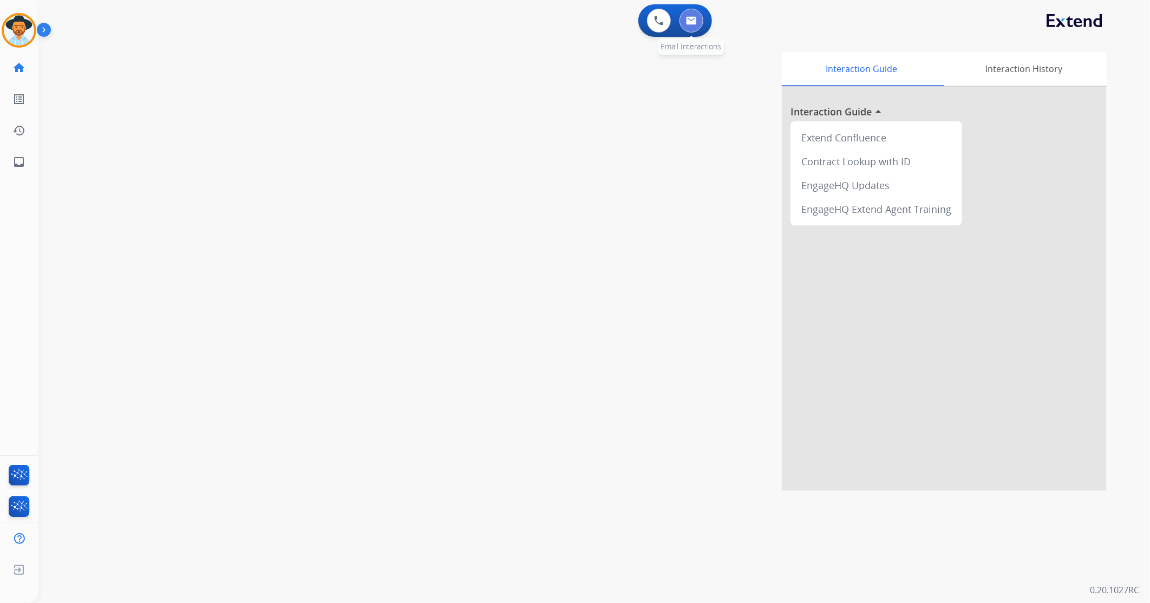
click at [691, 23] on img at bounding box center [691, 20] width 11 height 9
select select "**********"
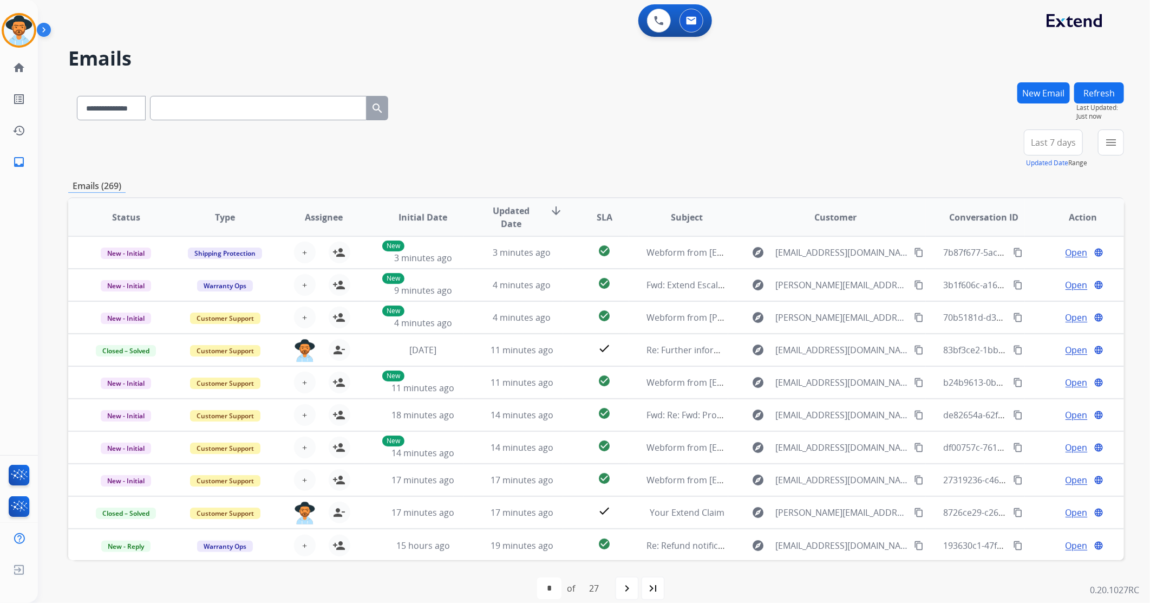
click at [765, 96] on button "New Email" at bounding box center [1043, 92] width 53 height 21
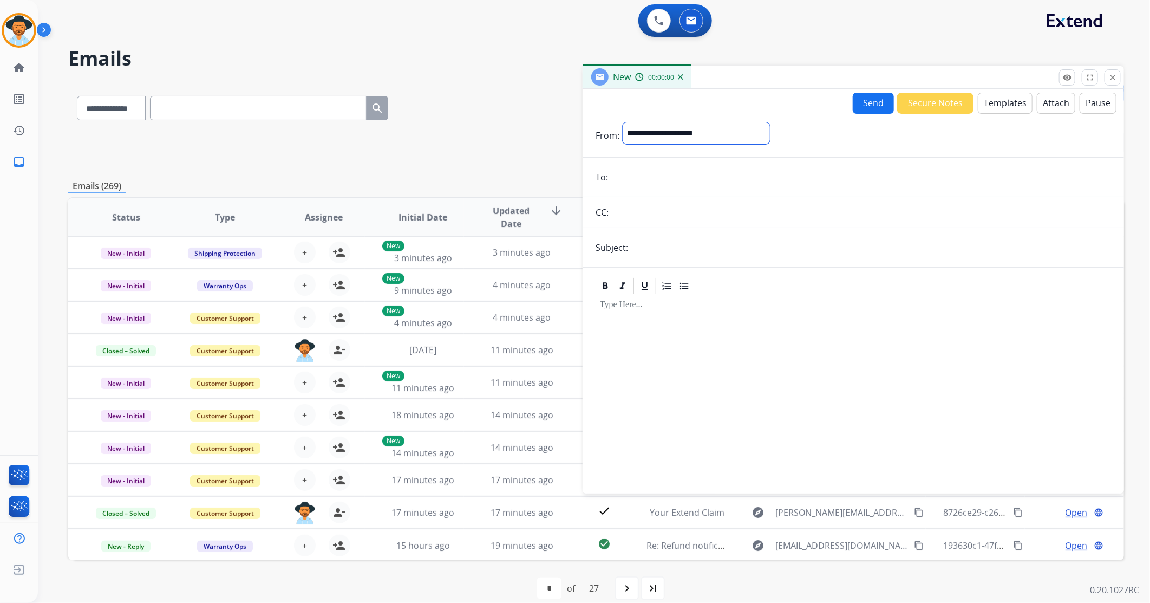
click at [668, 137] on select "**********" at bounding box center [696, 133] width 147 height 22
select select "**********"
click at [623, 122] on select "**********" at bounding box center [696, 133] width 147 height 22
paste input "**********"
type input "**********"
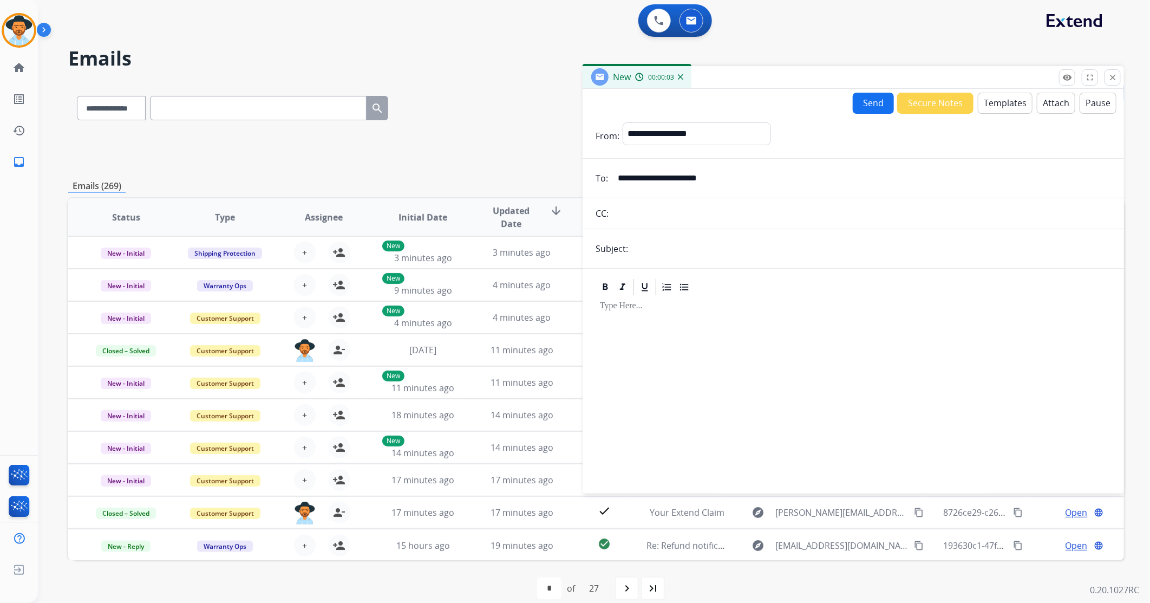
click at [668, 254] on input "text" at bounding box center [871, 249] width 480 height 22
type input "**********"
click at [765, 98] on button "Attach" at bounding box center [1056, 103] width 38 height 21
click at [765, 105] on button "Templates" at bounding box center [1005, 103] width 55 height 21
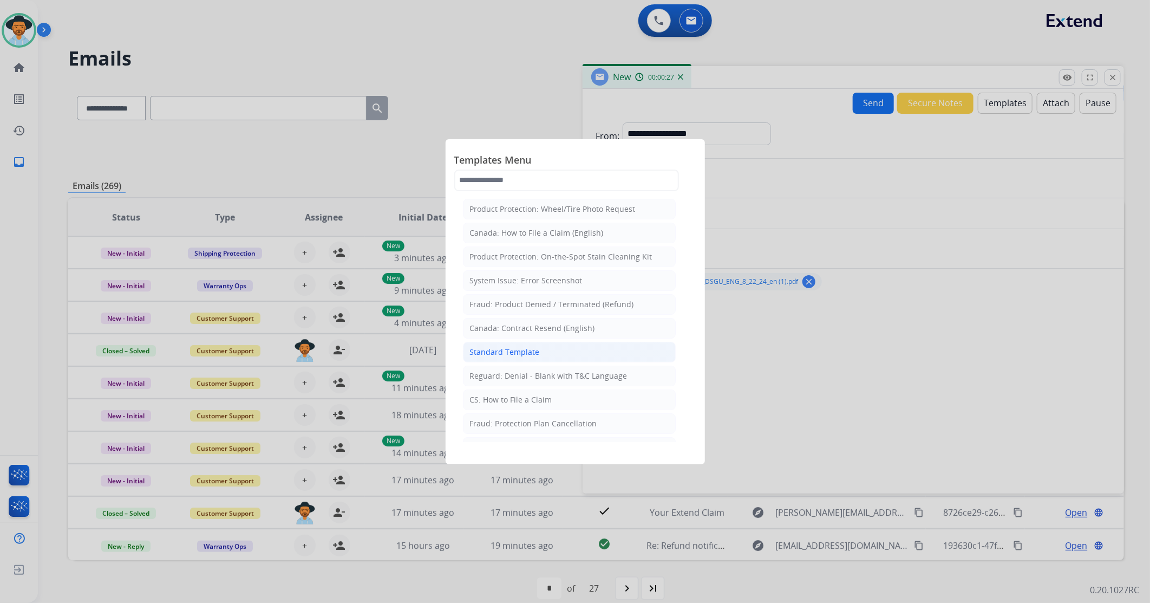
click at [496, 353] on div "Standard Template" at bounding box center [505, 352] width 70 height 11
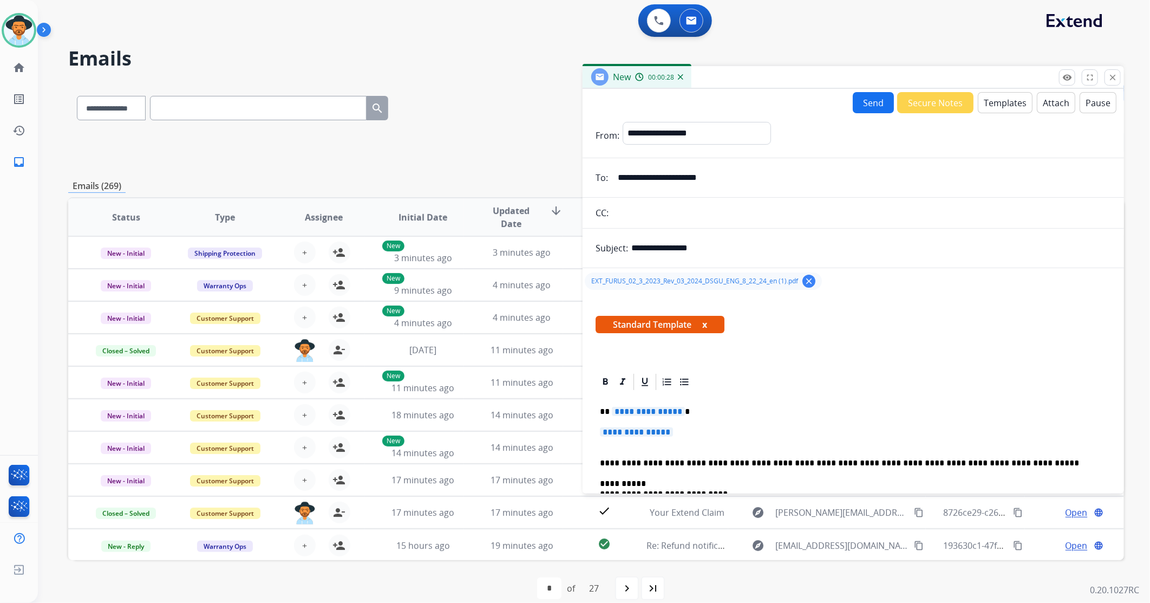
click at [629, 357] on span "**********" at bounding box center [636, 431] width 73 height 9
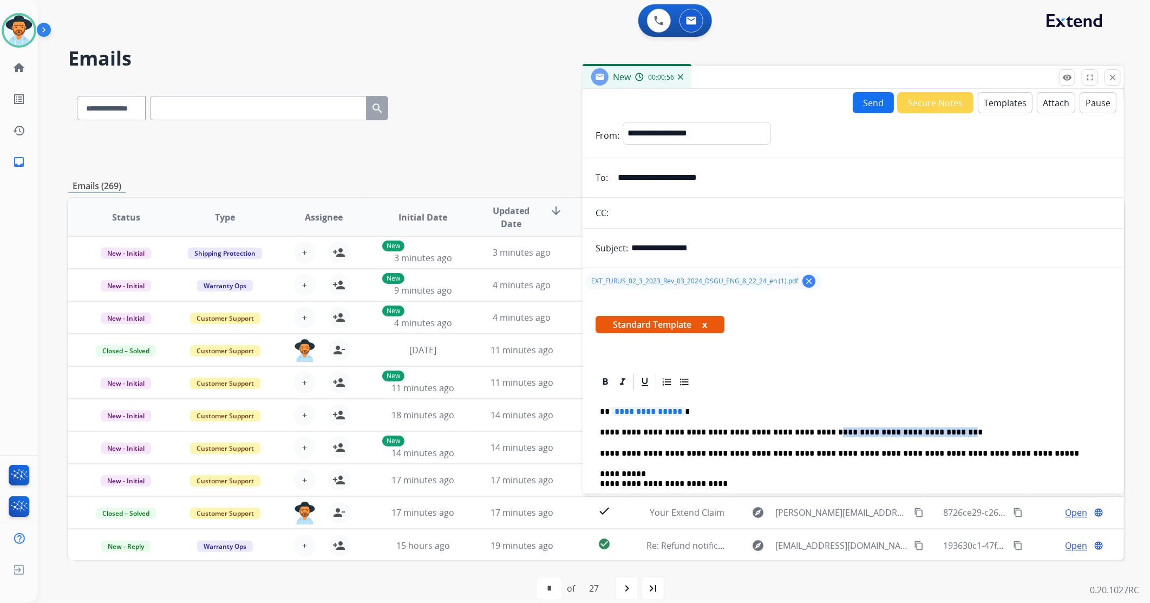
drag, startPoint x: 909, startPoint y: 432, endPoint x: 807, endPoint y: 435, distance: 101.3
click at [765, 357] on p "**********" at bounding box center [849, 432] width 498 height 10
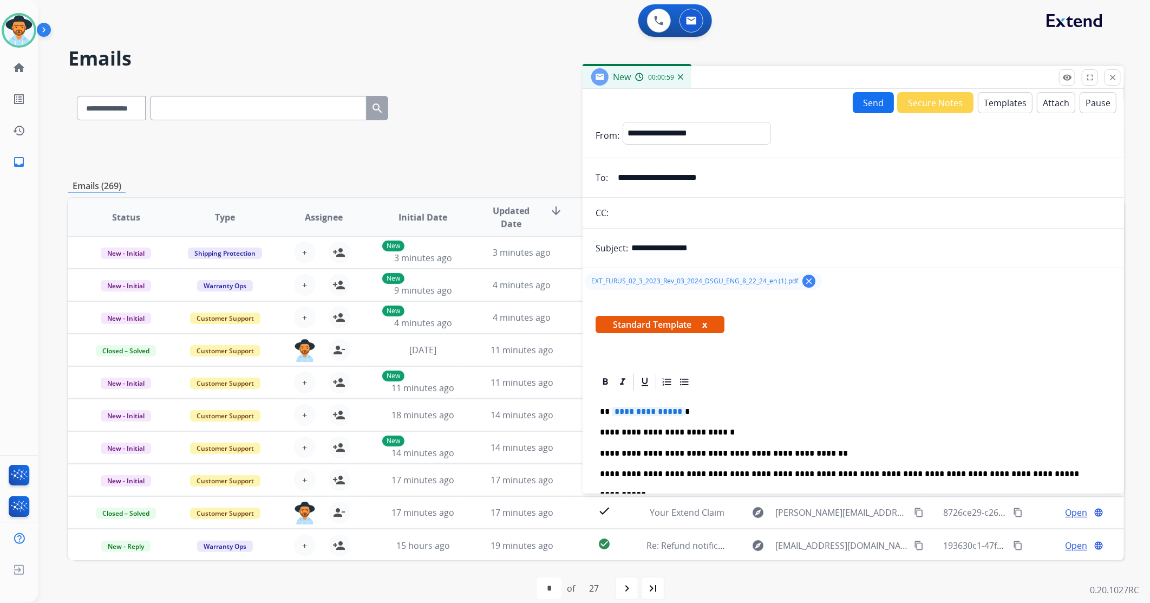
click at [738, 357] on p "**********" at bounding box center [849, 412] width 498 height 10
click at [651, 357] on span "**********" at bounding box center [648, 411] width 73 height 9
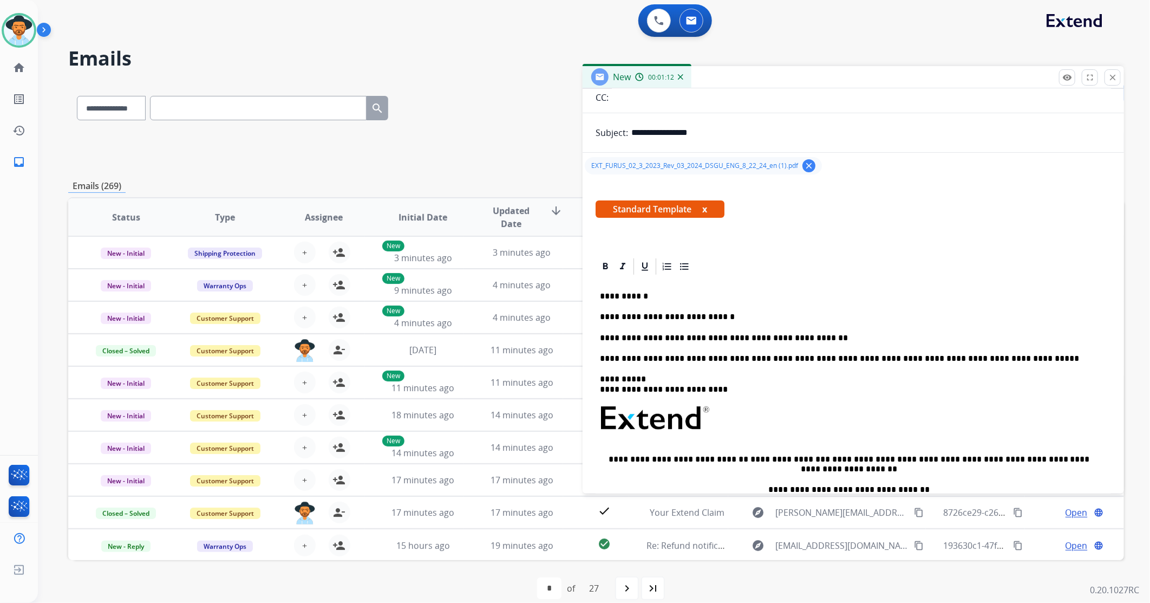
scroll to position [120, 0]
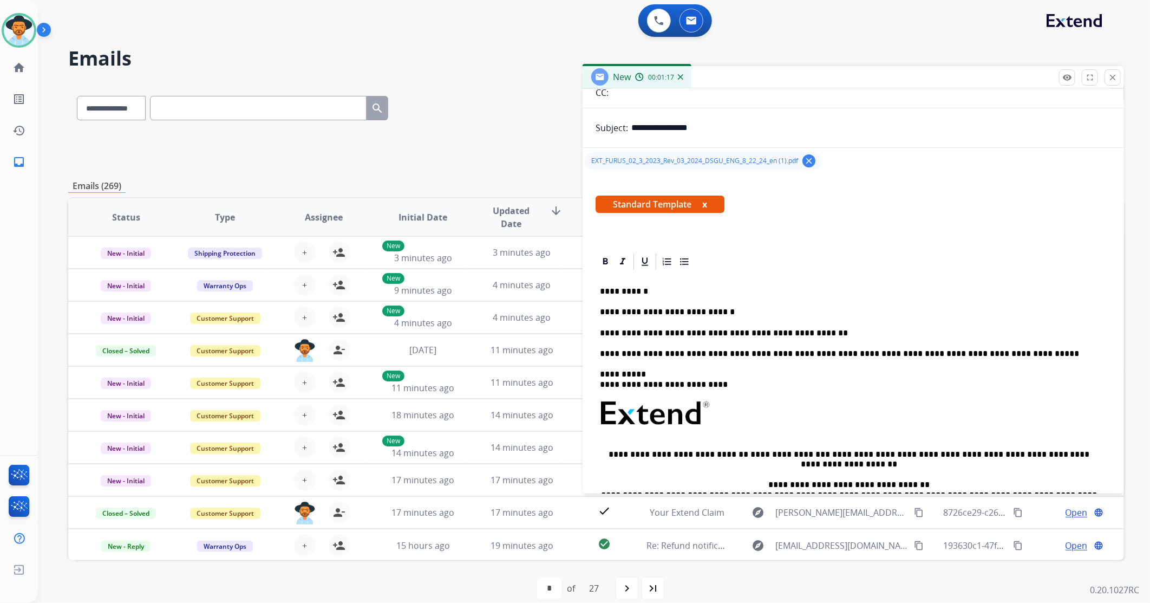
drag, startPoint x: 794, startPoint y: 335, endPoint x: 825, endPoint y: 303, distance: 44.4
click at [765, 284] on div "**********" at bounding box center [853, 433] width 515 height 324
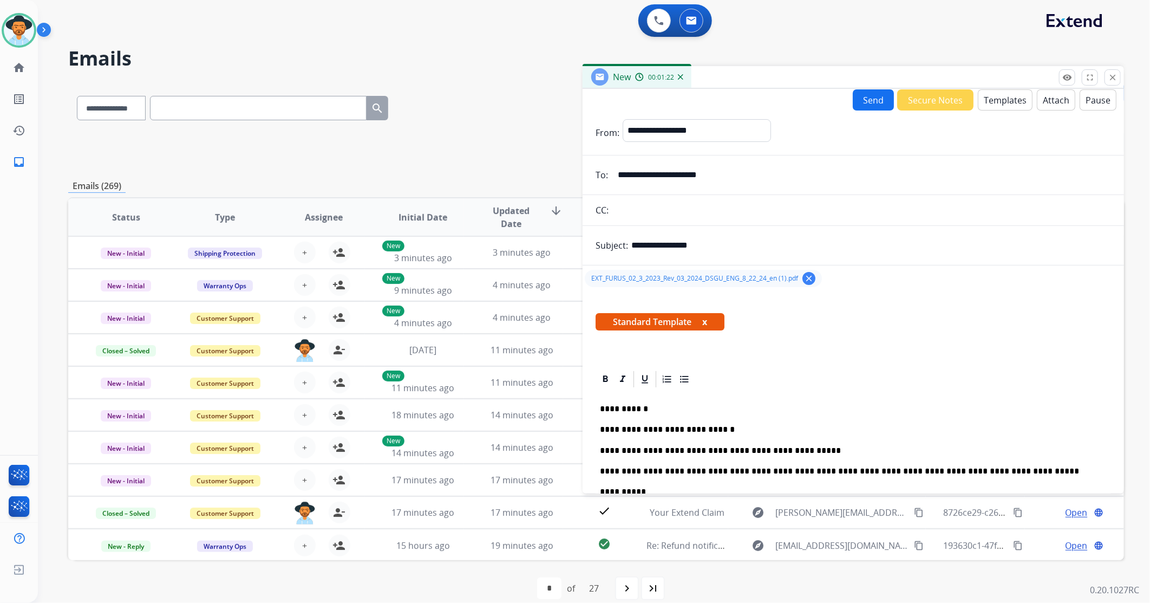
scroll to position [0, 0]
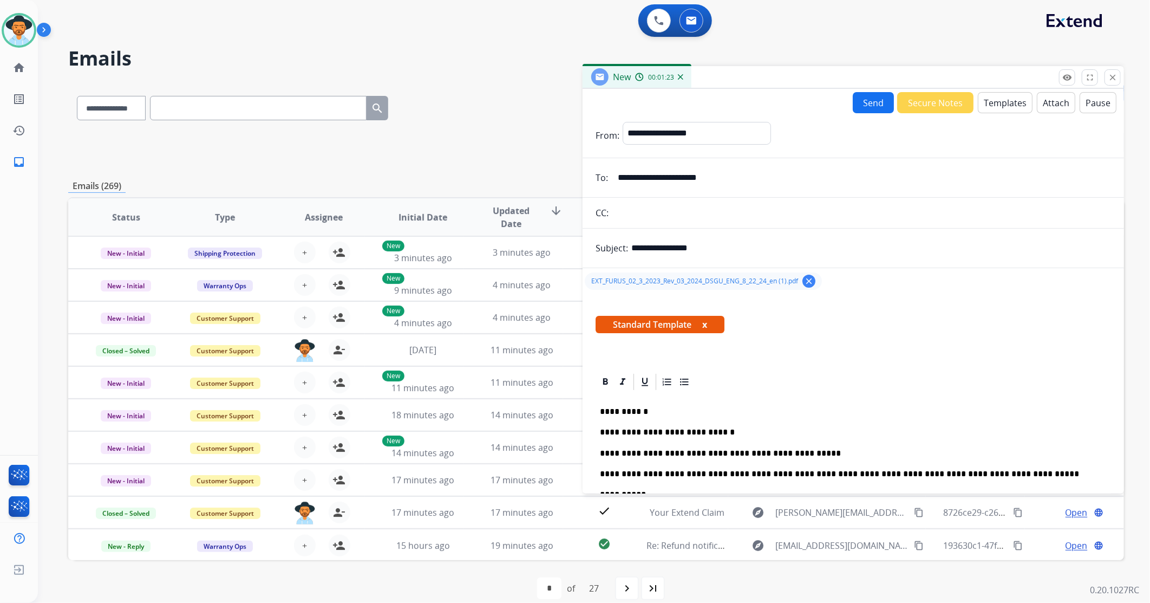
drag, startPoint x: 873, startPoint y: 100, endPoint x: 867, endPoint y: 103, distance: 7.3
click at [765, 100] on button "Send" at bounding box center [873, 102] width 41 height 21
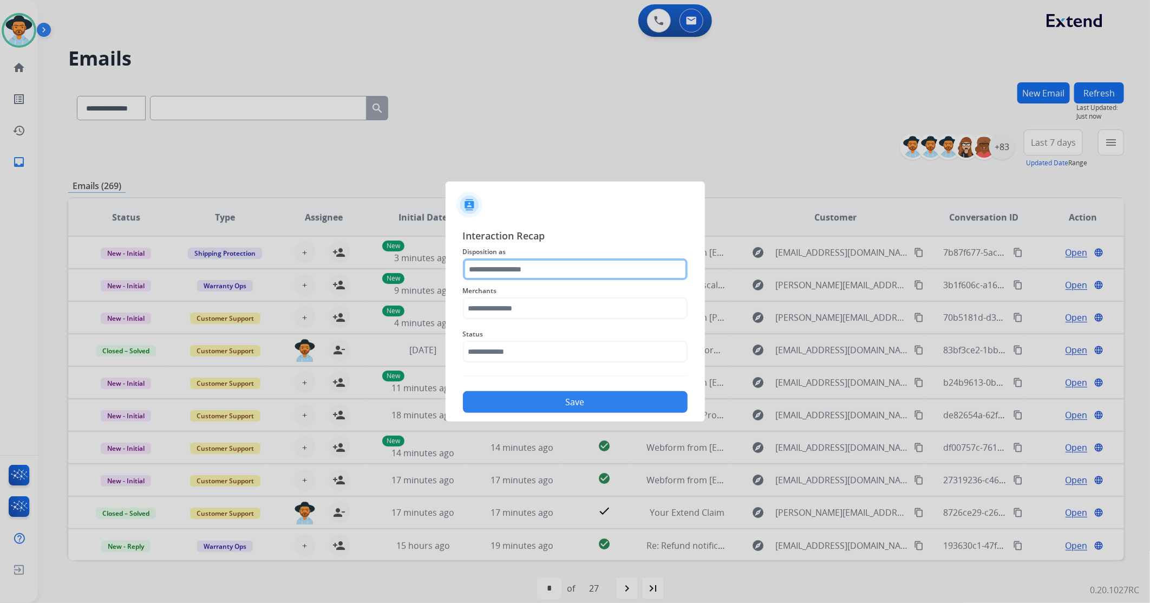
click at [492, 267] on input "text" at bounding box center [575, 269] width 225 height 22
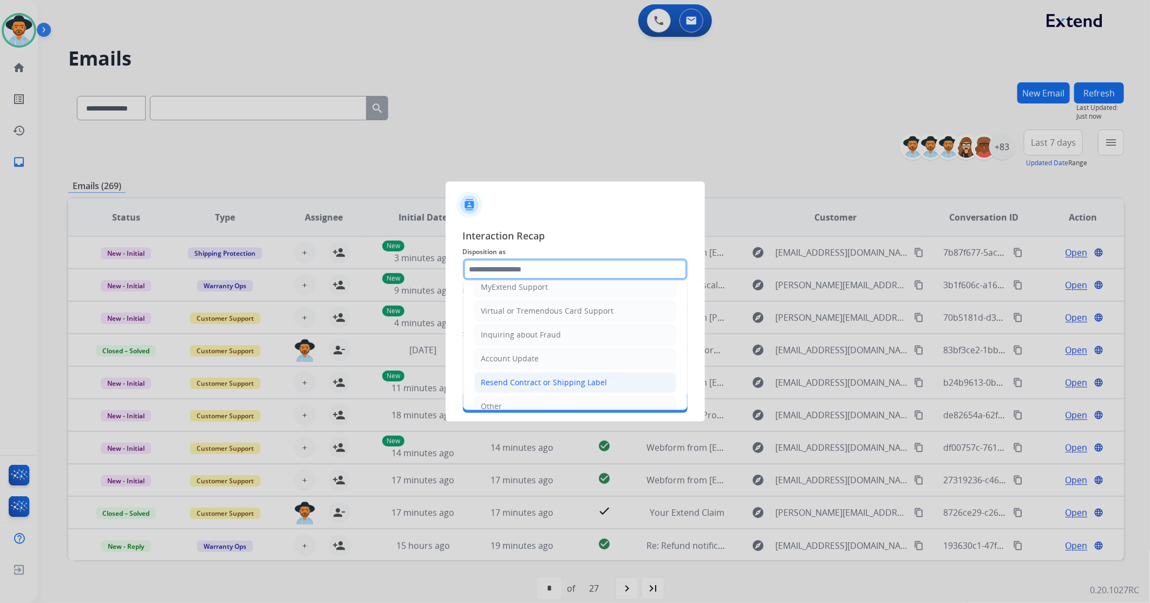
scroll to position [169, 0]
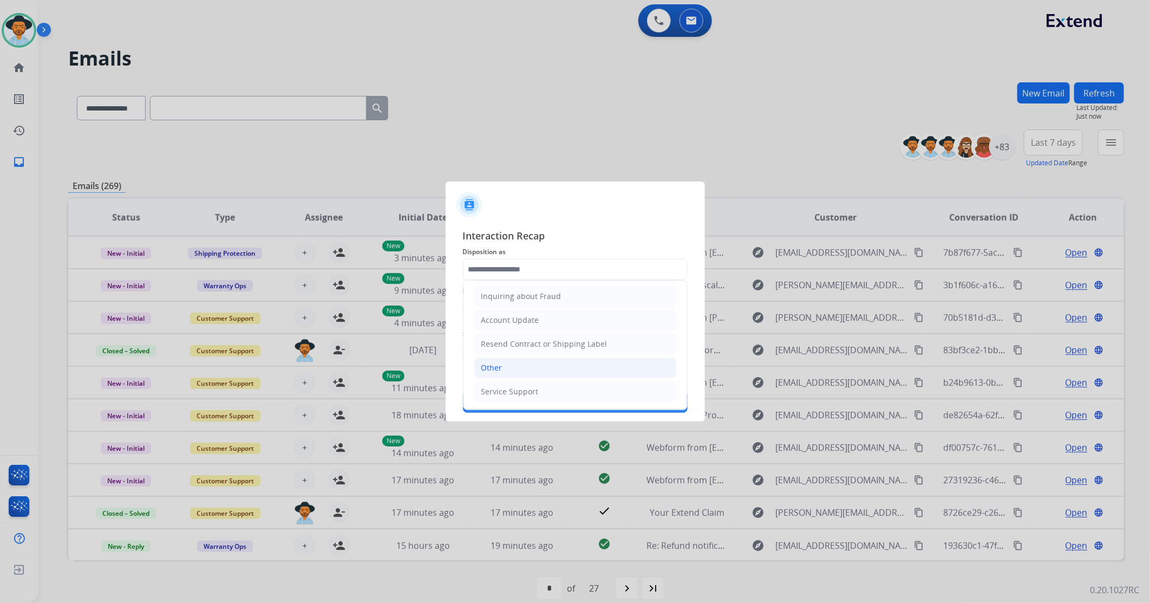
click at [497, 357] on div "Other" at bounding box center [491, 367] width 21 height 11
type input "*****"
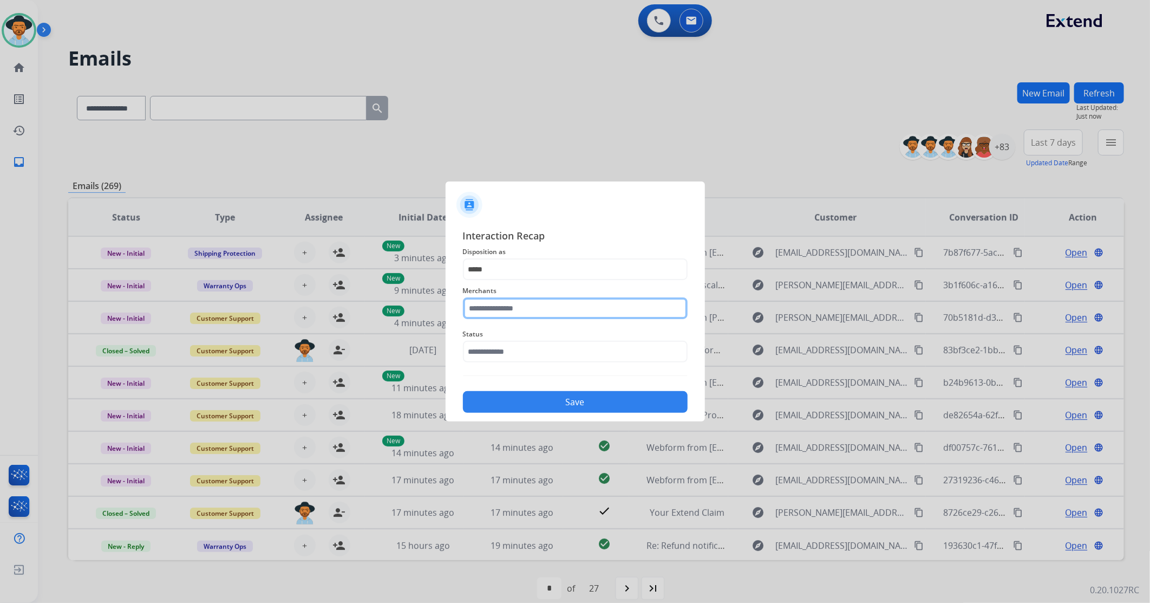
click at [509, 303] on input "text" at bounding box center [575, 308] width 225 height 22
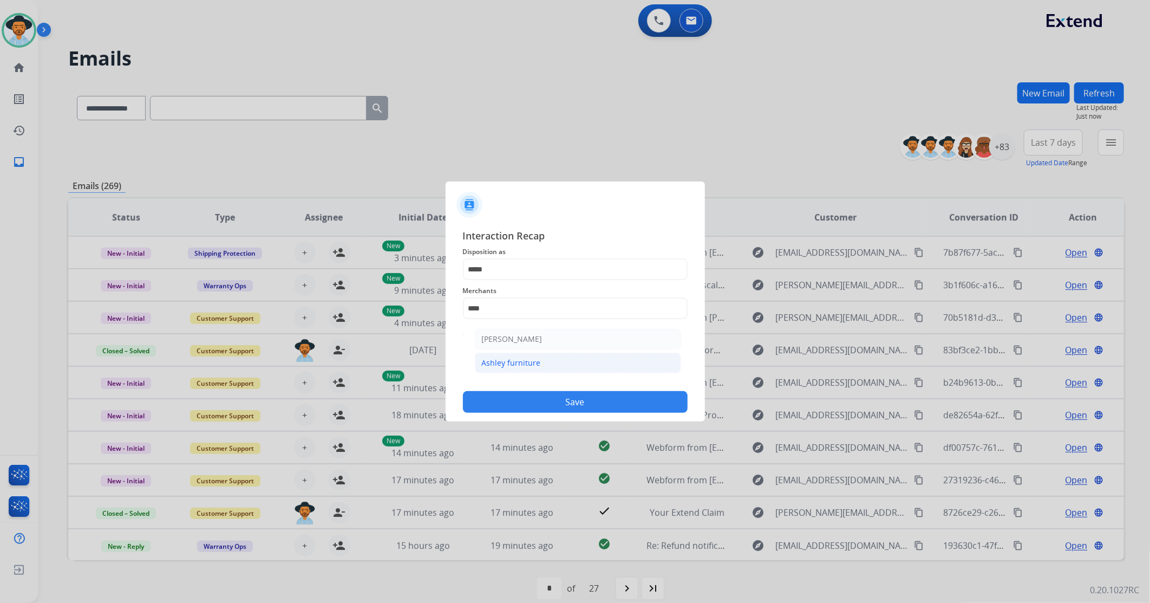
click at [522, 356] on li "Ashley furniture" at bounding box center [578, 362] width 206 height 21
type input "**********"
click at [501, 354] on input "text" at bounding box center [575, 352] width 225 height 22
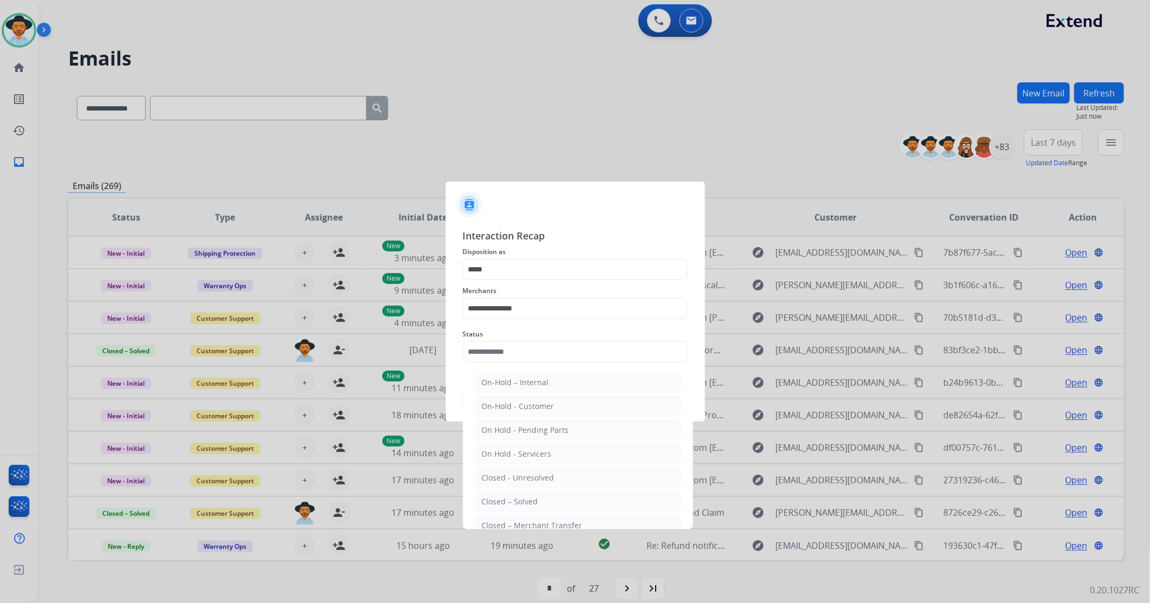
click at [512, 357] on div "Closed – Solved" at bounding box center [510, 501] width 56 height 11
click at [512, 357] on div at bounding box center [575, 301] width 1150 height 603
type input "**********"
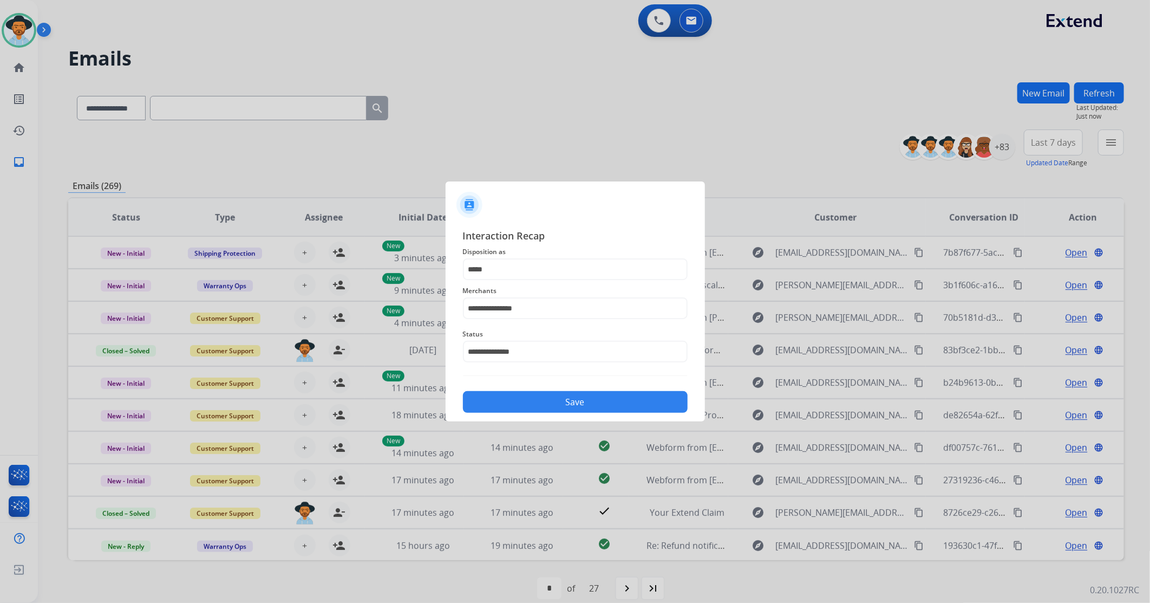
click at [519, 357] on div "**********" at bounding box center [575, 320] width 259 height 202
click at [519, 357] on button "Save" at bounding box center [575, 402] width 225 height 22
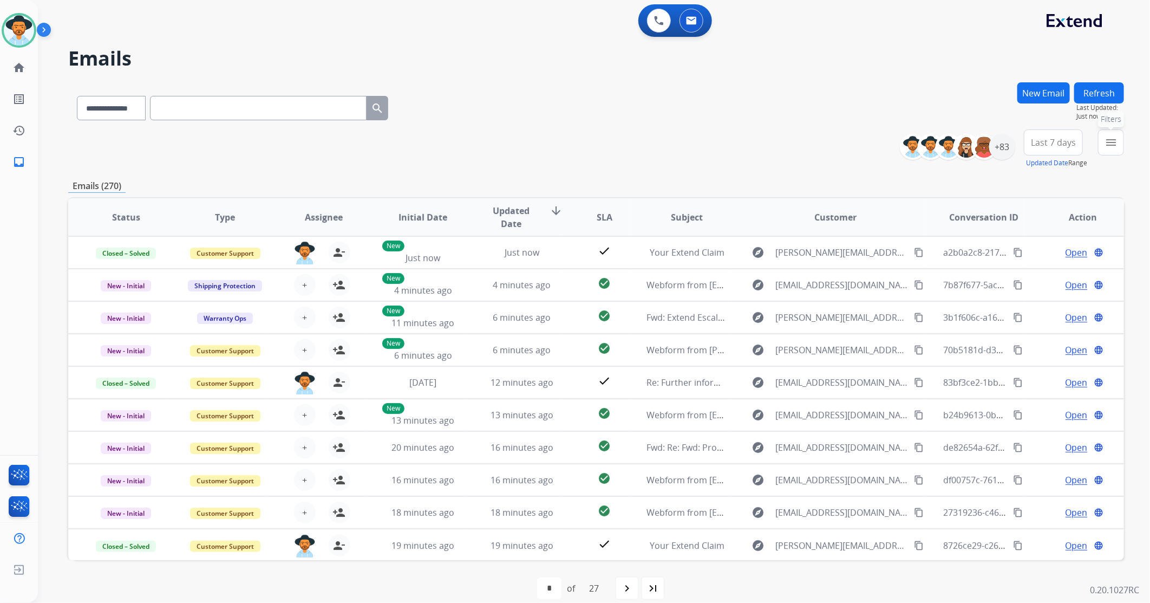
click at [765, 141] on button "menu Filters" at bounding box center [1111, 142] width 26 height 26
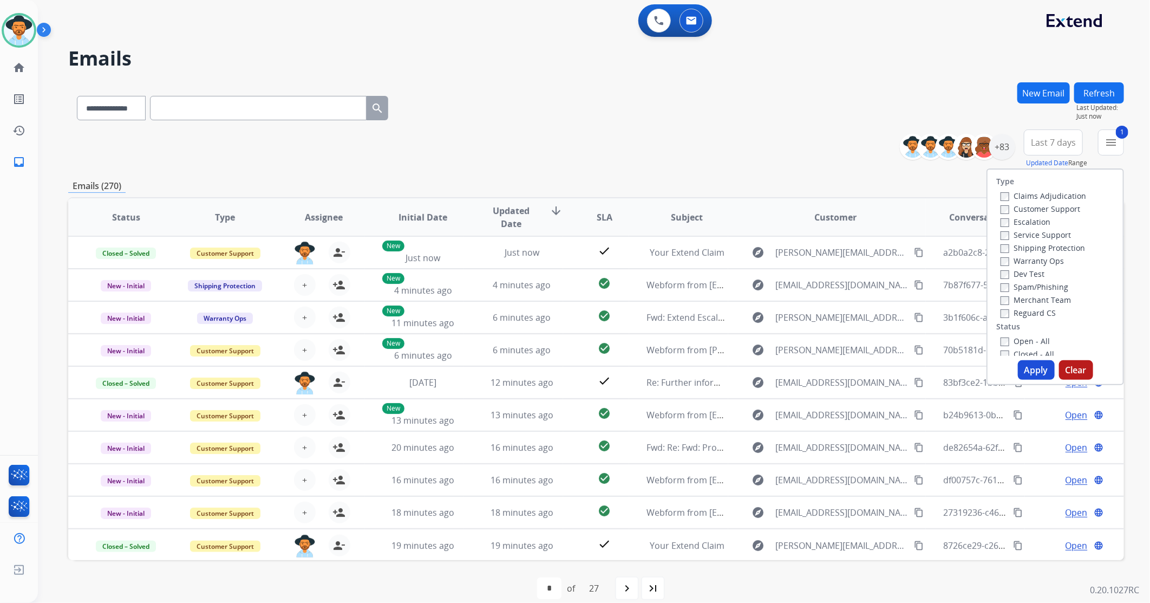
click at [765, 357] on button "Apply" at bounding box center [1036, 369] width 37 height 19
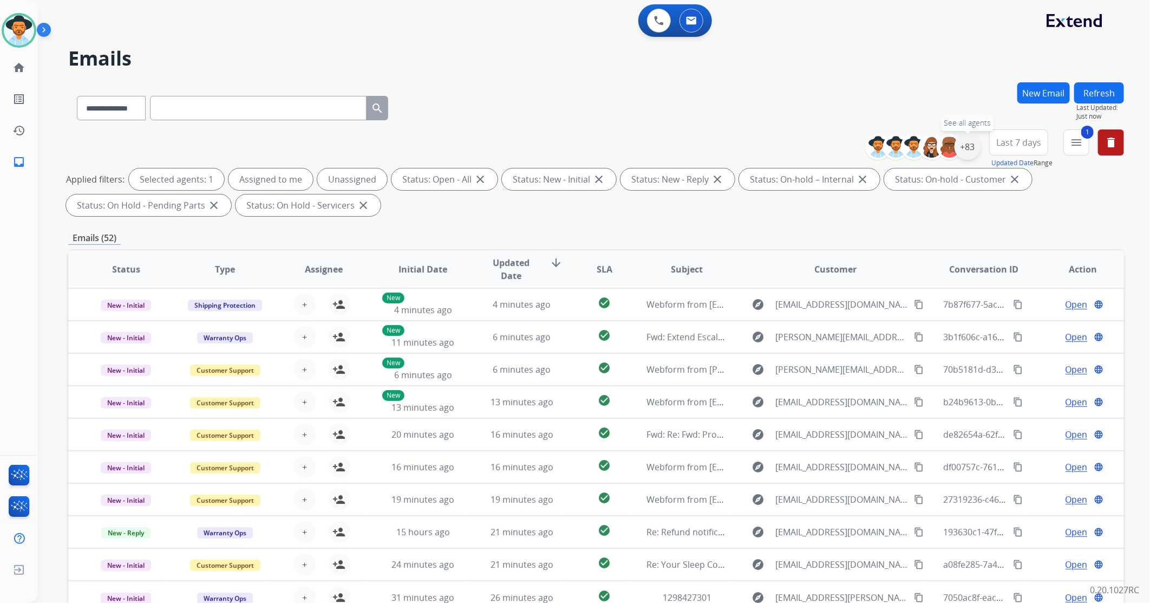
click at [765, 159] on div "+83" at bounding box center [968, 147] width 26 height 26
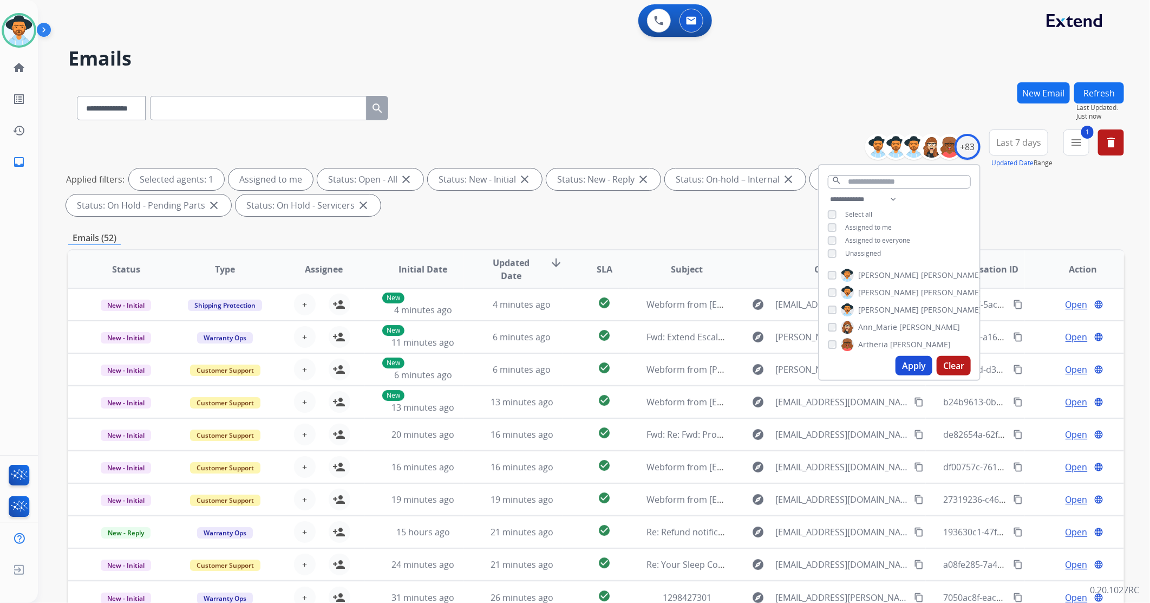
click at [765, 357] on button "Apply" at bounding box center [914, 365] width 37 height 19
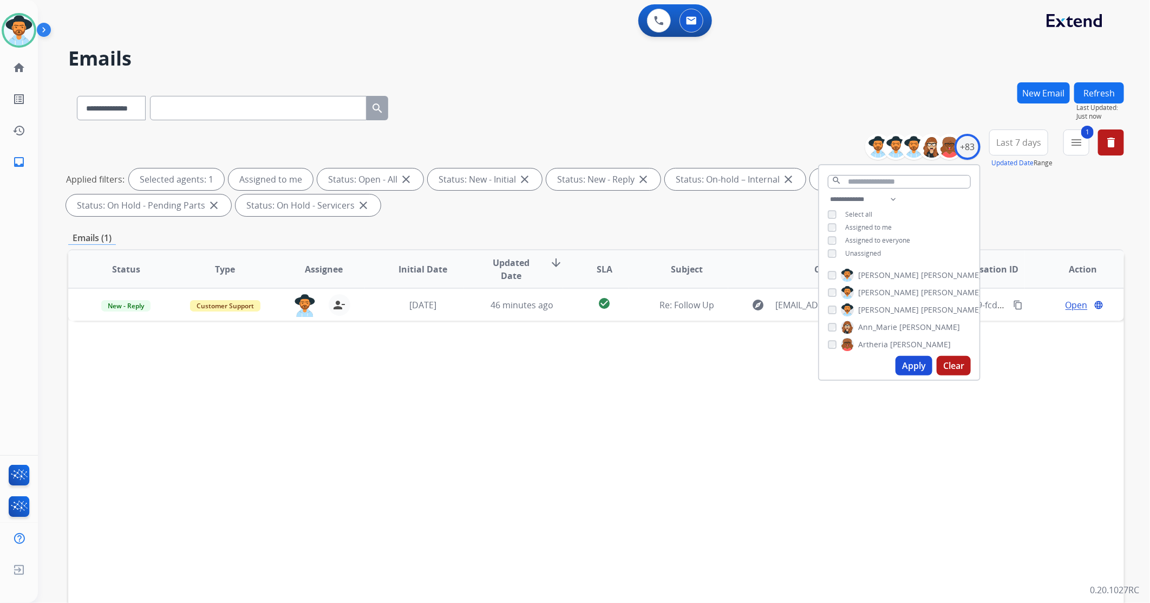
click at [573, 357] on div "Status Type Assignee Initial Date Updated Date arrow_downward SLA Subject Custo…" at bounding box center [596, 430] width 1056 height 363
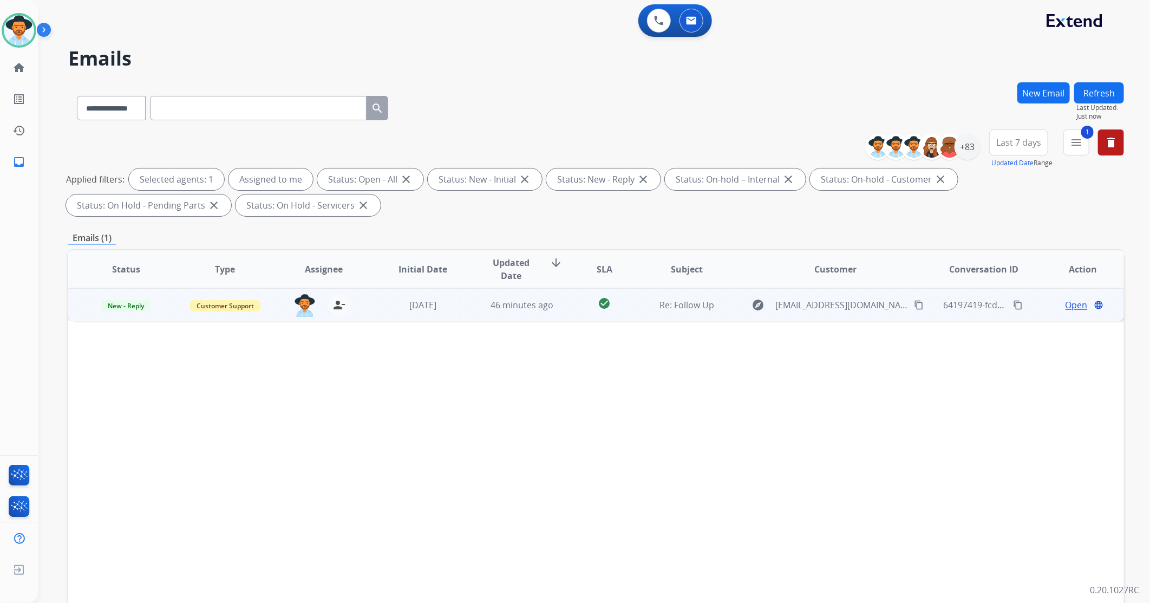
click at [371, 310] on td "[DATE]" at bounding box center [414, 304] width 99 height 32
click at [365, 311] on td "[DATE]" at bounding box center [414, 304] width 99 height 32
click at [765, 301] on span "Open" at bounding box center [1077, 304] width 22 height 13
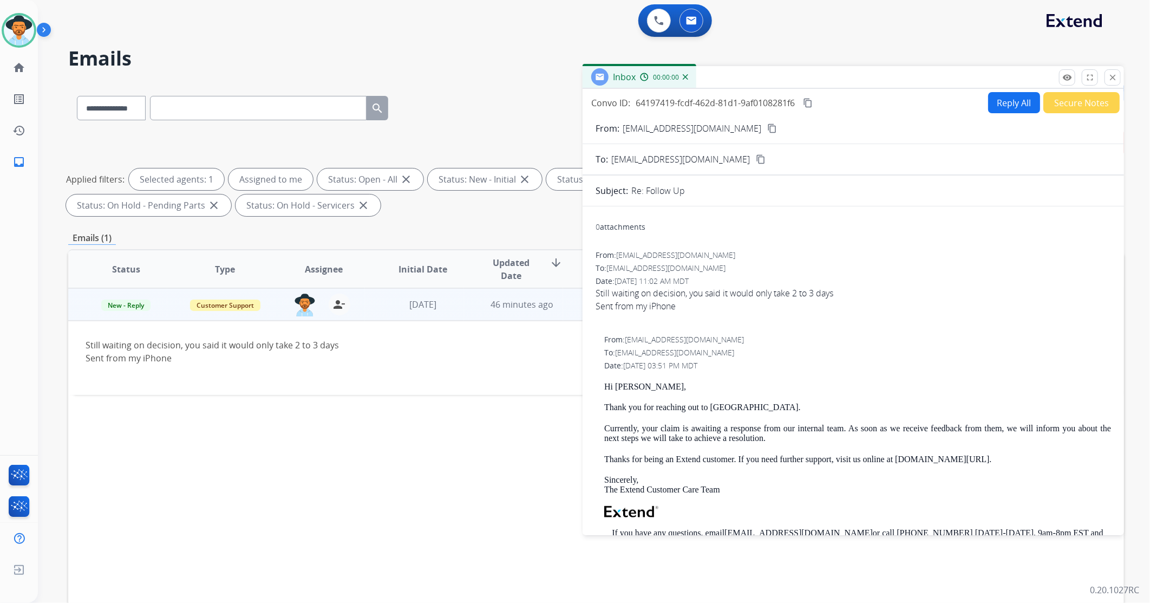
click at [765, 90] on div "Convo ID: 64197419-fcdf-462d-81d1-9af0108281f6 content_copy Reply All Secure No…" at bounding box center [853, 310] width 541 height 442
click at [765, 103] on button "Reply All" at bounding box center [1014, 102] width 52 height 21
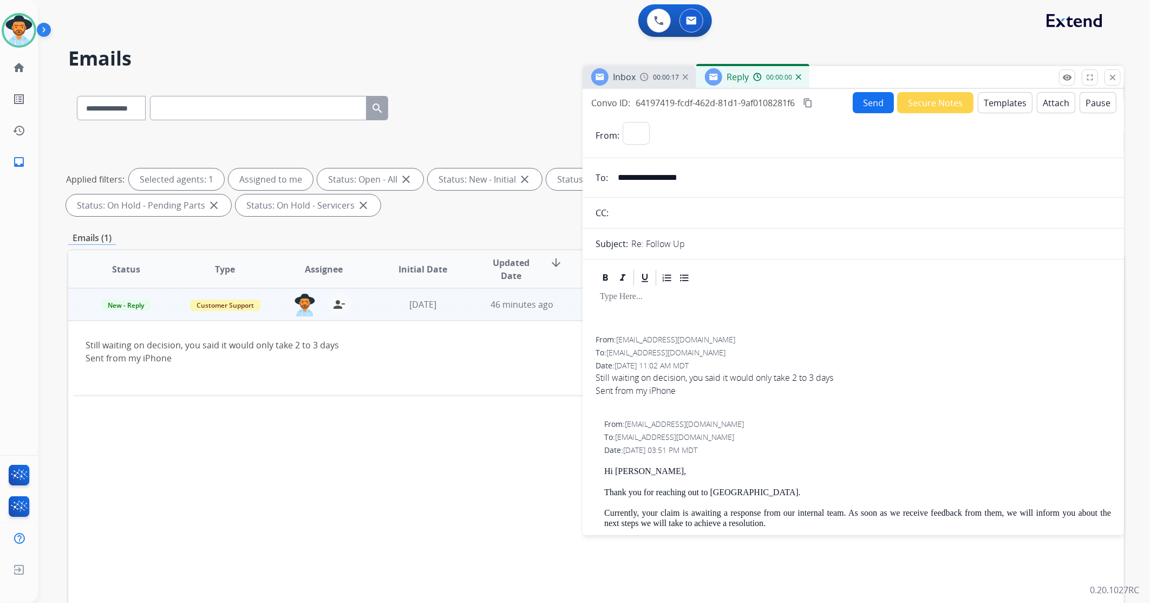
select select "**********"
click at [765, 105] on button "Templates" at bounding box center [1005, 102] width 55 height 21
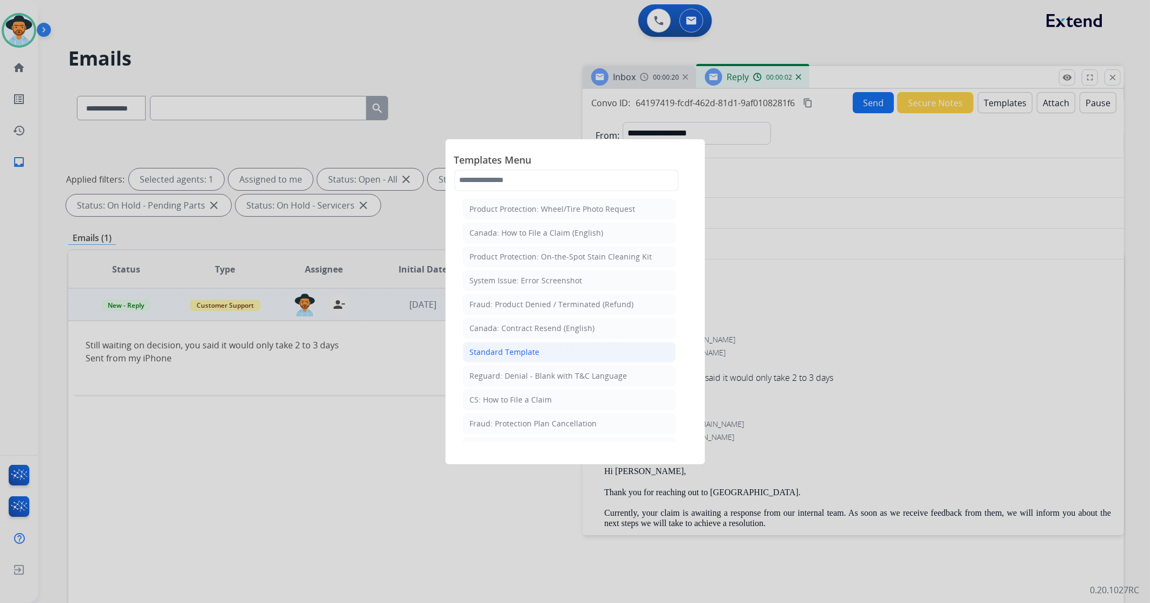
click at [553, 351] on li "Standard Template" at bounding box center [569, 352] width 213 height 21
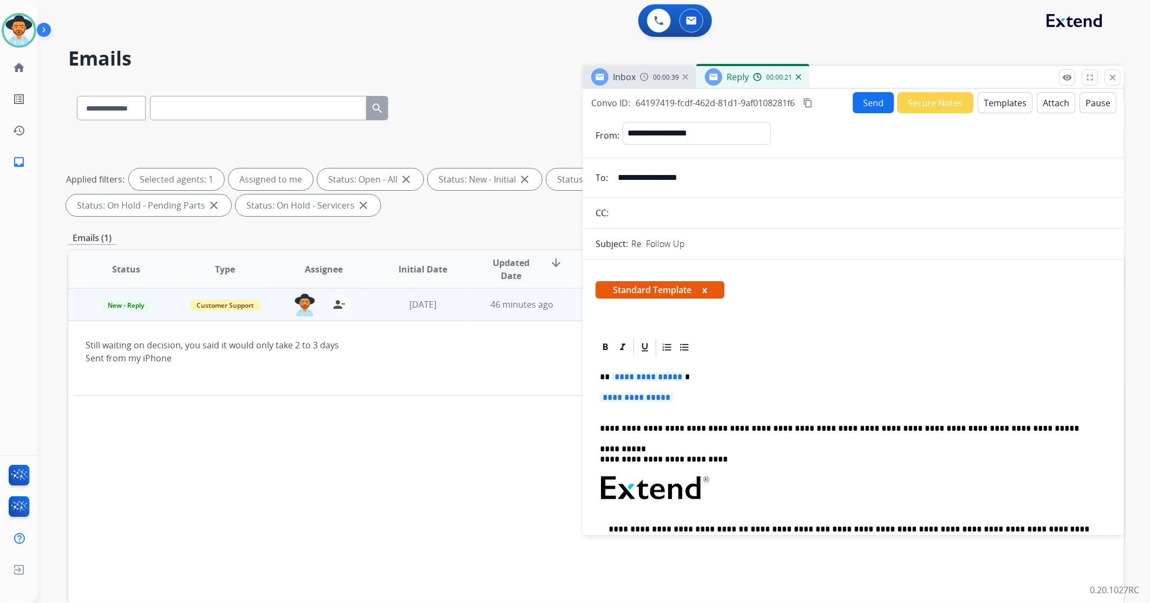
click at [659, 357] on span "**********" at bounding box center [636, 397] width 73 height 9
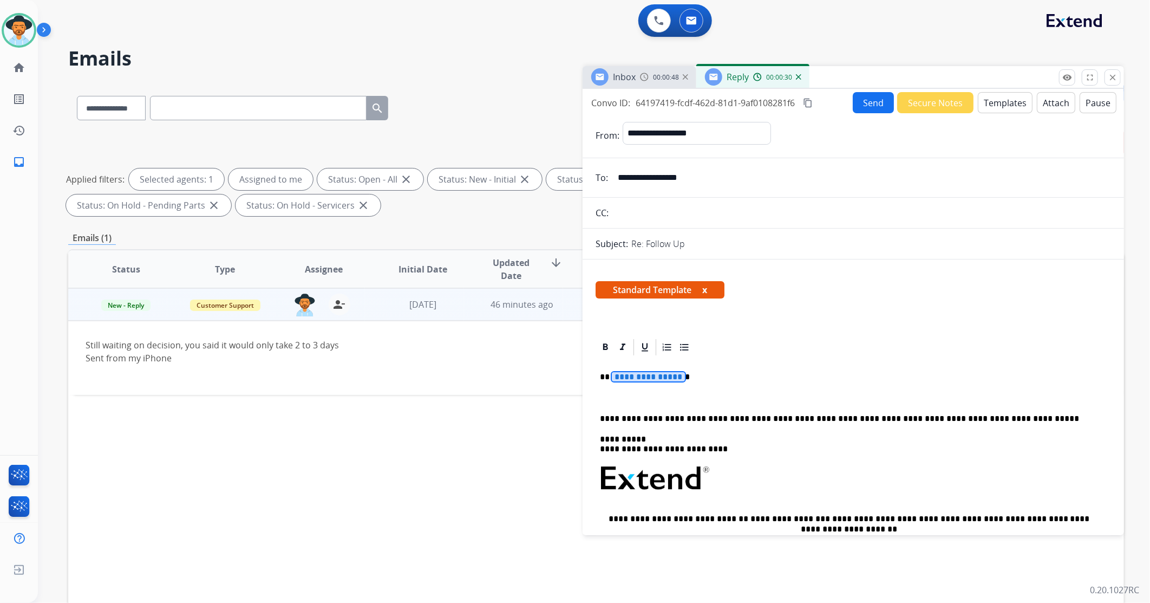
click at [656, 357] on span "**********" at bounding box center [648, 376] width 73 height 9
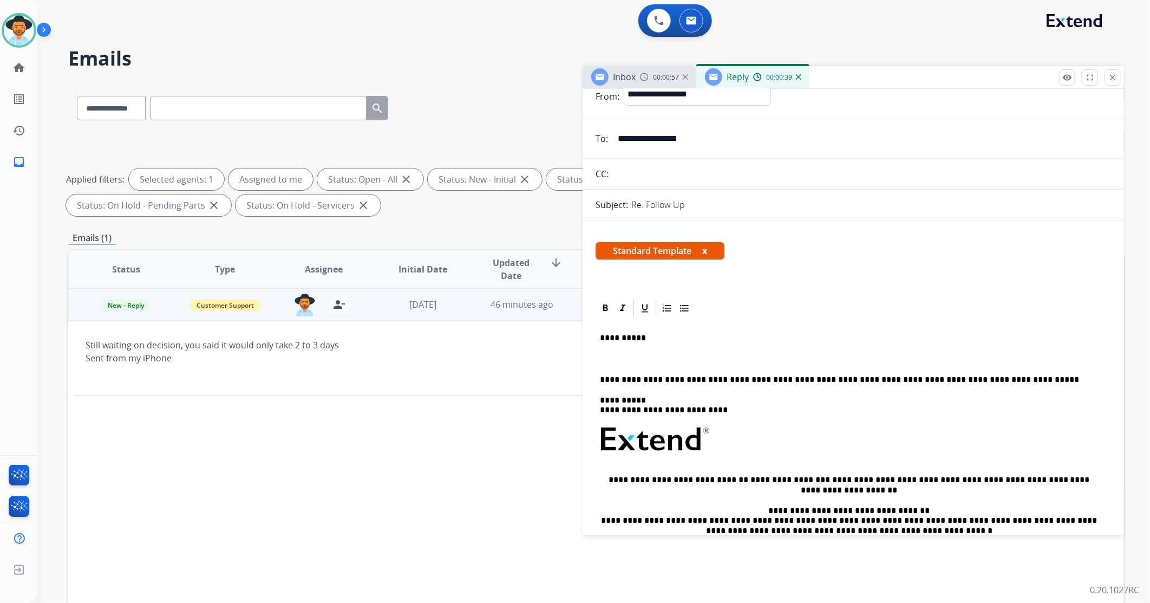
scroll to position [60, 0]
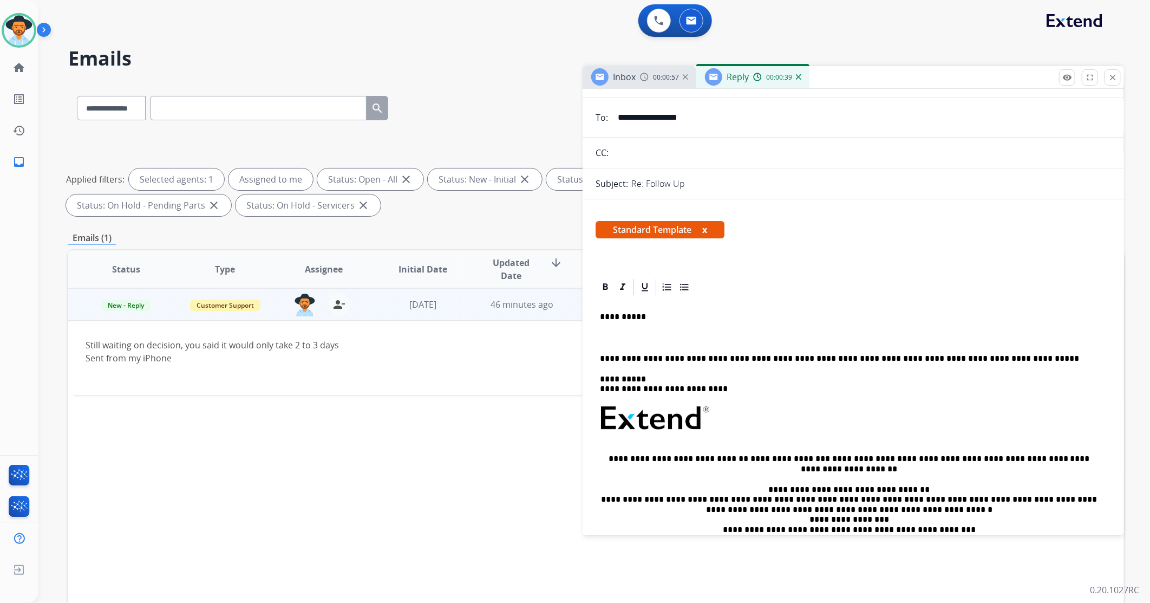
click at [659, 327] on div "**********" at bounding box center [853, 448] width 515 height 303
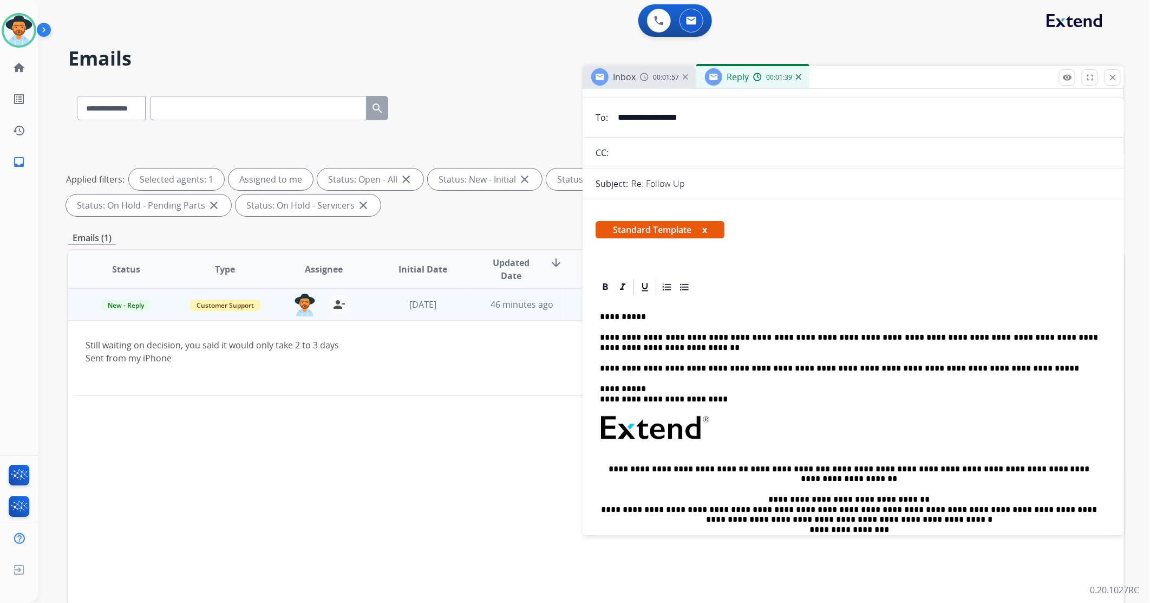
drag, startPoint x: 715, startPoint y: 337, endPoint x: 688, endPoint y: 354, distance: 32.1
click at [687, 354] on div "**********" at bounding box center [853, 453] width 515 height 313
click at [682, 350] on p "**********" at bounding box center [849, 342] width 498 height 20
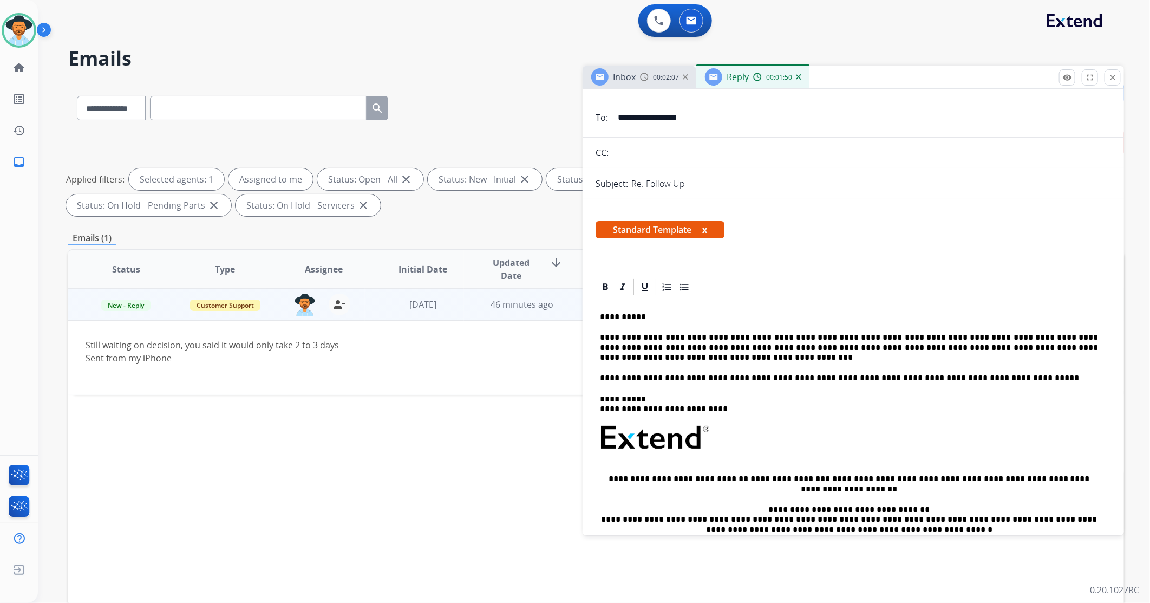
click at [641, 349] on p "**********" at bounding box center [849, 347] width 498 height 30
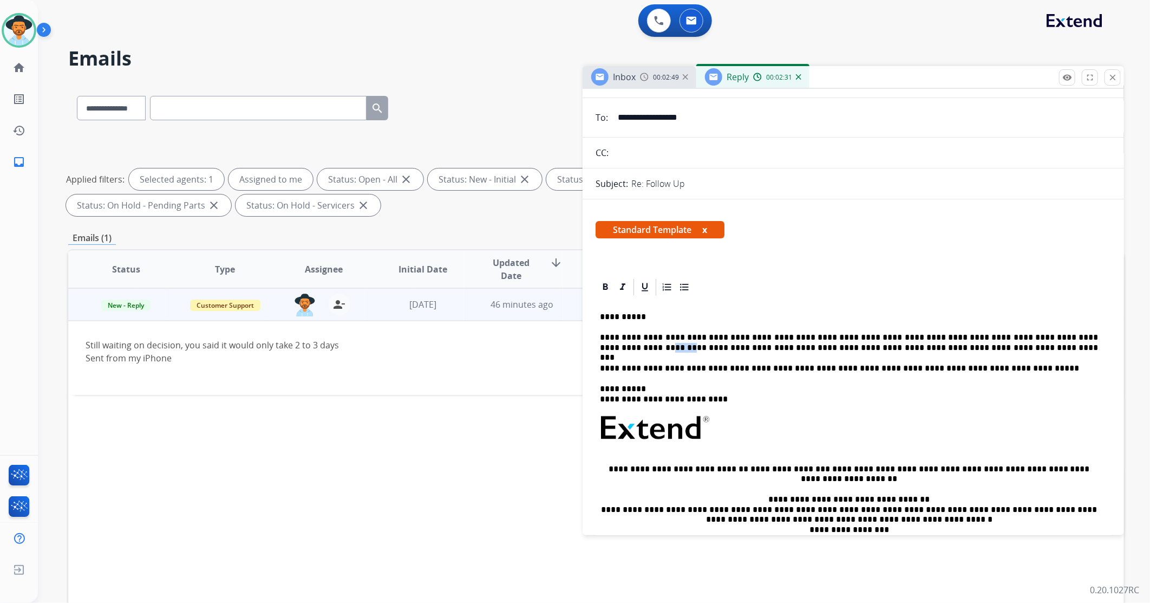
drag, startPoint x: 1066, startPoint y: 334, endPoint x: 1048, endPoint y: 332, distance: 17.9
click at [765, 332] on p "**********" at bounding box center [849, 342] width 498 height 20
click at [606, 327] on div "**********" at bounding box center [853, 453] width 515 height 313
click at [664, 318] on p "**********" at bounding box center [849, 317] width 498 height 10
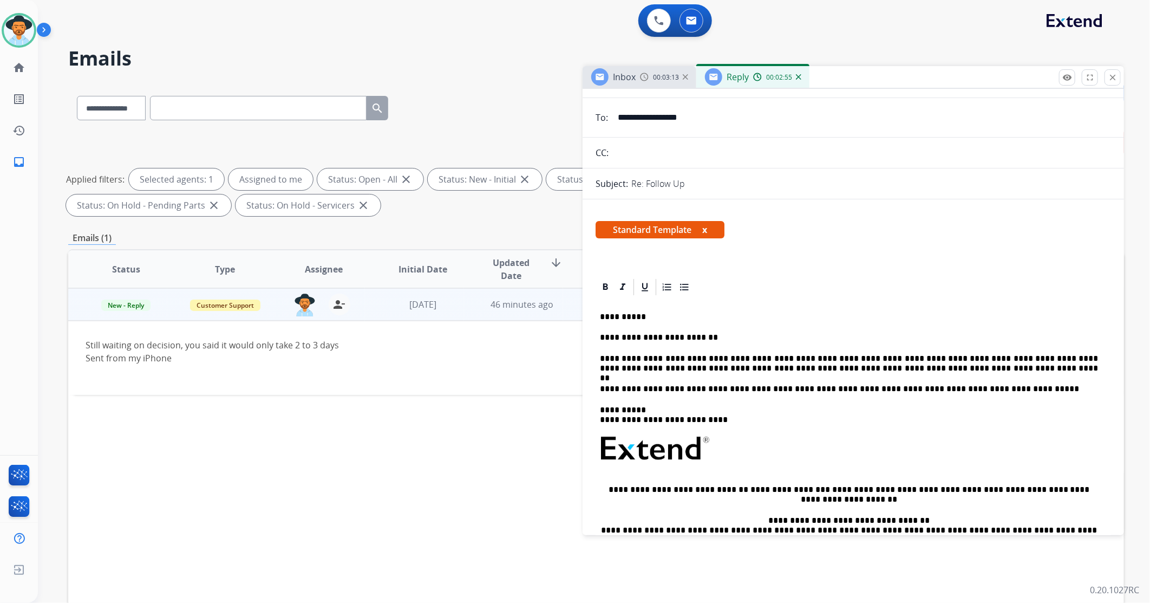
drag, startPoint x: 800, startPoint y: 360, endPoint x: 811, endPoint y: 343, distance: 19.5
click at [765, 357] on p "**********" at bounding box center [849, 364] width 498 height 20
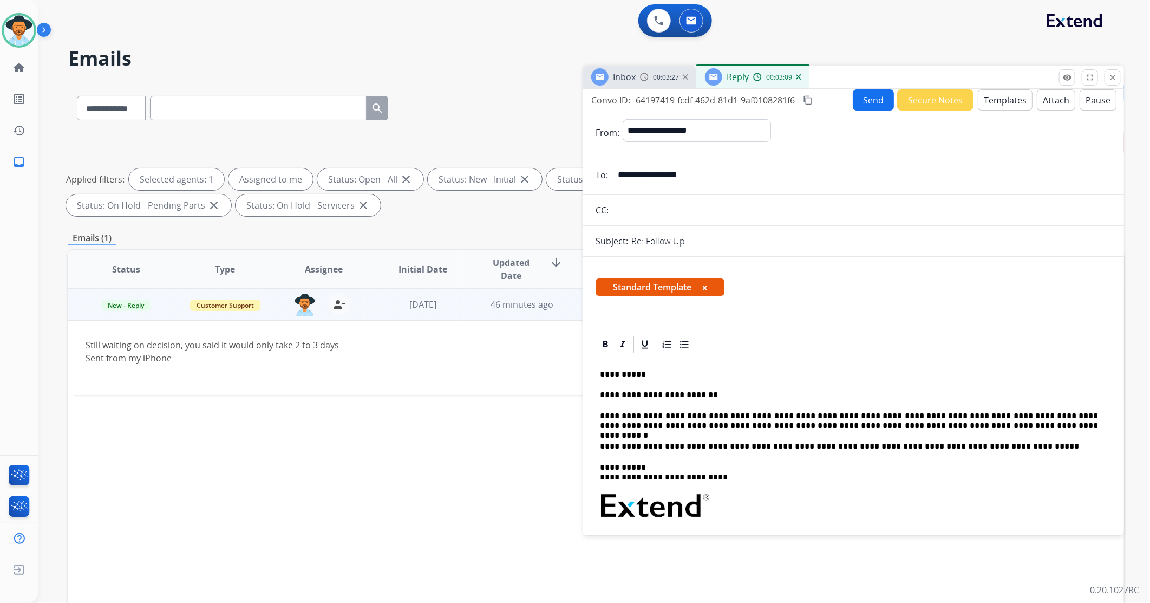
scroll to position [0, 0]
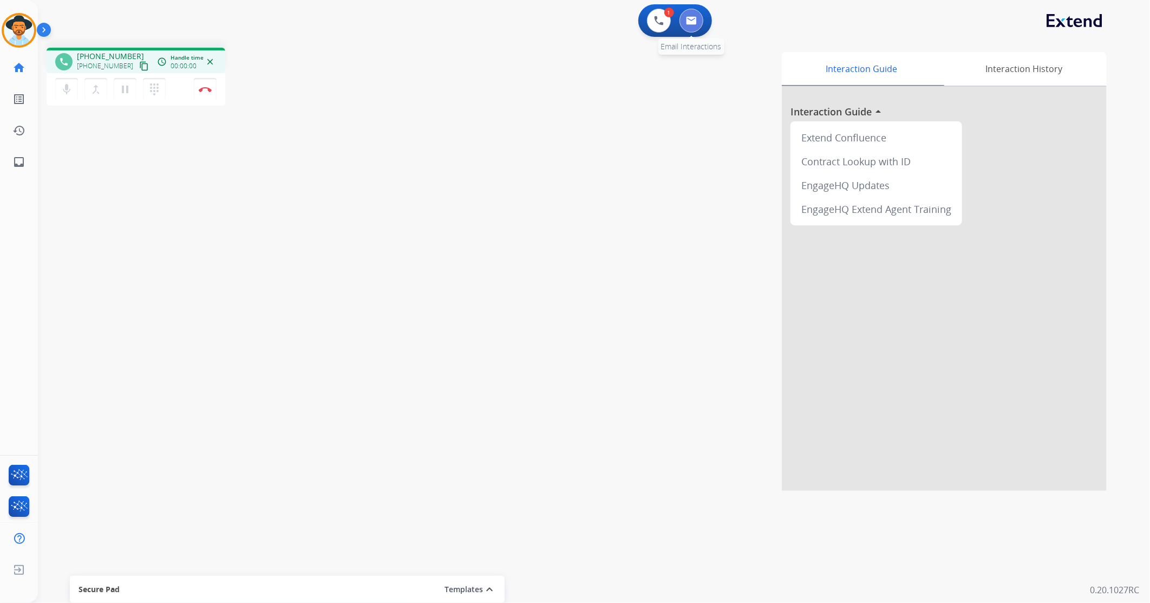
click at [698, 28] on button at bounding box center [692, 21] width 24 height 24
select select "**********"
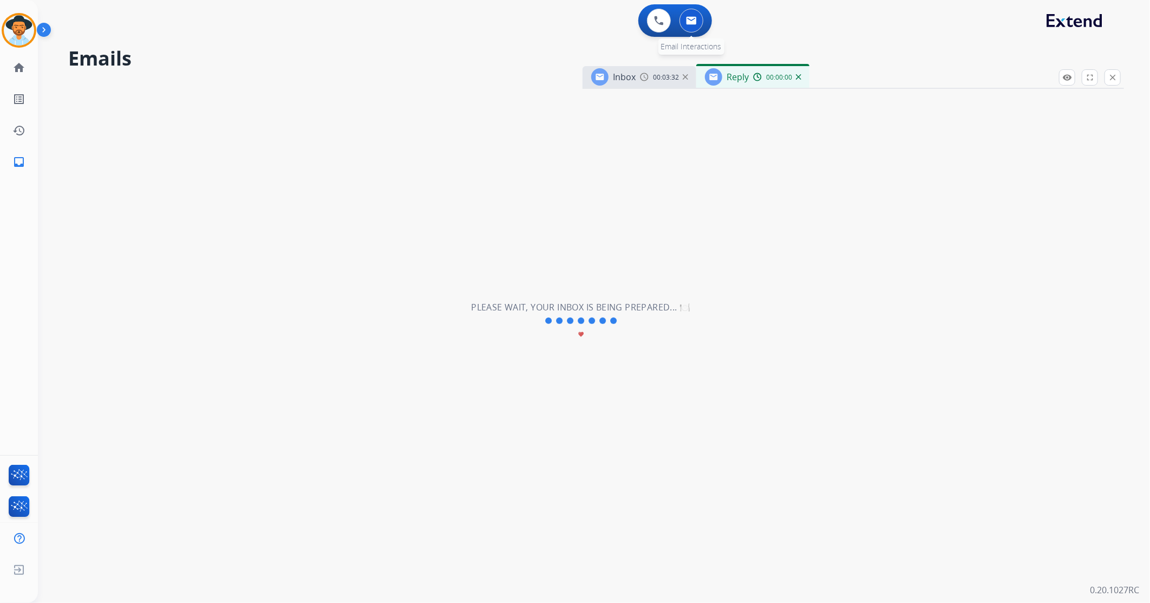
select select "**********"
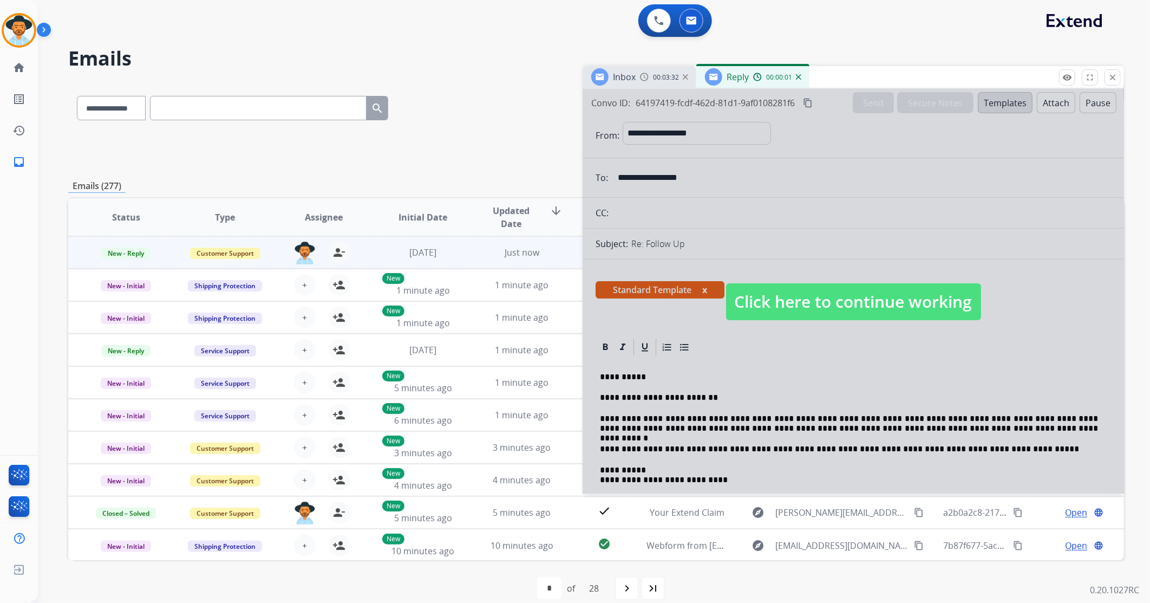
click at [765, 292] on span "Click here to continue working" at bounding box center [853, 301] width 255 height 37
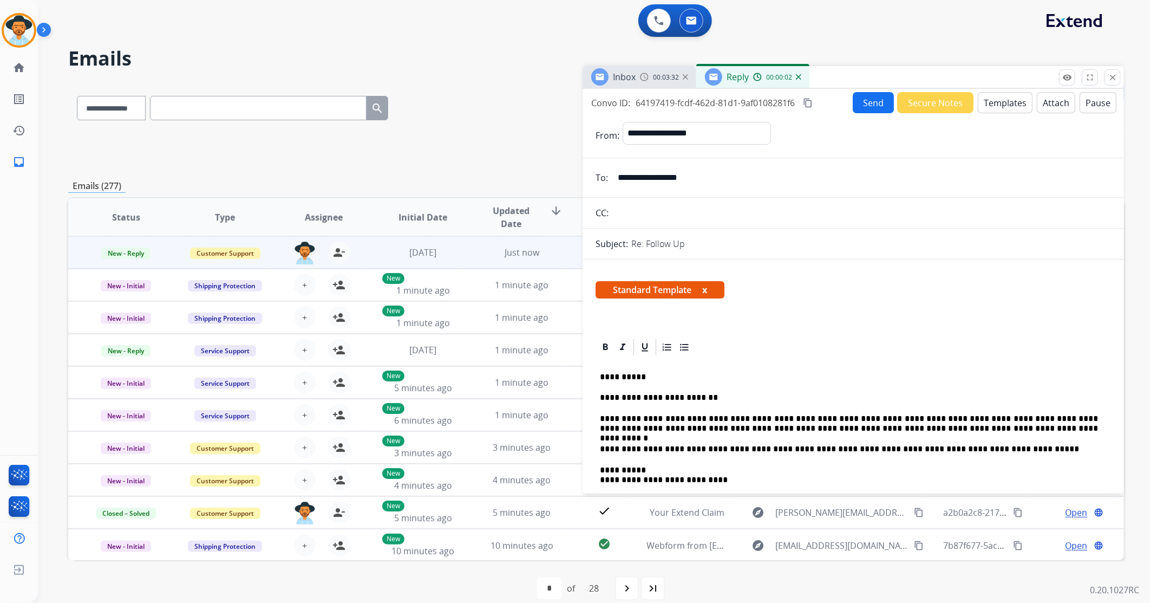
click at [765, 101] on button "Send" at bounding box center [873, 102] width 41 height 21
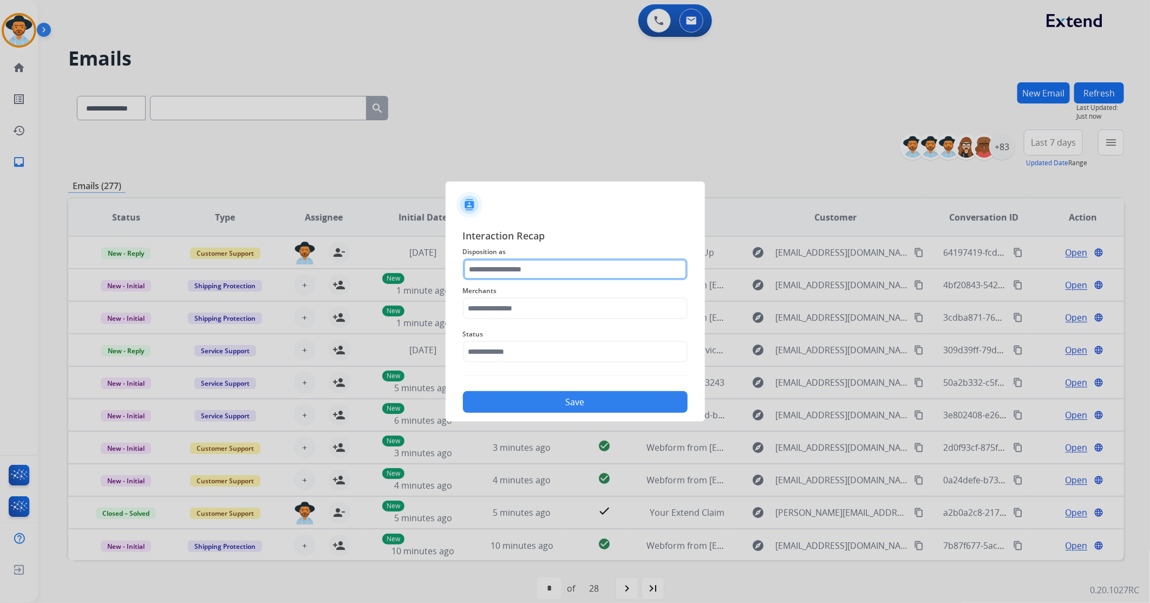
click at [528, 269] on input "text" at bounding box center [575, 269] width 225 height 22
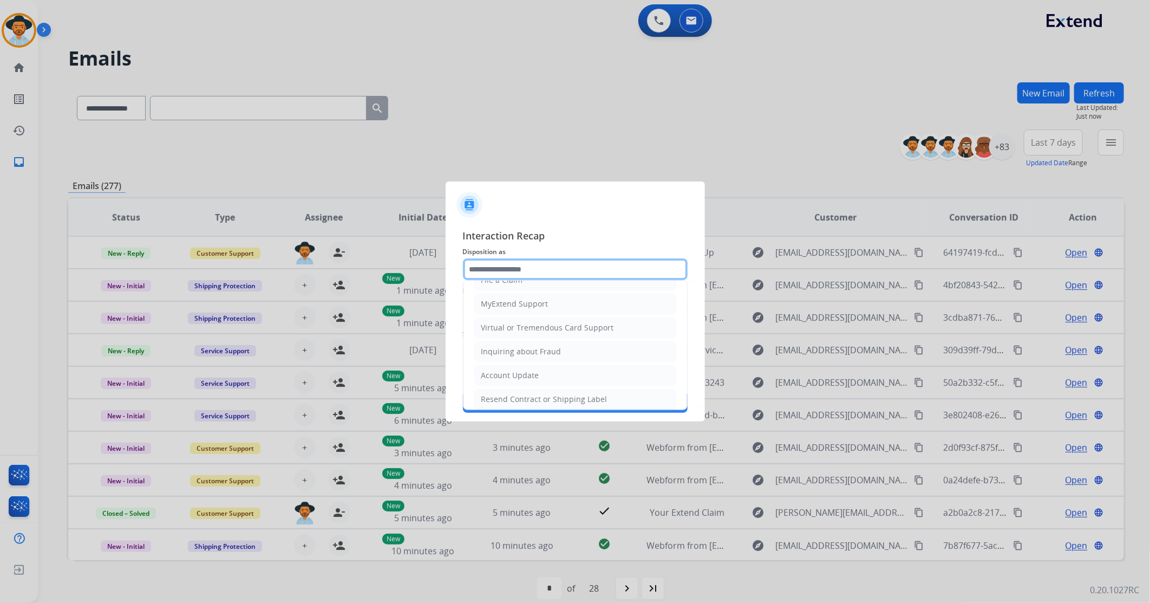
scroll to position [169, 0]
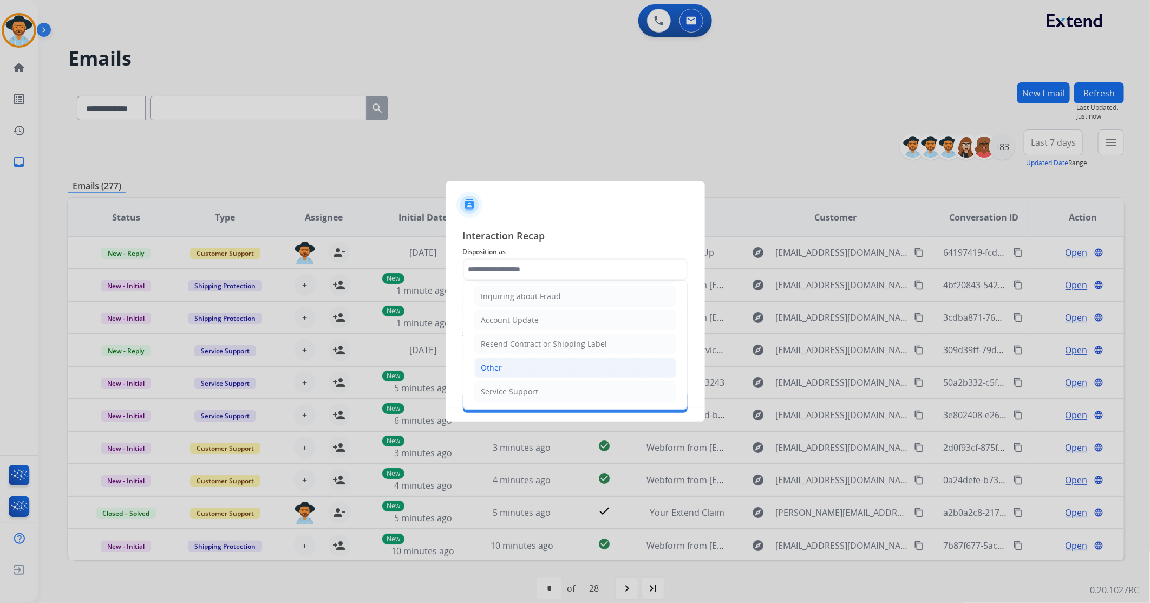
click at [512, 357] on li "Other" at bounding box center [575, 367] width 202 height 21
type input "*****"
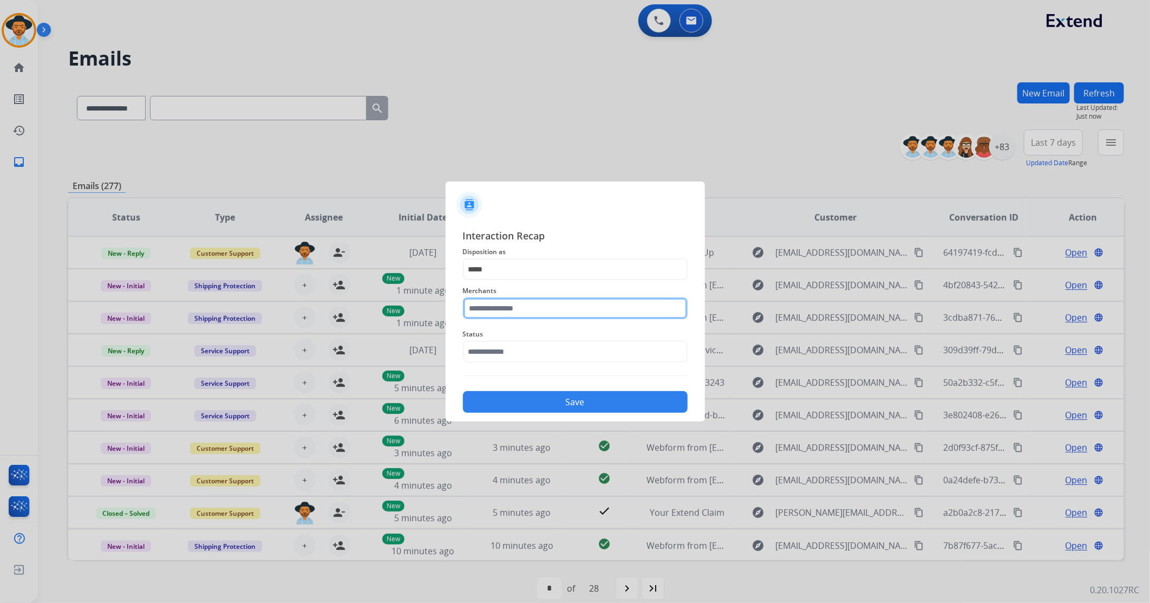
click at [510, 310] on input "text" at bounding box center [575, 308] width 225 height 22
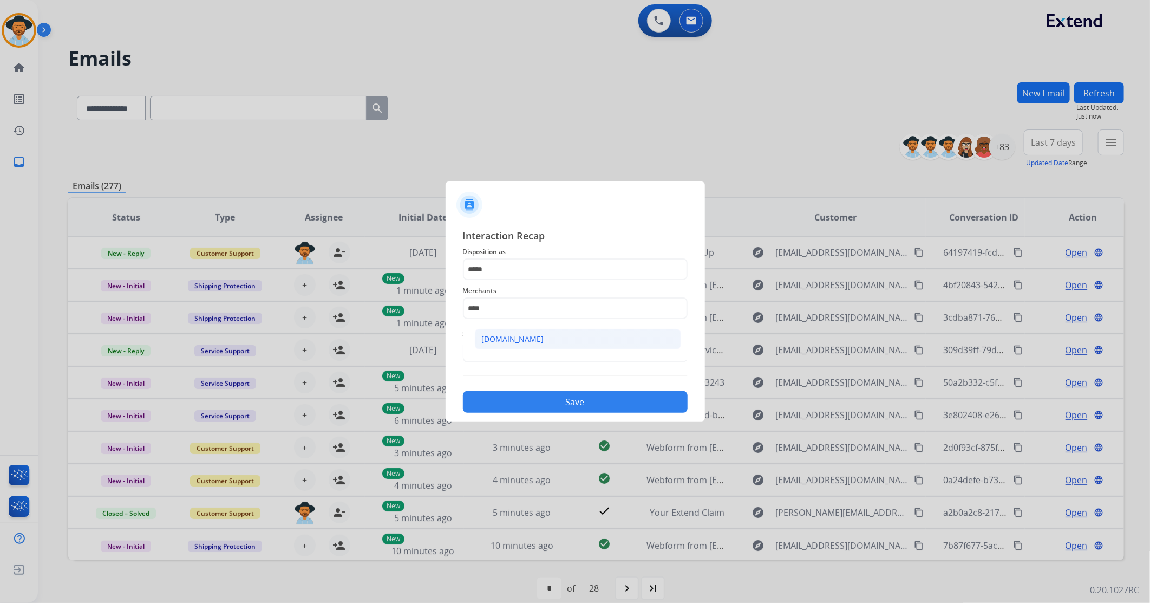
click at [526, 338] on div "[DOMAIN_NAME]" at bounding box center [513, 339] width 62 height 11
type input "**********"
drag, startPoint x: 517, startPoint y: 350, endPoint x: 518, endPoint y: 365, distance: 15.2
click at [516, 351] on input "text" at bounding box center [575, 352] width 225 height 22
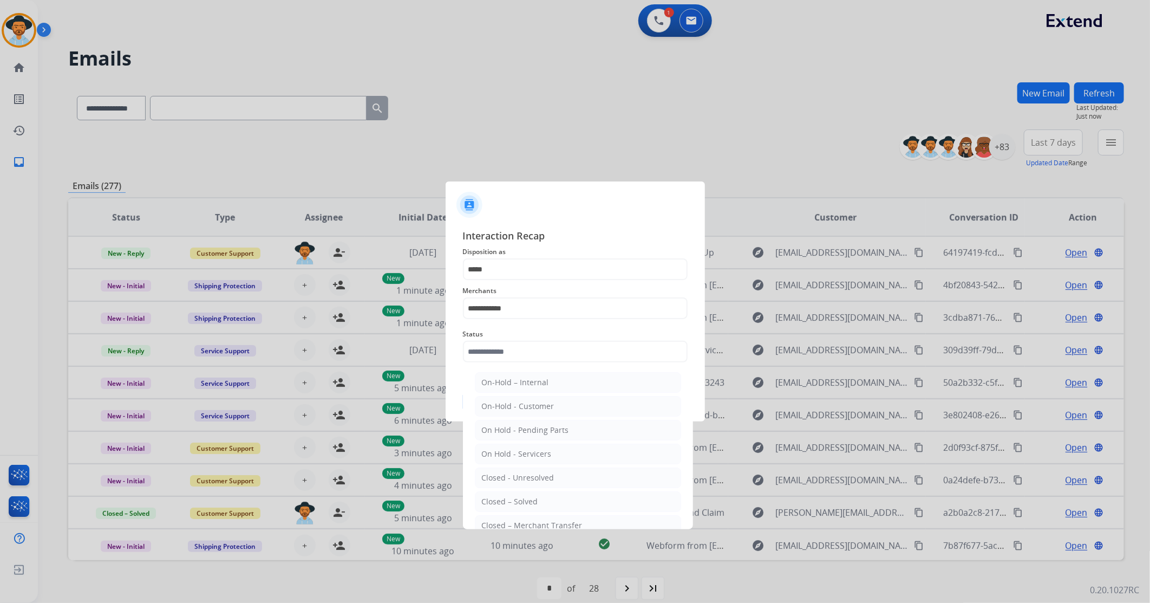
click at [490, 357] on li "Closed – Solved" at bounding box center [578, 501] width 206 height 21
type input "**********"
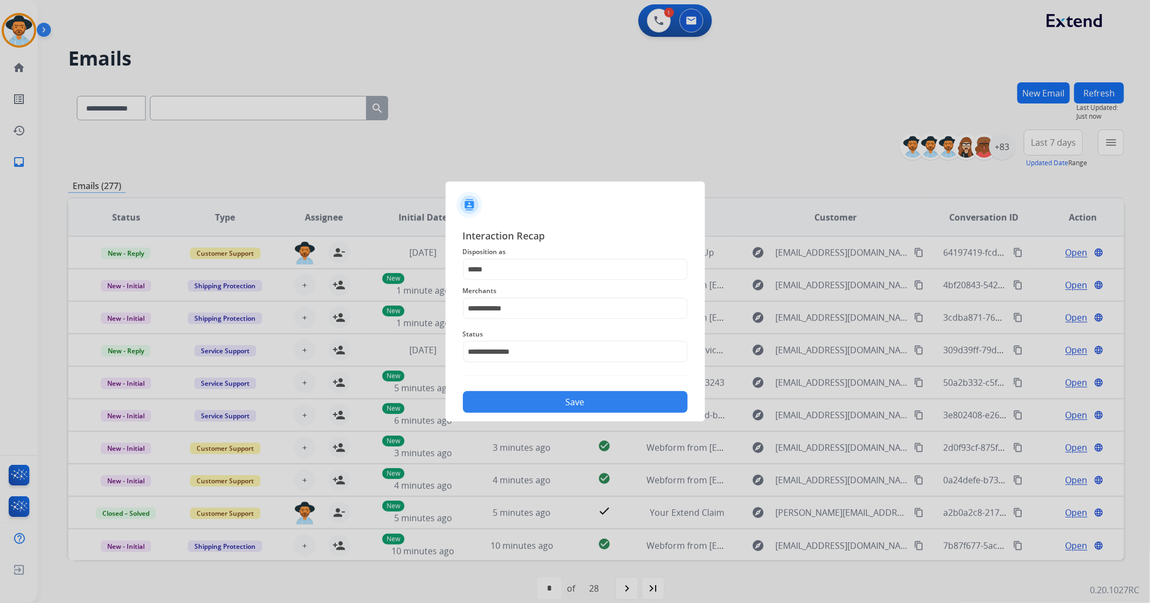
click at [542, 357] on button "Save" at bounding box center [575, 402] width 225 height 22
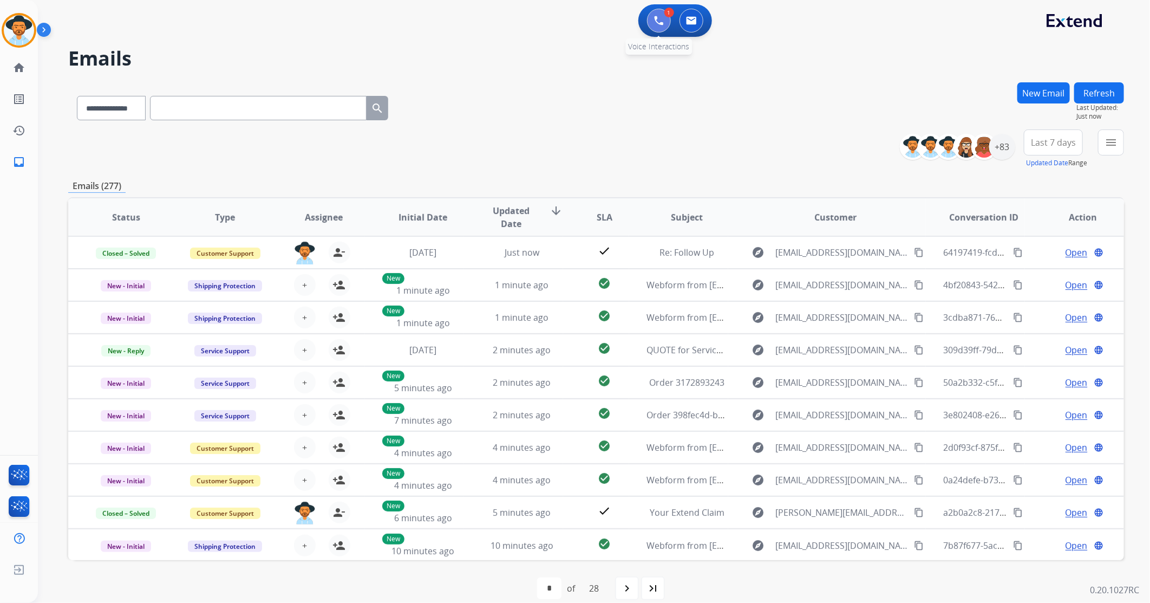
click at [662, 27] on button at bounding box center [659, 21] width 24 height 24
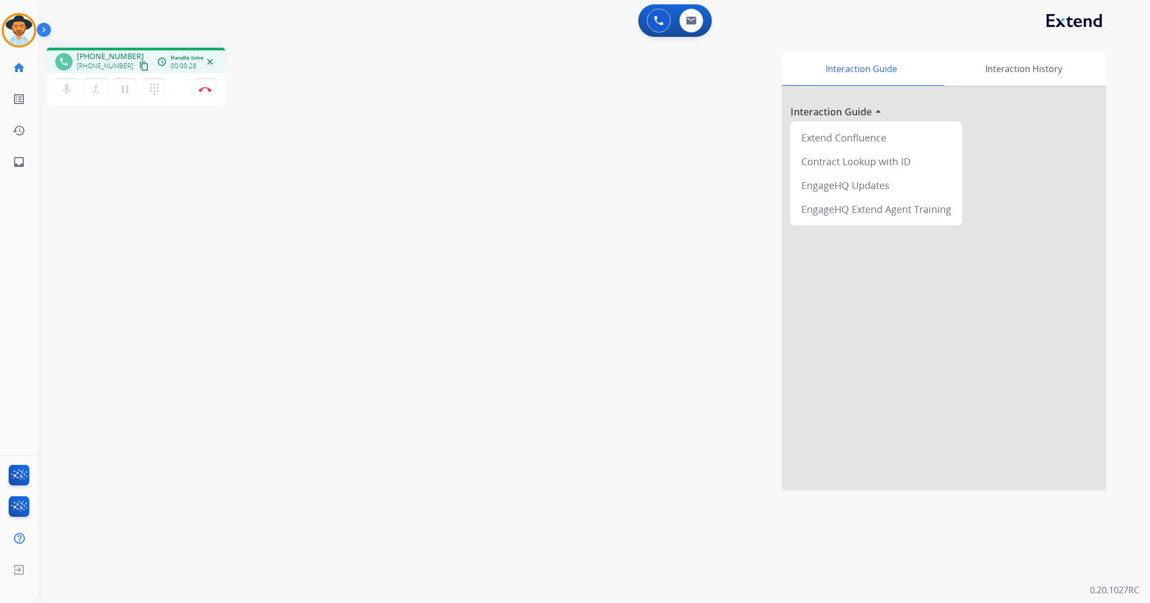
click at [139, 65] on mat-icon "content_copy" at bounding box center [144, 66] width 10 height 10
click at [210, 89] on img at bounding box center [205, 89] width 13 height 5
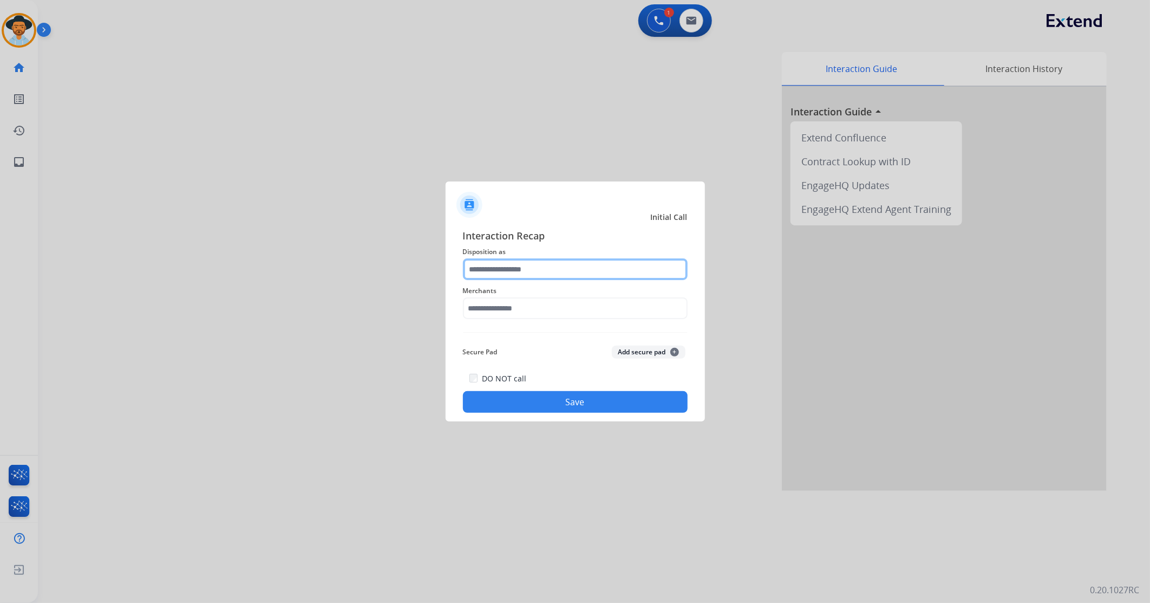
click at [556, 265] on input "text" at bounding box center [575, 269] width 225 height 22
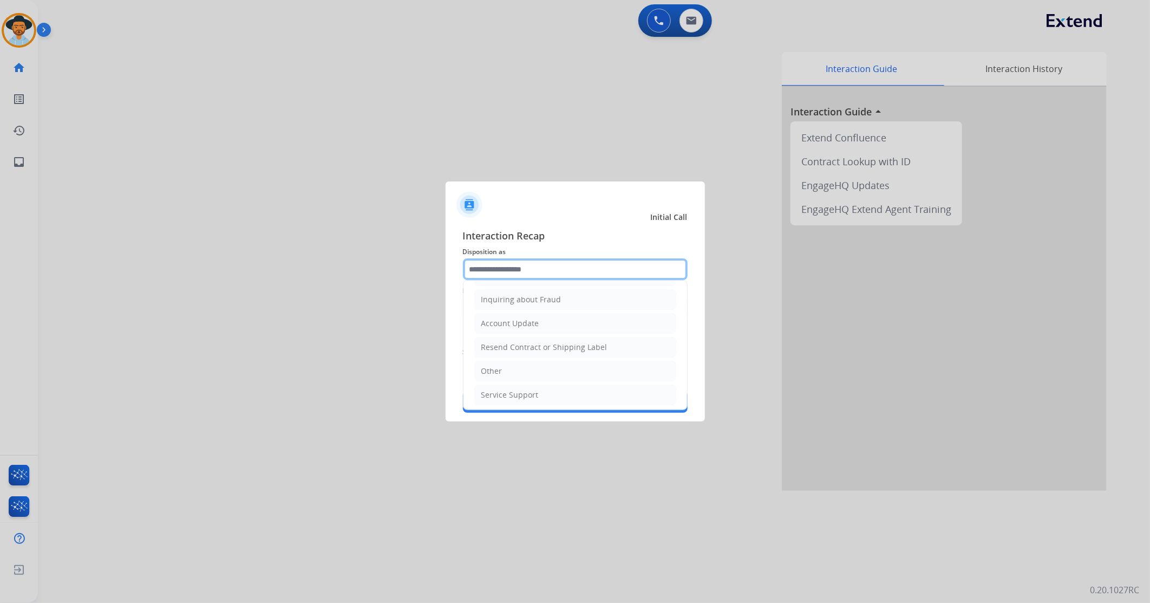
scroll to position [169, 0]
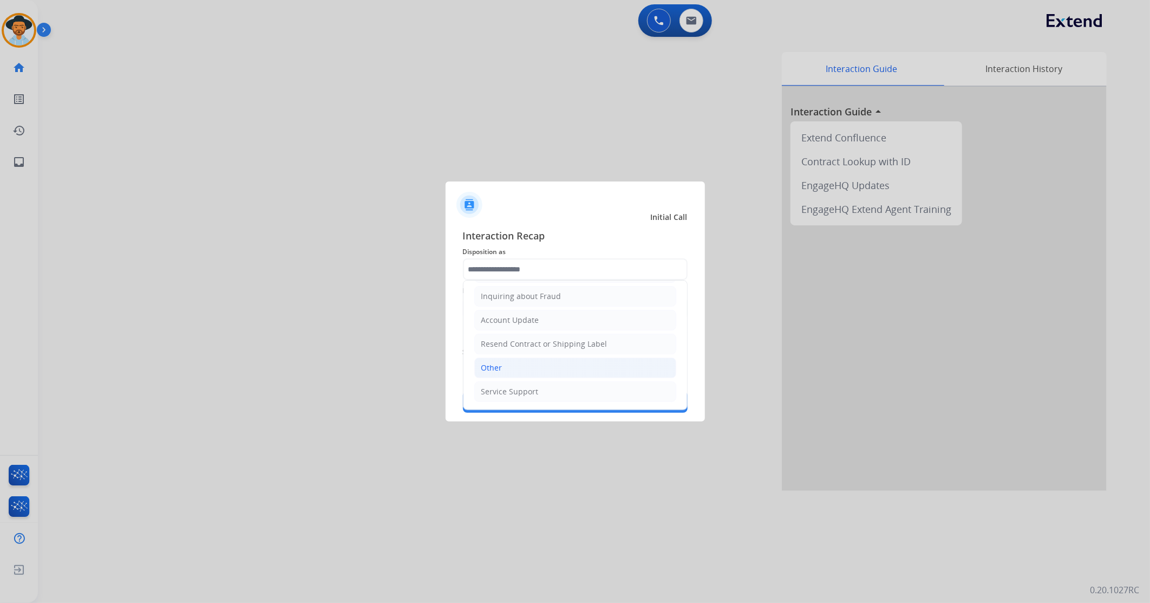
click at [524, 357] on li "Other" at bounding box center [575, 367] width 202 height 21
type input "*****"
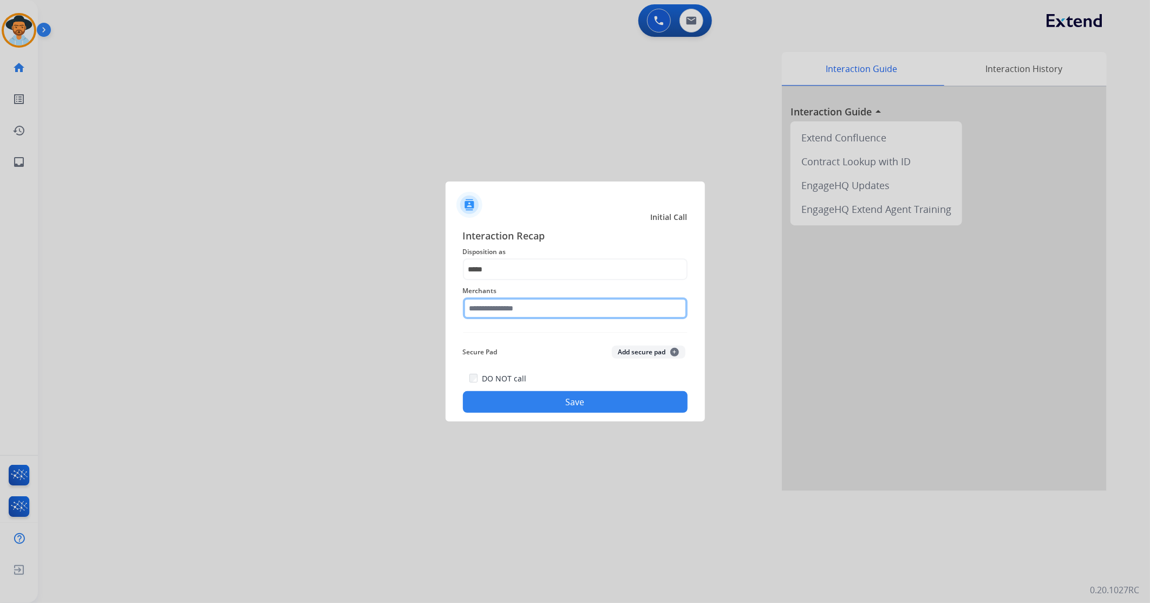
click at [510, 310] on input "text" at bounding box center [575, 308] width 225 height 22
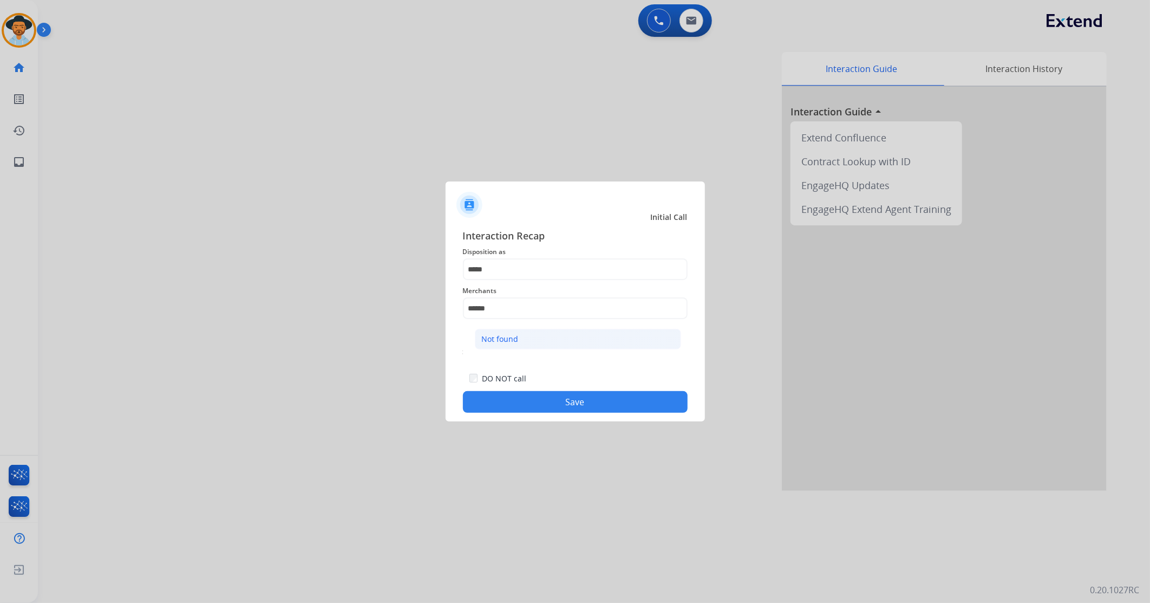
click at [514, 332] on li "Not found" at bounding box center [578, 339] width 206 height 21
type input "*********"
click at [500, 357] on button "Save" at bounding box center [575, 402] width 225 height 22
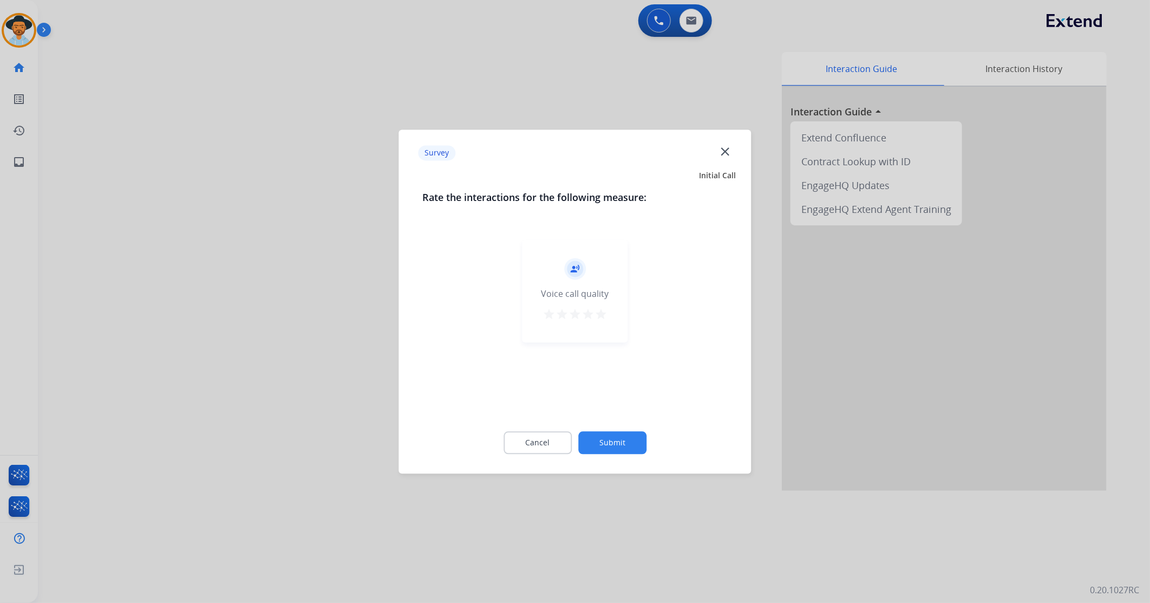
click at [601, 308] on div "record_voice_over Voice call quality star star star star star" at bounding box center [576, 290] width 106 height 103
drag, startPoint x: 603, startPoint y: 319, endPoint x: 591, endPoint y: 360, distance: 42.3
click at [603, 319] on mat-icon "star" at bounding box center [601, 314] width 13 height 13
click at [602, 357] on button "Submit" at bounding box center [612, 442] width 68 height 23
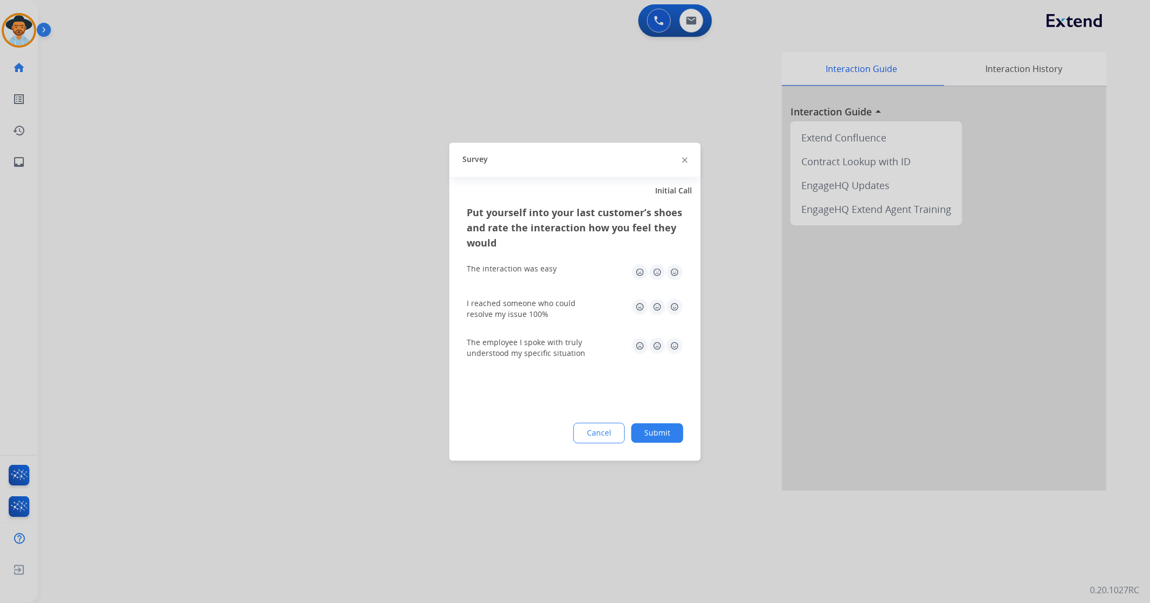
click at [672, 271] on img at bounding box center [674, 271] width 17 height 17
click at [674, 306] on img at bounding box center [674, 306] width 17 height 17
click at [673, 345] on img at bounding box center [674, 345] width 17 height 17
click at [654, 357] on button "Submit" at bounding box center [657, 432] width 52 height 19
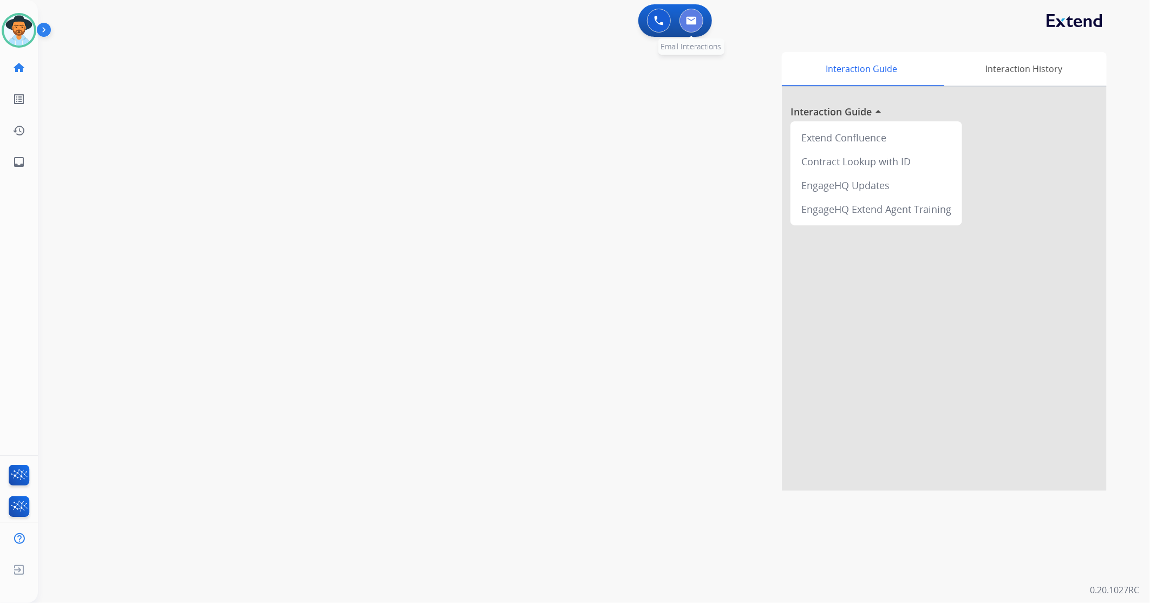
click at [686, 21] on img at bounding box center [691, 20] width 11 height 9
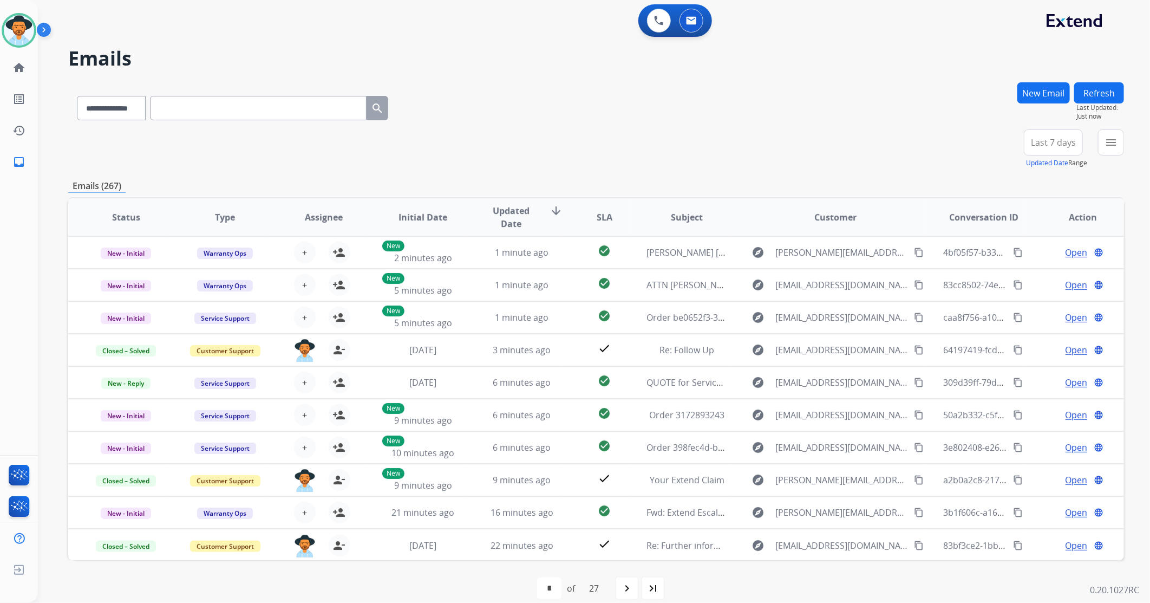
click at [765, 139] on button "menu" at bounding box center [1111, 142] width 26 height 26
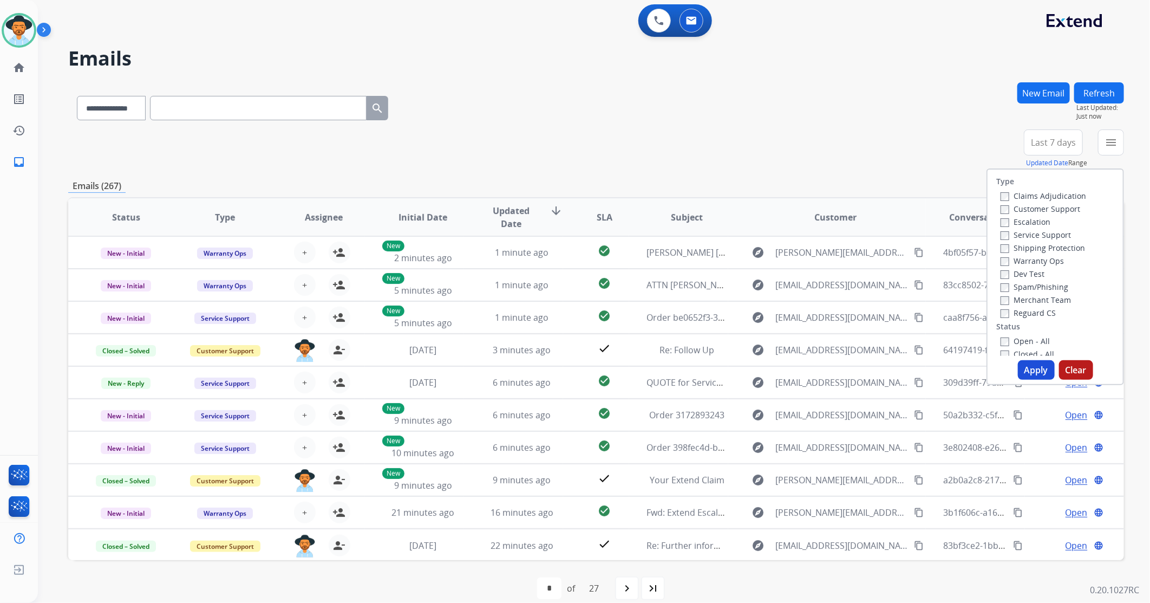
click at [765, 338] on div "Open - All Closed - All New - Initial New - Reply On-hold – Internal On-hold - …" at bounding box center [1055, 405] width 118 height 143
click at [765, 357] on button "Apply" at bounding box center [1036, 369] width 37 height 19
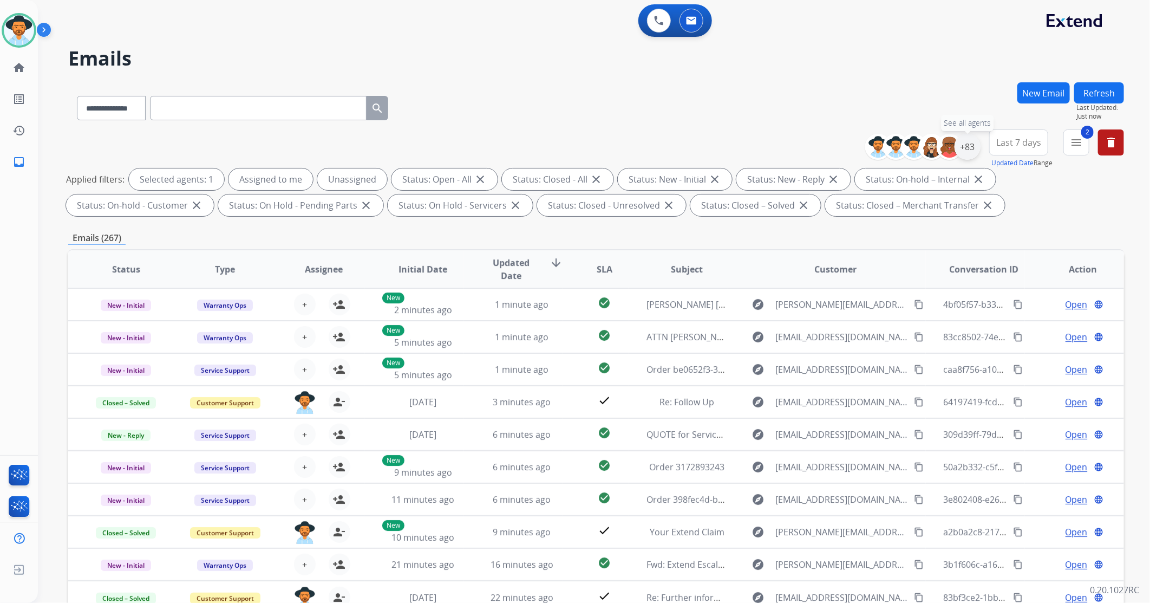
click at [765, 148] on div "+83" at bounding box center [968, 147] width 26 height 26
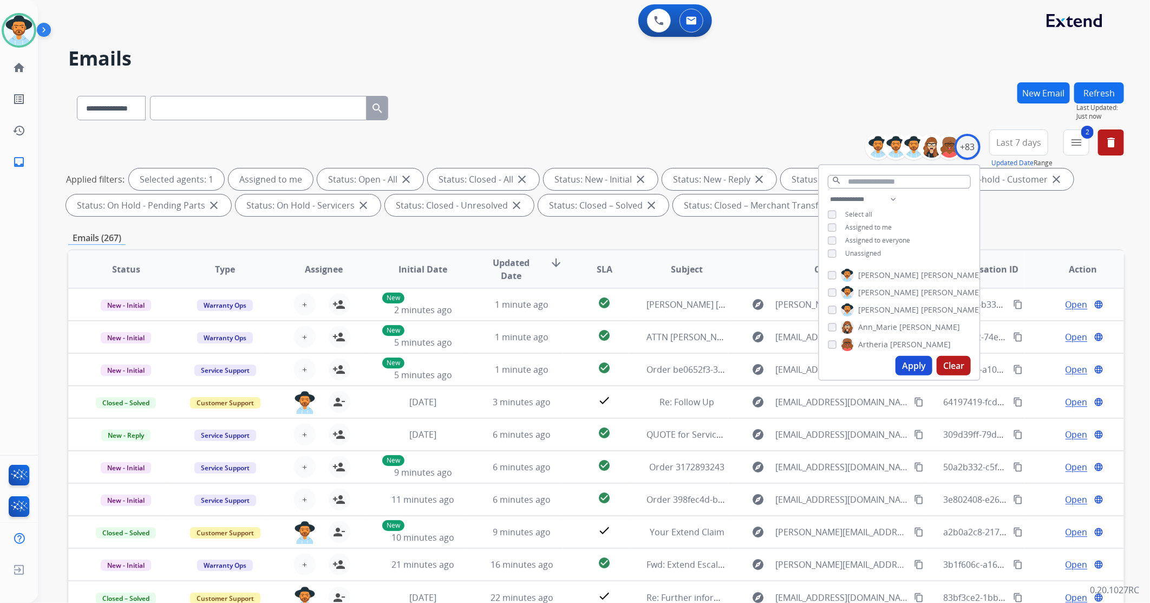
click at [765, 357] on button "Apply" at bounding box center [914, 365] width 37 height 19
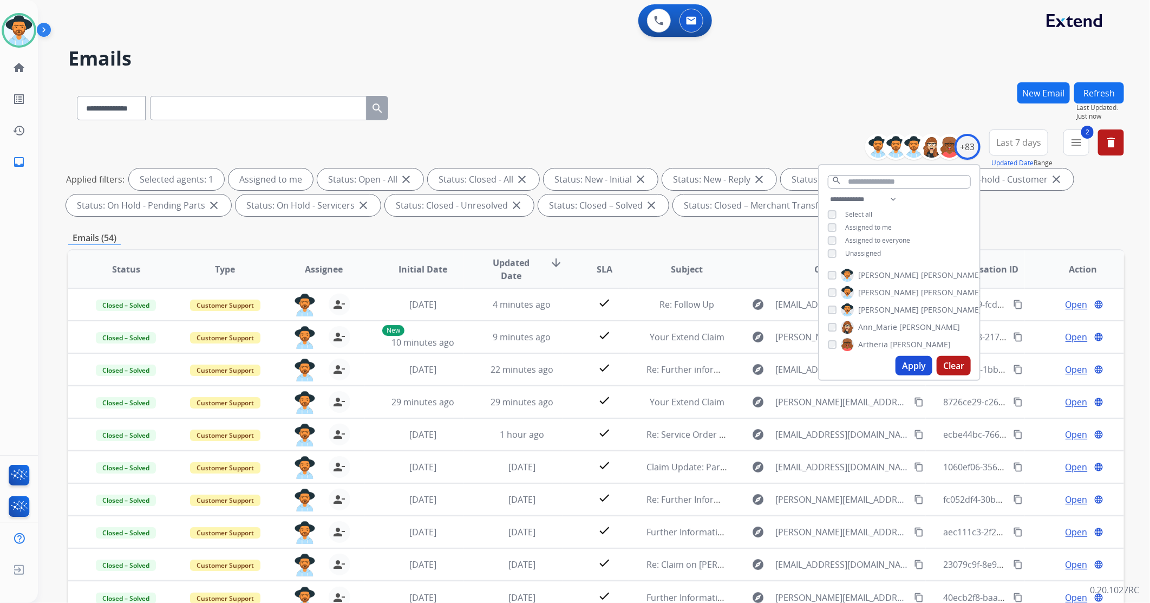
click at [668, 240] on div "Emails (54)" at bounding box center [596, 238] width 1056 height 14
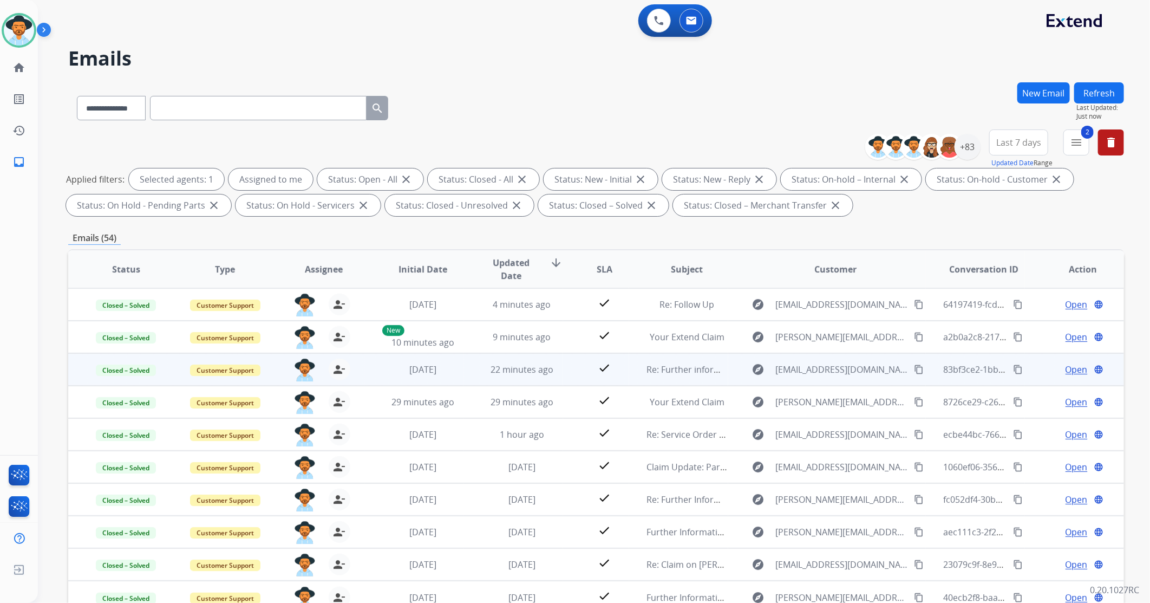
click at [765, 357] on mat-icon "content_copy" at bounding box center [1018, 369] width 10 height 10
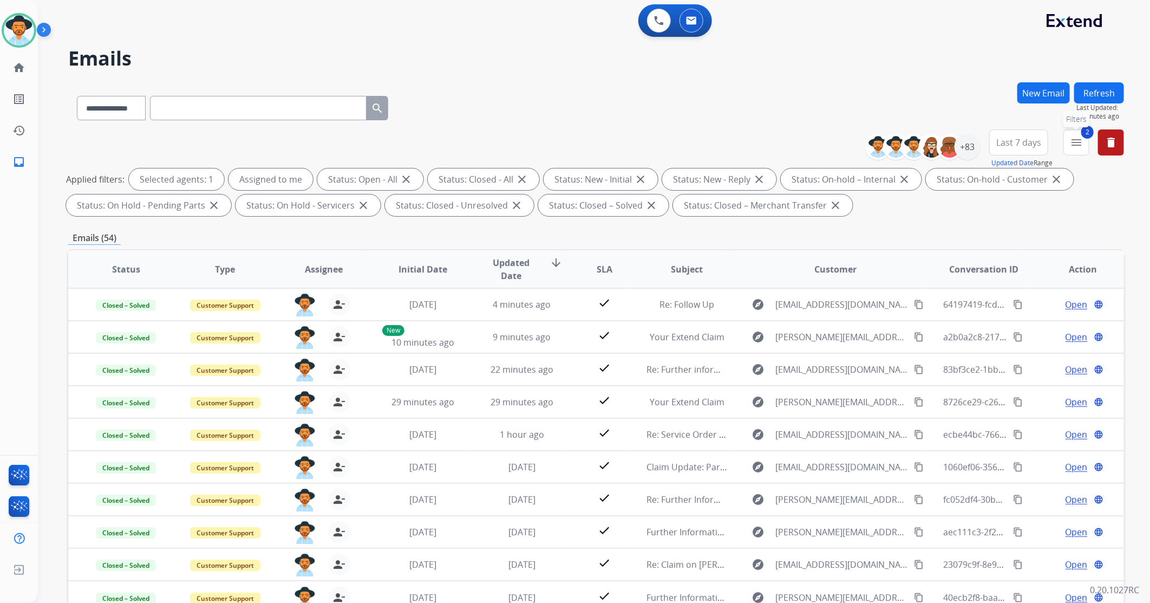
click at [765, 141] on mat-icon "menu" at bounding box center [1076, 142] width 13 height 13
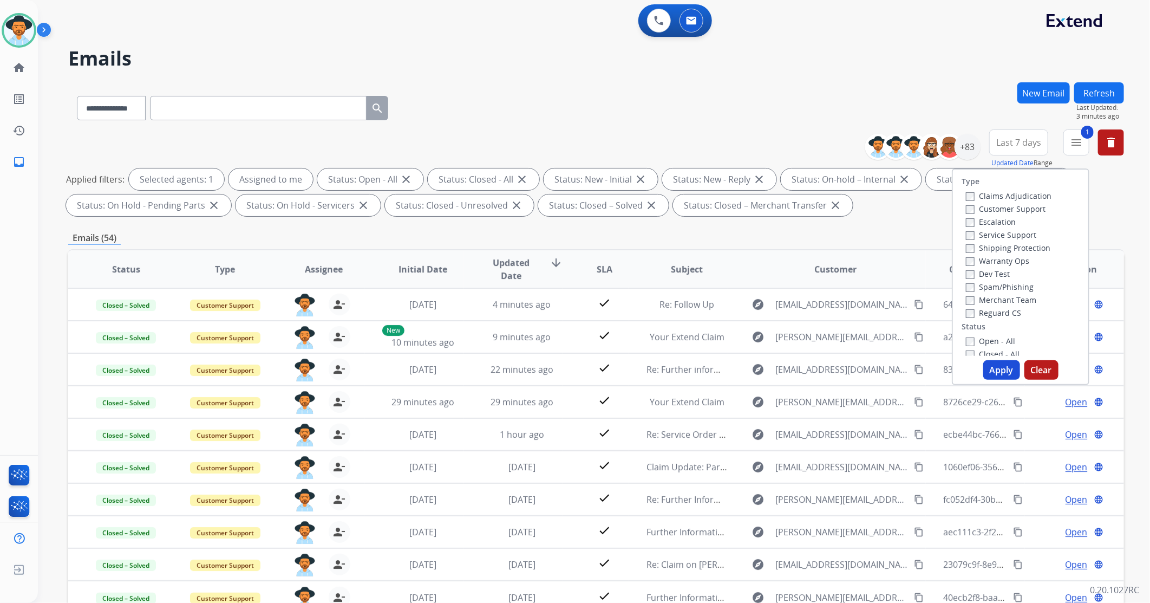
click at [765, 357] on button "Apply" at bounding box center [1001, 369] width 37 height 19
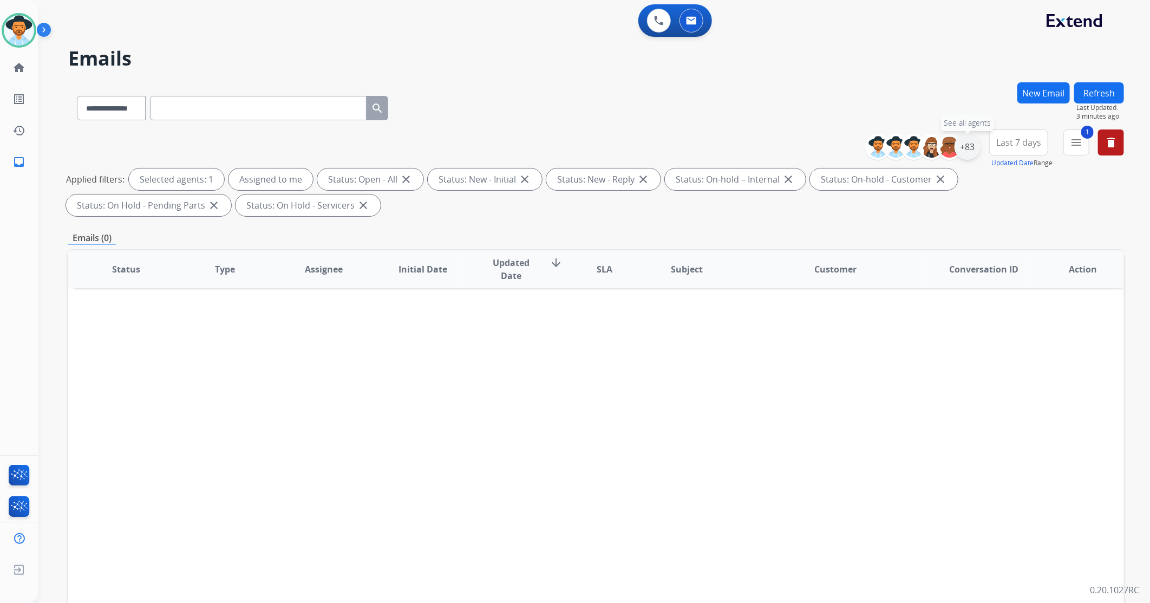
click at [765, 153] on div "+83" at bounding box center [968, 147] width 26 height 26
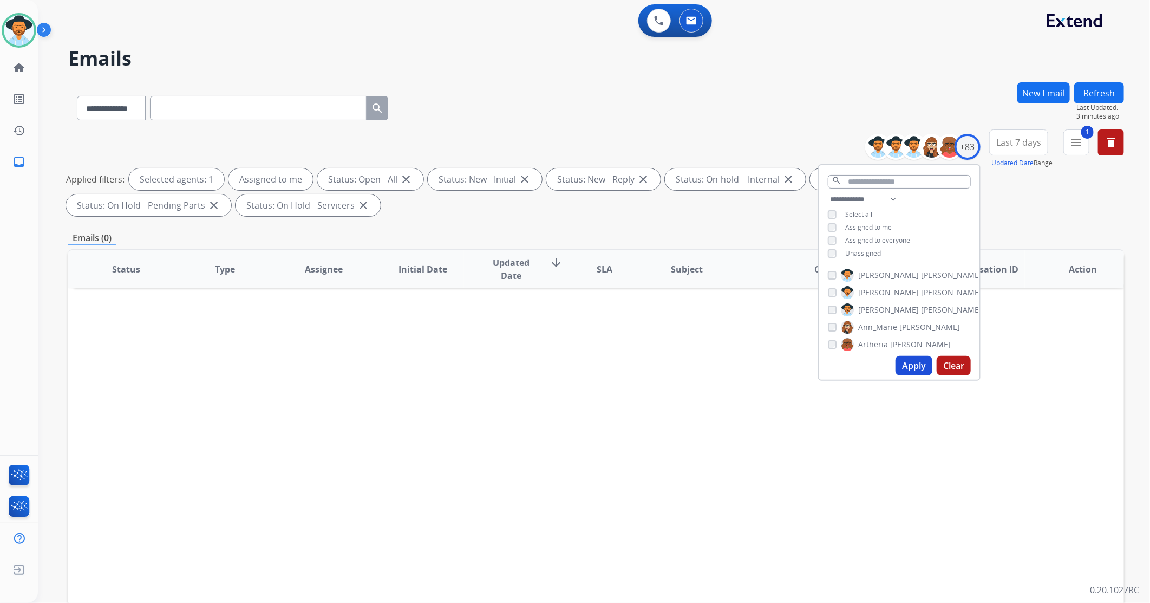
click at [765, 357] on button "Apply" at bounding box center [914, 365] width 37 height 19
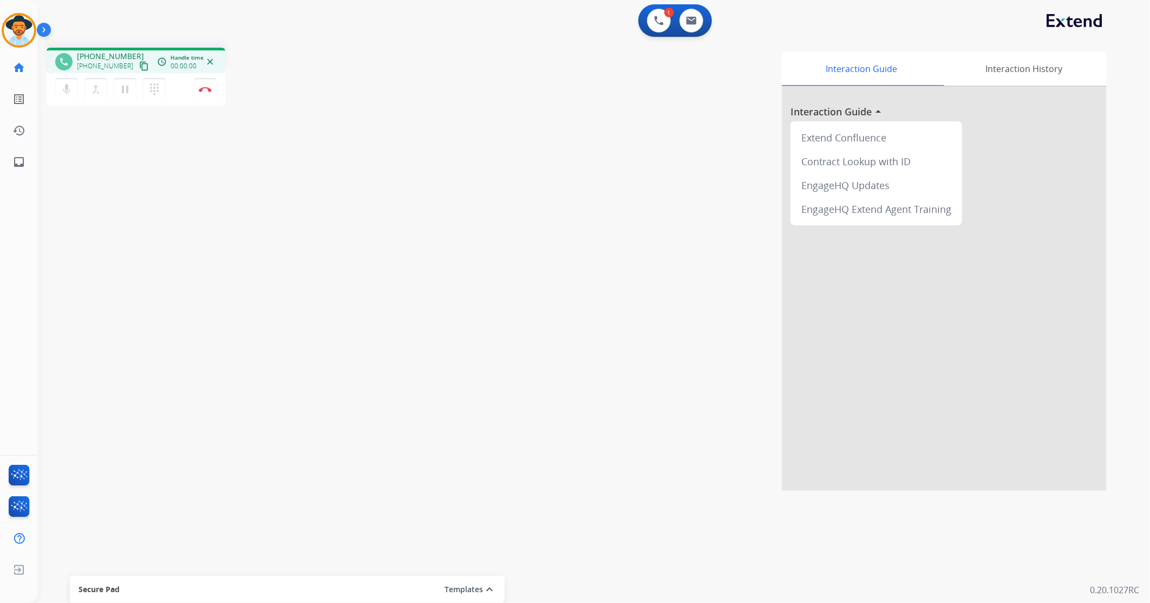
click at [139, 69] on mat-icon "content_copy" at bounding box center [144, 66] width 10 height 10
click at [198, 81] on button "Disconnect" at bounding box center [205, 89] width 23 height 23
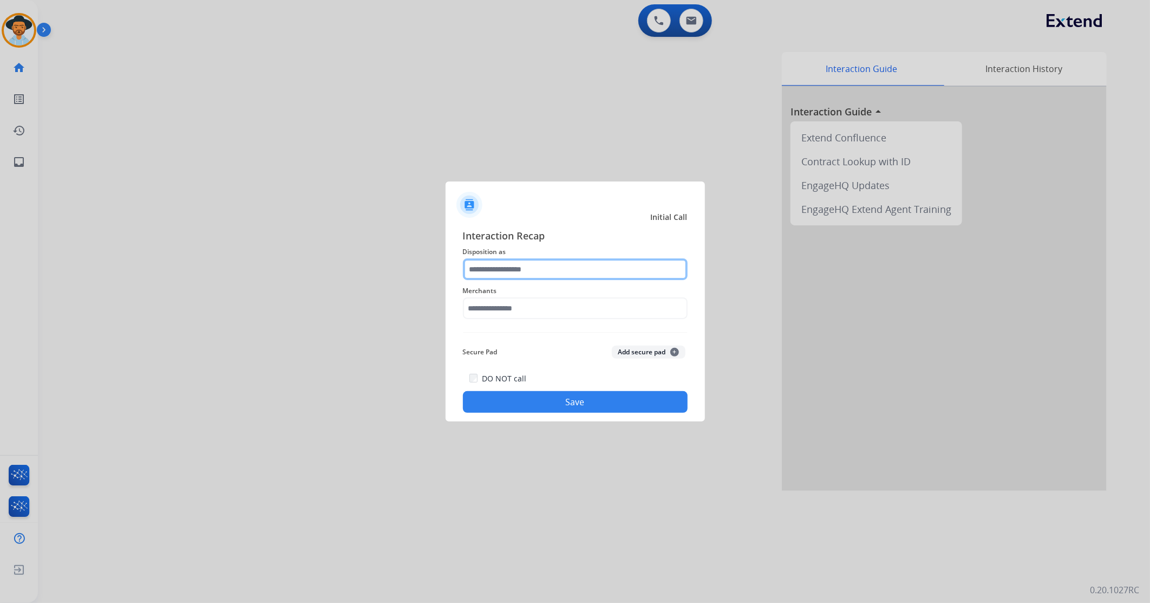
click at [567, 264] on input "text" at bounding box center [575, 269] width 225 height 22
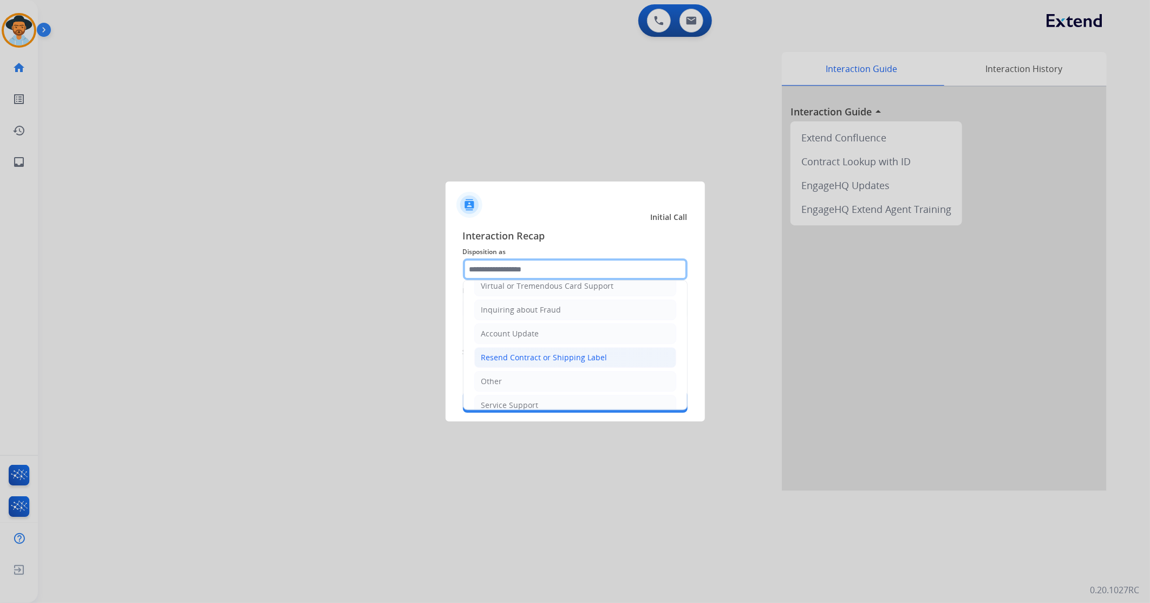
scroll to position [169, 0]
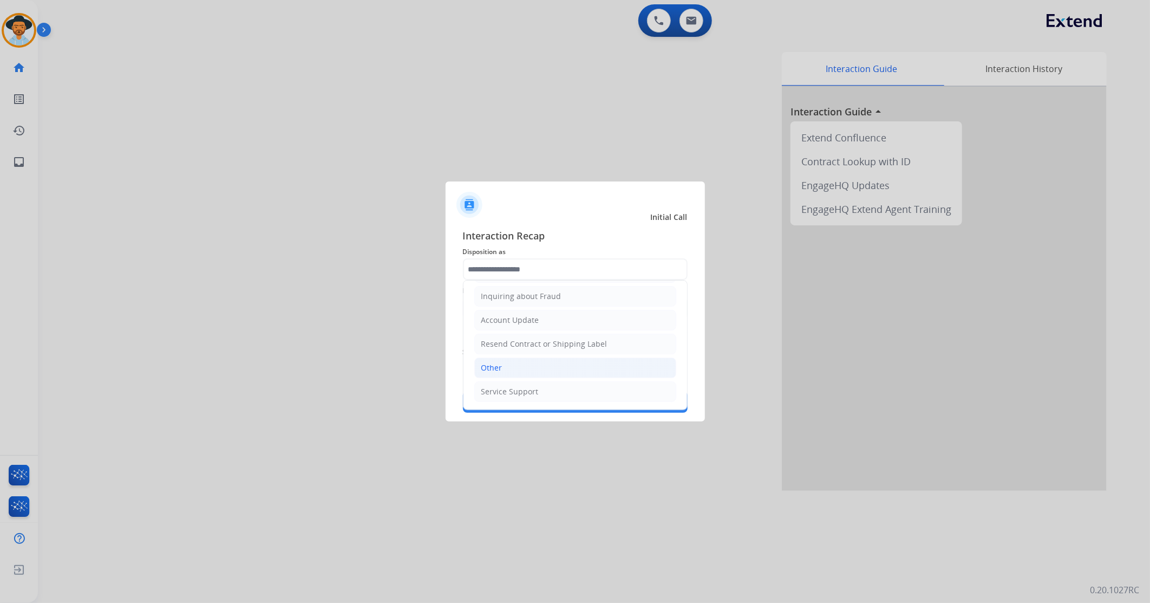
click at [507, 357] on li "Other" at bounding box center [575, 367] width 202 height 21
type input "*****"
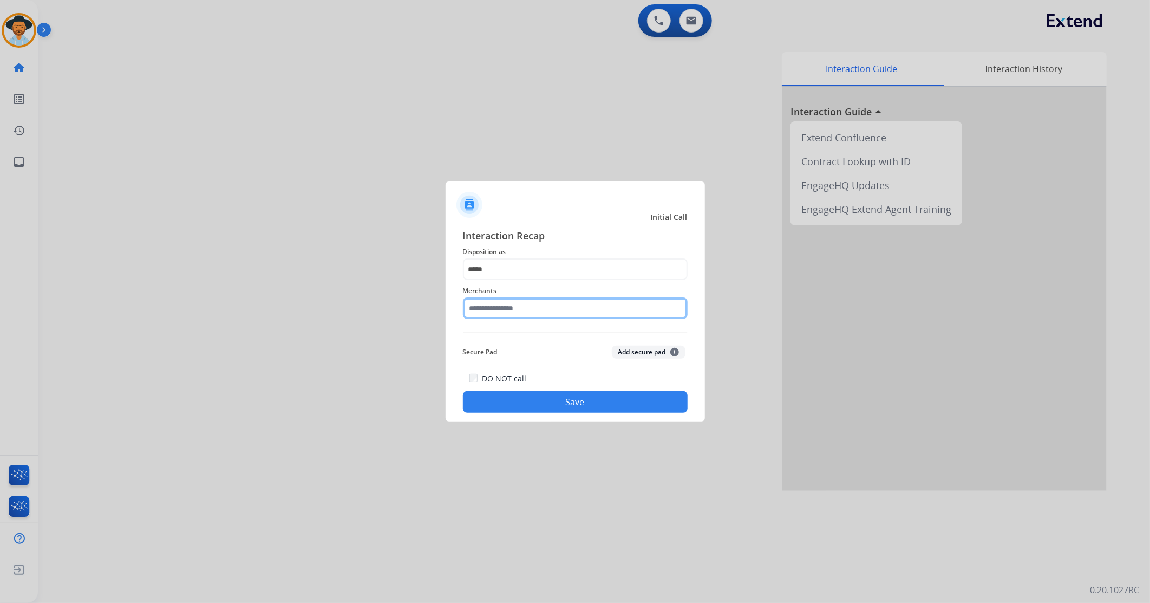
click at [512, 311] on input "text" at bounding box center [575, 308] width 225 height 22
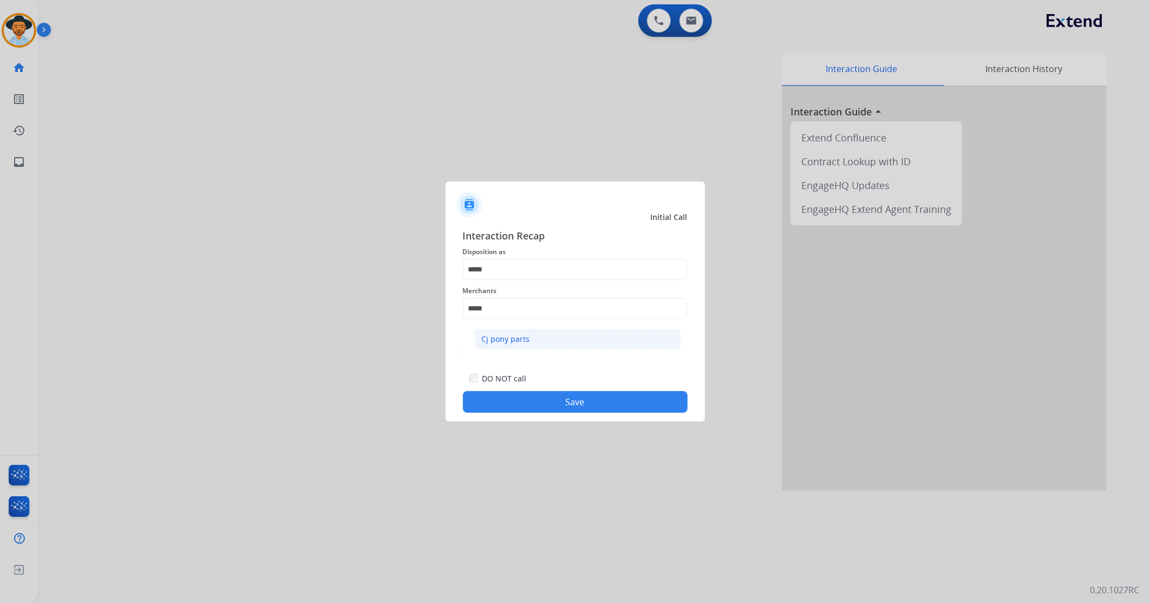
click at [517, 337] on div "Cj pony parts" at bounding box center [506, 339] width 48 height 11
type input "**********"
click at [524, 357] on button "Save" at bounding box center [575, 402] width 225 height 22
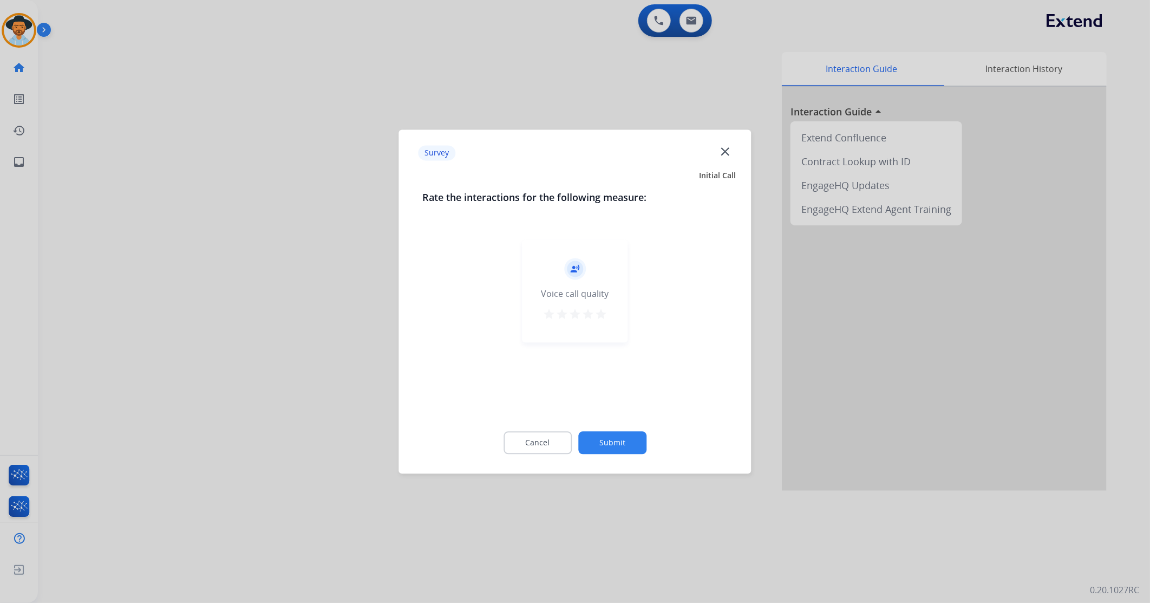
click at [605, 308] on mat-icon "star" at bounding box center [601, 314] width 13 height 13
click at [615, 357] on button "Submit" at bounding box center [612, 442] width 68 height 23
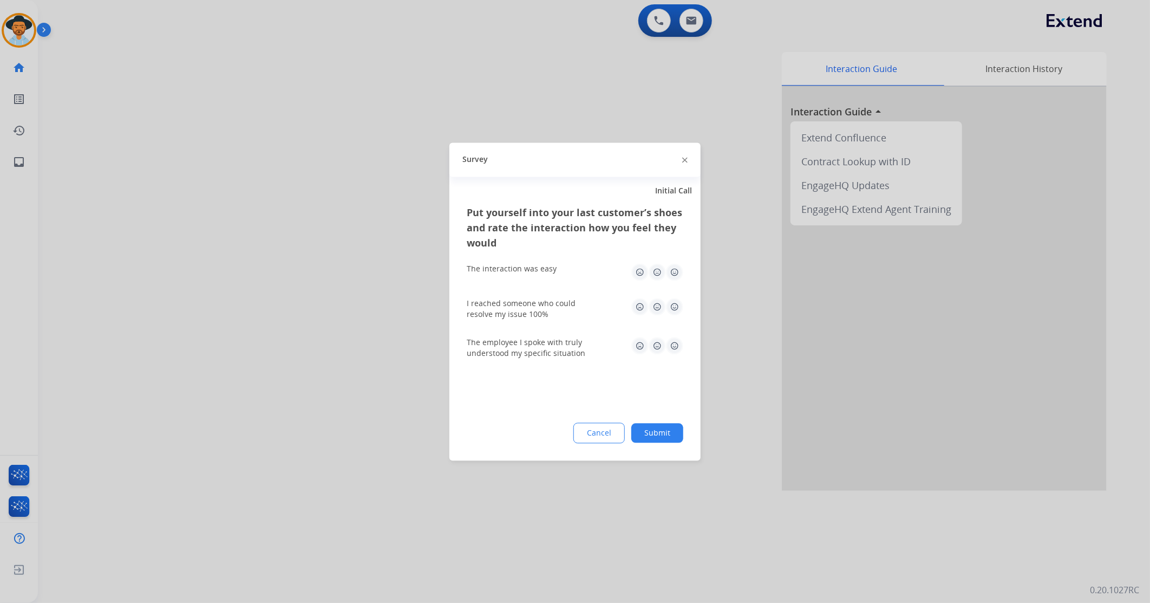
click at [678, 303] on img at bounding box center [674, 306] width 17 height 17
click at [680, 277] on img at bounding box center [674, 271] width 17 height 17
drag, startPoint x: 676, startPoint y: 345, endPoint x: 678, endPoint y: 361, distance: 16.4
click at [675, 347] on img at bounding box center [674, 345] width 17 height 17
click at [659, 357] on button "Submit" at bounding box center [657, 432] width 52 height 19
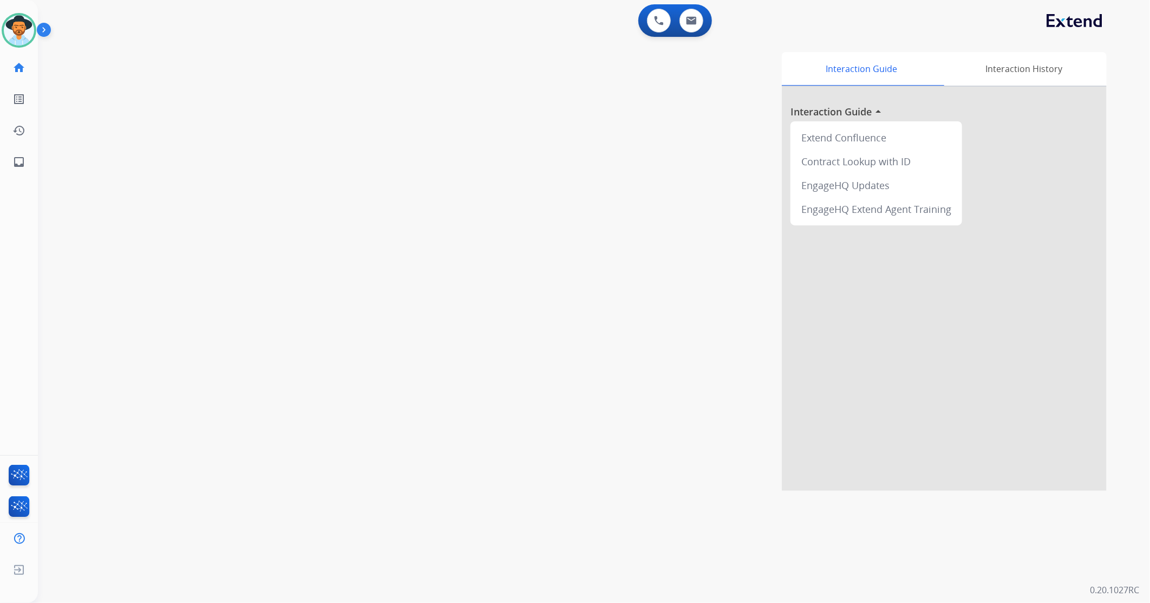
click at [699, 34] on div "0 Voice Interactions 0 Email Interactions" at bounding box center [675, 20] width 74 height 32
click at [691, 22] on img at bounding box center [691, 20] width 11 height 9
select select "**********"
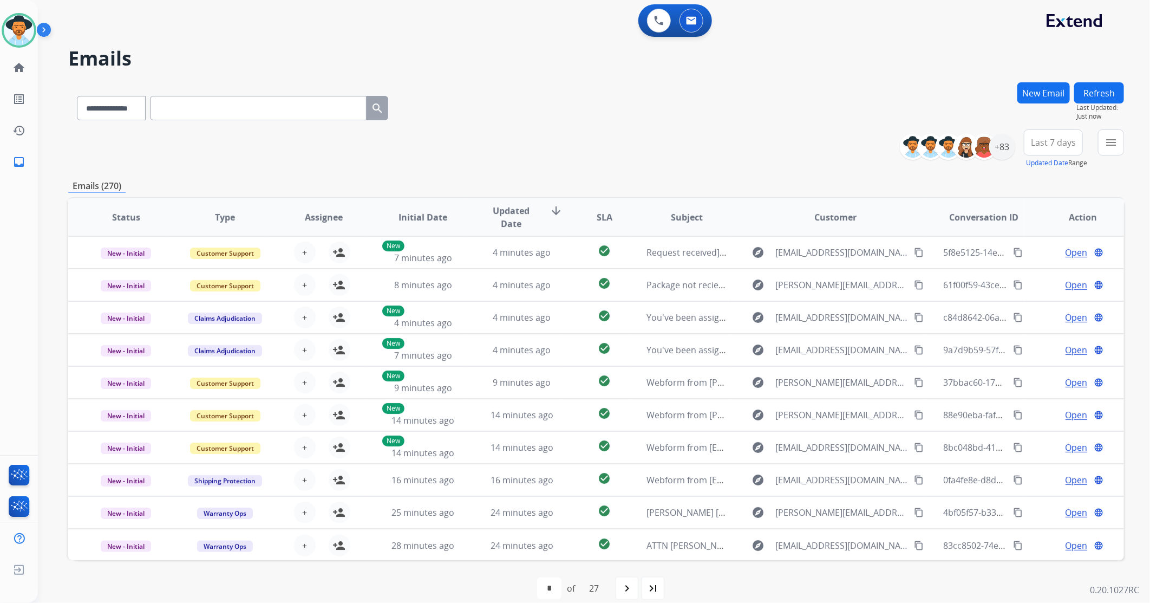
paste input "**********"
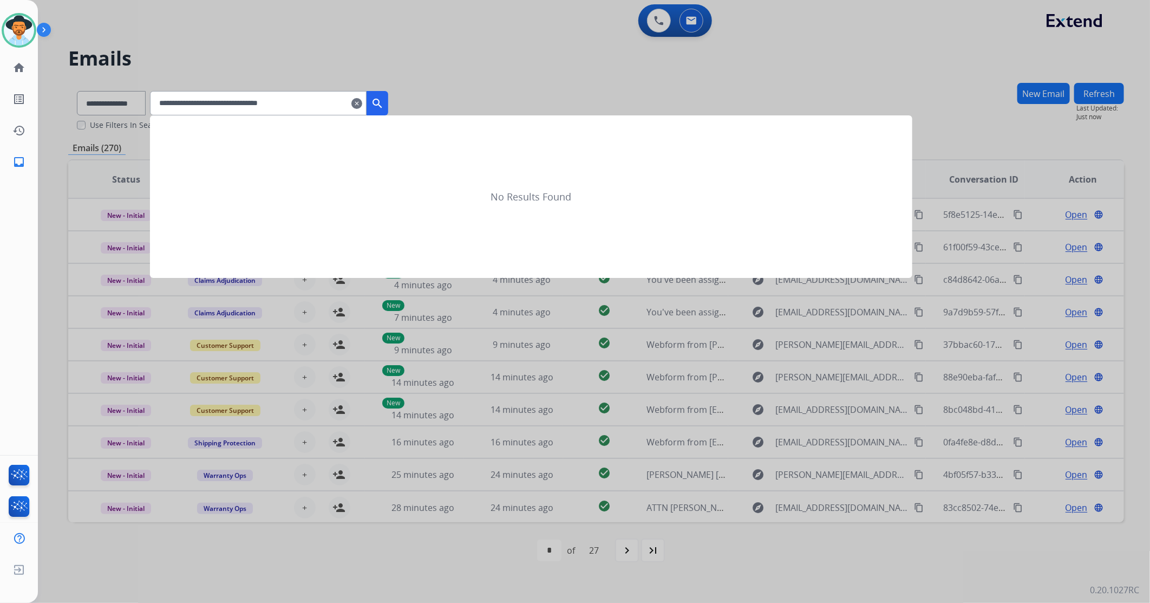
type input "**********"
click at [388, 95] on button "search" at bounding box center [378, 103] width 22 height 24
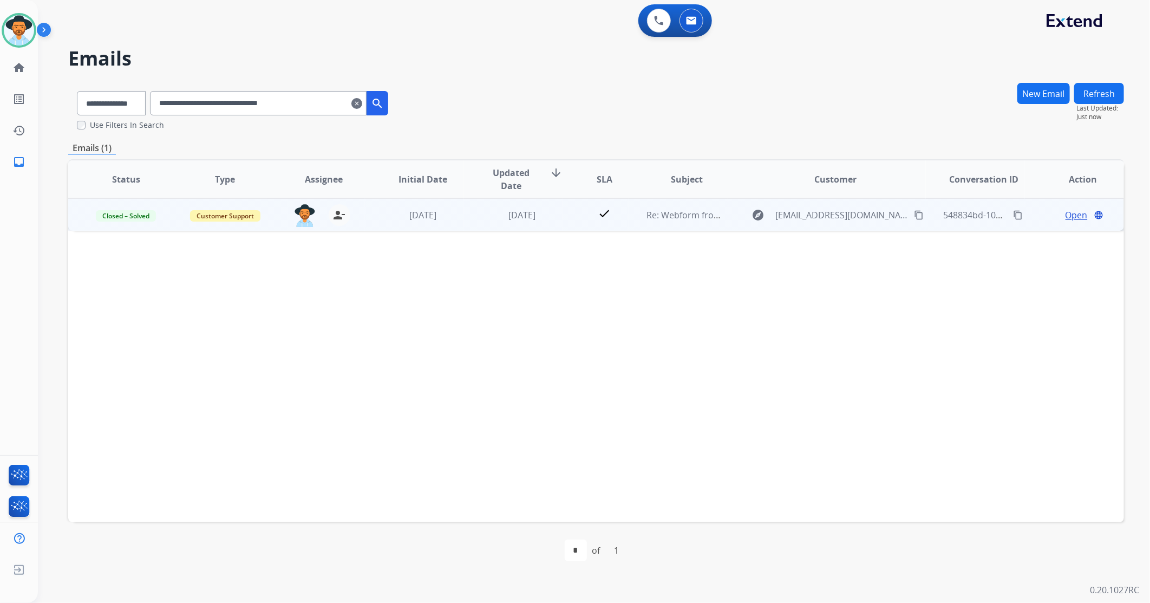
click at [746, 219] on div "explore [EMAIL_ADDRESS][DOMAIN_NAME] content_copy" at bounding box center [836, 214] width 180 height 17
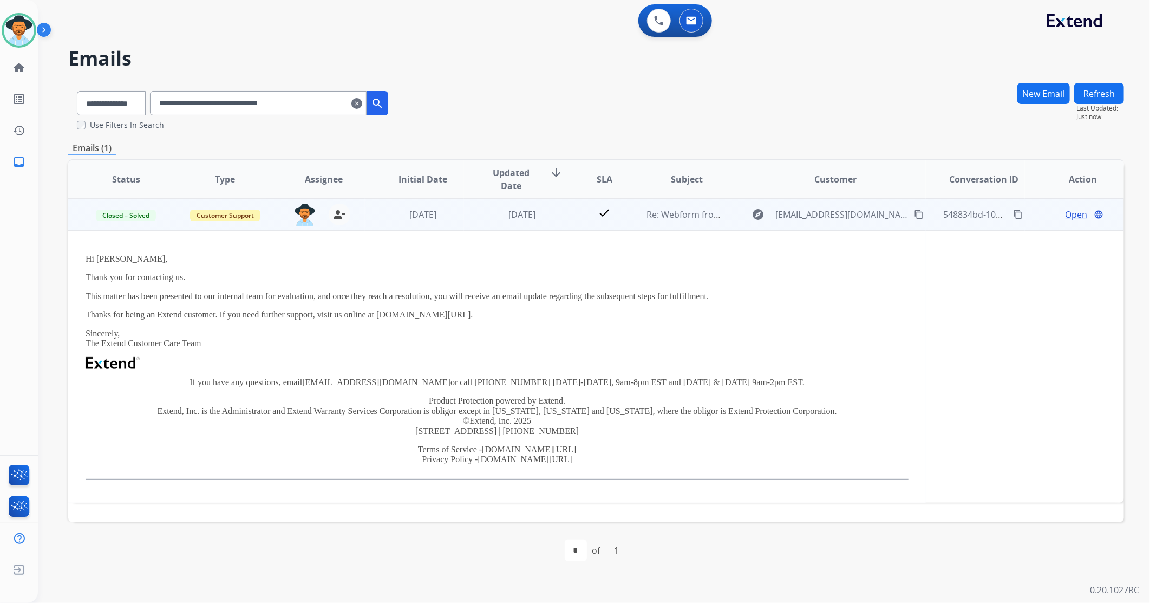
click at [765, 213] on span "Open" at bounding box center [1077, 214] width 22 height 13
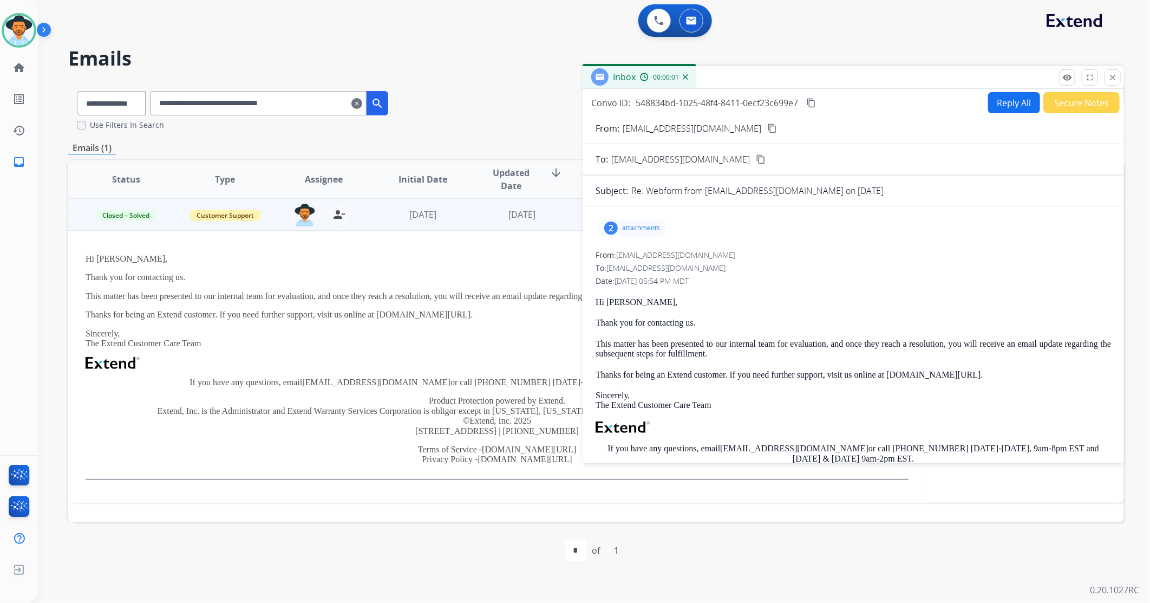
click at [645, 236] on div "2 attachments" at bounding box center [853, 228] width 515 height 26
click at [645, 228] on p "attachments" at bounding box center [641, 228] width 38 height 9
click at [650, 260] on div at bounding box center [633, 256] width 54 height 38
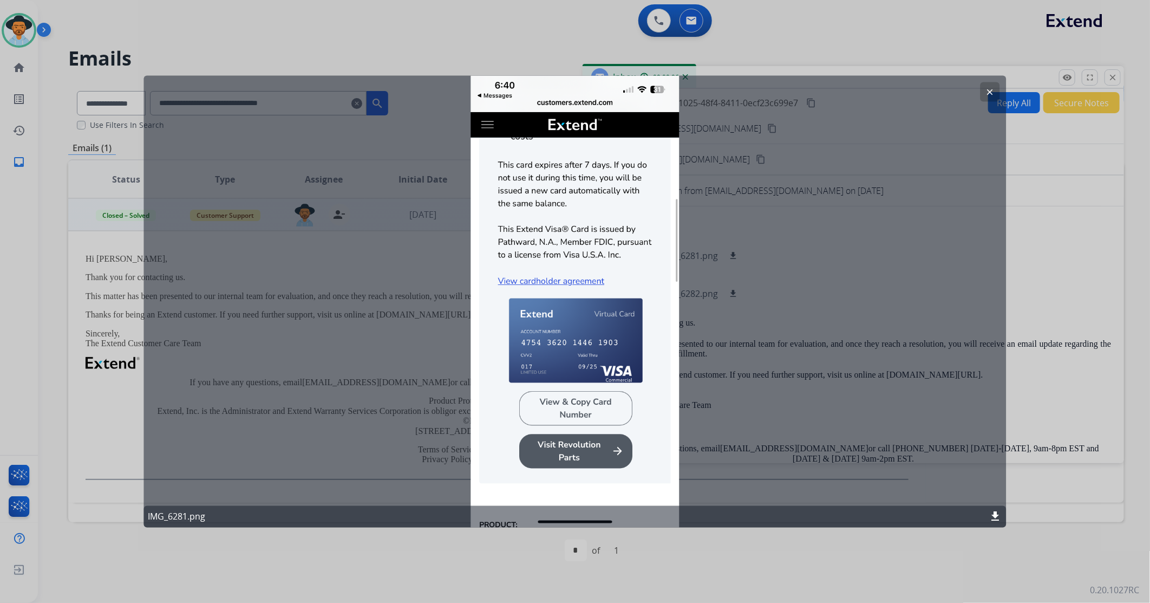
click at [765, 88] on mat-icon "clear" at bounding box center [990, 92] width 10 height 10
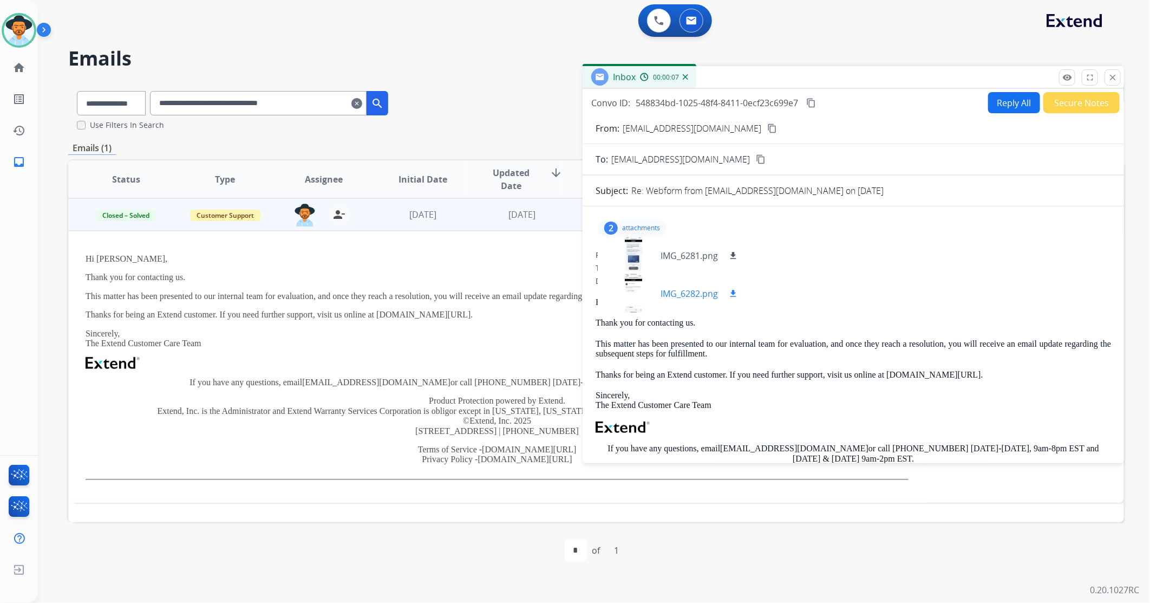
click at [711, 290] on p "IMG_6282.png" at bounding box center [689, 293] width 57 height 13
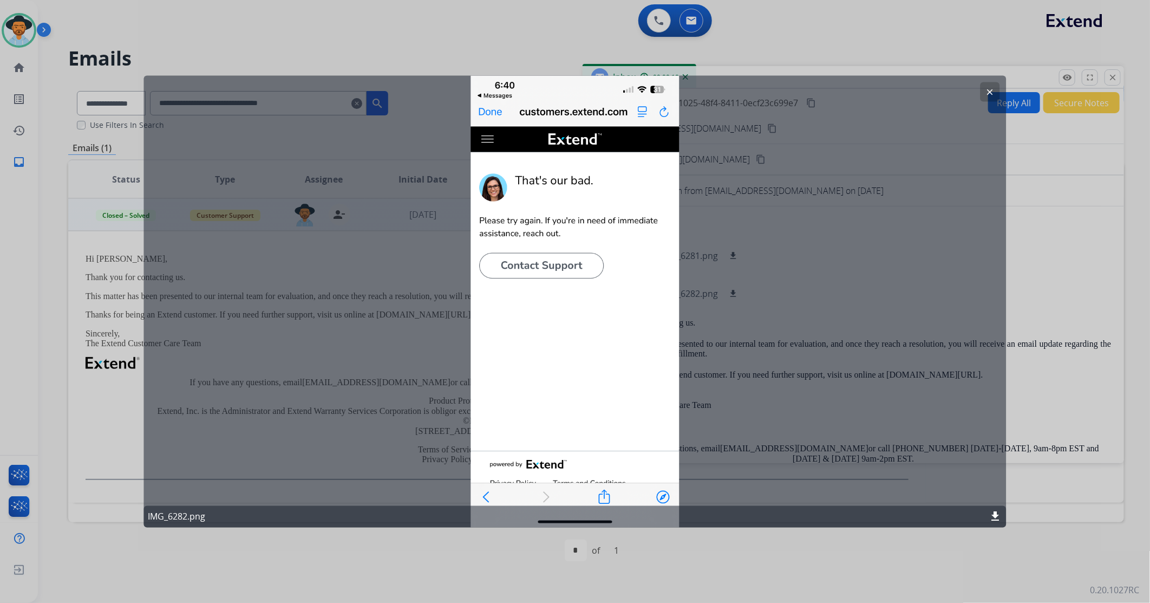
click at [765, 93] on mat-icon "clear" at bounding box center [990, 92] width 10 height 10
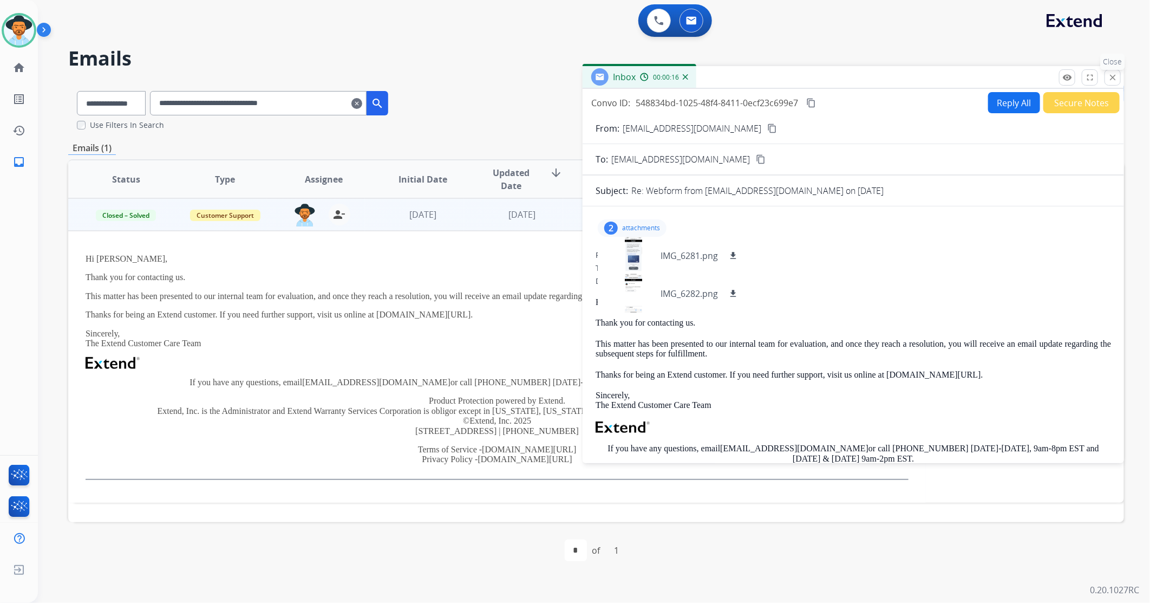
click at [765, 77] on mat-icon "close" at bounding box center [1113, 78] width 10 height 10
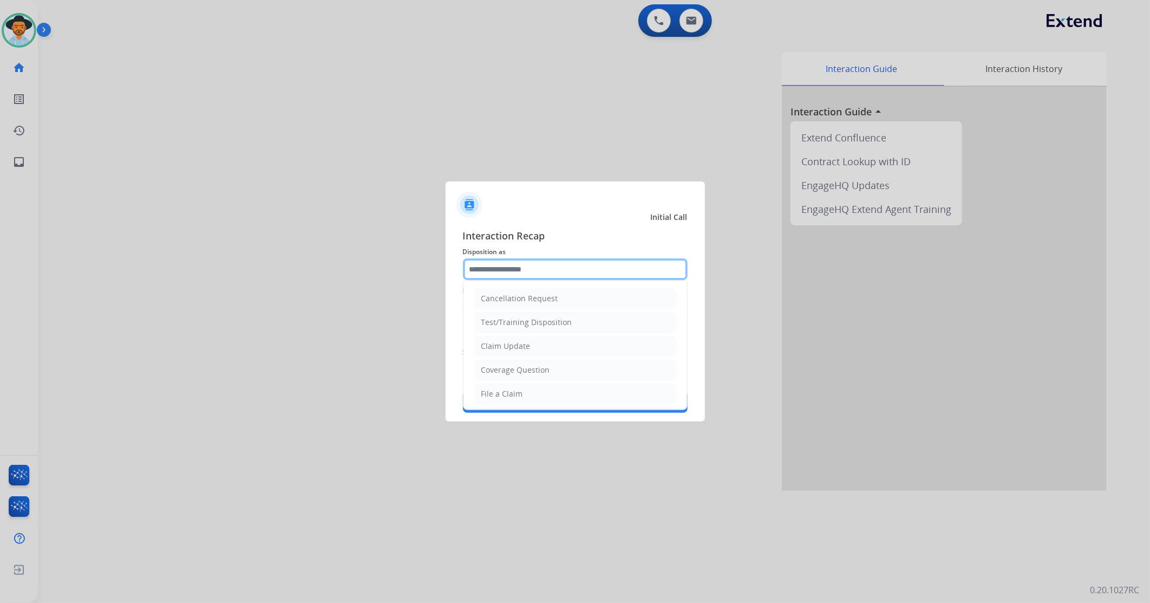
click at [592, 265] on input "text" at bounding box center [575, 269] width 225 height 22
click at [537, 357] on li "Other" at bounding box center [575, 367] width 202 height 21
type input "*****"
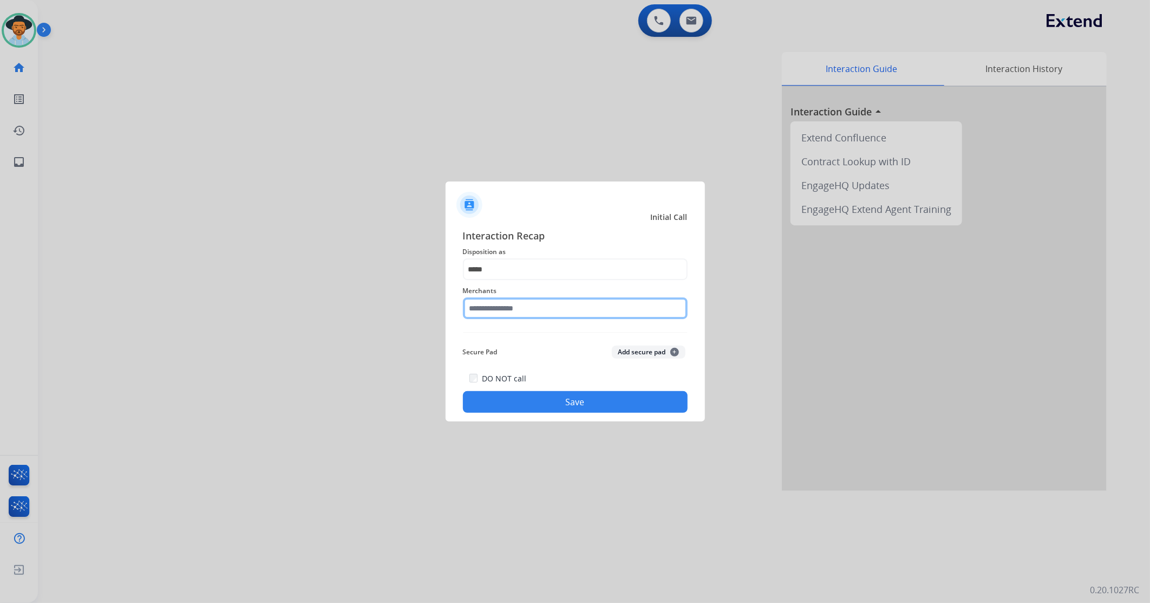
click at [526, 311] on input "text" at bounding box center [575, 308] width 225 height 22
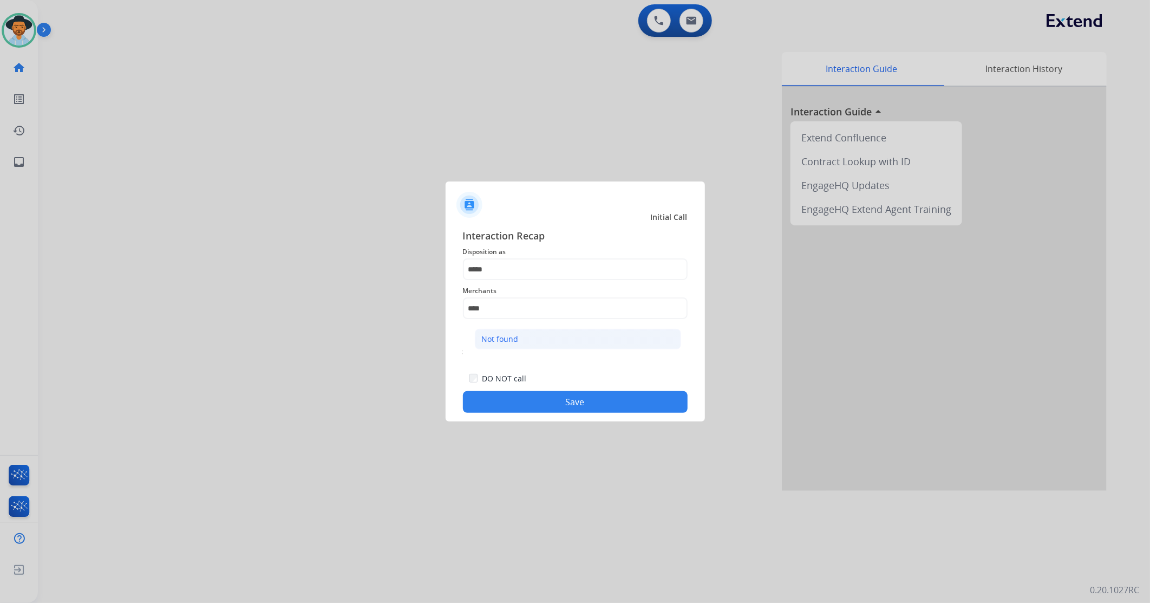
click at [521, 344] on li "Not found" at bounding box center [578, 339] width 206 height 21
type input "*********"
click at [532, 357] on button "Save" at bounding box center [575, 402] width 225 height 22
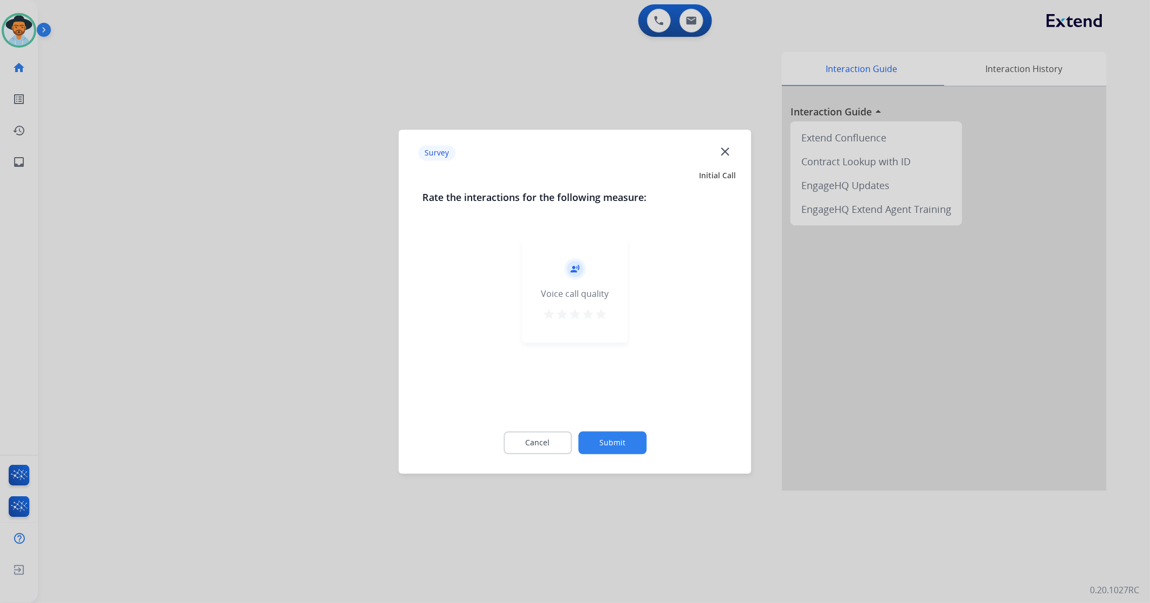
click at [605, 310] on mat-icon "star" at bounding box center [601, 314] width 13 height 13
click at [605, 357] on button "Submit" at bounding box center [612, 442] width 68 height 23
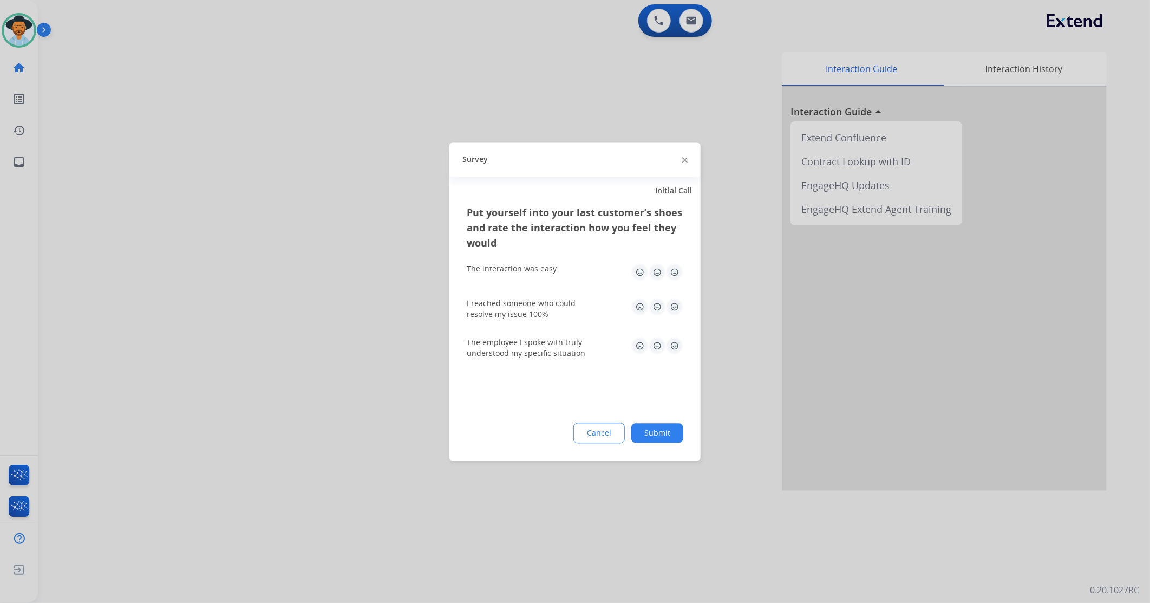
click at [677, 278] on img at bounding box center [674, 271] width 17 height 17
click at [673, 304] on img at bounding box center [674, 306] width 17 height 17
click at [675, 338] on img at bounding box center [674, 345] width 17 height 17
click at [661, 357] on button "Submit" at bounding box center [657, 432] width 52 height 19
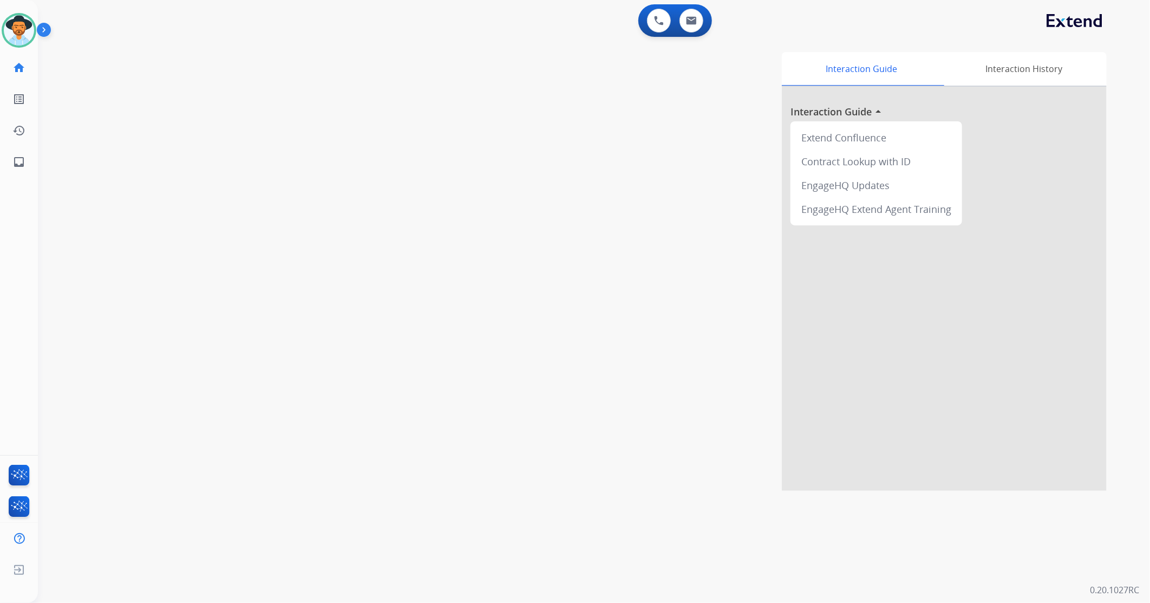
click at [694, 32] on div "0 Voice Interactions 0 Email Interactions" at bounding box center [675, 20] width 74 height 32
click at [691, 22] on img at bounding box center [691, 20] width 11 height 9
select select "**********"
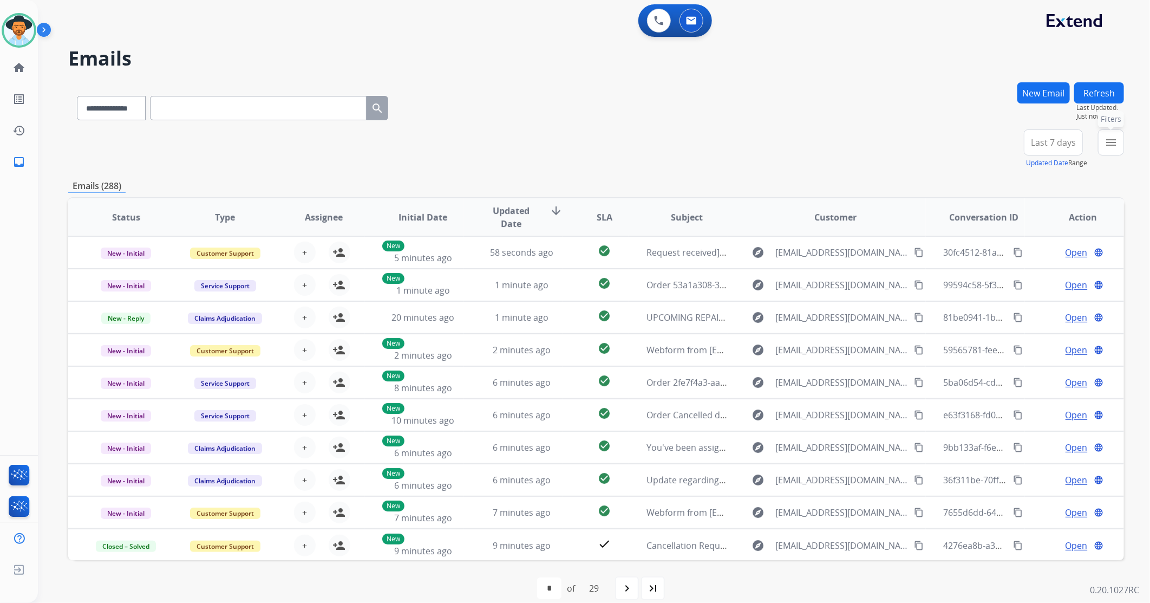
click at [765, 149] on button "menu Filters" at bounding box center [1111, 142] width 26 height 26
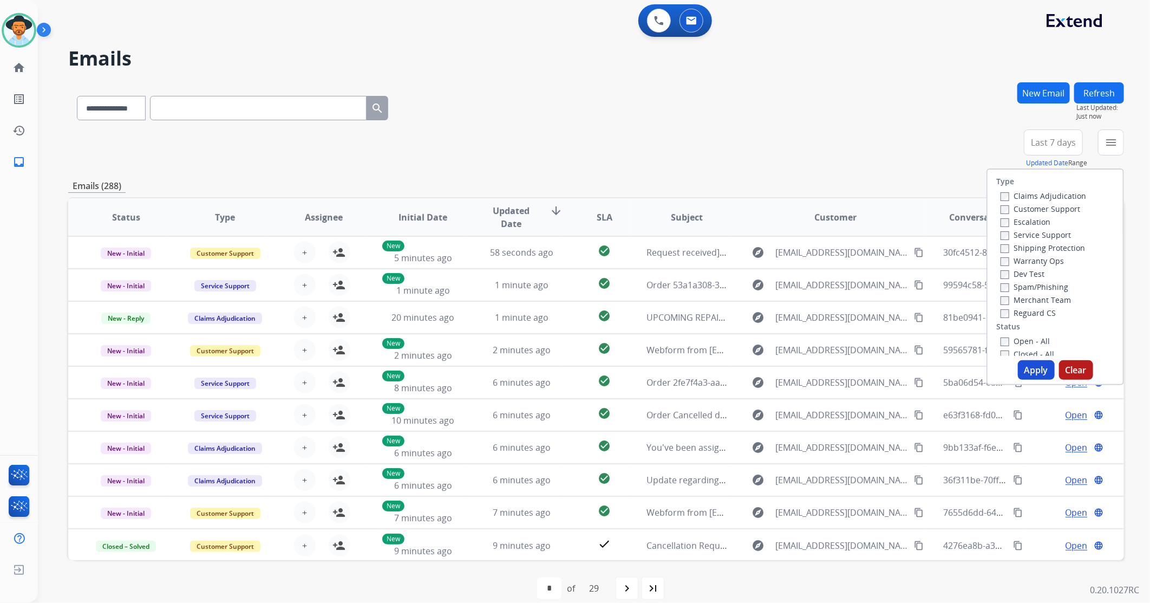
click at [765, 201] on div "Claims Adjudication Customer Support Escalation Service Support Shipping Protec…" at bounding box center [1041, 254] width 90 height 130
click at [765, 339] on label "Open - All" at bounding box center [1025, 341] width 49 height 10
drag, startPoint x: 1004, startPoint y: 340, endPoint x: 1009, endPoint y: 344, distance: 7.3
click at [765, 341] on label "Open - All" at bounding box center [1025, 341] width 49 height 10
click at [765, 357] on button "Apply" at bounding box center [1036, 369] width 37 height 19
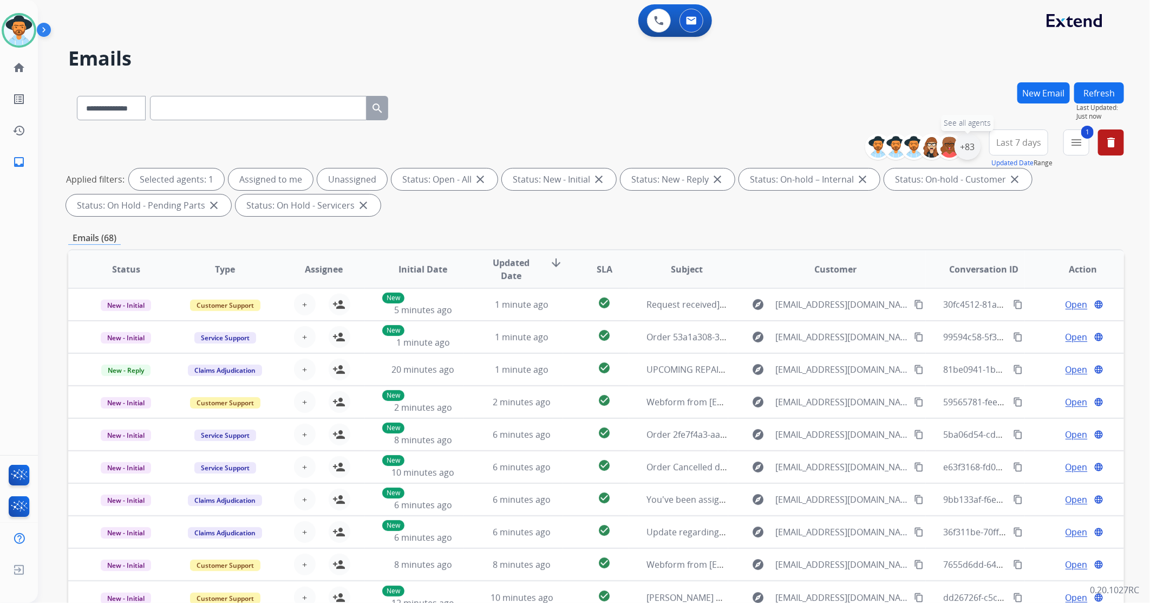
click at [765, 147] on div "+83" at bounding box center [968, 147] width 26 height 26
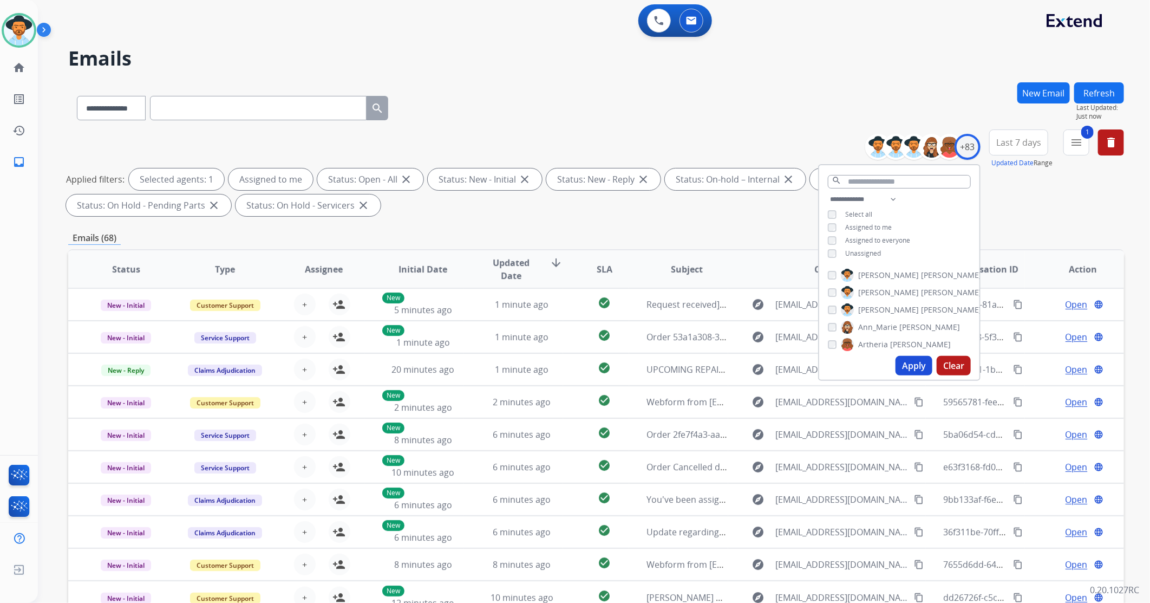
click at [765, 357] on button "Apply" at bounding box center [914, 365] width 37 height 19
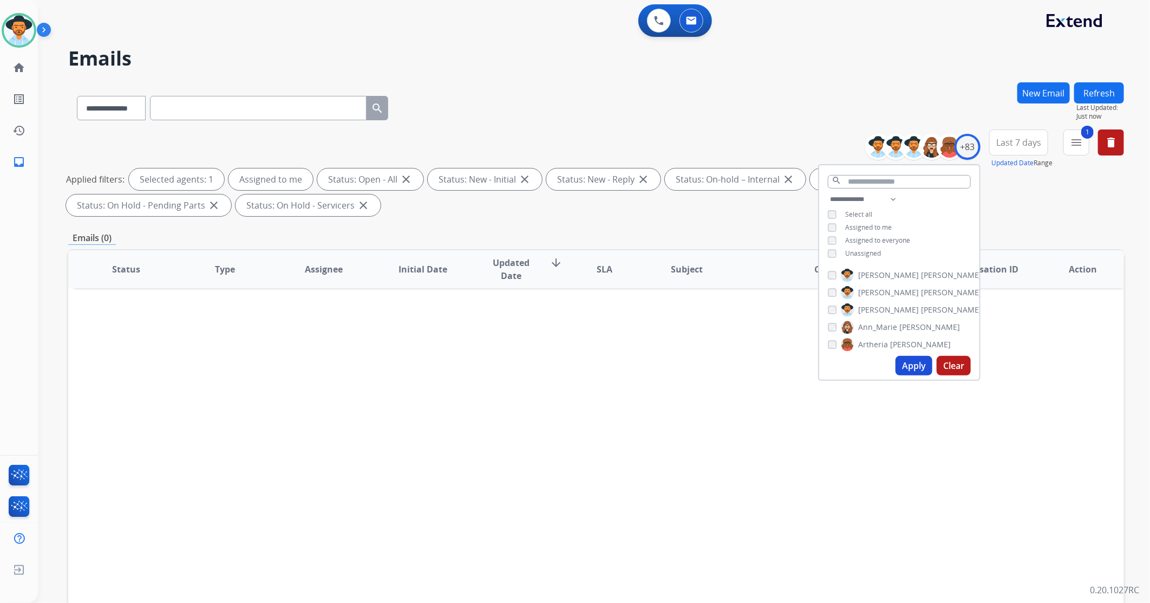
click at [765, 357] on div "Status Type Assignee Initial Date Updated Date arrow_downward SLA Subject Custo…" at bounding box center [596, 430] width 1056 height 363
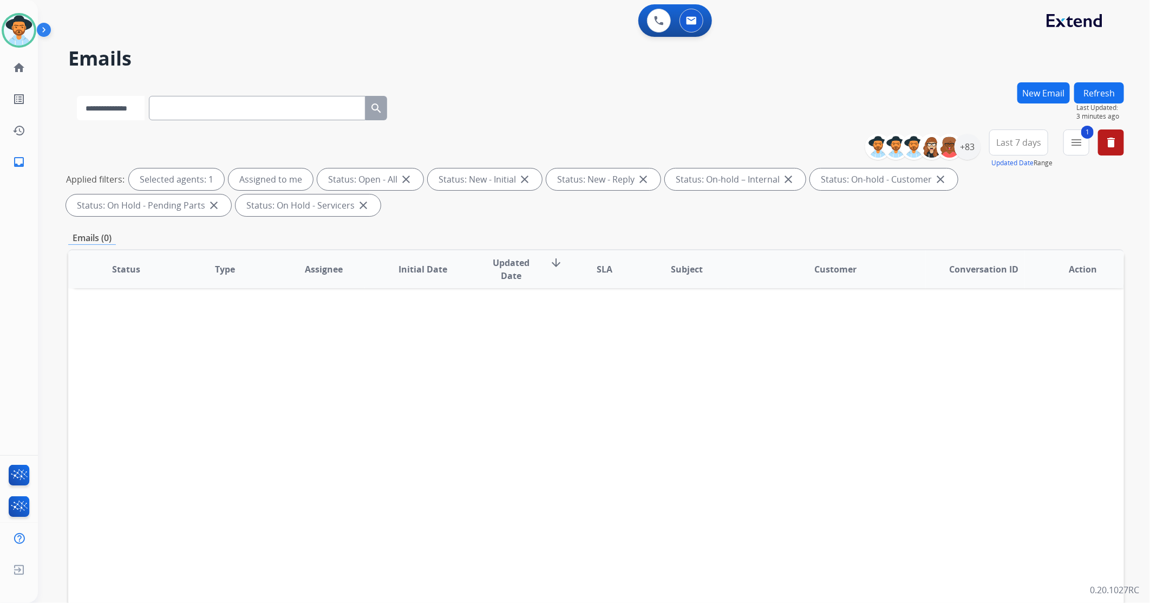
click at [123, 110] on select "**********" at bounding box center [111, 108] width 68 height 24
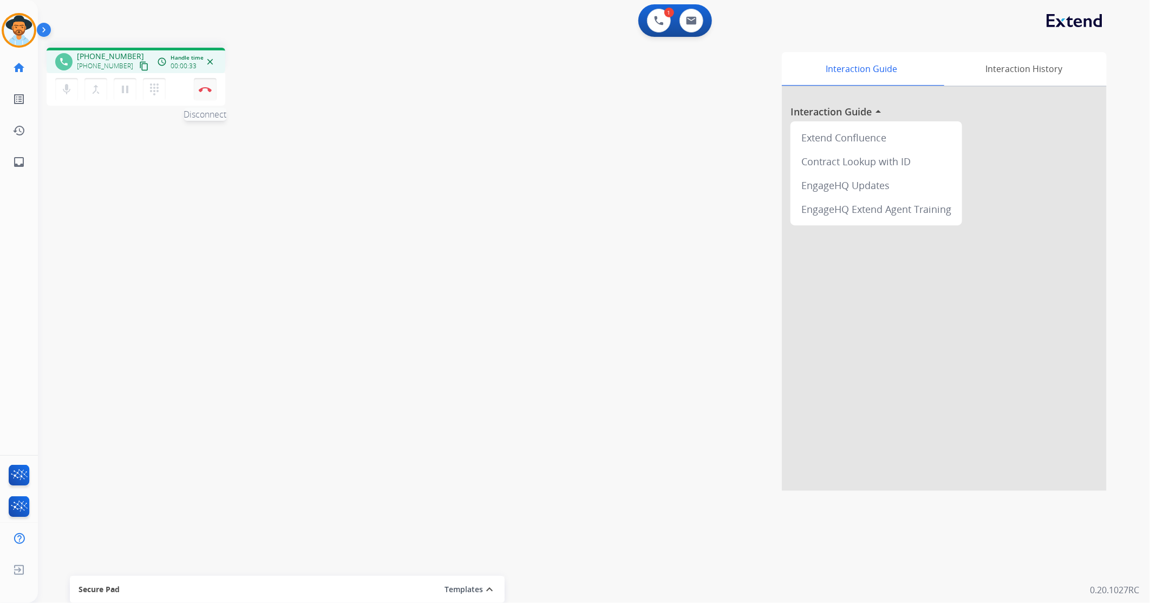
click at [206, 89] on img at bounding box center [205, 89] width 13 height 5
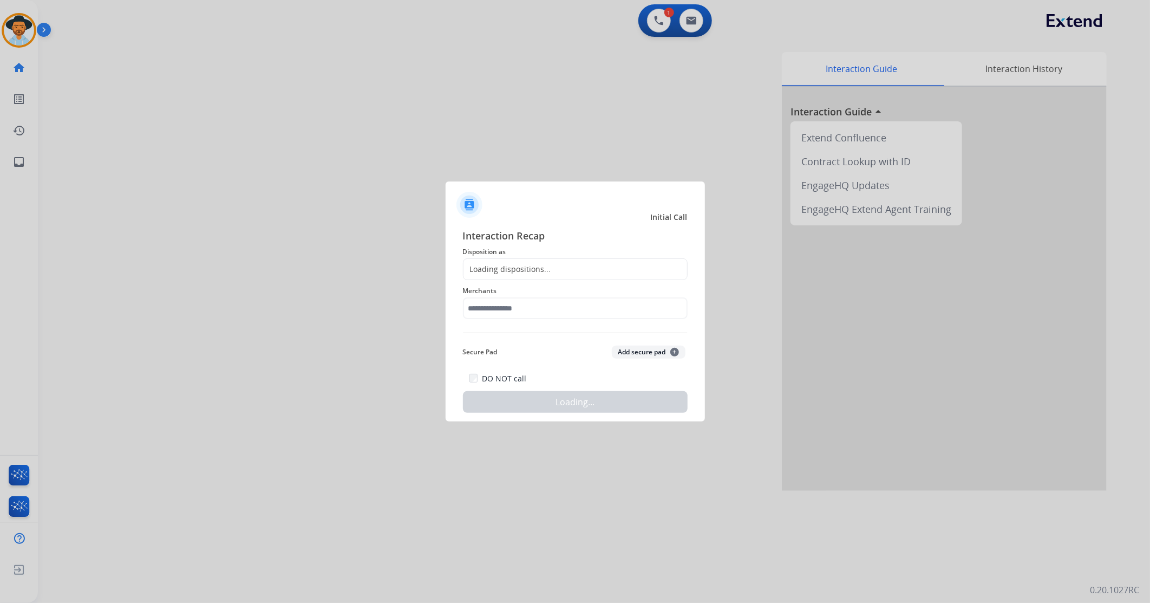
click at [594, 271] on div "Loading dispositions..." at bounding box center [575, 269] width 225 height 22
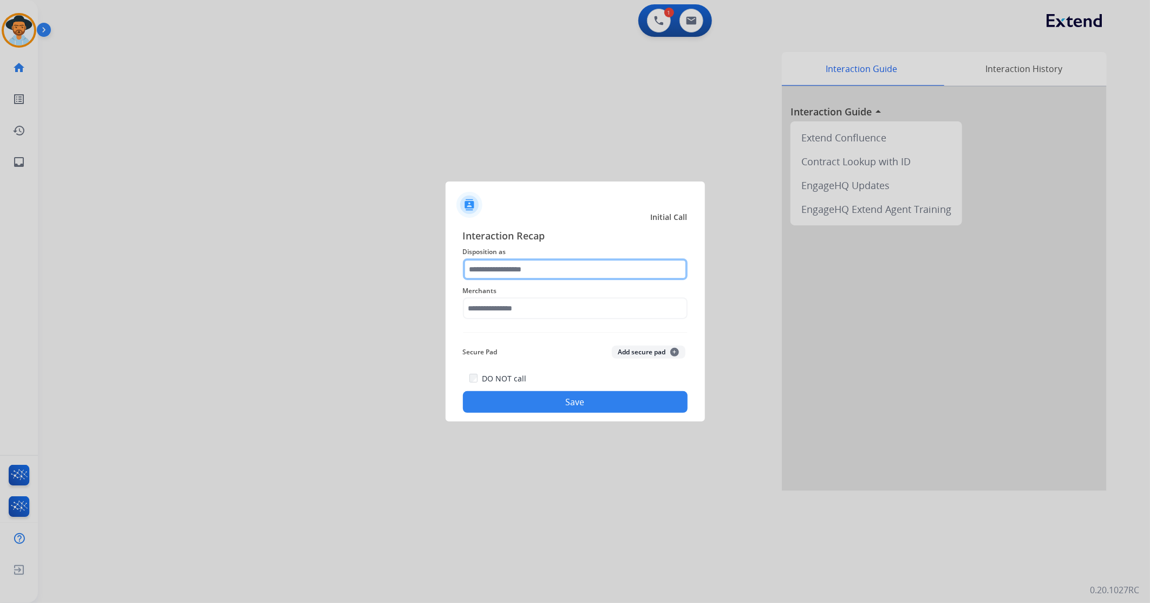
click at [570, 265] on input "text" at bounding box center [575, 269] width 225 height 22
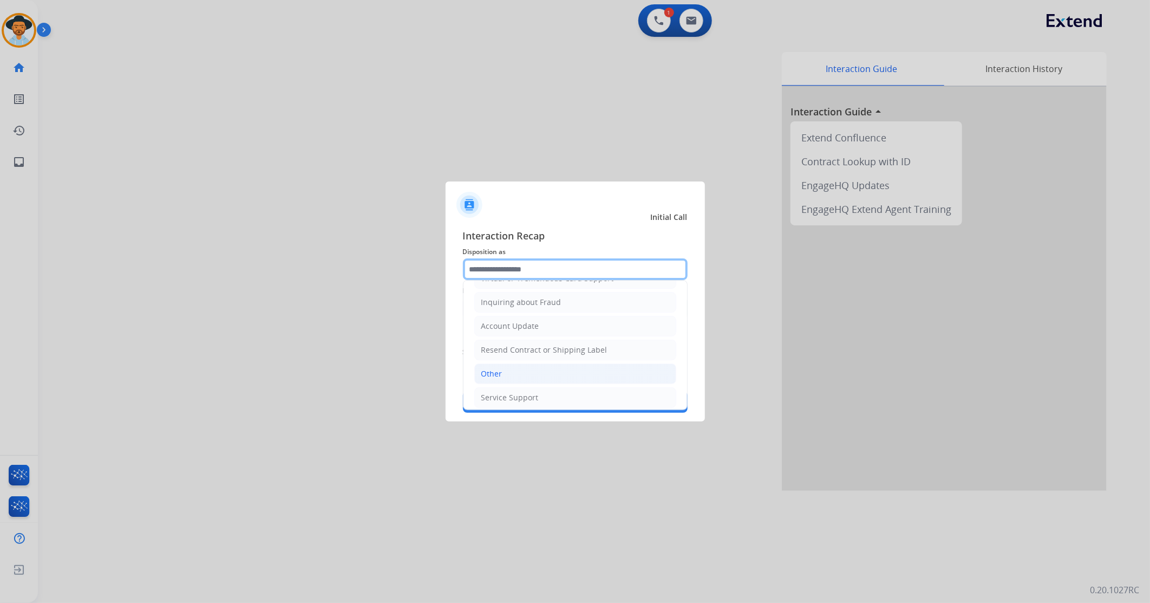
scroll to position [169, 0]
click at [500, 357] on div "Other" at bounding box center [491, 367] width 21 height 11
type input "*****"
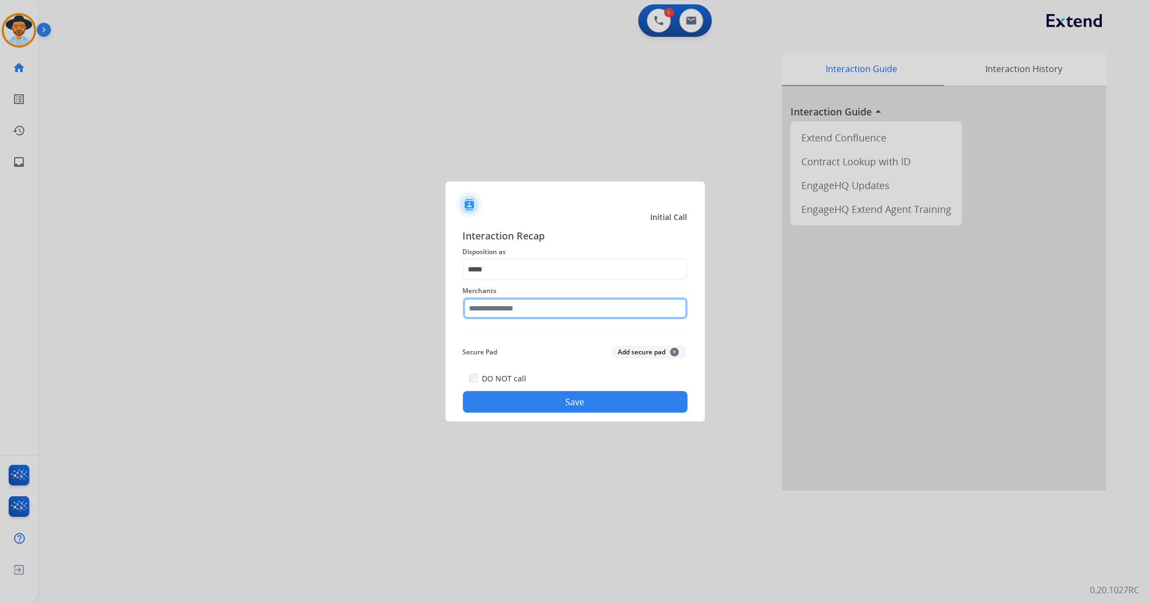
click at [534, 310] on input "text" at bounding box center [575, 308] width 225 height 22
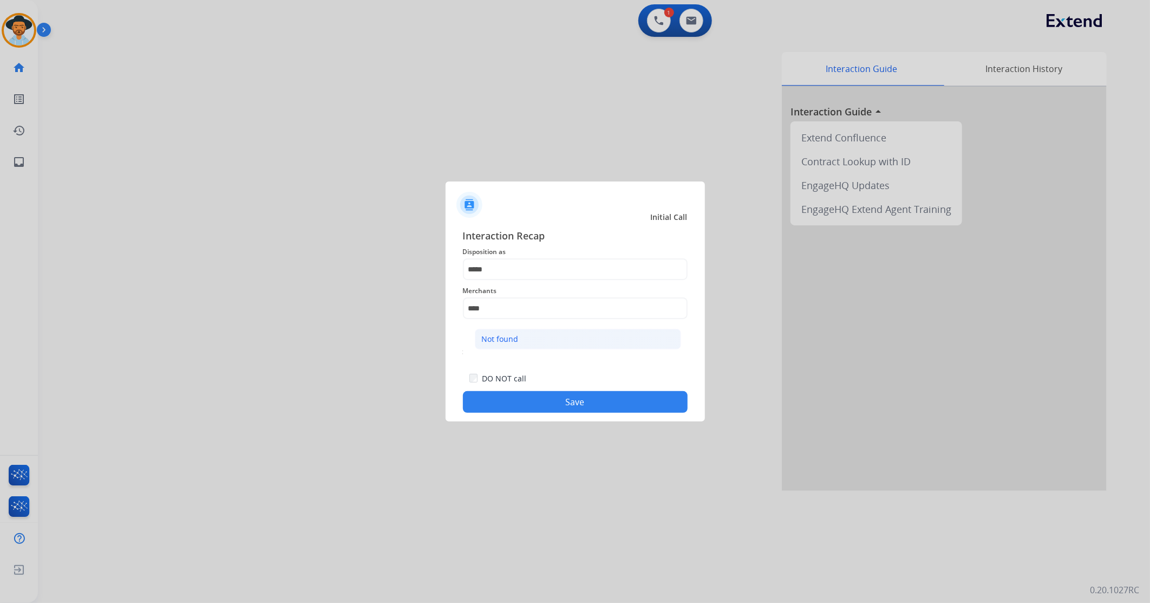
click at [504, 337] on div "Not found" at bounding box center [500, 339] width 37 height 11
type input "*********"
click at [538, 357] on button "Save" at bounding box center [575, 402] width 225 height 22
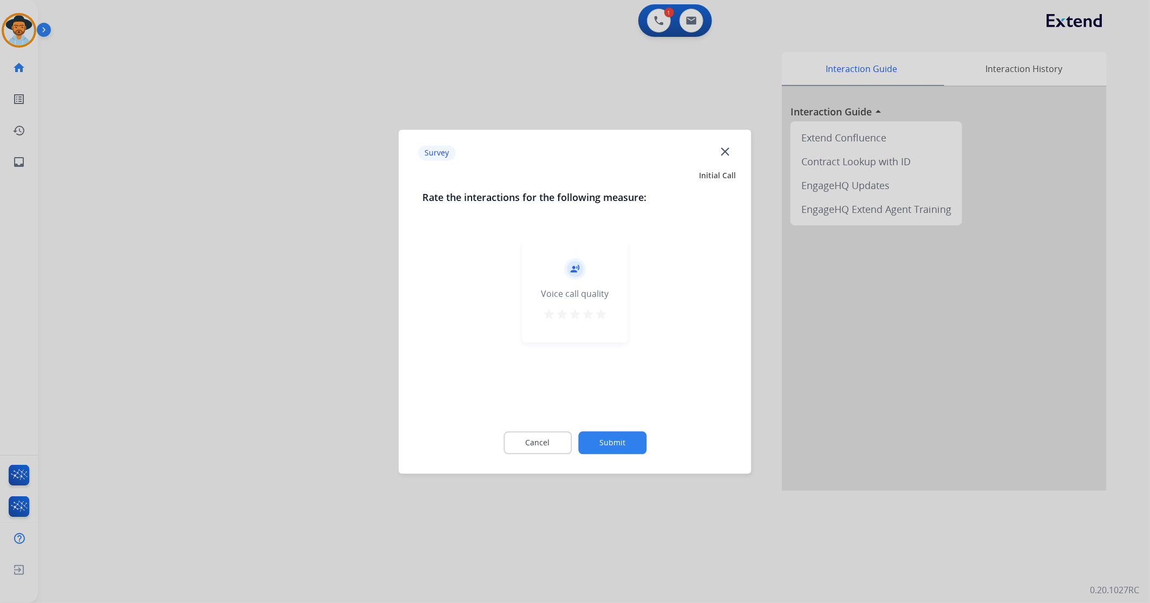
click at [600, 313] on mat-icon "star" at bounding box center [601, 314] width 13 height 13
click at [610, 357] on button "Submit" at bounding box center [612, 442] width 68 height 23
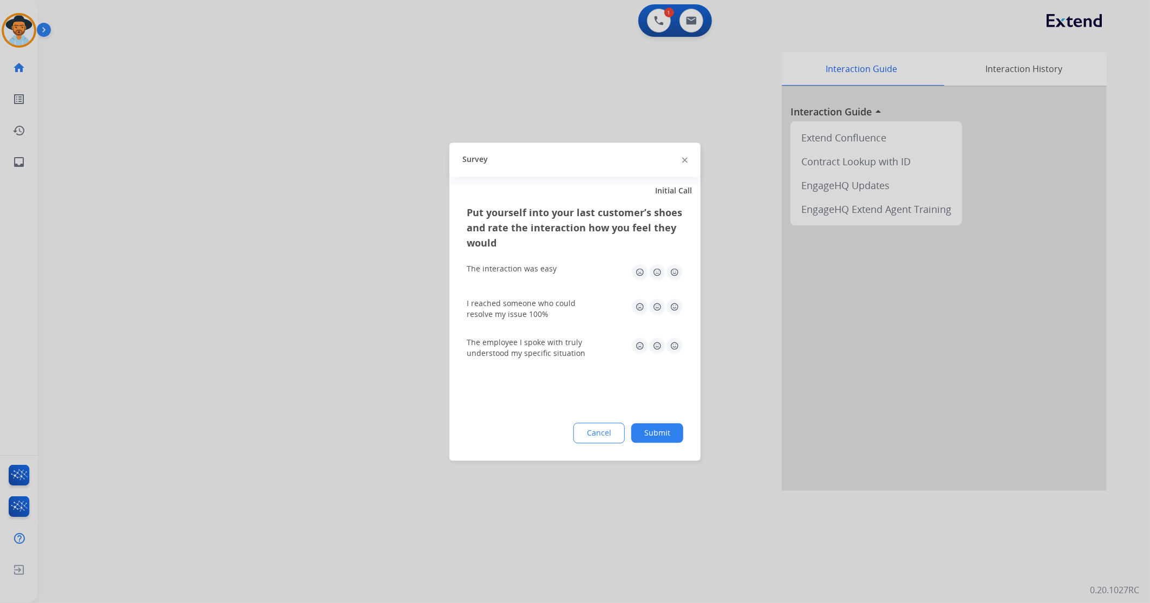
drag, startPoint x: 673, startPoint y: 268, endPoint x: 677, endPoint y: 292, distance: 24.8
click at [673, 269] on img at bounding box center [674, 271] width 17 height 17
drag, startPoint x: 678, startPoint y: 310, endPoint x: 681, endPoint y: 352, distance: 42.3
click at [678, 311] on img at bounding box center [674, 306] width 17 height 17
click at [677, 350] on img at bounding box center [674, 345] width 17 height 17
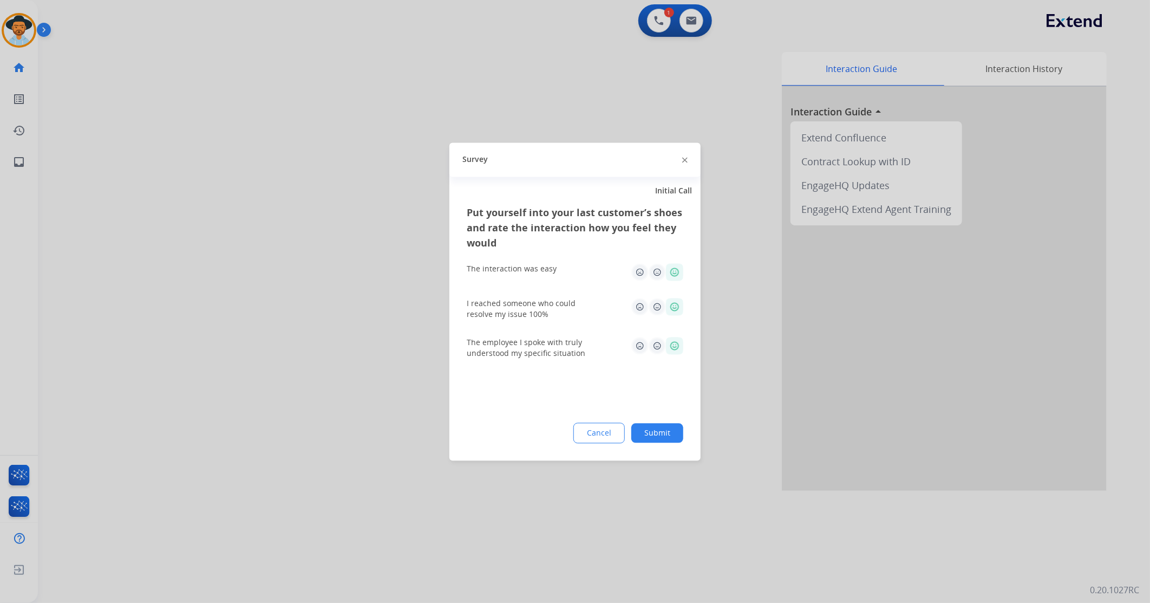
click at [680, 357] on button "Submit" at bounding box center [657, 432] width 52 height 19
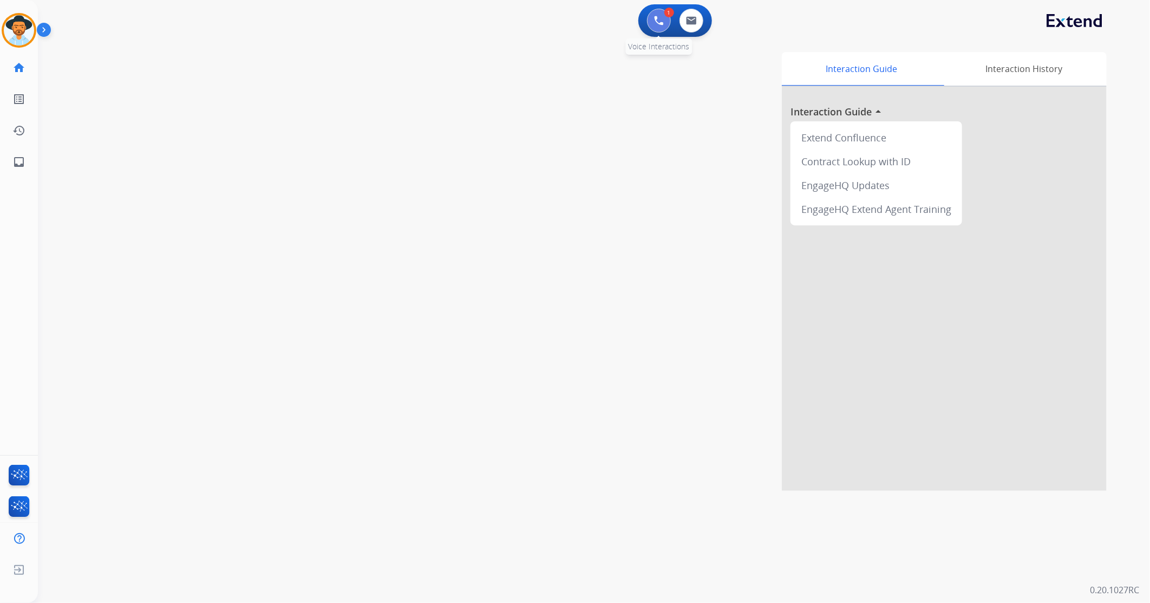
click at [658, 22] on img at bounding box center [659, 21] width 10 height 10
click at [18, 26] on img at bounding box center [19, 30] width 30 height 30
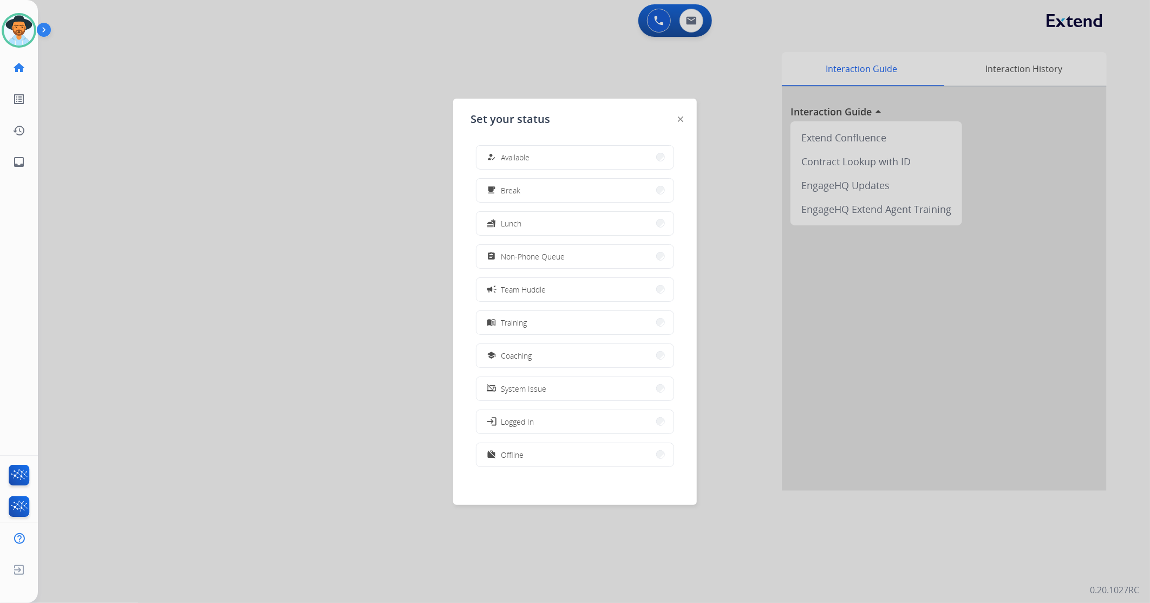
click at [523, 170] on div "how_to_reg Available free_breakfast Break fastfood Lunch assignment Non-Phone Q…" at bounding box center [575, 306] width 209 height 341
click at [524, 159] on span "Available" at bounding box center [515, 157] width 29 height 11
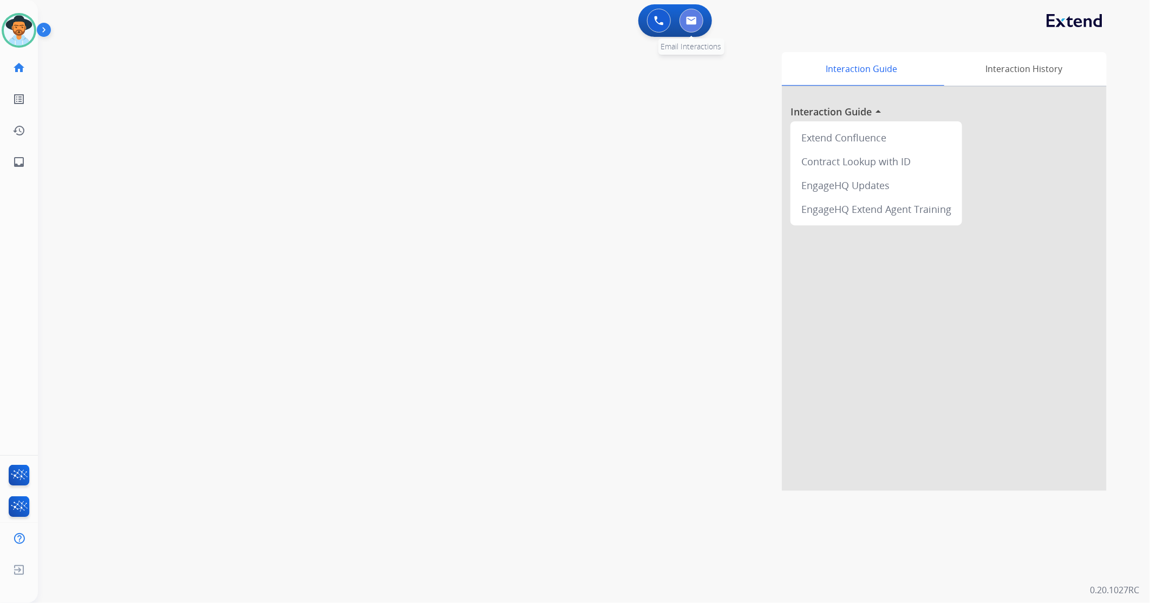
click at [681, 27] on button at bounding box center [692, 21] width 24 height 24
select select "**********"
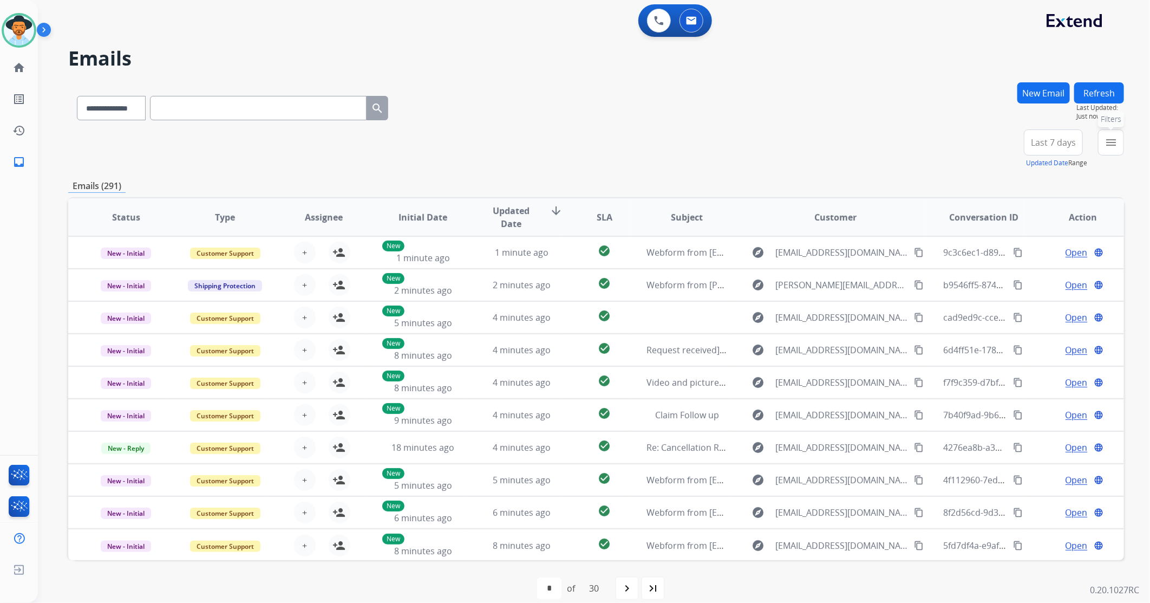
click at [765, 143] on button "menu Filters" at bounding box center [1111, 142] width 26 height 26
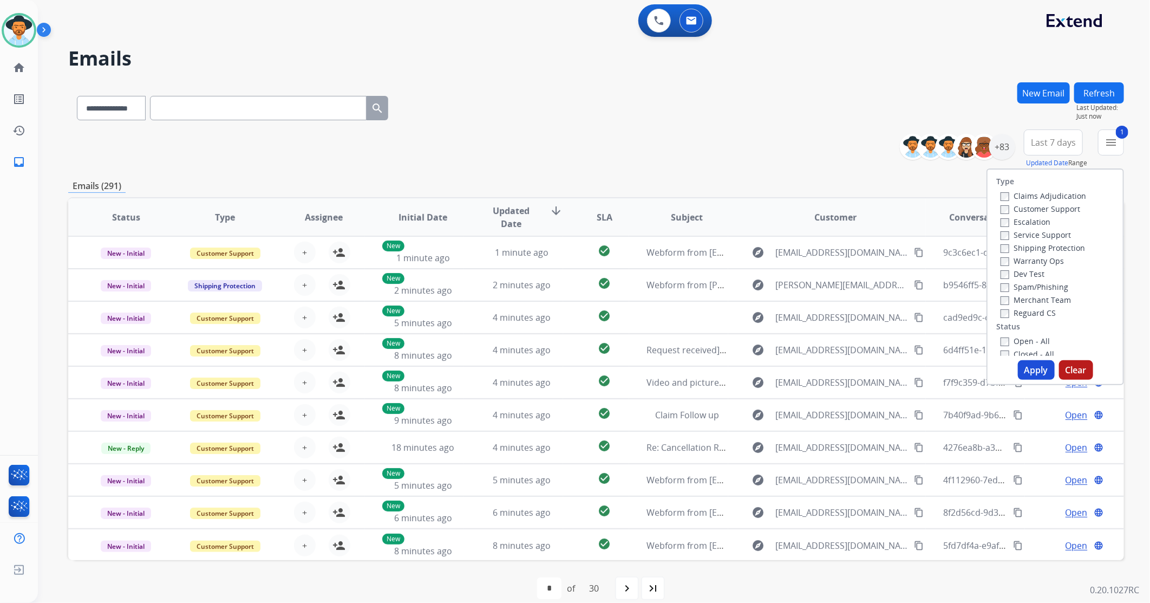
click at [765, 357] on button "Apply" at bounding box center [1036, 369] width 37 height 19
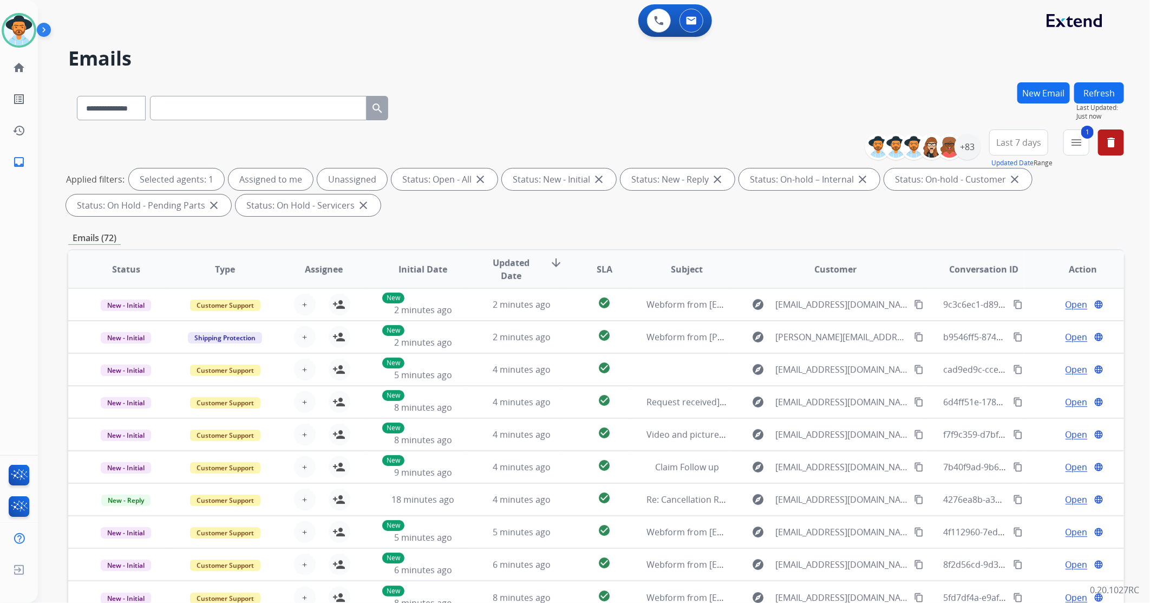
click at [765, 148] on button "Last 7 days" at bounding box center [1018, 142] width 59 height 26
click at [765, 147] on div "+83" at bounding box center [968, 147] width 26 height 26
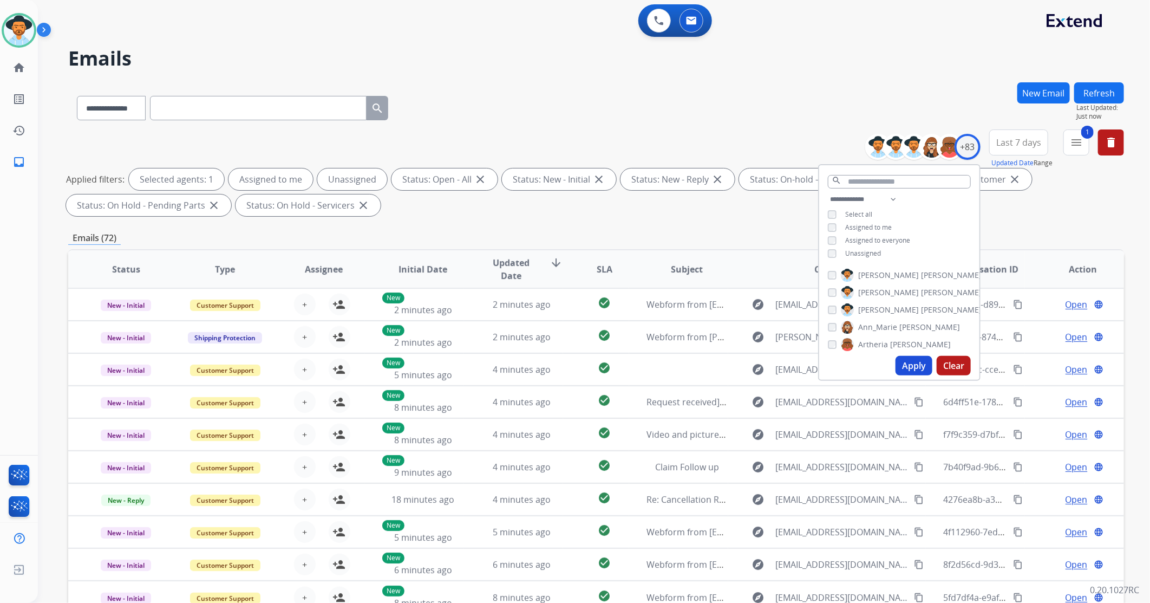
click at [765, 264] on div "[PERSON_NAME] [PERSON_NAME] [PERSON_NAME] [PERSON_NAME] [PERSON_NAME] [PERSON_N…" at bounding box center [899, 307] width 160 height 87
click at [765, 357] on button "Apply" at bounding box center [914, 365] width 37 height 19
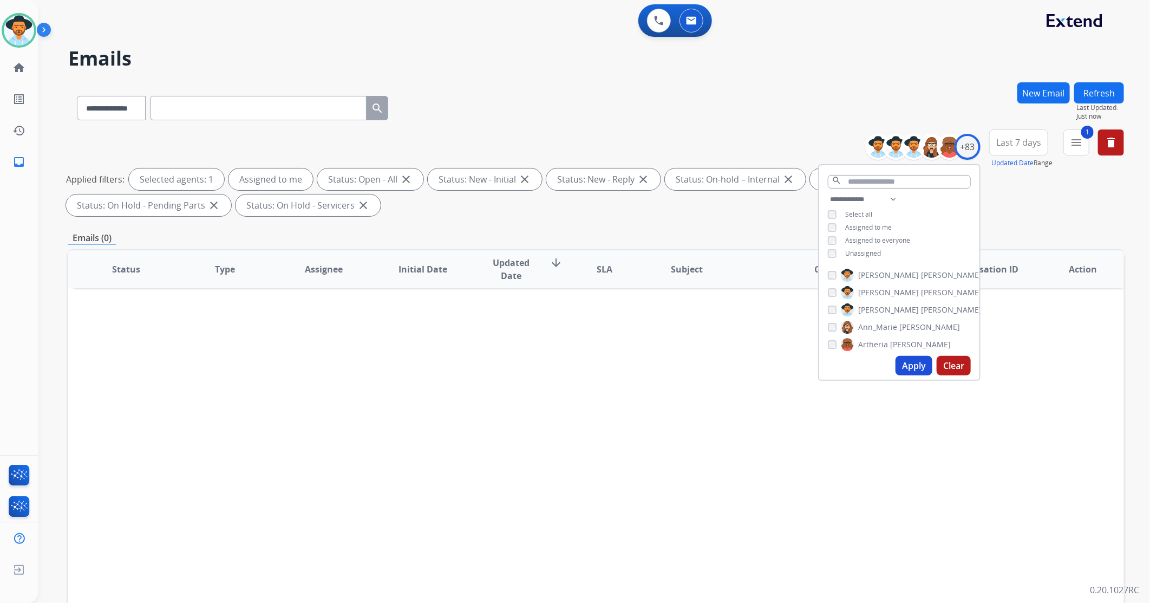
click at [426, 291] on div "Status Type Assignee Initial Date Updated Date arrow_downward SLA Subject Custo…" at bounding box center [596, 430] width 1056 height 363
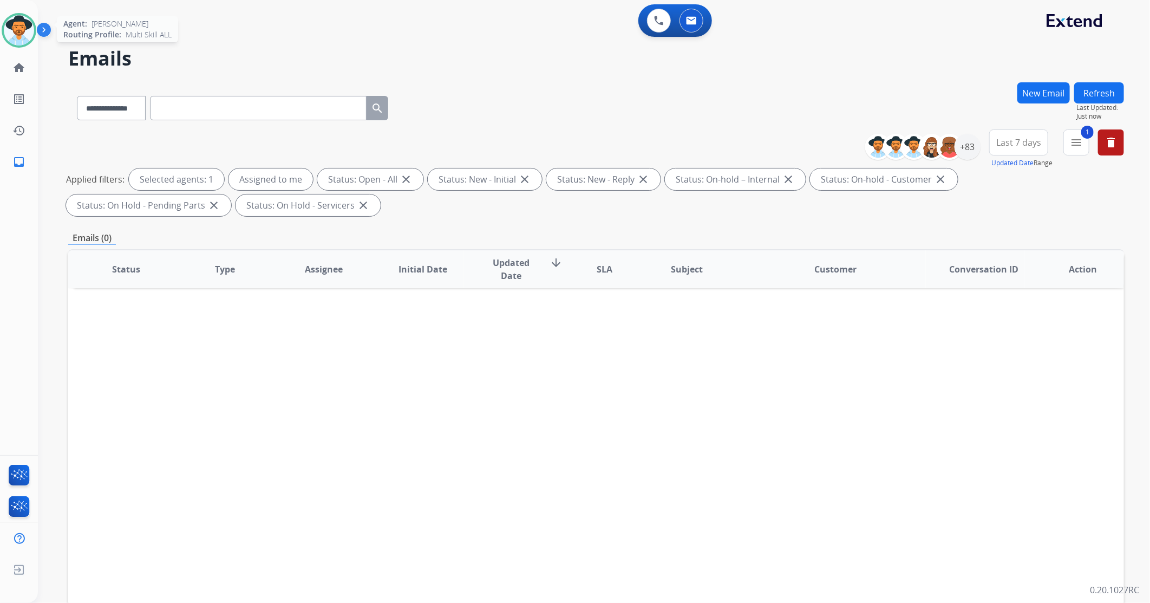
click at [12, 35] on img at bounding box center [19, 30] width 30 height 30
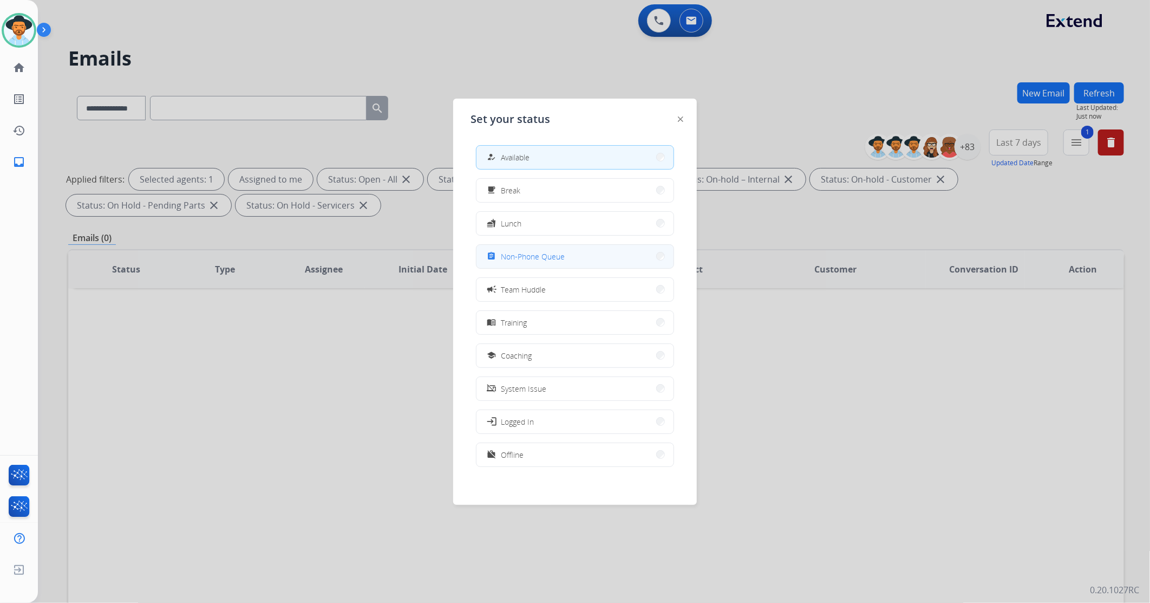
click at [558, 244] on div "how_to_reg Available free_breakfast Break fastfood Lunch assignment Non-Phone Q…" at bounding box center [575, 306] width 209 height 341
drag, startPoint x: 558, startPoint y: 244, endPoint x: 527, endPoint y: 264, distance: 36.8
click at [527, 264] on button "assignment Non-Phone Queue" at bounding box center [574, 256] width 197 height 23
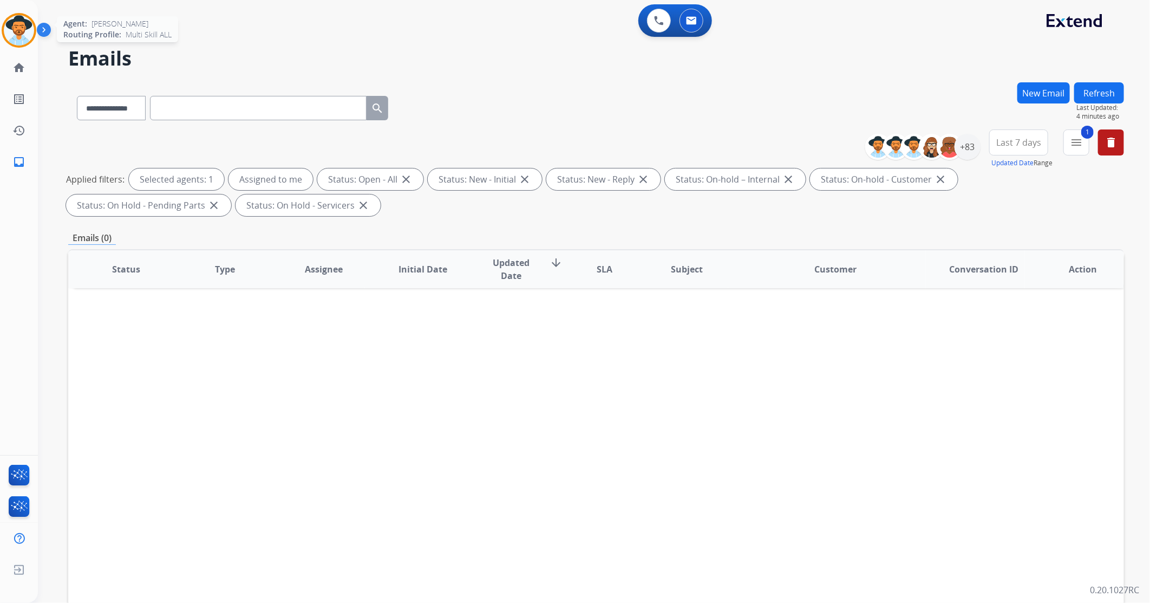
drag, startPoint x: 14, startPoint y: 30, endPoint x: 22, endPoint y: 35, distance: 9.5
click at [14, 30] on img at bounding box center [19, 30] width 30 height 30
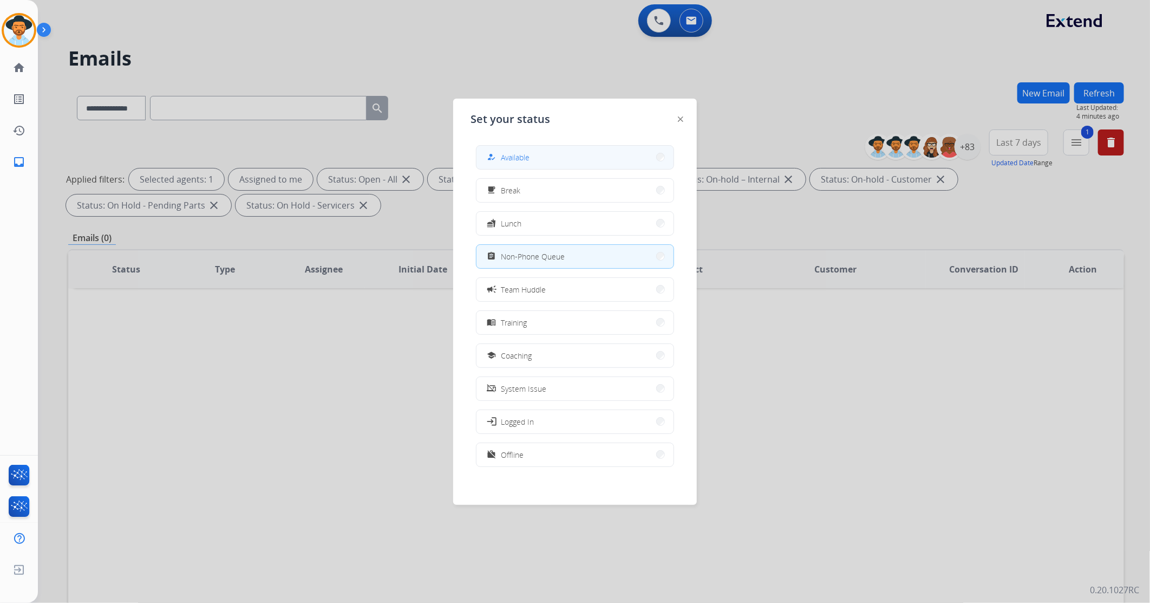
click at [527, 155] on span "Available" at bounding box center [515, 157] width 29 height 11
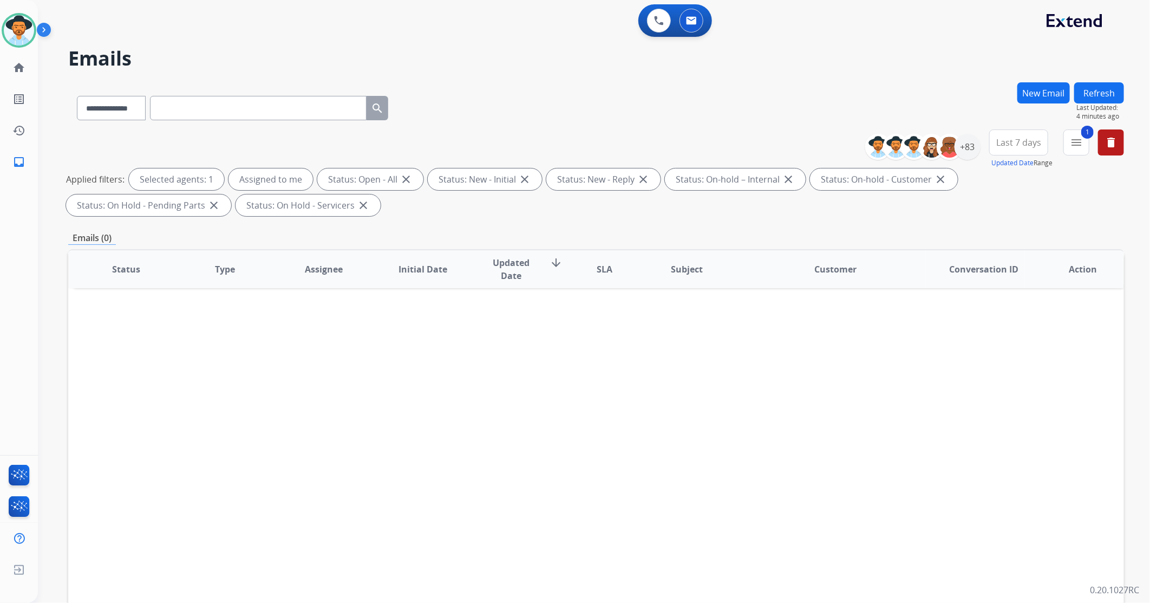
click at [765, 89] on button "Refresh" at bounding box center [1099, 92] width 50 height 21
click at [14, 22] on img at bounding box center [19, 30] width 30 height 30
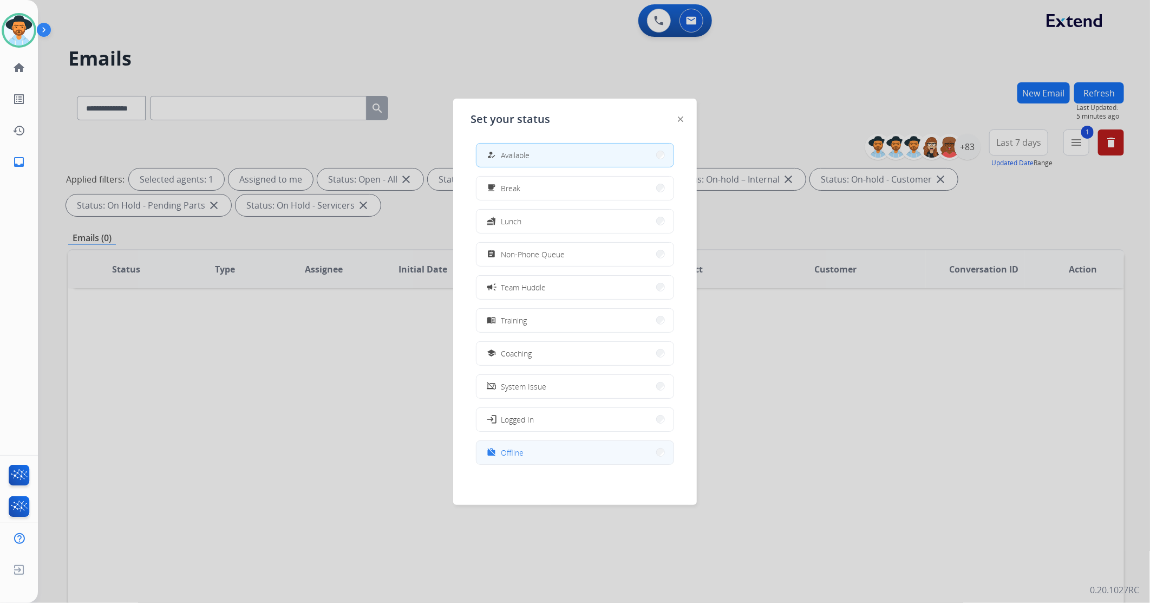
scroll to position [3, 0]
click at [510, 357] on span "Offline" at bounding box center [512, 451] width 23 height 11
